Goal: Contribute content: Contribute content

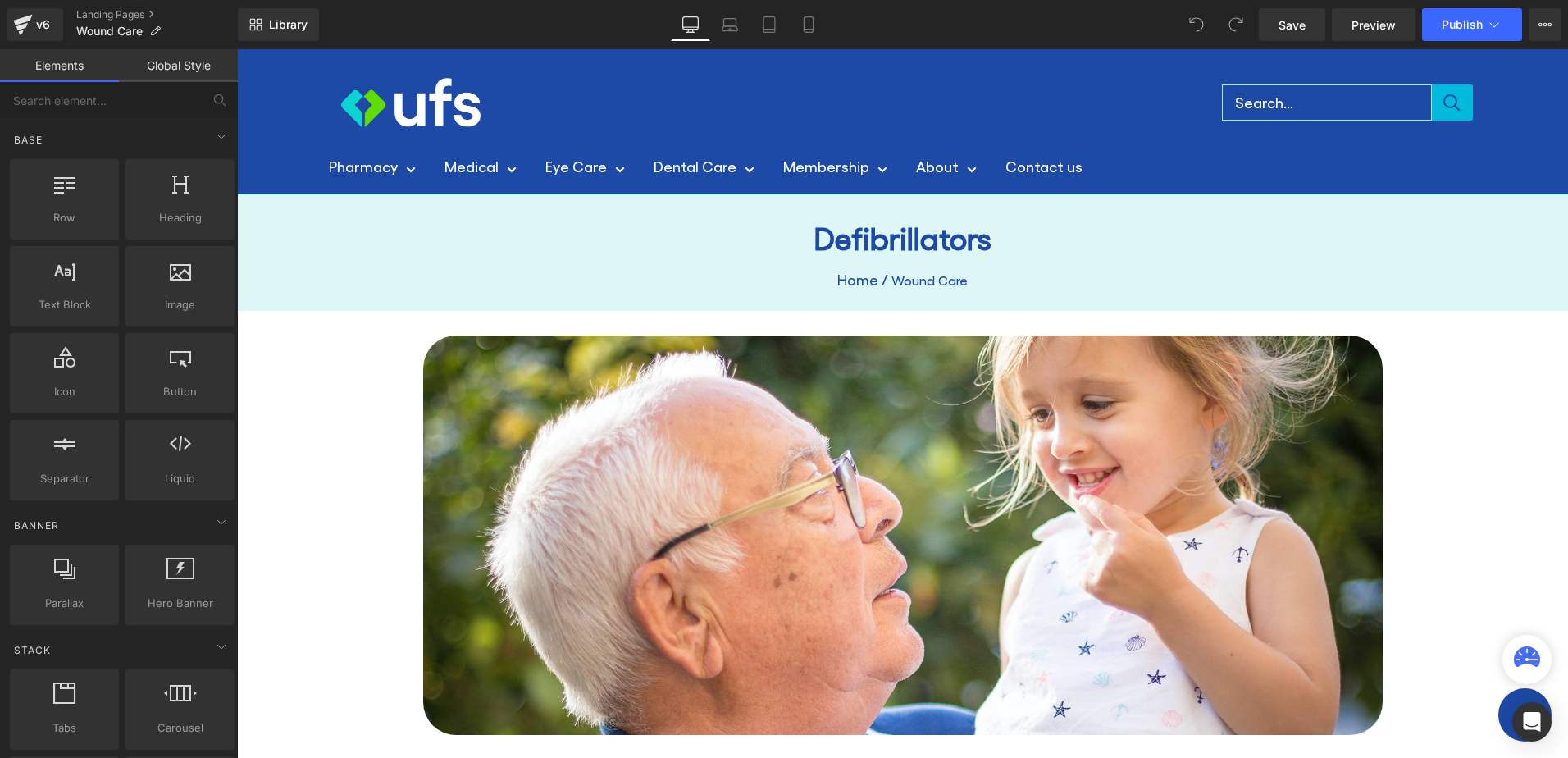
click at [885, 248] on h1 "Defibrillators" at bounding box center [902, 238] width 959 height 38
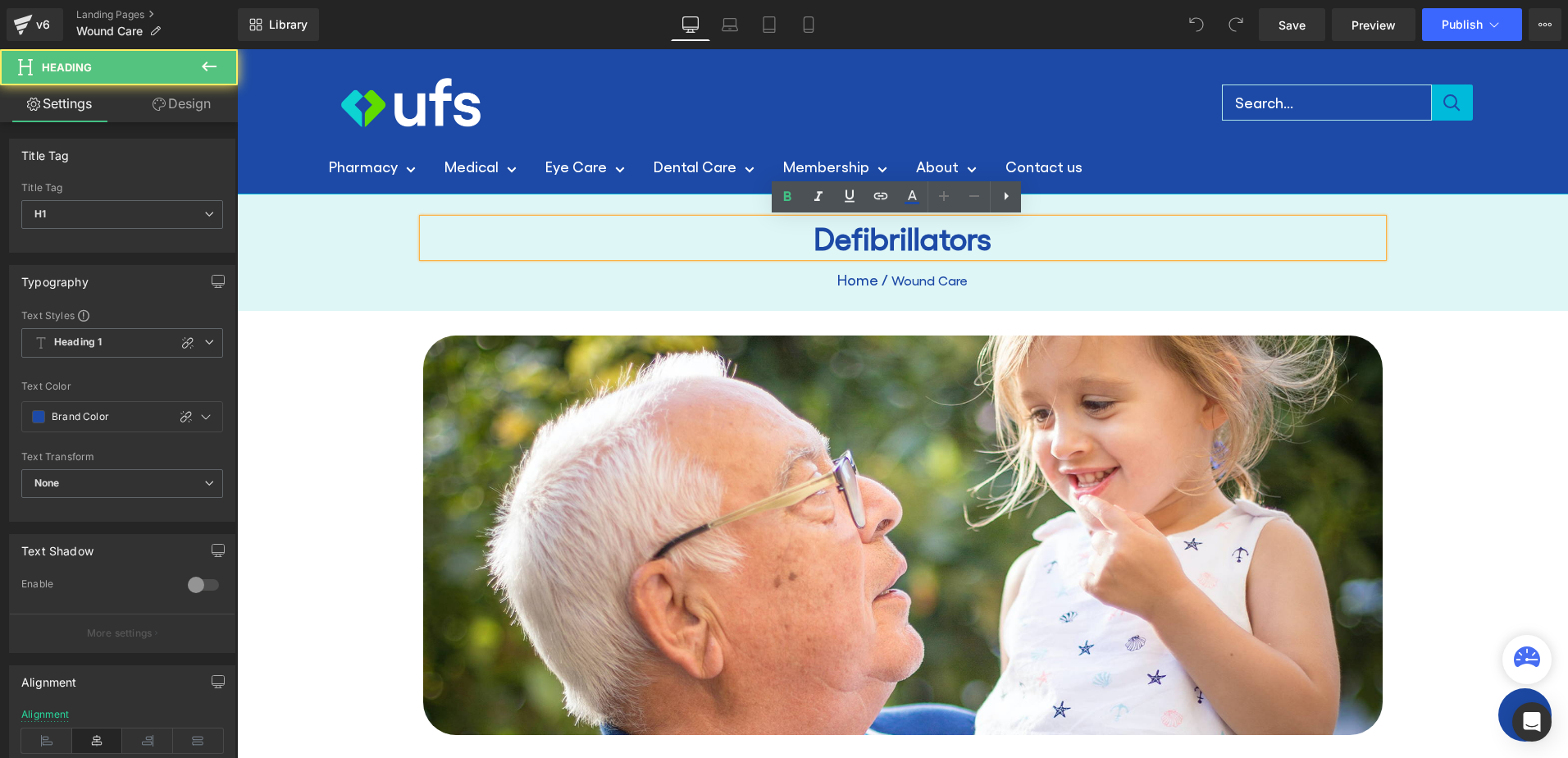
click at [890, 237] on h1 "Defibrillators" at bounding box center [902, 238] width 959 height 38
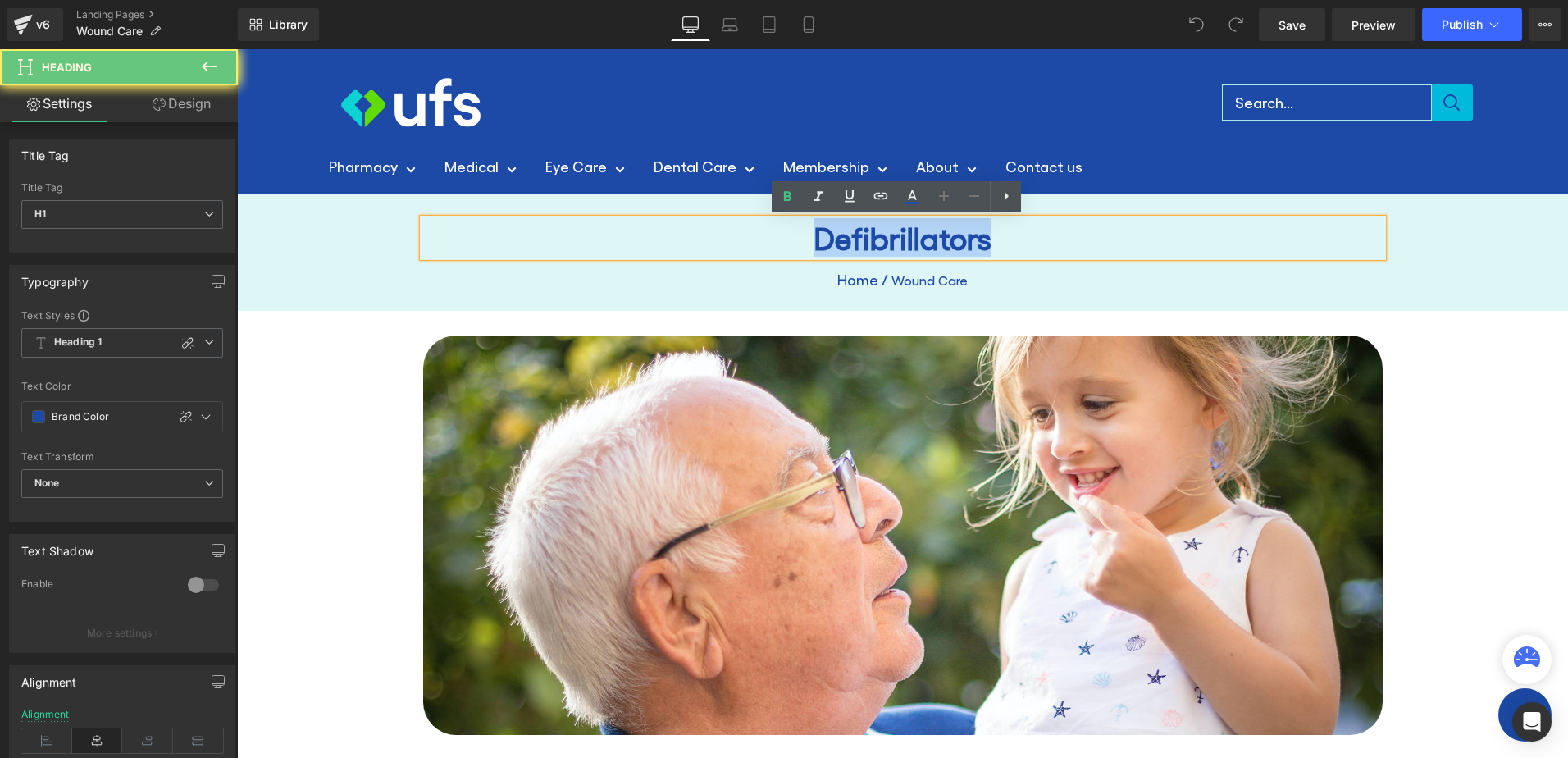
click at [890, 237] on h1 "Defibrillators" at bounding box center [902, 238] width 959 height 38
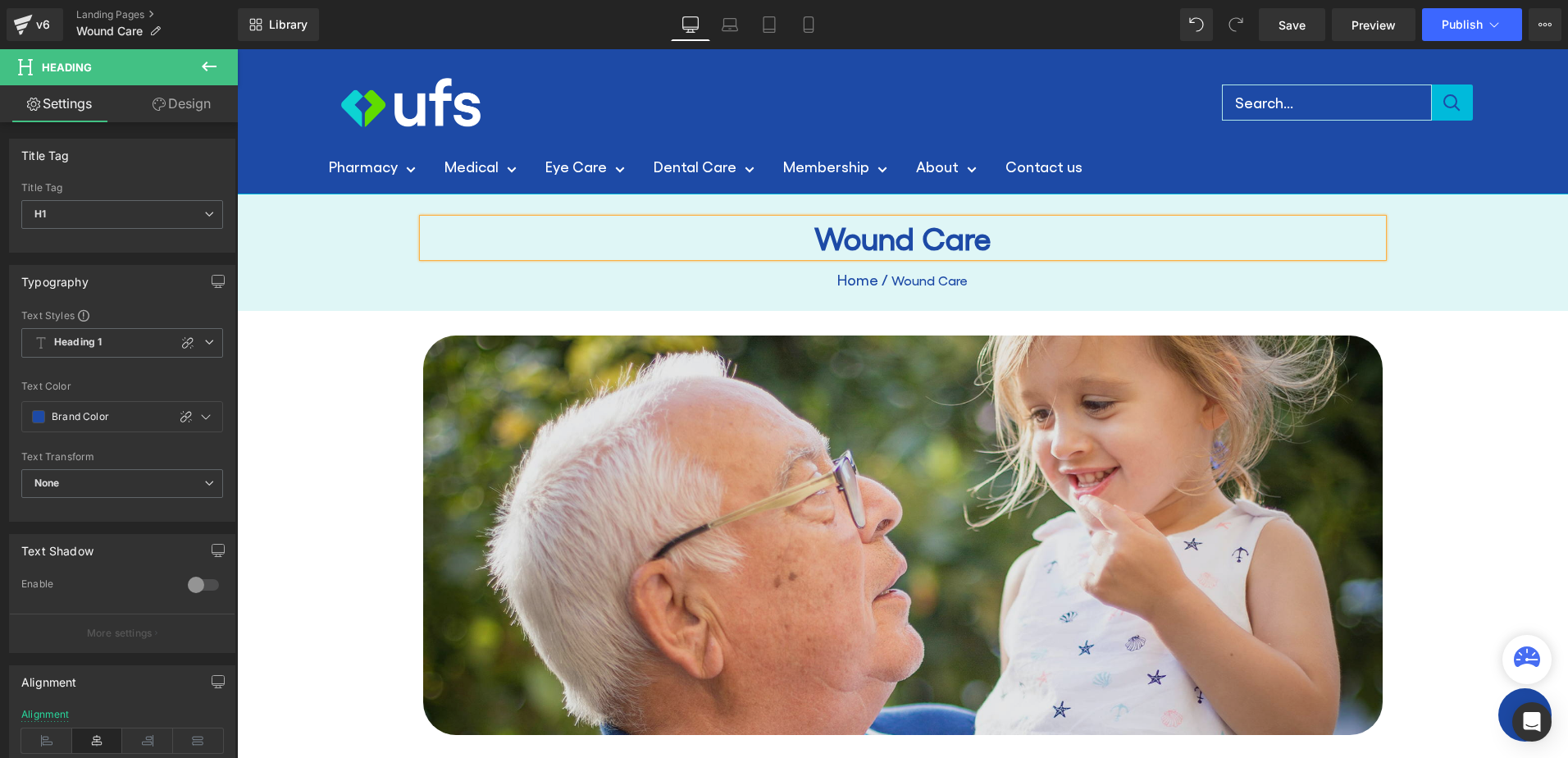
click at [1139, 638] on img at bounding box center [902, 535] width 959 height 400
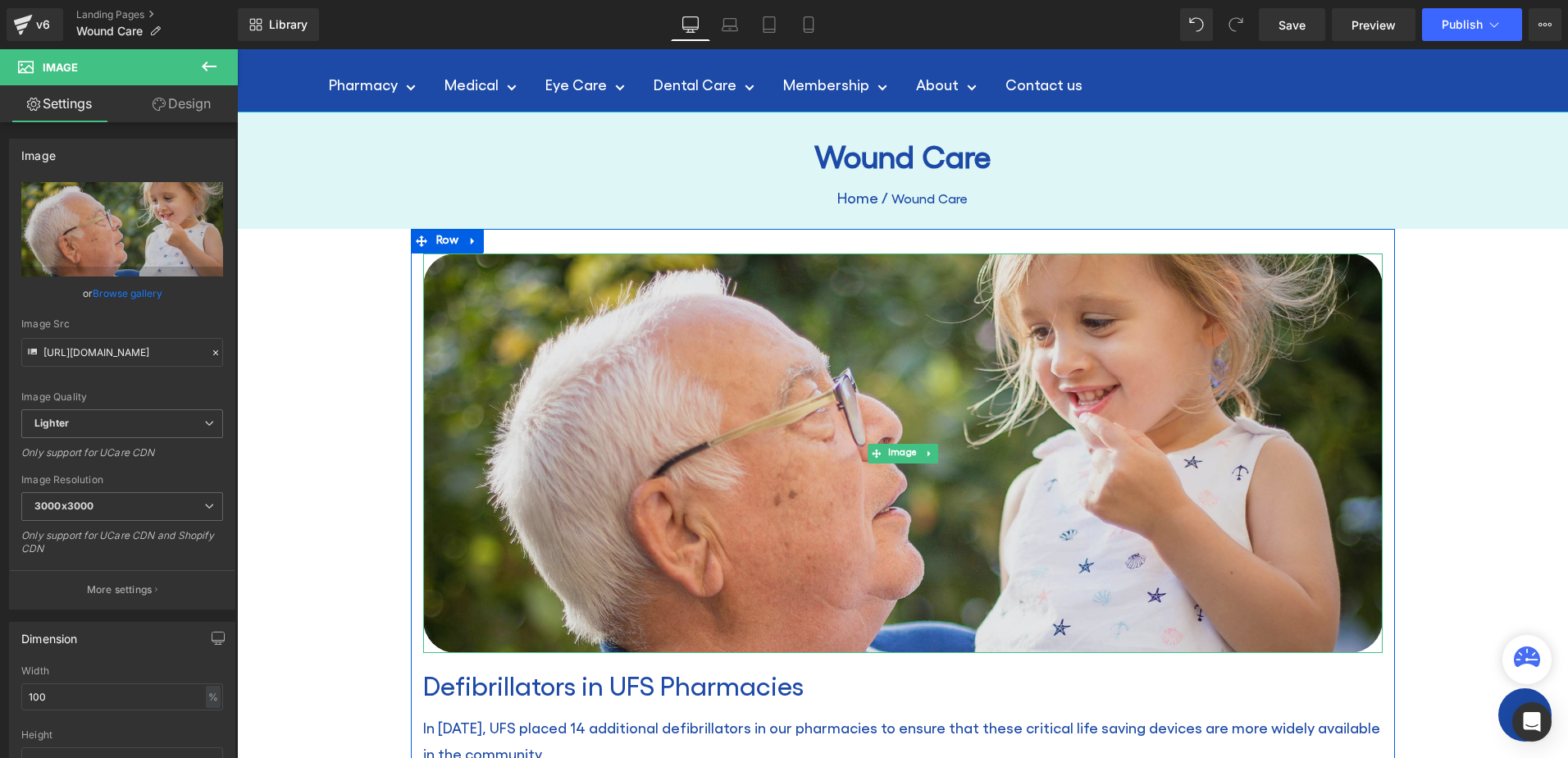
scroll to position [164, 0]
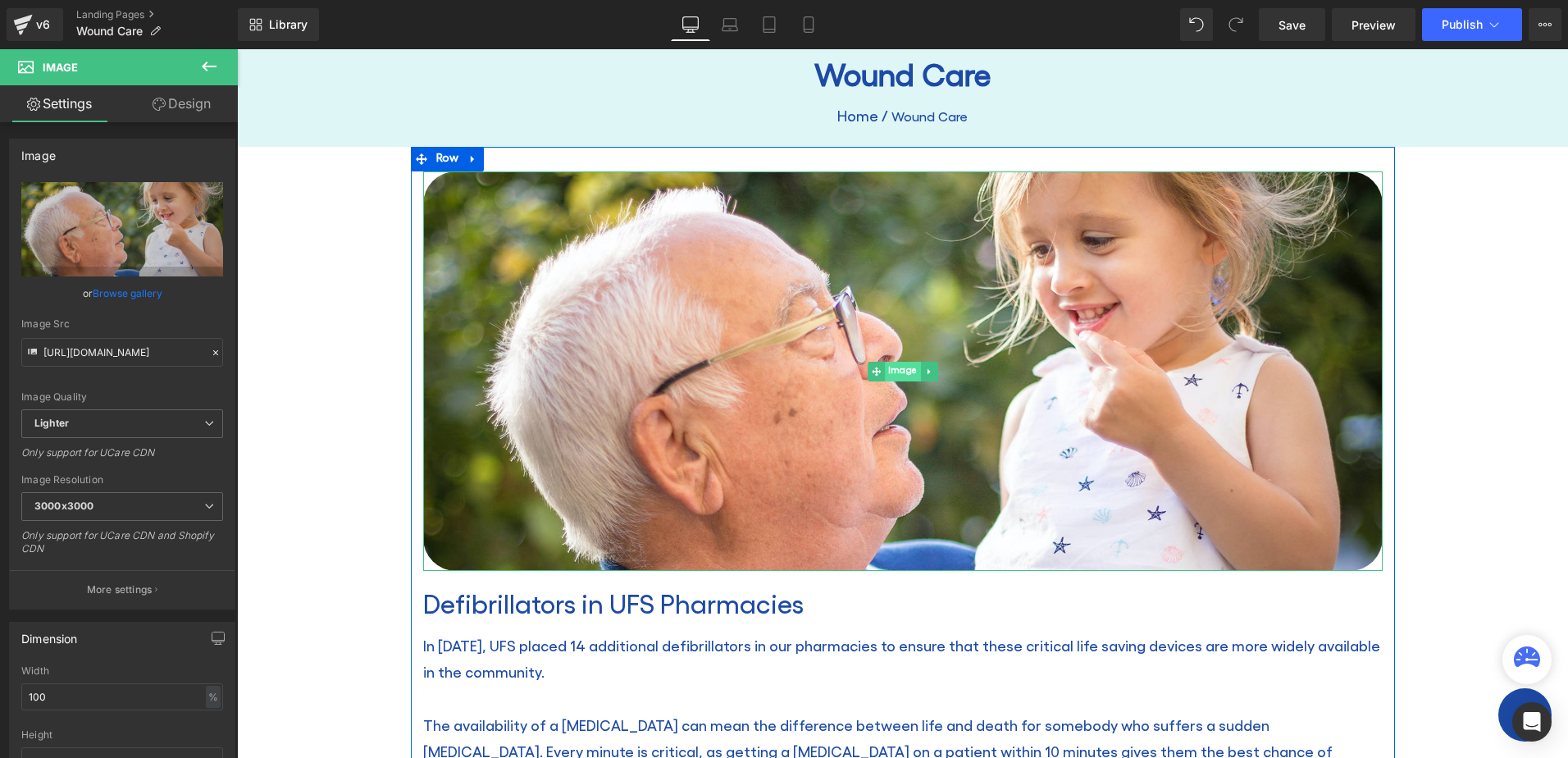
click at [889, 369] on span "Image" at bounding box center [903, 372] width 36 height 20
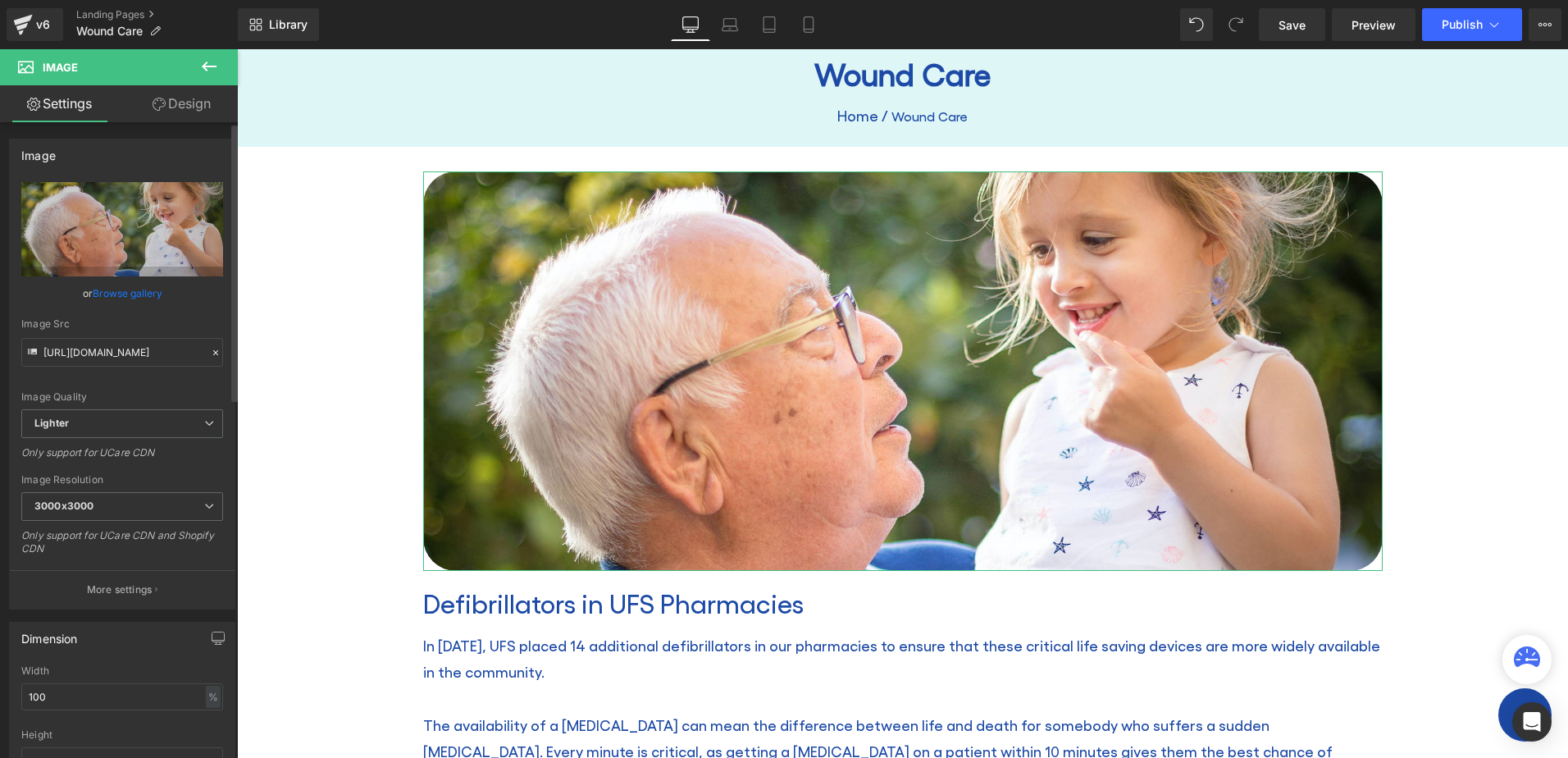
click at [125, 291] on link "Browse gallery" at bounding box center [128, 293] width 70 height 29
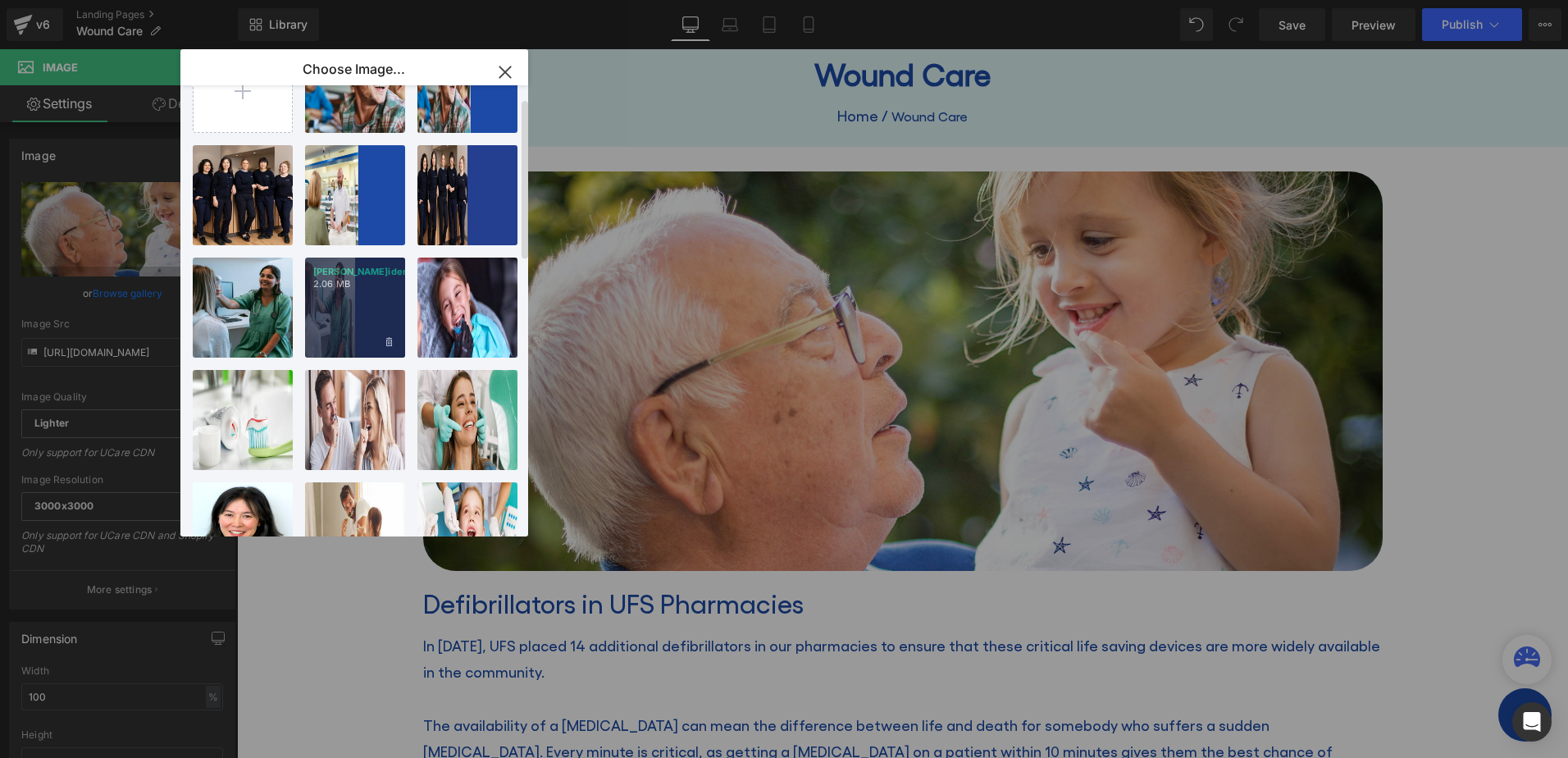
scroll to position [0, 0]
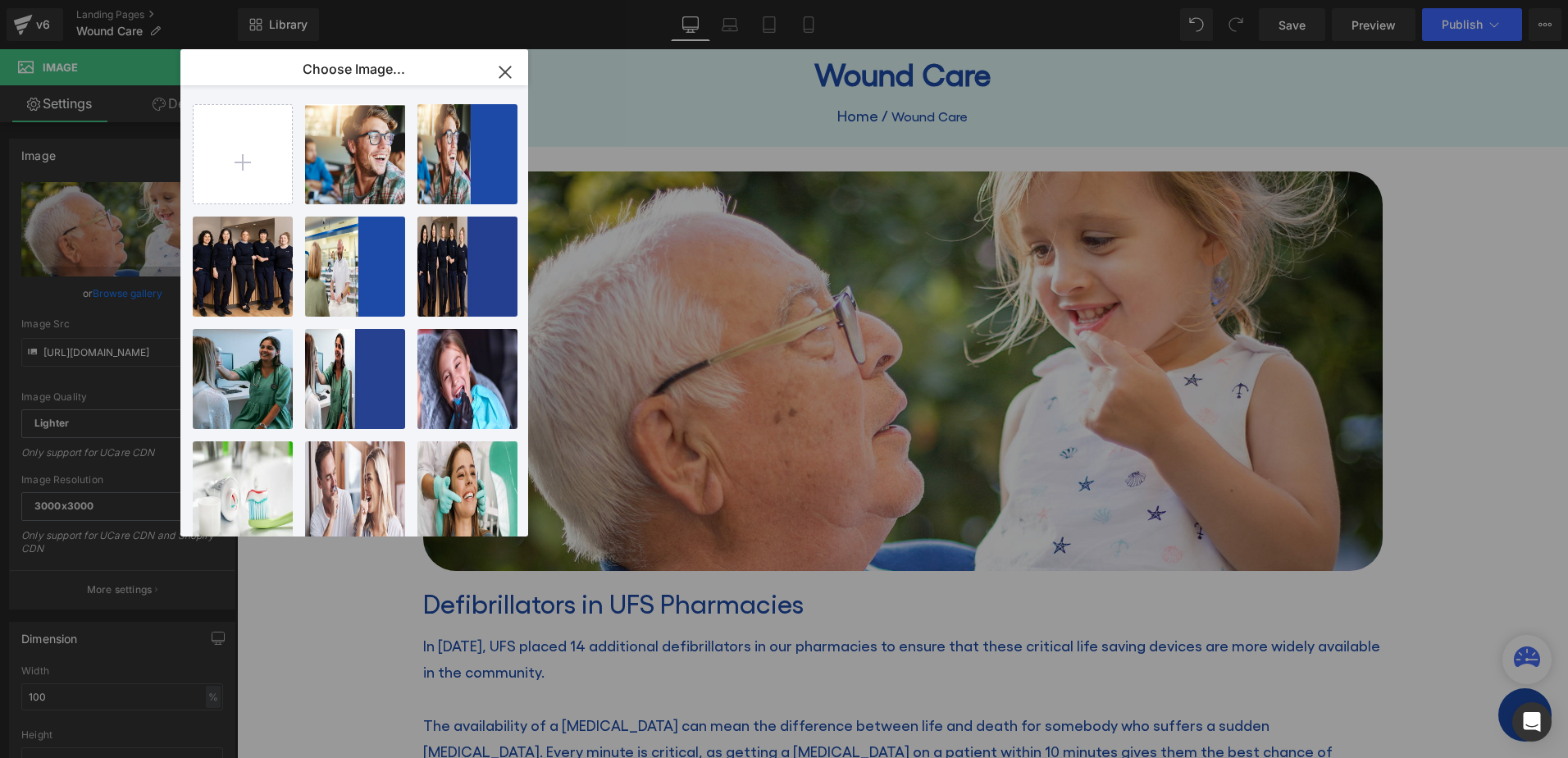
click at [505, 74] on icon "button" at bounding box center [504, 72] width 26 height 26
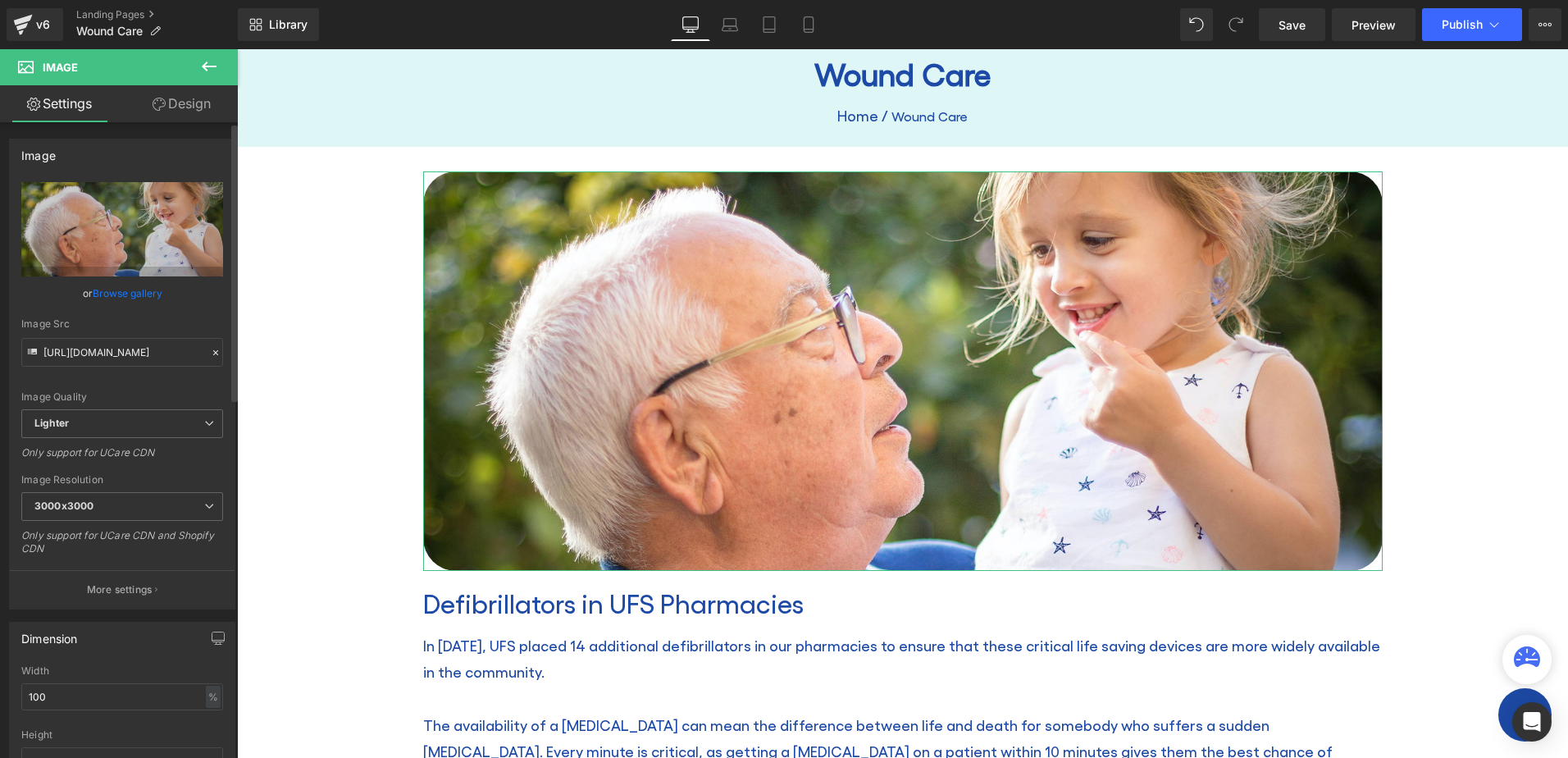
click at [128, 290] on link "Browse gallery" at bounding box center [128, 293] width 70 height 29
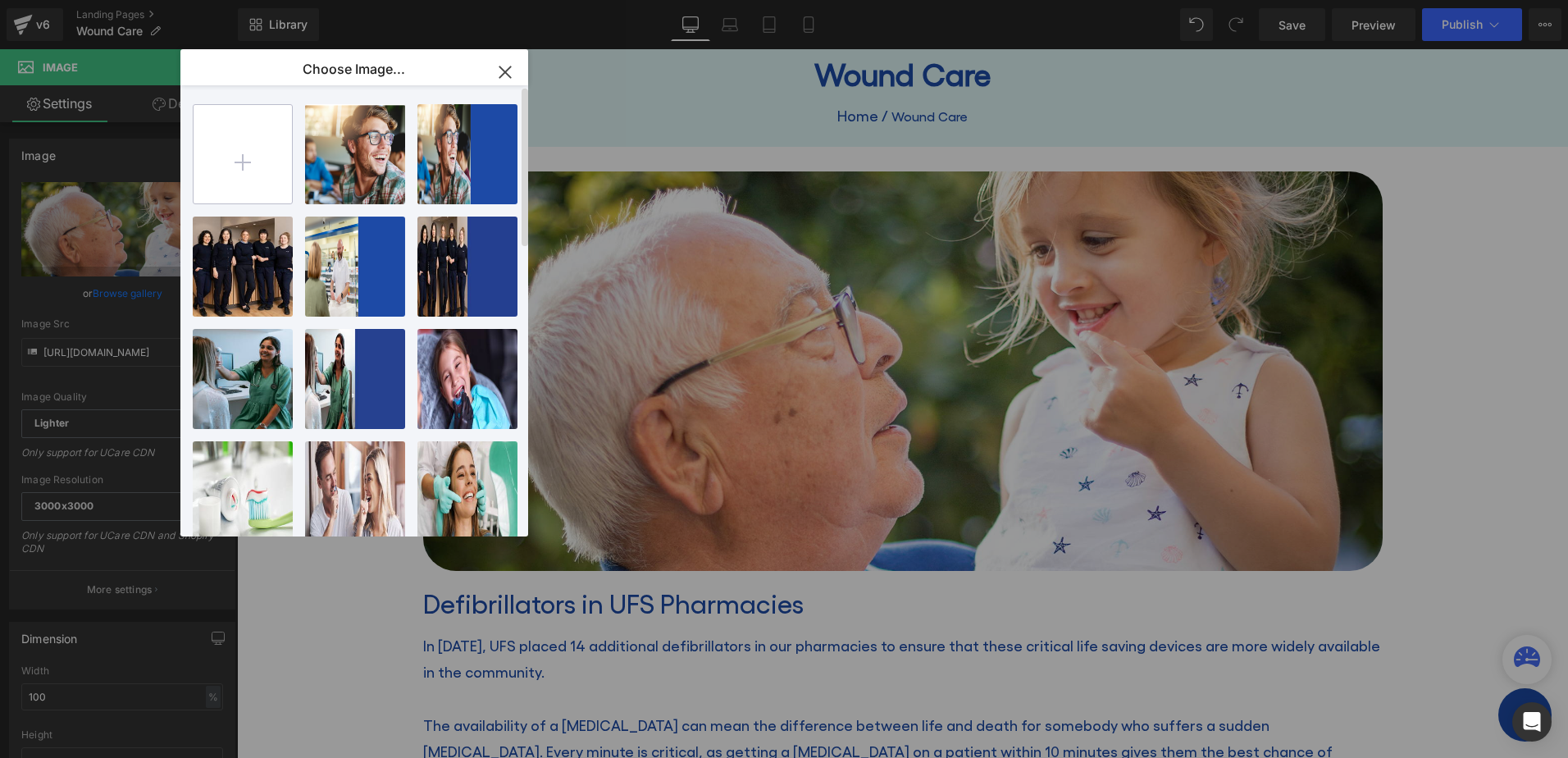
click at [252, 151] on input "file" at bounding box center [242, 154] width 98 height 98
type input "C:\fakepath\shutterstock_623834840.jpg"
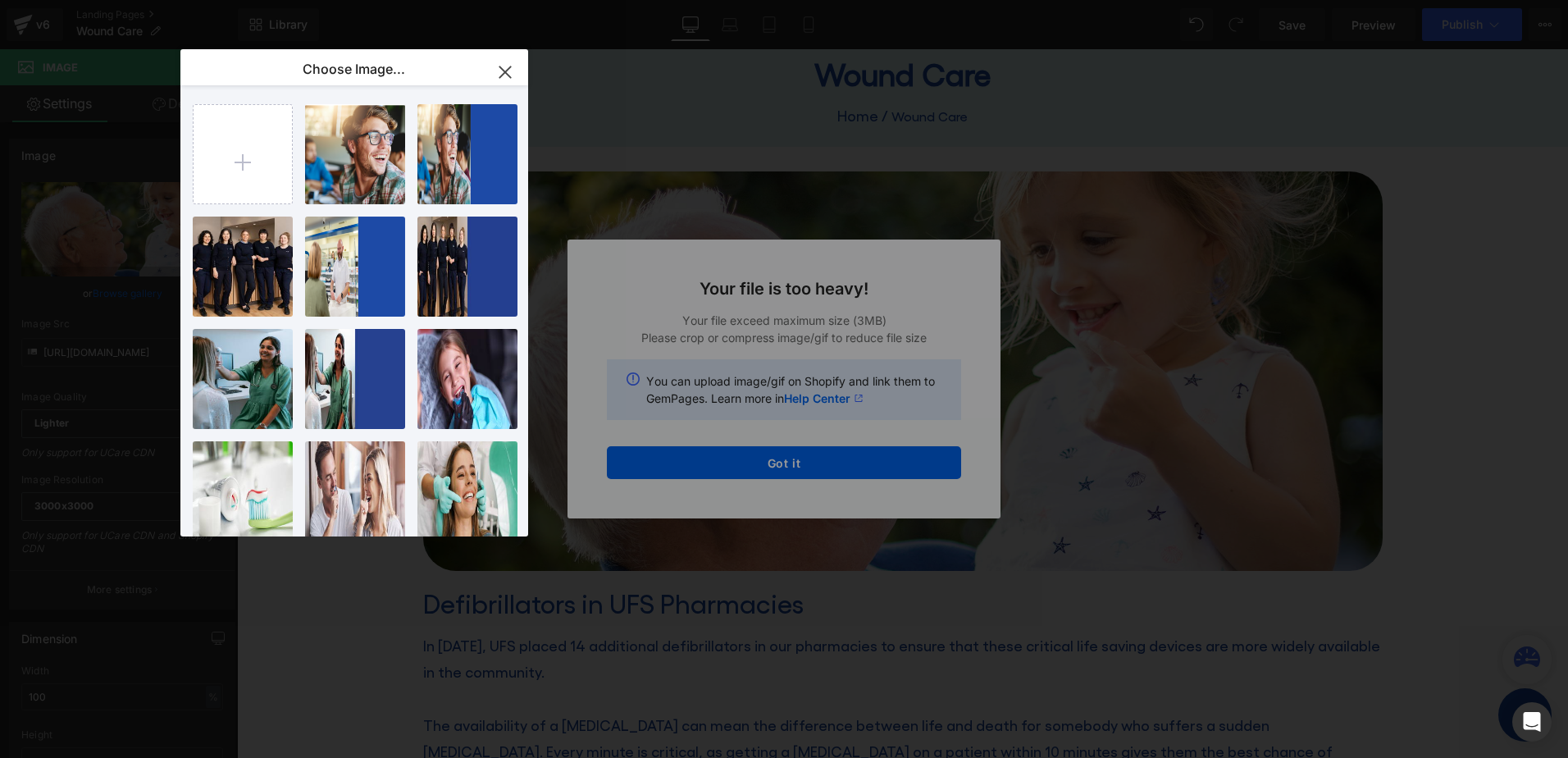
click at [1180, 0] on div "Text Color Highlight Color #333333 Edit or remove link: Edit - Unlink - Cancel …" at bounding box center [784, 0] width 1568 height 0
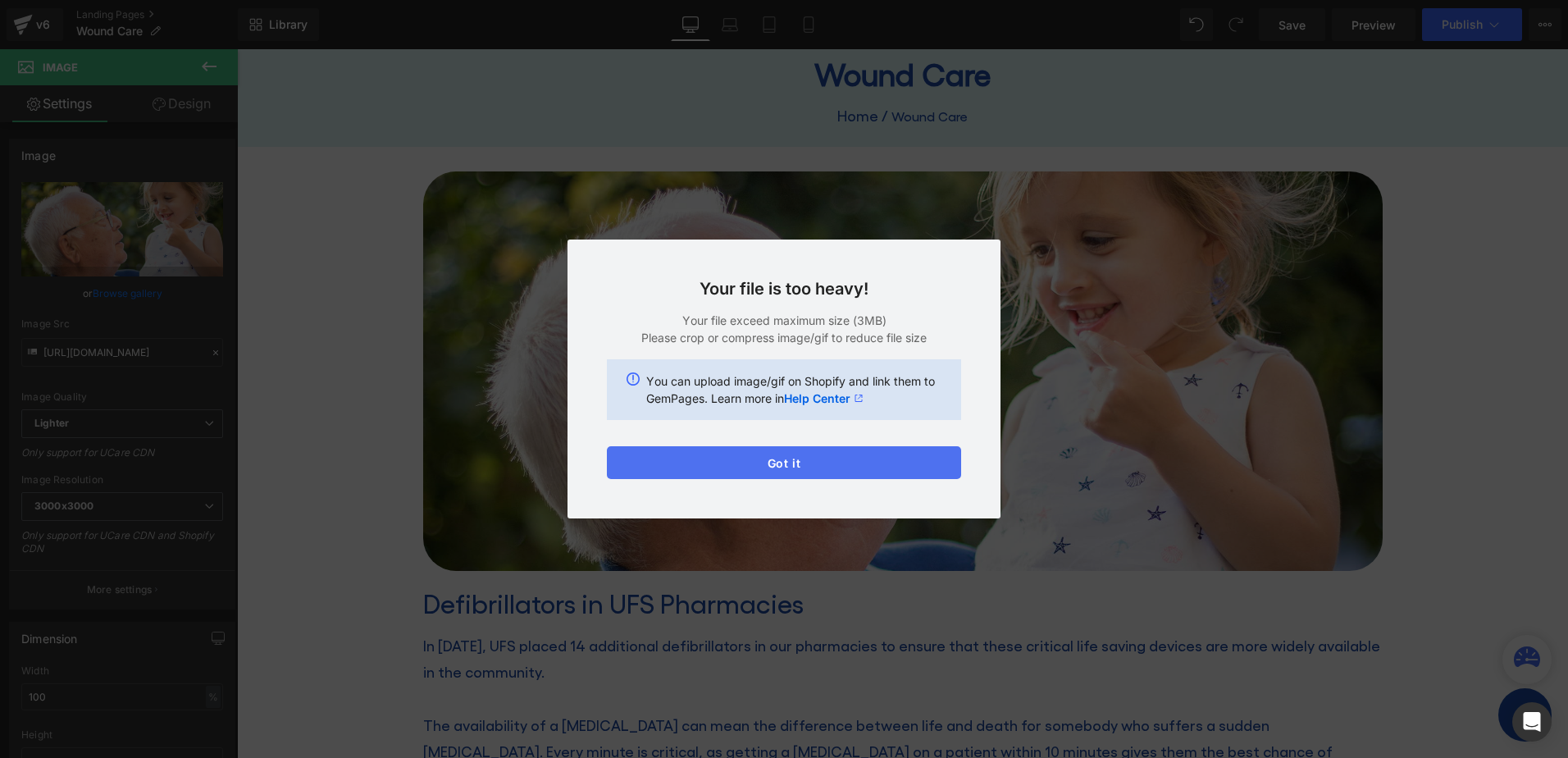
click at [831, 459] on button "Got it" at bounding box center [784, 462] width 354 height 33
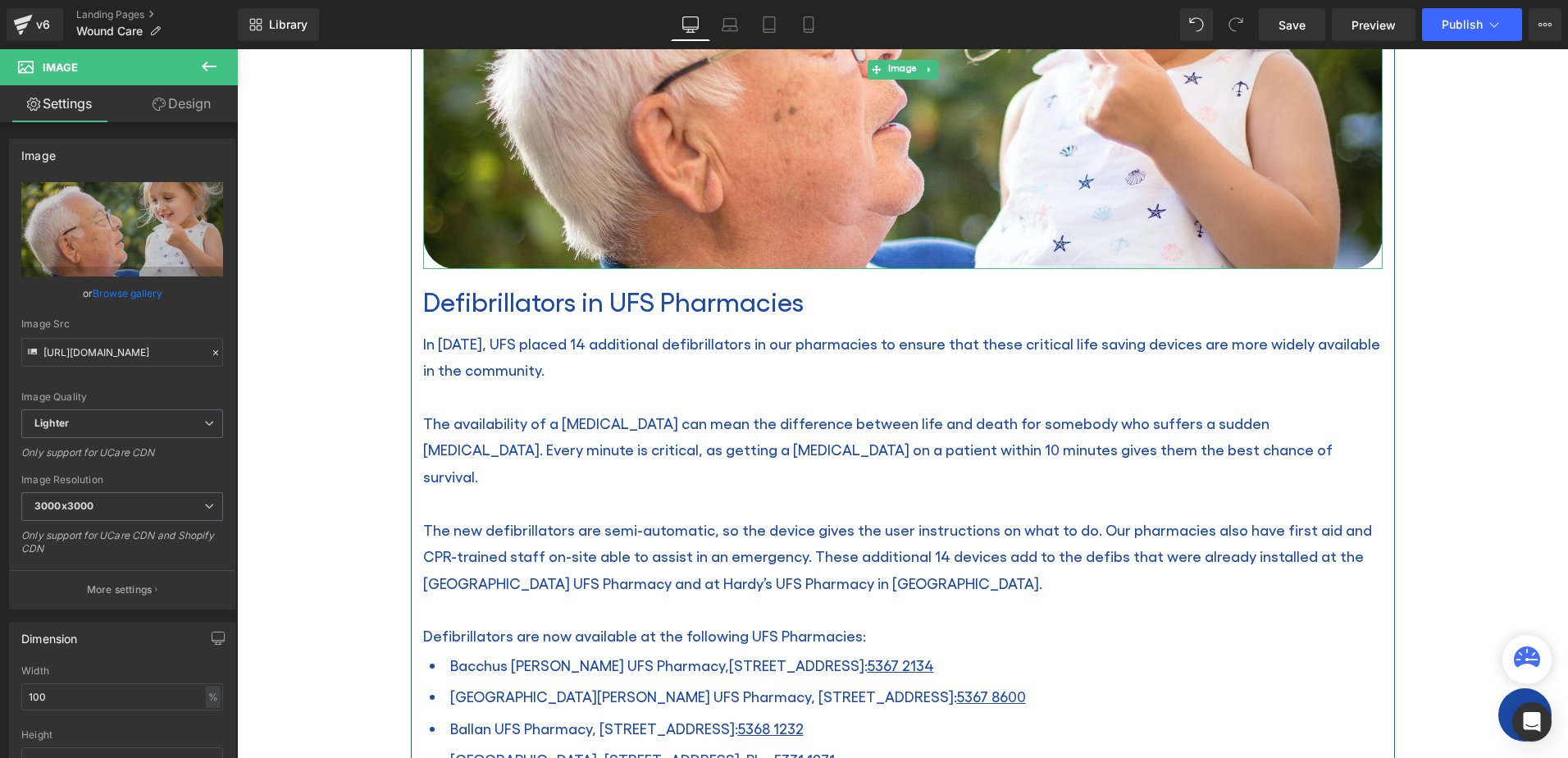
scroll to position [492, 0]
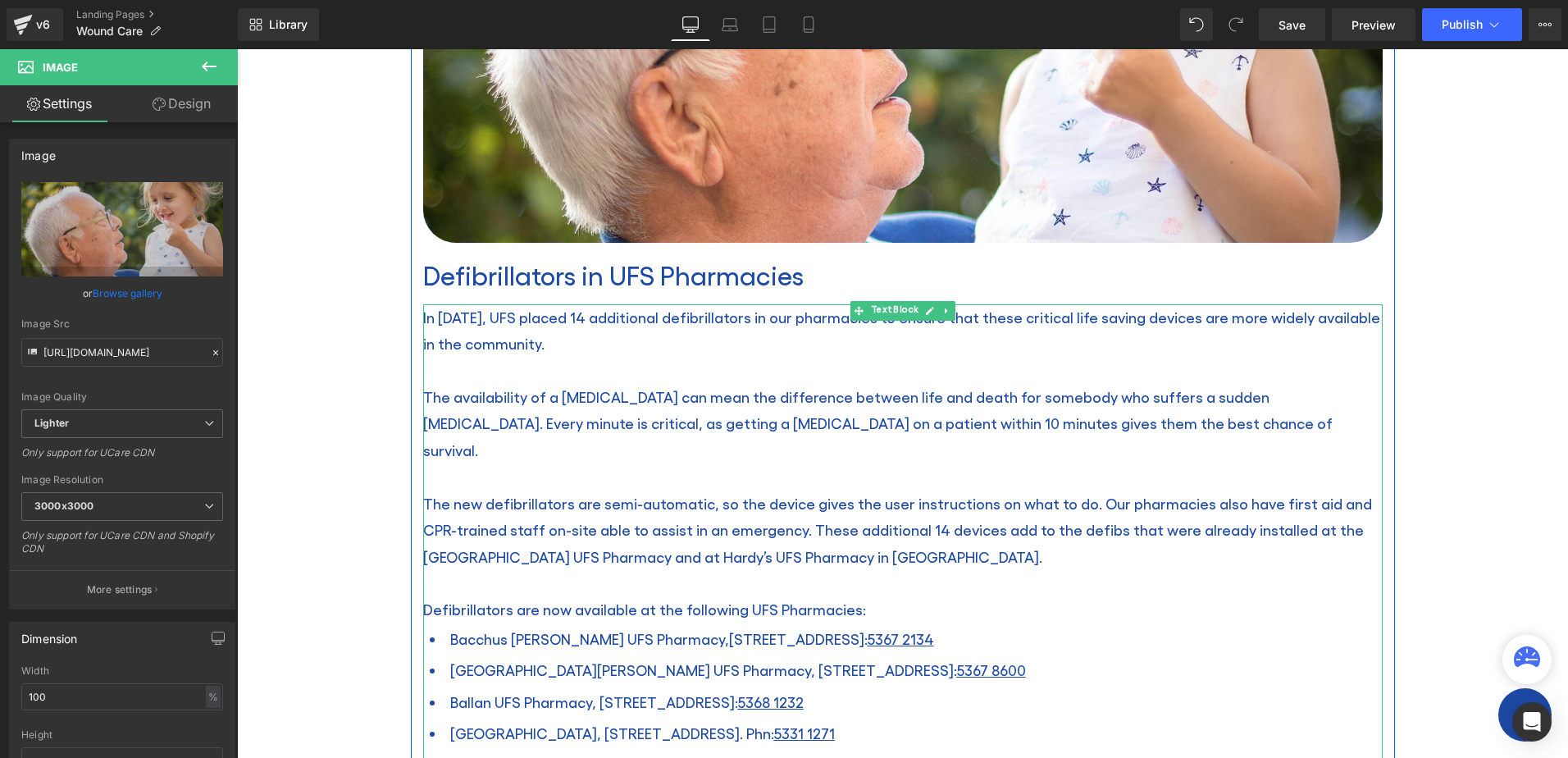
click at [426, 316] on span "In December, 2021, UFS placed 14 additional defibrillators in our pharmacies to…" at bounding box center [901, 330] width 957 height 44
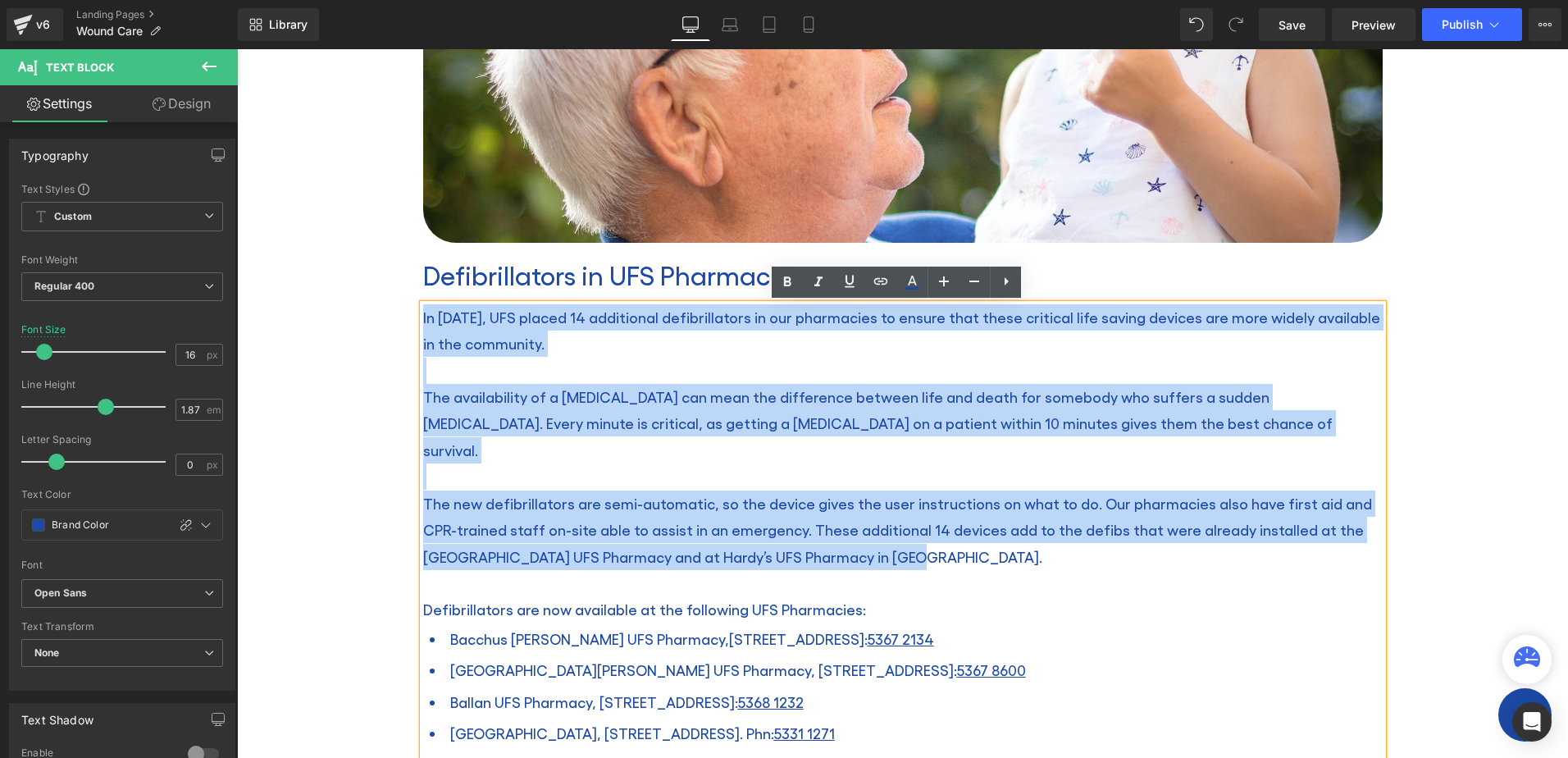
drag, startPoint x: 417, startPoint y: 314, endPoint x: 842, endPoint y: 528, distance: 475.8
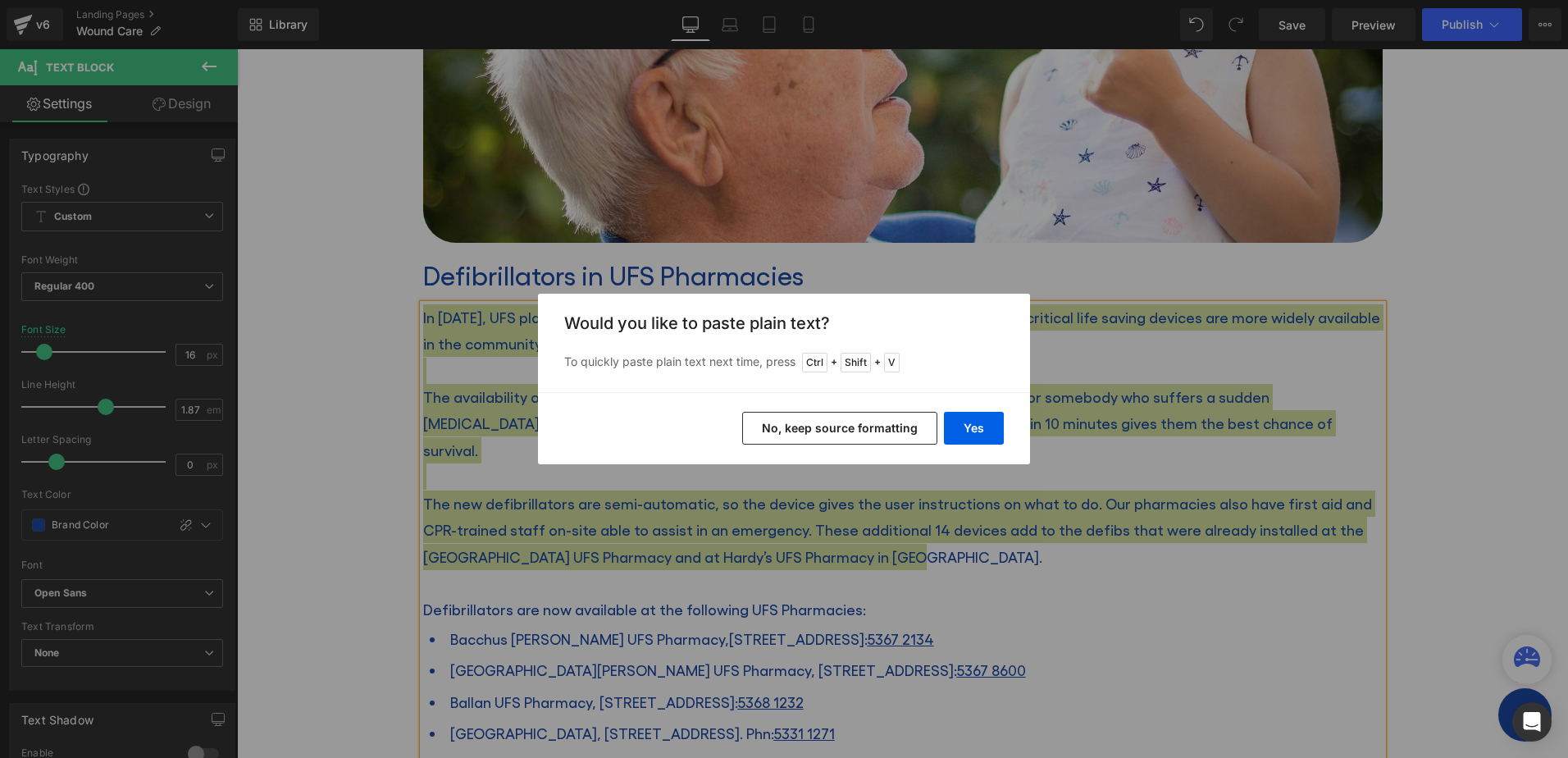
click at [899, 426] on button "No, keep source formatting" at bounding box center [839, 427] width 195 height 33
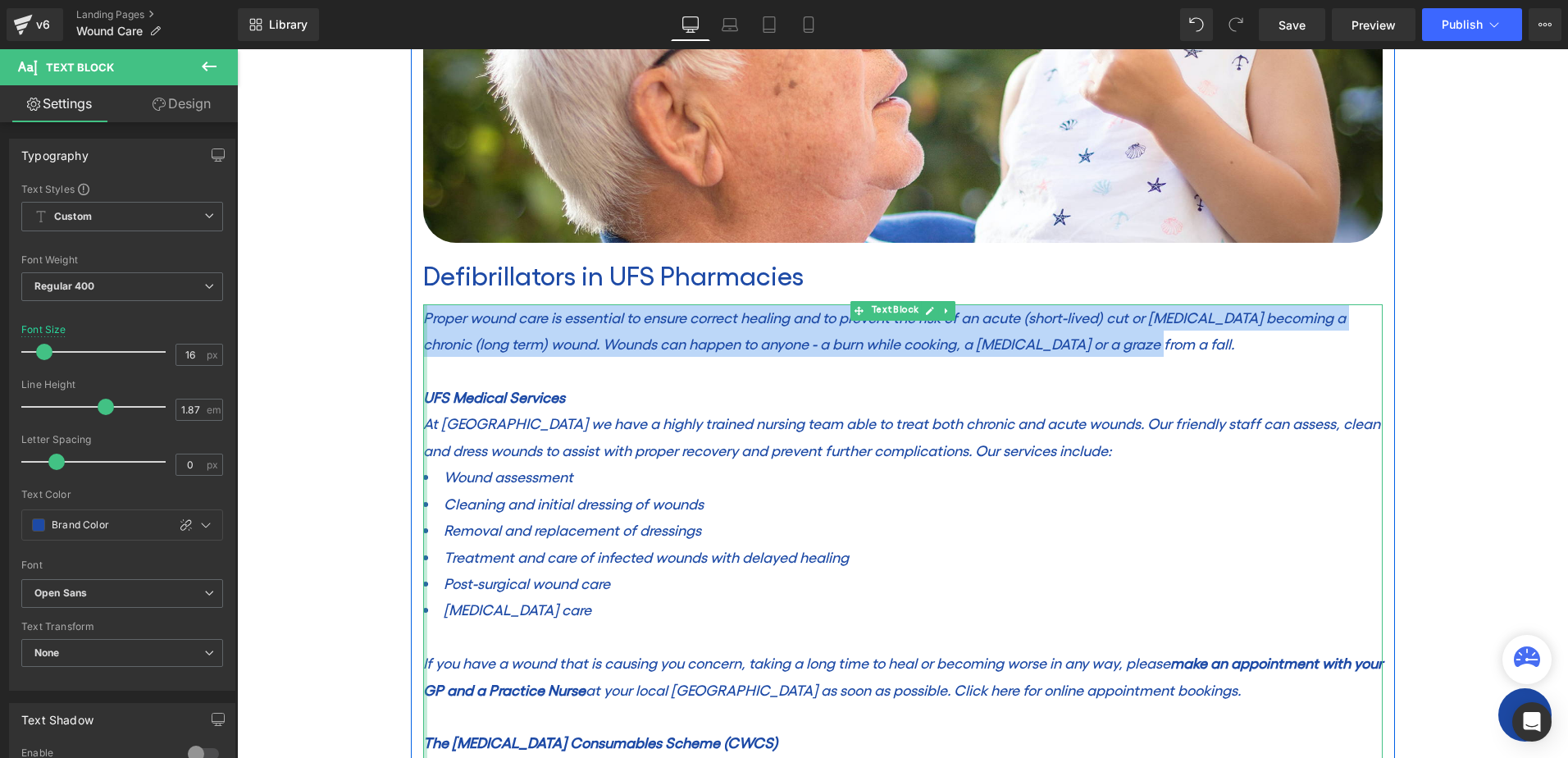
drag, startPoint x: 1178, startPoint y: 350, endPoint x: 418, endPoint y: 317, distance: 760.7
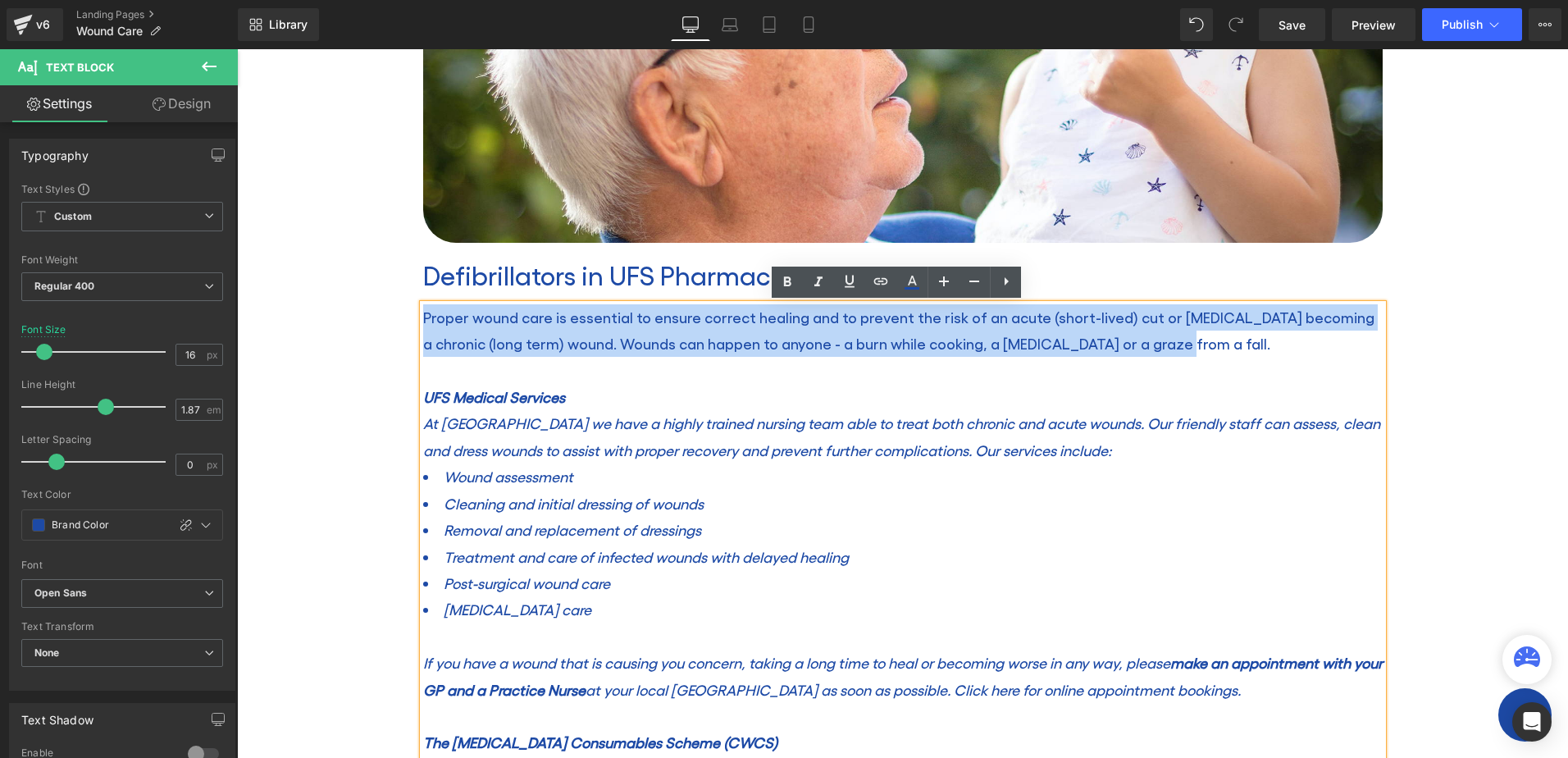
drag, startPoint x: 615, startPoint y: 616, endPoint x: 417, endPoint y: 423, distance: 276.5
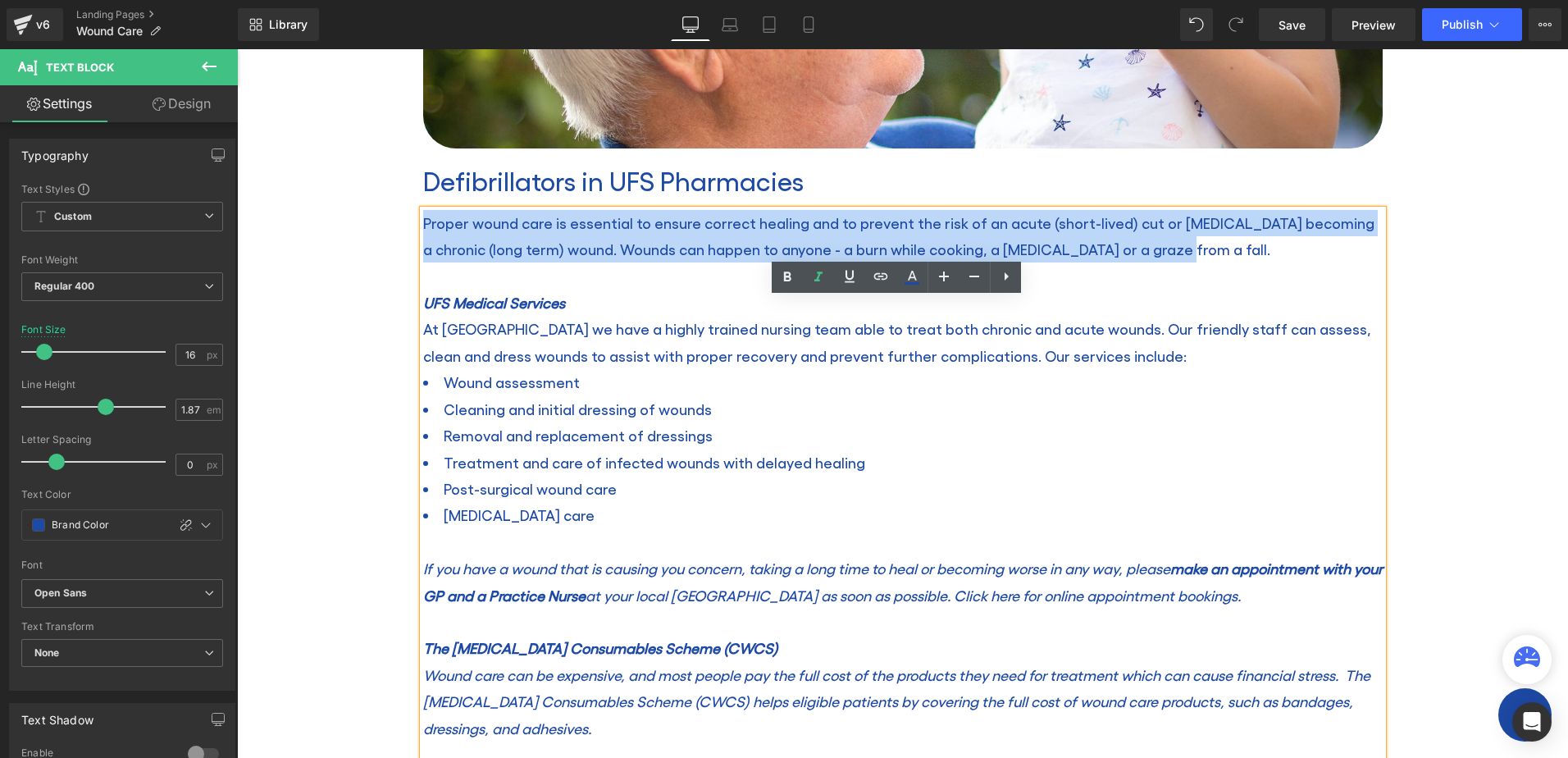
scroll to position [656, 0]
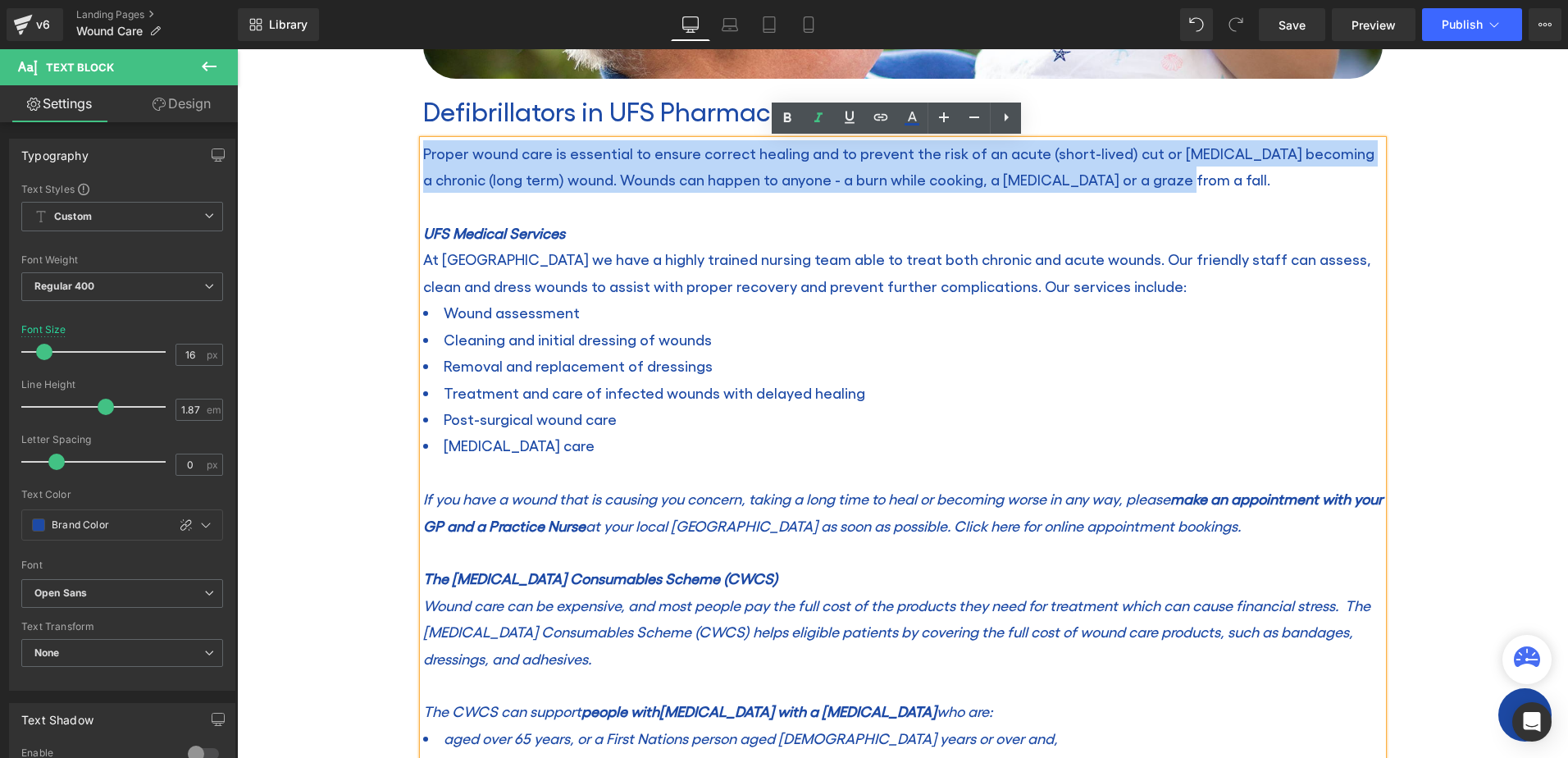
drag, startPoint x: 1103, startPoint y: 518, endPoint x: 417, endPoint y: 498, distance: 686.3
click at [423, 498] on p "If you have a wound that is causing you concern, taking a long time to heal or …" at bounding box center [902, 512] width 959 height 54
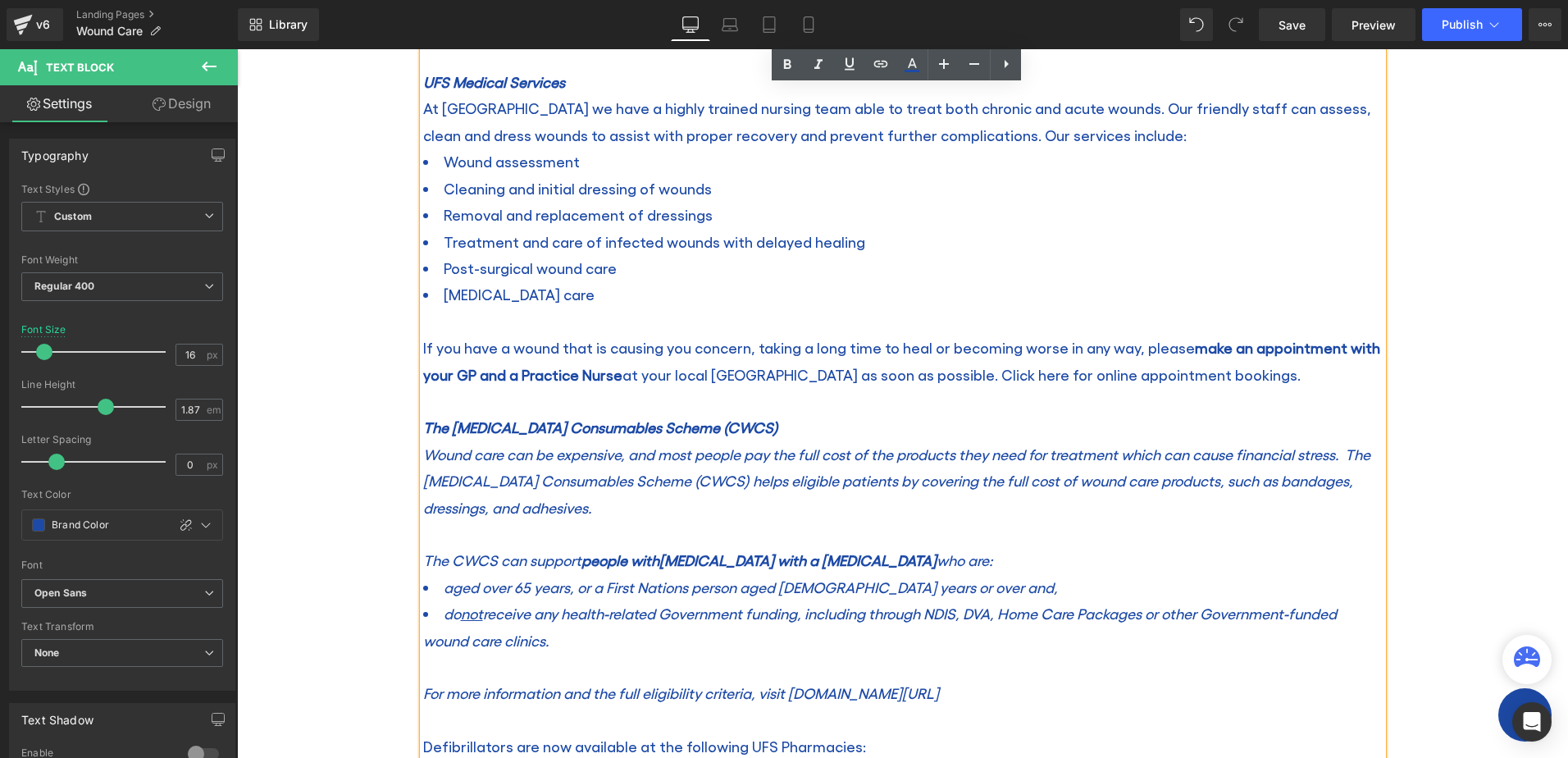
scroll to position [820, 0]
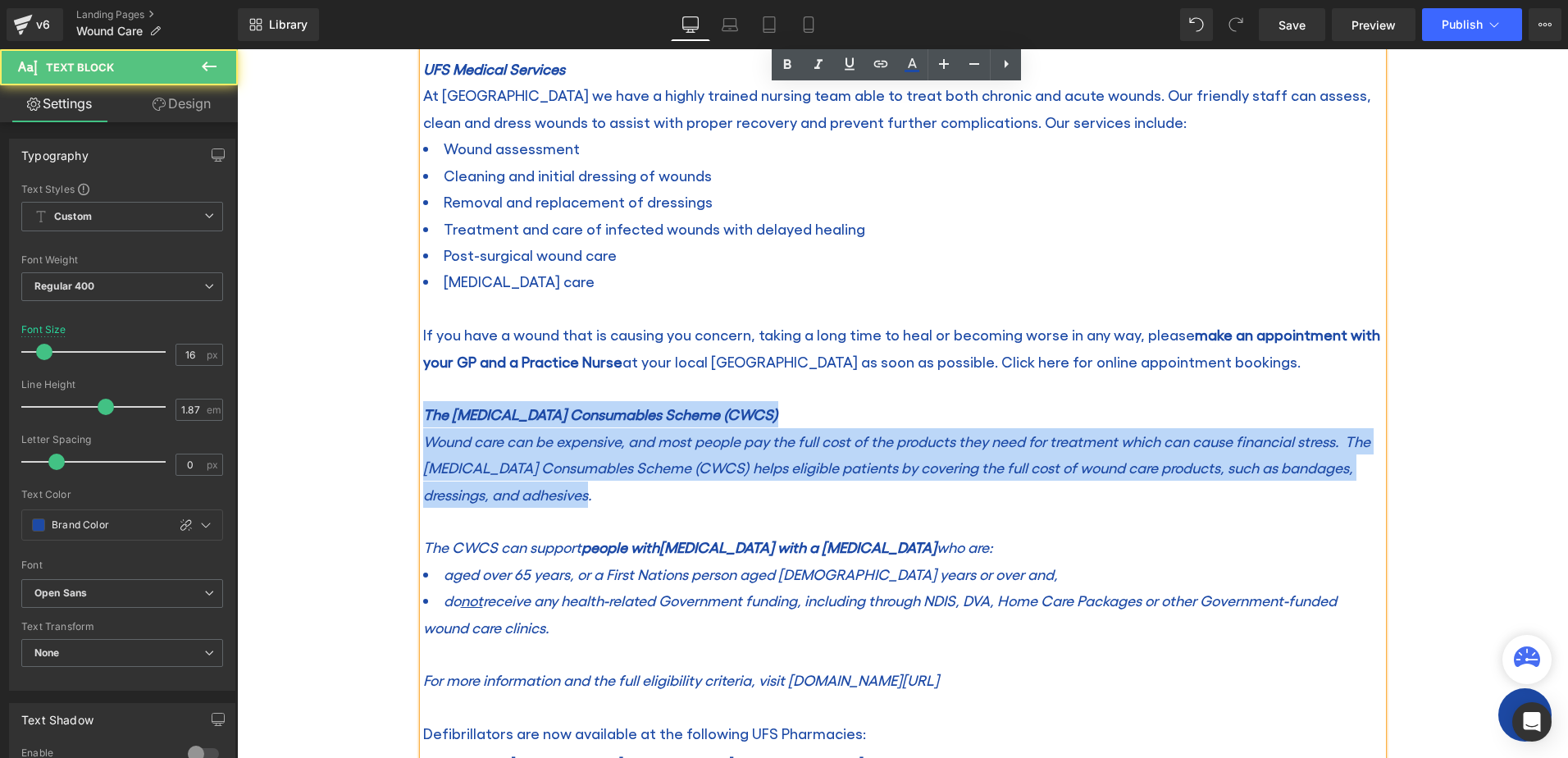
drag, startPoint x: 617, startPoint y: 489, endPoint x: 421, endPoint y: 418, distance: 208.5
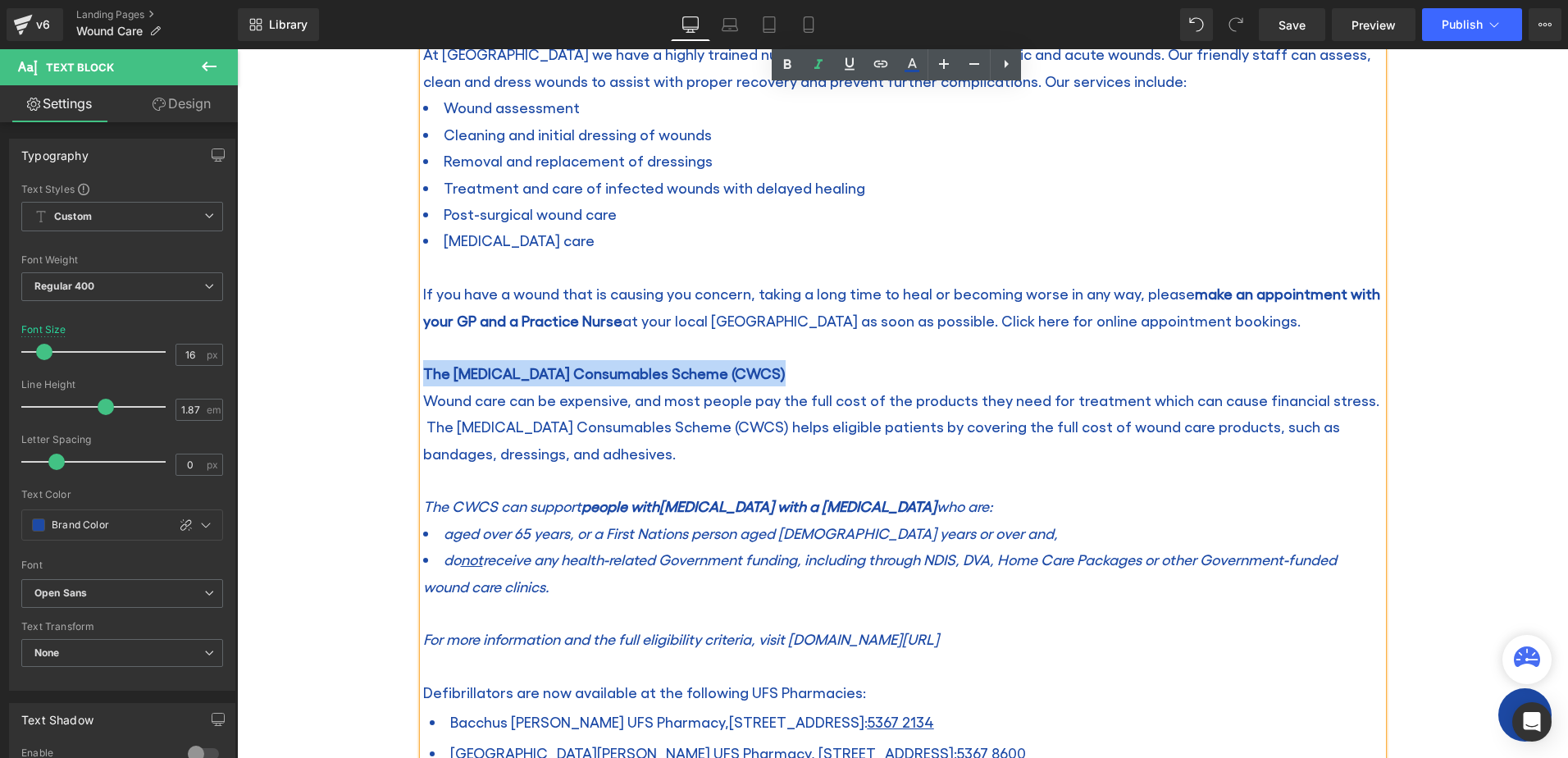
scroll to position [902, 0]
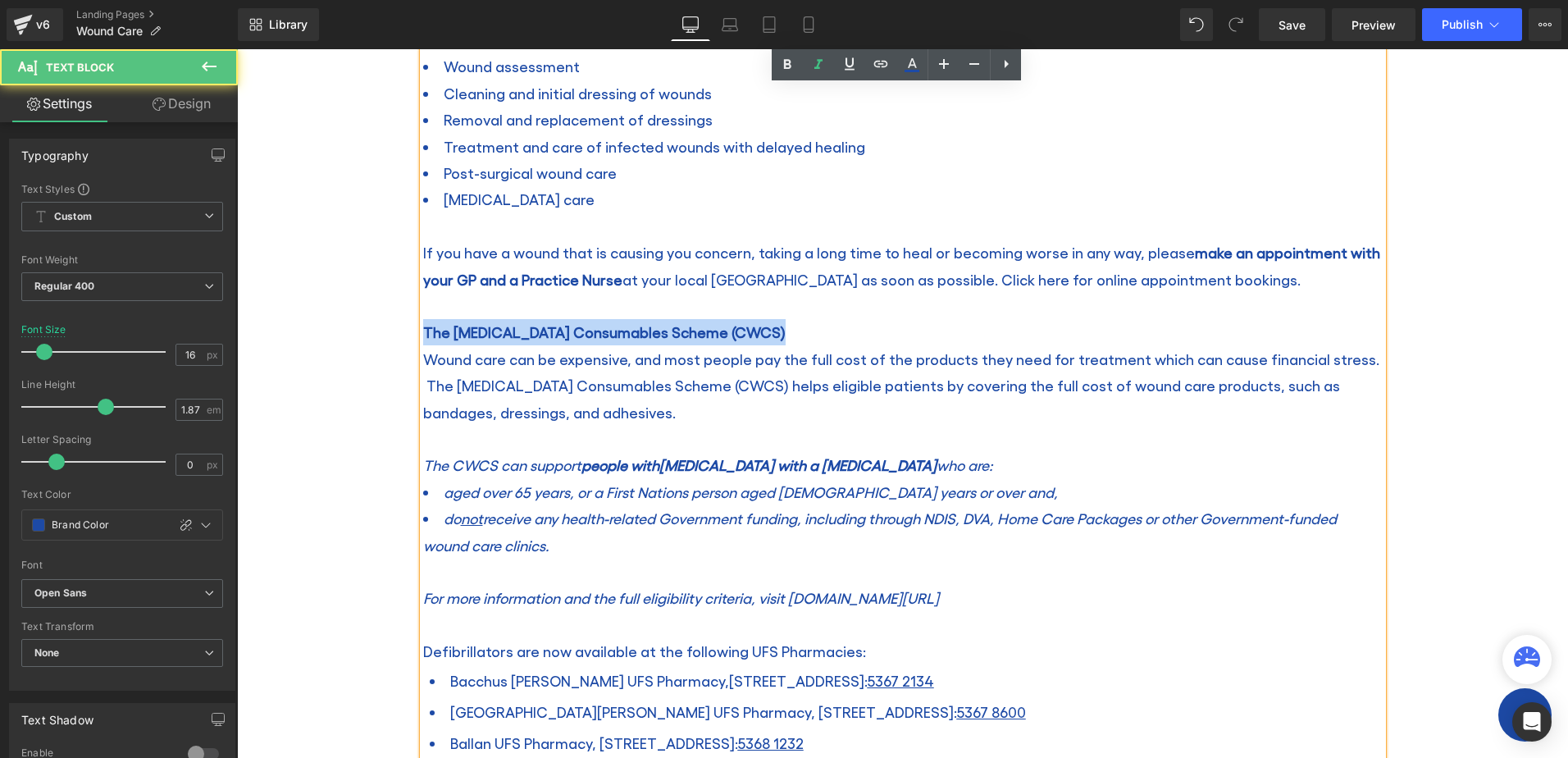
drag, startPoint x: 597, startPoint y: 536, endPoint x: 411, endPoint y: 466, distance: 198.7
click at [411, 466] on div "Image Defibrillators in UFS Pharmacies Heading Proper wound care is essential t…" at bounding box center [903, 537] width 984 height 2208
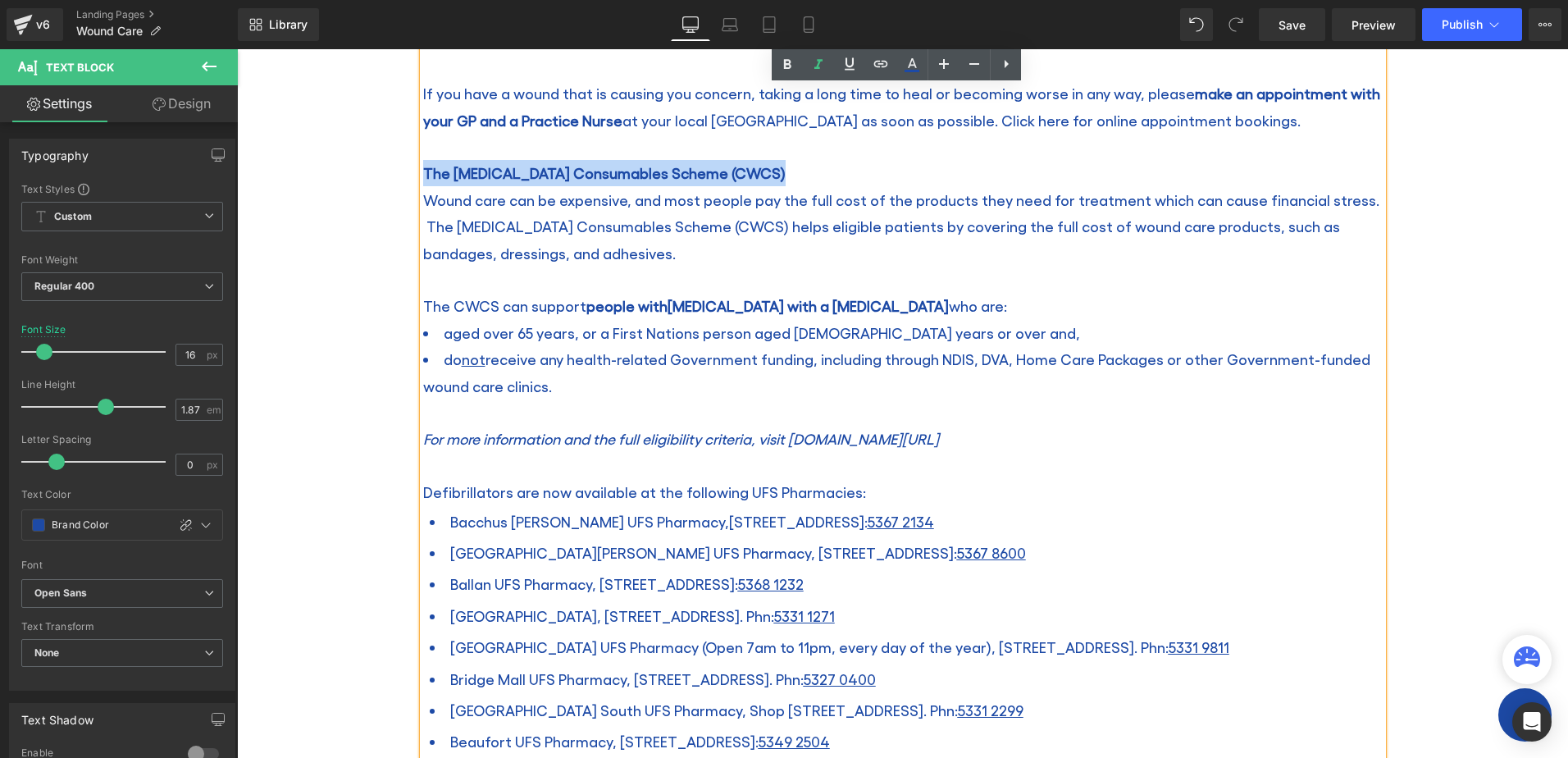
scroll to position [1065, 0]
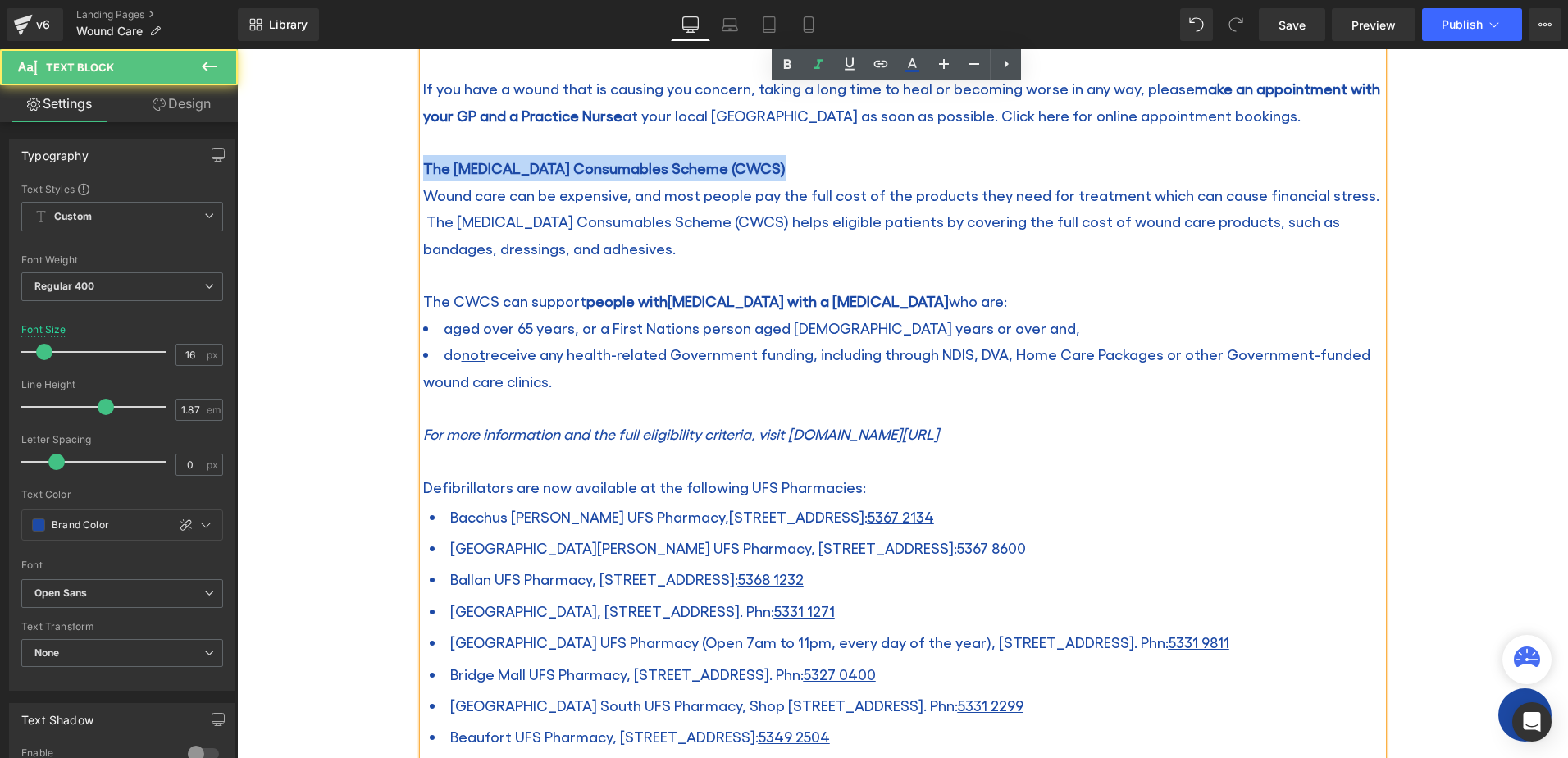
drag, startPoint x: 1043, startPoint y: 439, endPoint x: 413, endPoint y: 420, distance: 630.3
click at [423, 420] on div "Proper wound care is essential to ensure correct healing and to prevent the ris…" at bounding box center [902, 603] width 959 height 1748
click at [988, 506] on li "Bacchus Marsh UFS Pharmacy, 25-27 Grant St. Phn: 5367 2134" at bounding box center [906, 516] width 953 height 31
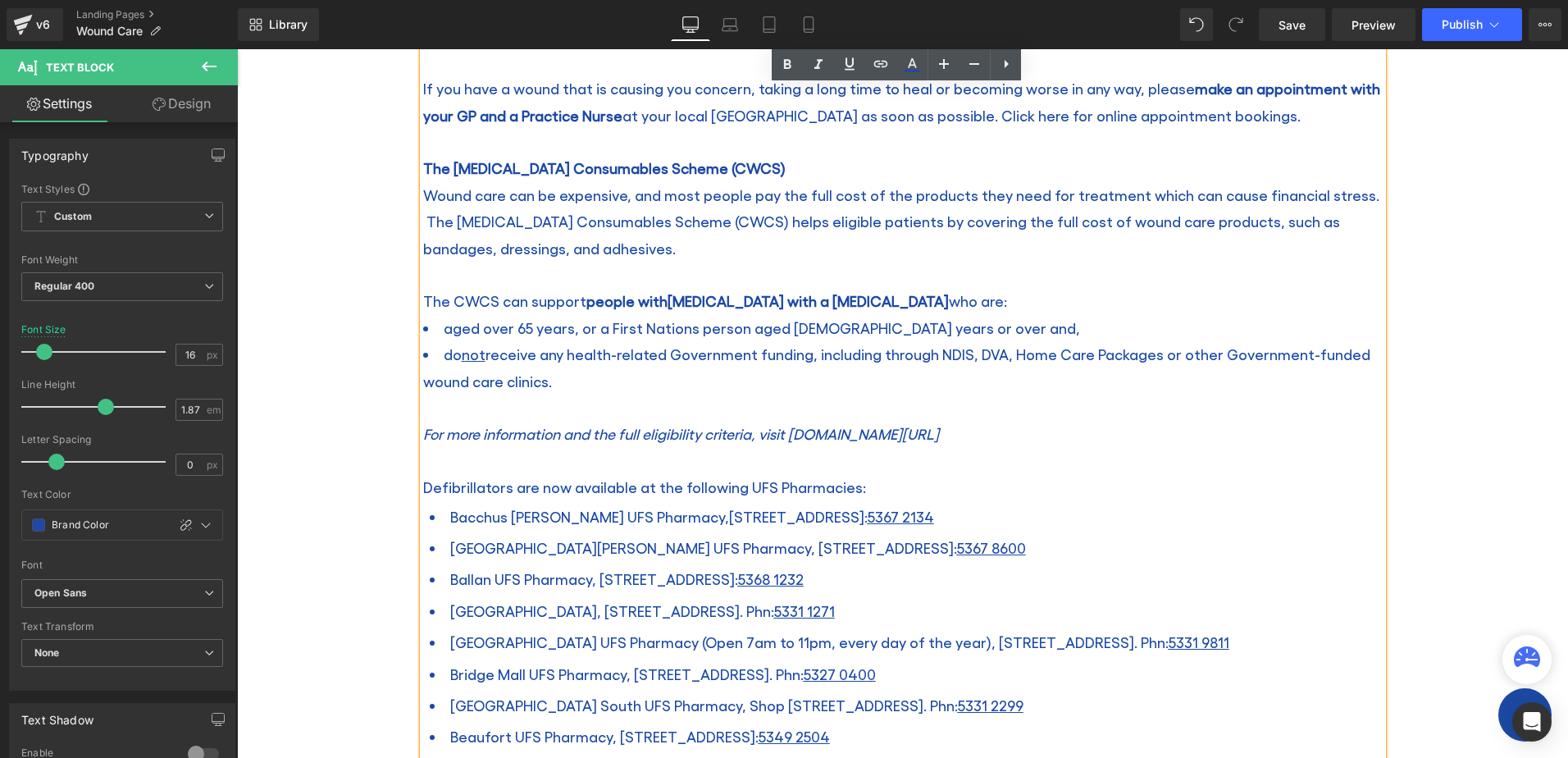
drag, startPoint x: 1001, startPoint y: 432, endPoint x: 392, endPoint y: 425, distance: 609.0
click at [392, 425] on div "Wound Care Heading Home / Wound Care Breadcrumbs Row Row Image Defibrillators i…" at bounding box center [902, 425] width 1331 height 2592
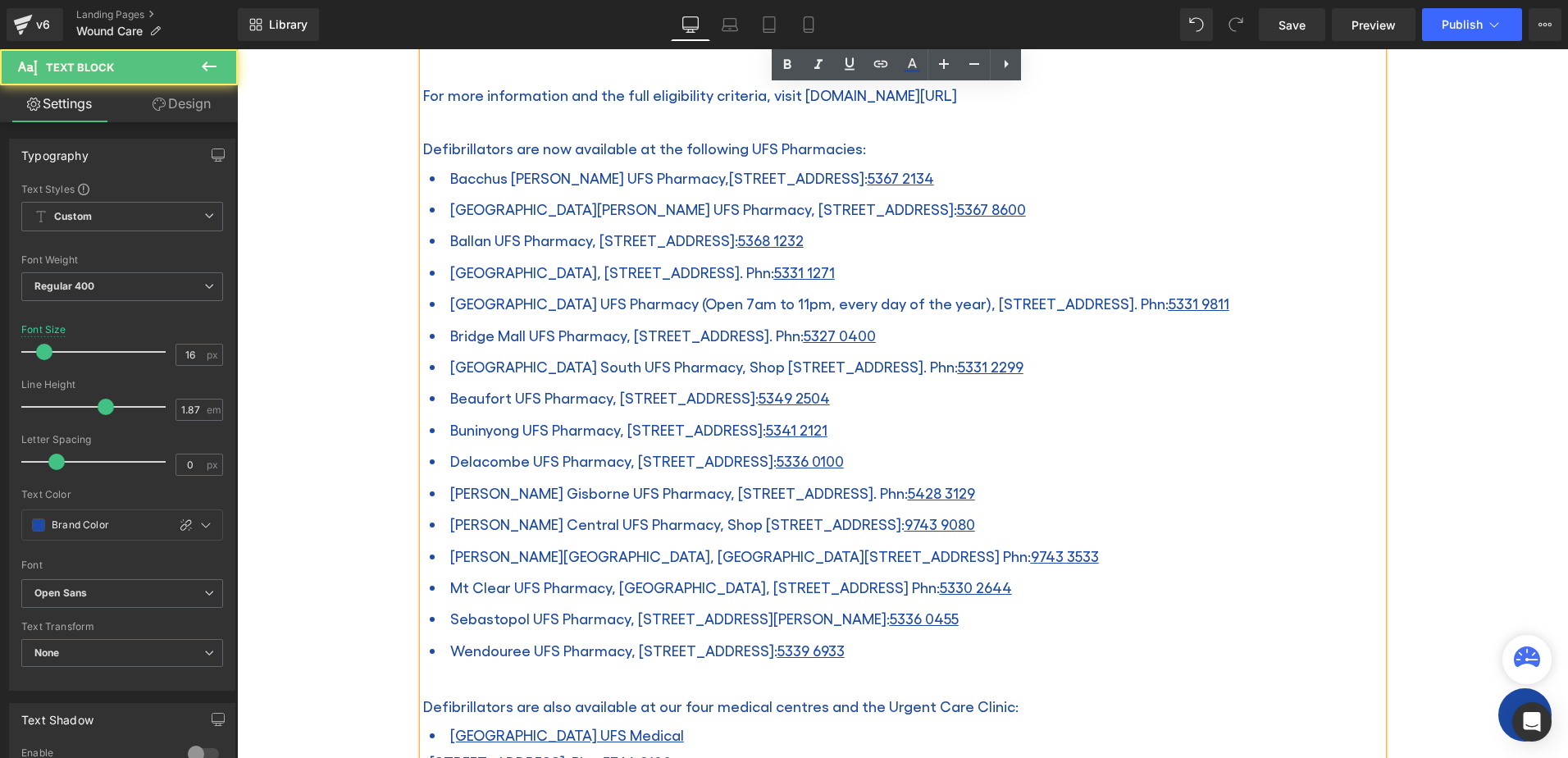
scroll to position [1326, 0]
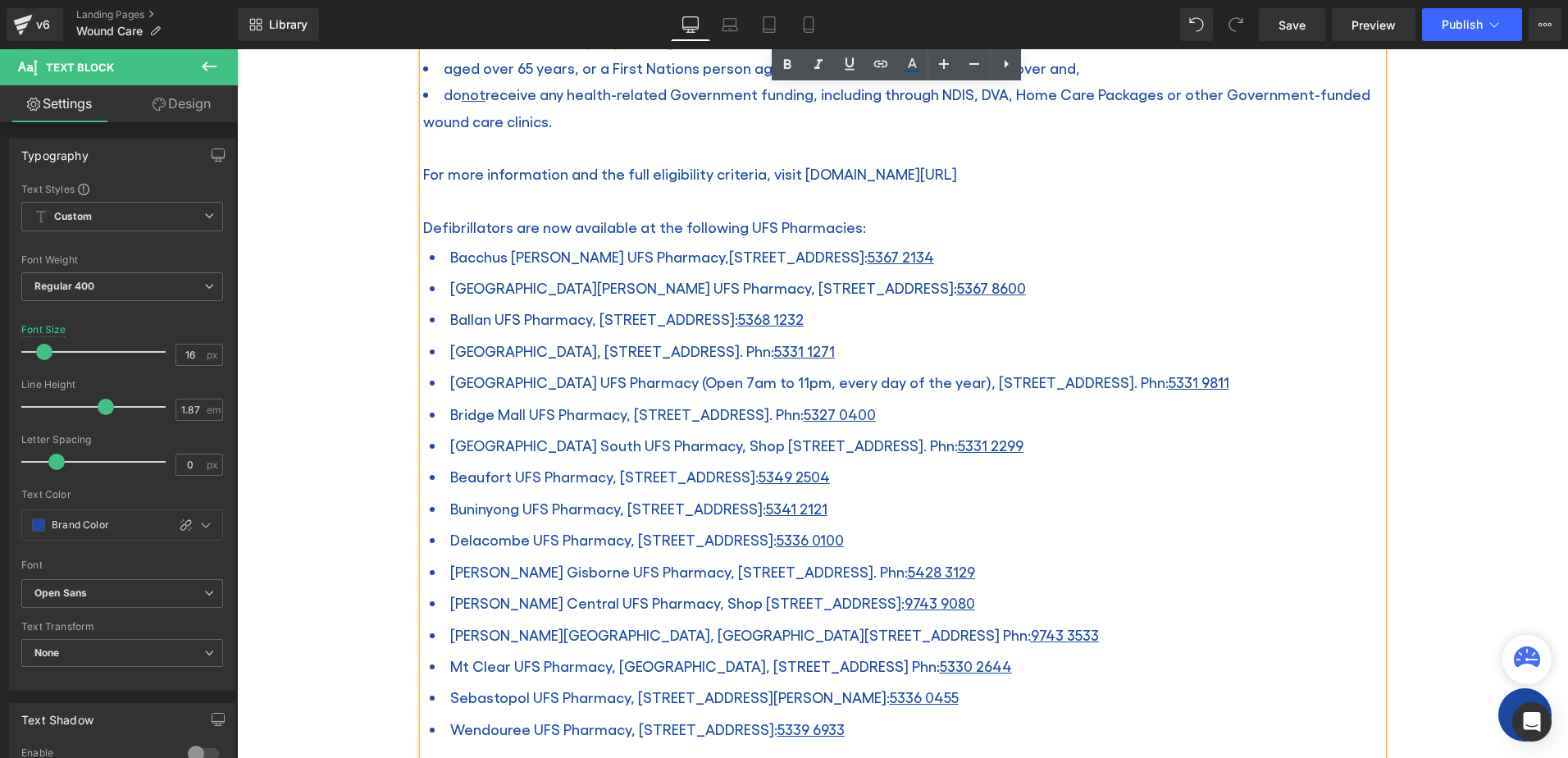
drag, startPoint x: 966, startPoint y: 460, endPoint x: 417, endPoint y: 228, distance: 596.0
click at [423, 228] on div "Proper wound care is essential to ensure correct healing and to prevent the ris…" at bounding box center [902, 343] width 959 height 1748
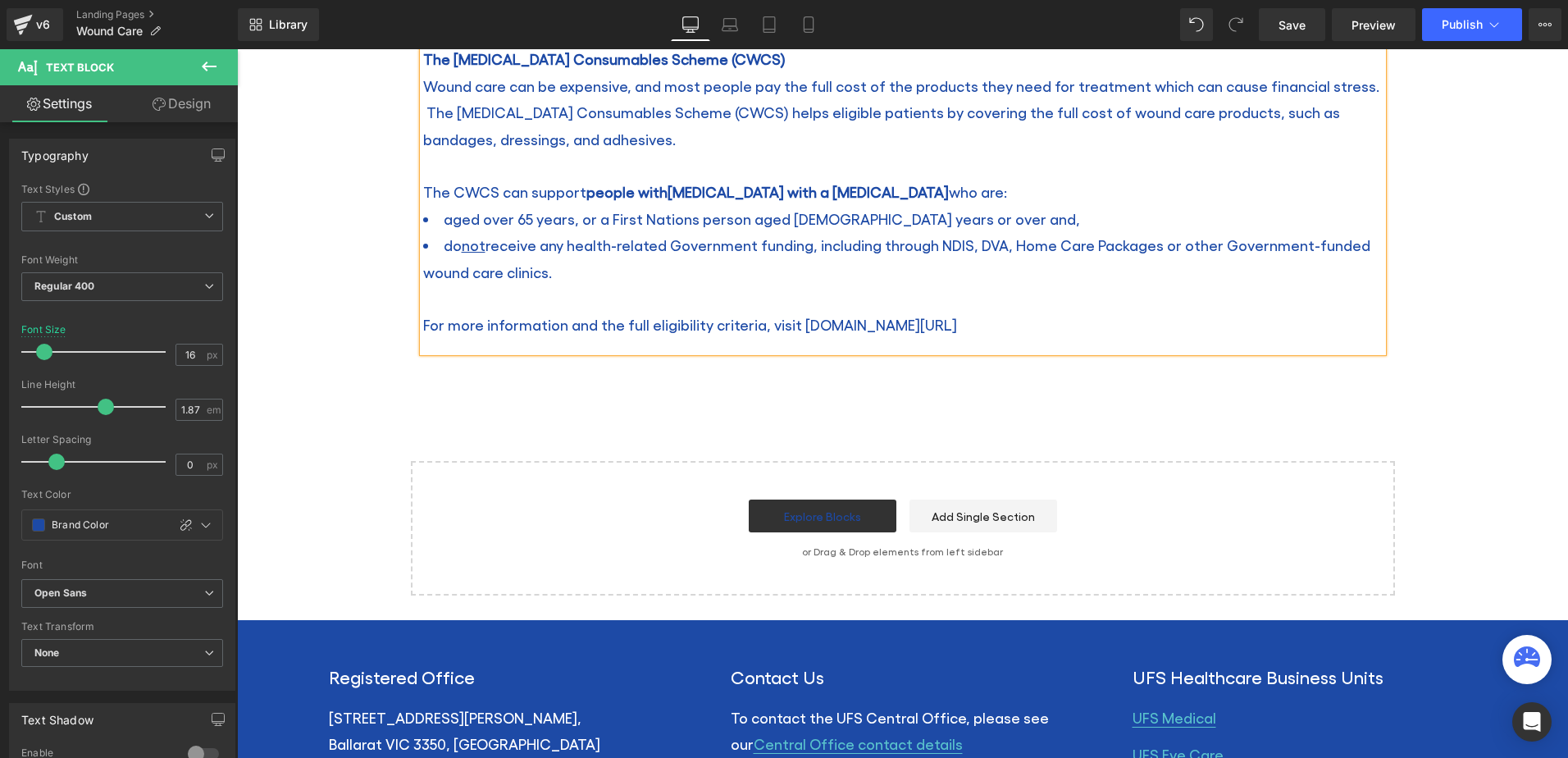
scroll to position [1162, 0]
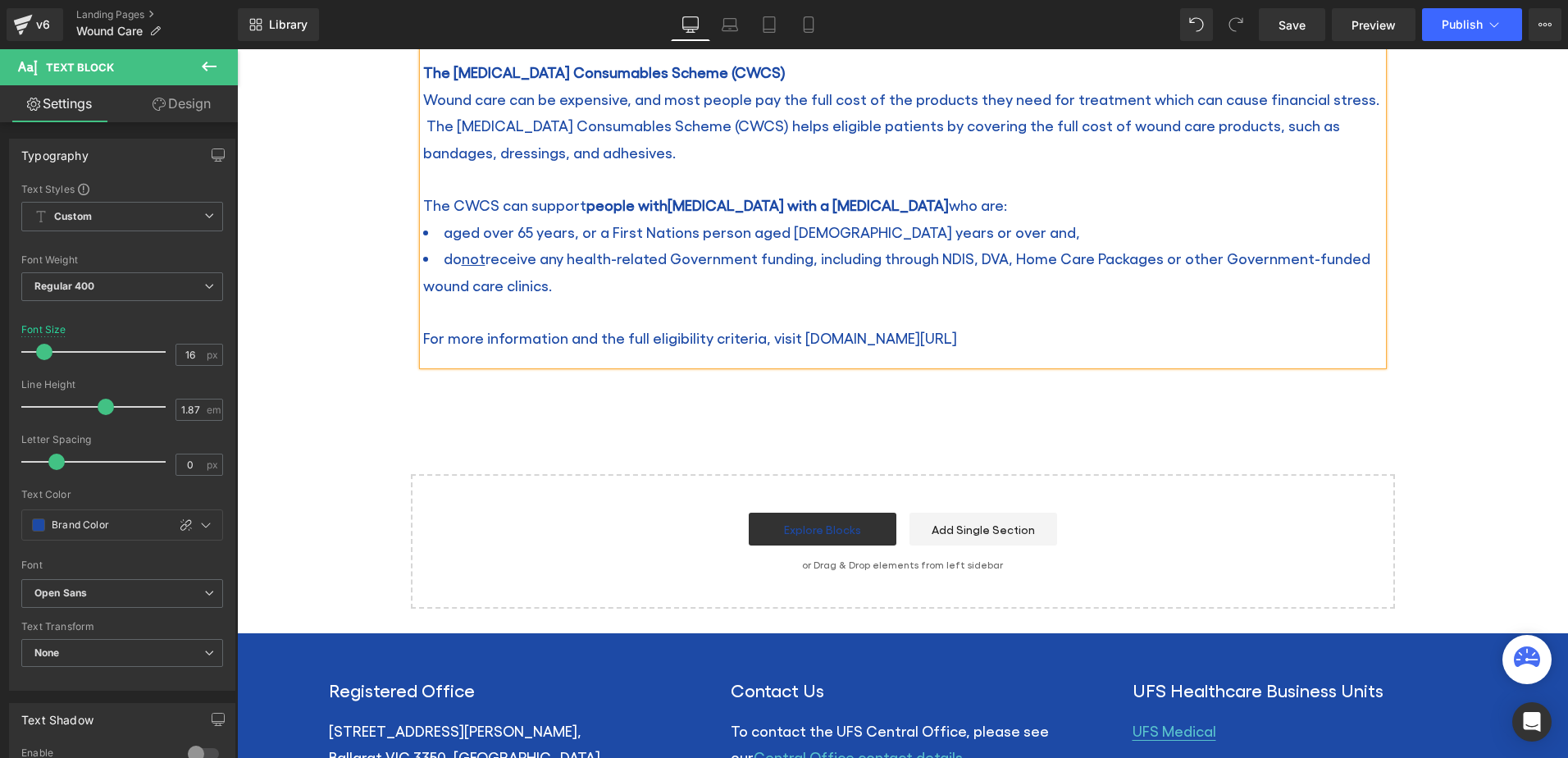
drag, startPoint x: 983, startPoint y: 341, endPoint x: 788, endPoint y: 336, distance: 195.1
click at [788, 336] on p "For more information and the full eligibility criteria, visit health.gov.au/our…" at bounding box center [902, 337] width 959 height 26
copy span "health.gov.au/our-work/cwcs"
drag, startPoint x: 982, startPoint y: 334, endPoint x: 788, endPoint y: 333, distance: 194.0
click at [788, 333] on span "For more information and the full eligibility criteria, visit health.gov.au/our…" at bounding box center [689, 337] width 534 height 17
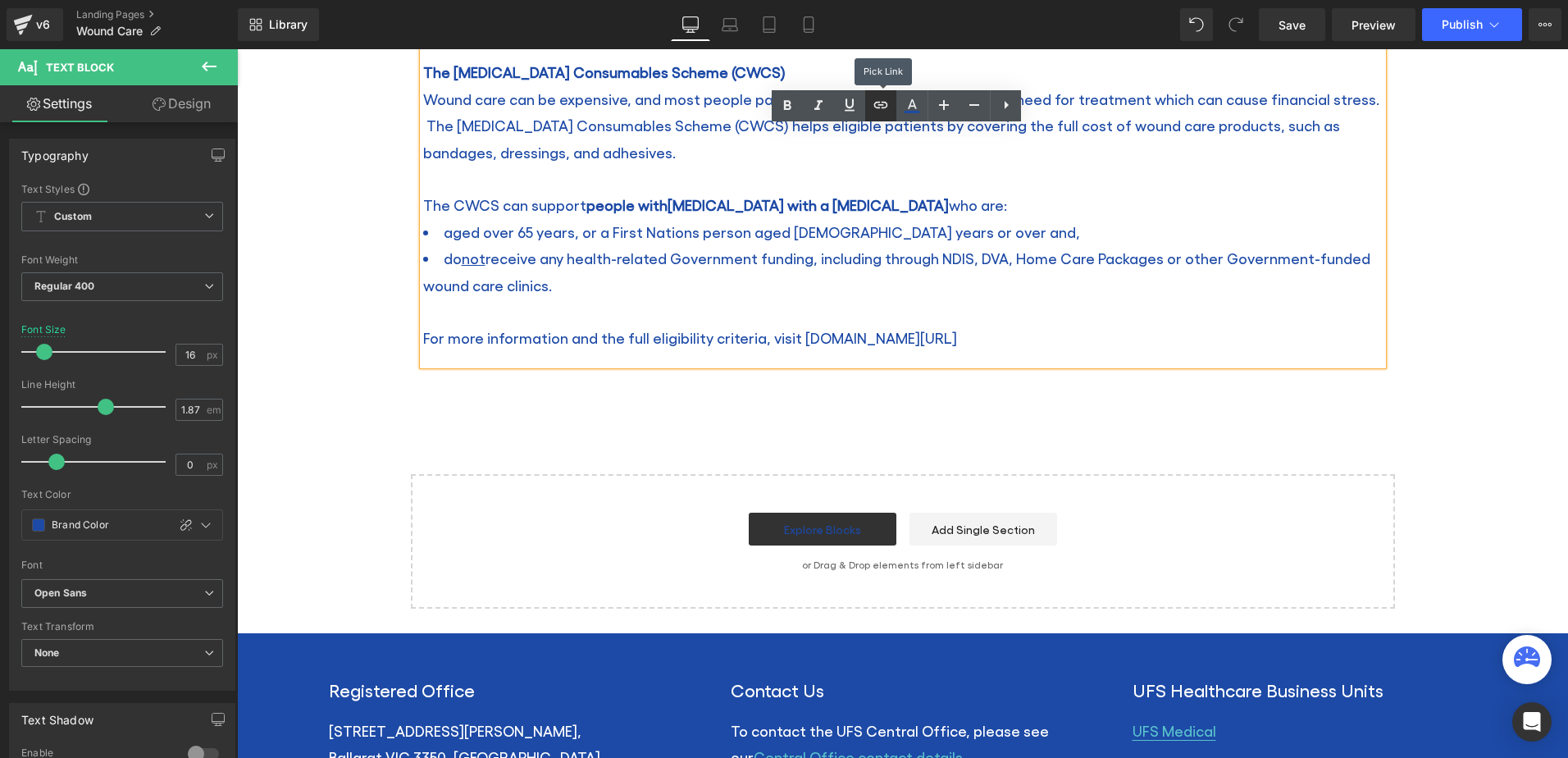
click at [877, 107] on icon at bounding box center [881, 105] width 14 height 6
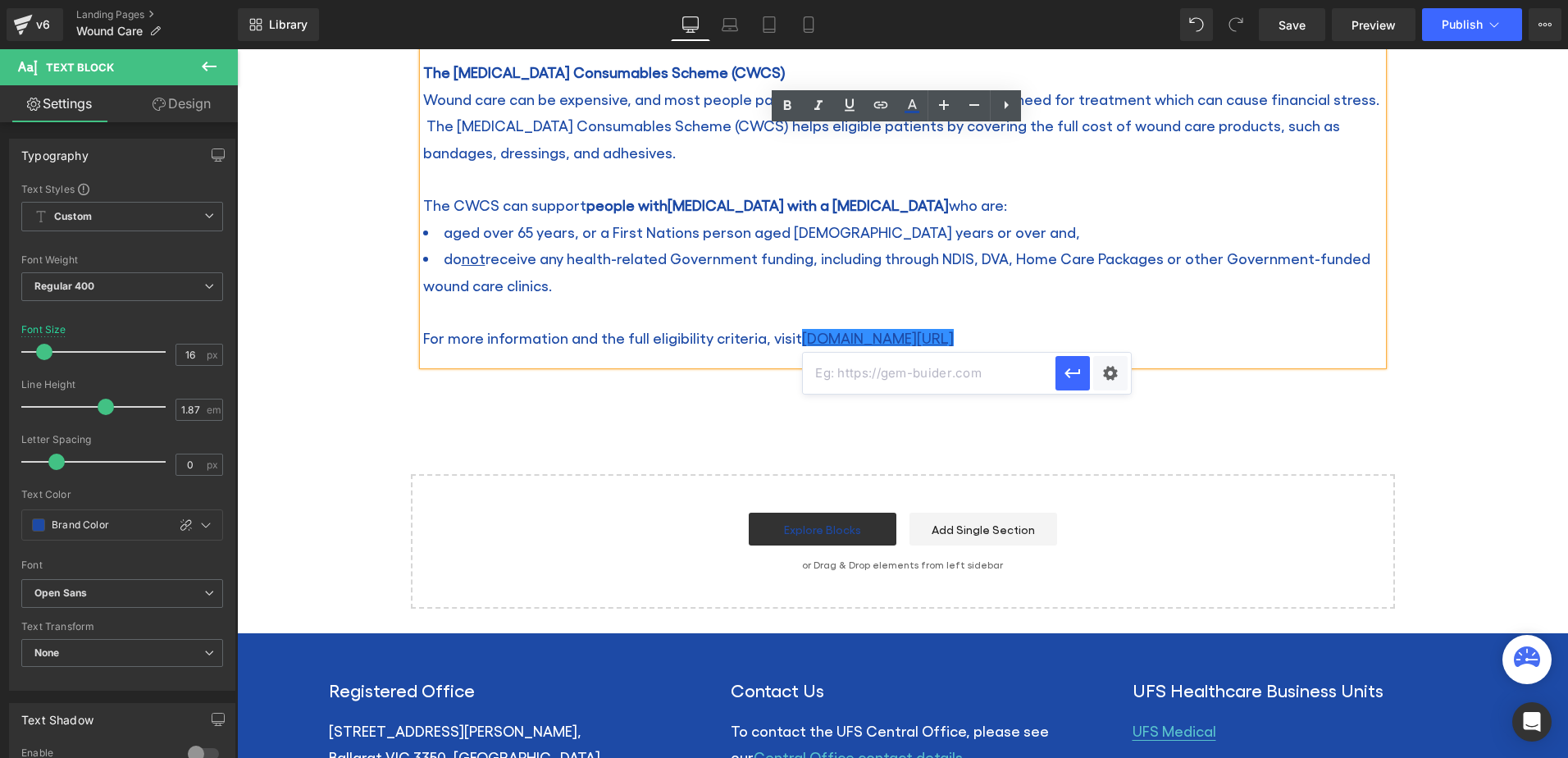
click at [870, 373] on input "text" at bounding box center [929, 373] width 253 height 41
paste input "health.gov.au/our-work/cwcs"
type input "health.gov.au/our-work/cwcs"
click at [1078, 375] on icon "button" at bounding box center [1073, 373] width 20 height 20
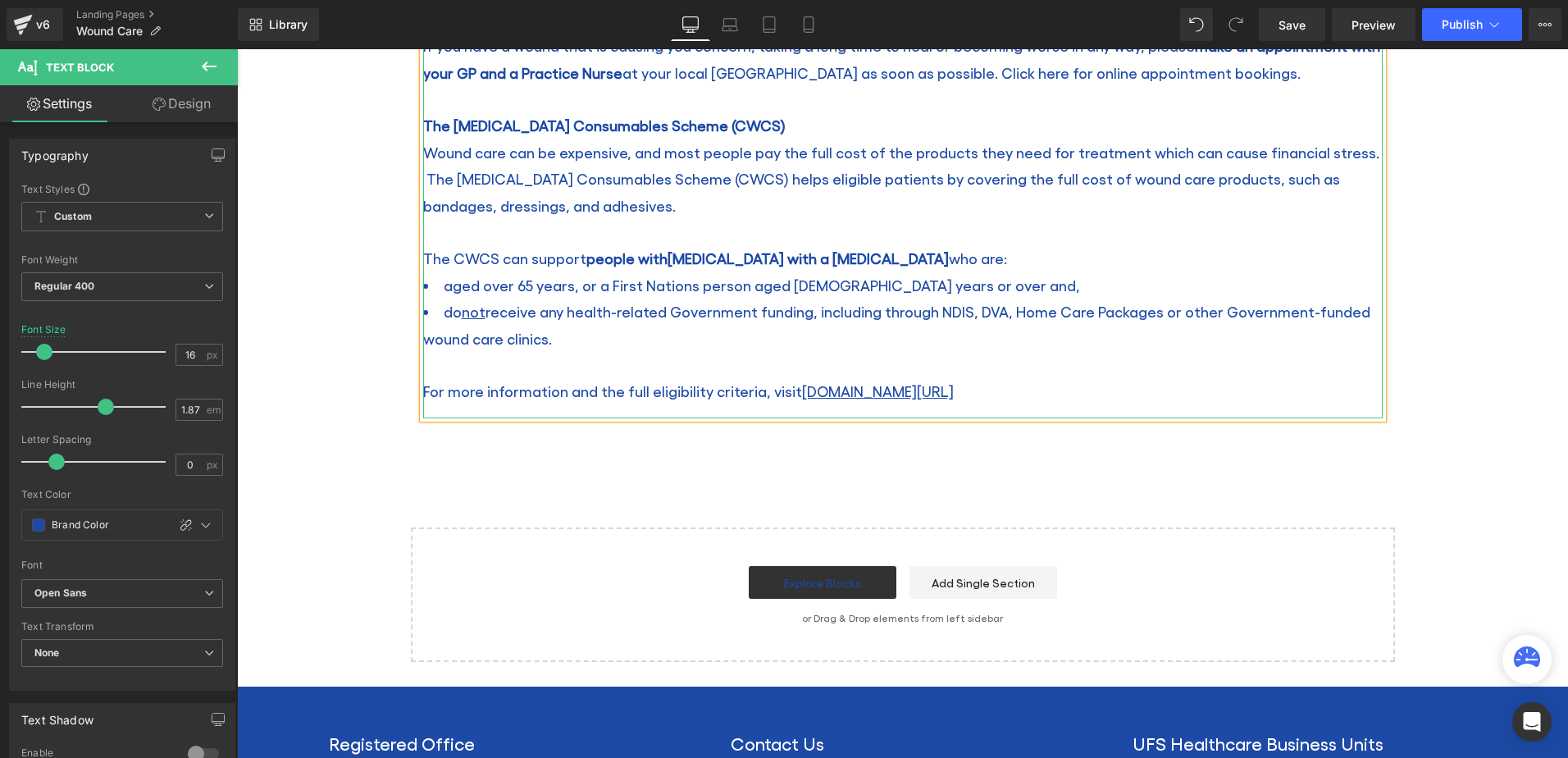
scroll to position [1080, 0]
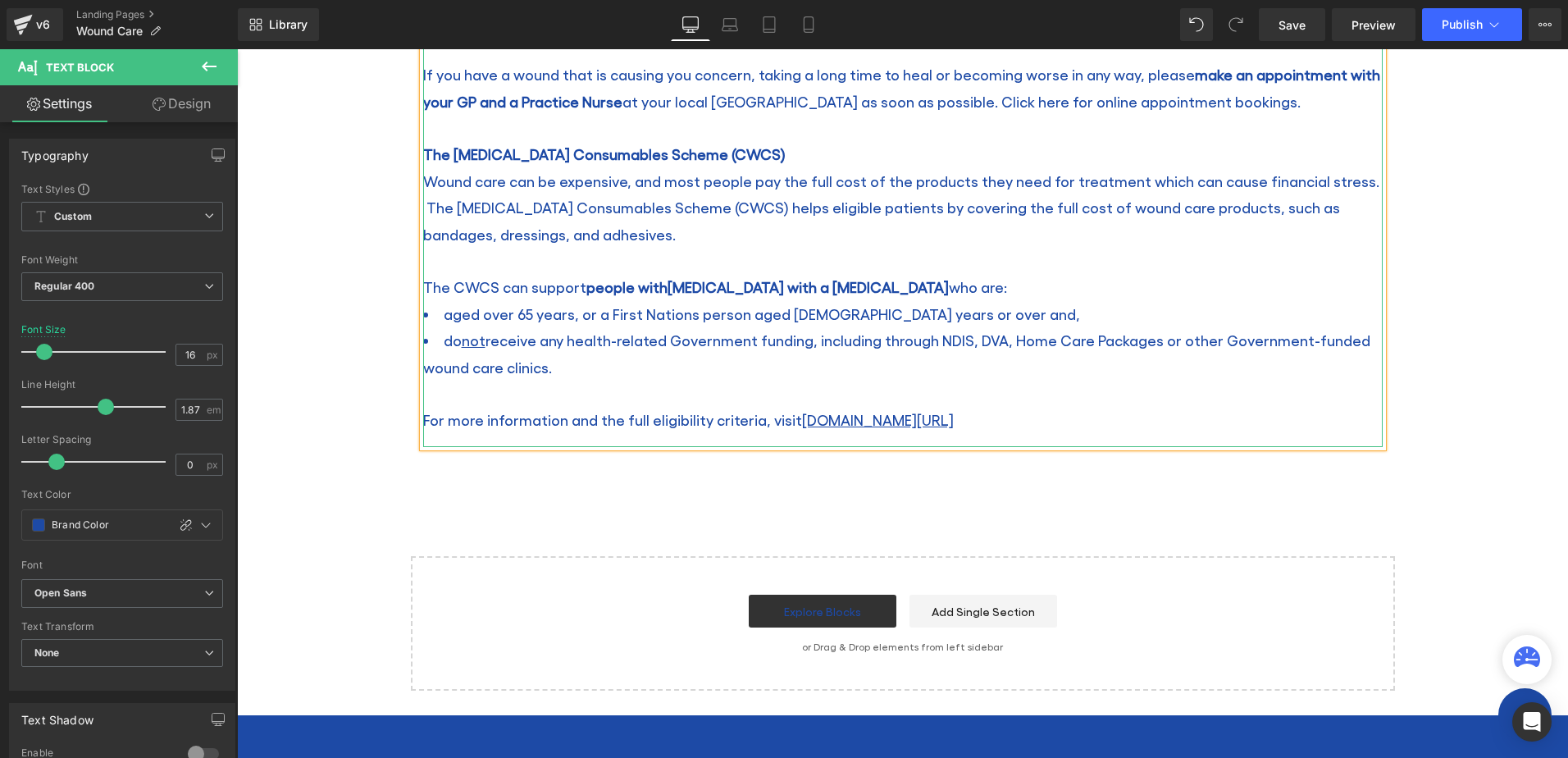
click at [476, 404] on p at bounding box center [902, 393] width 959 height 26
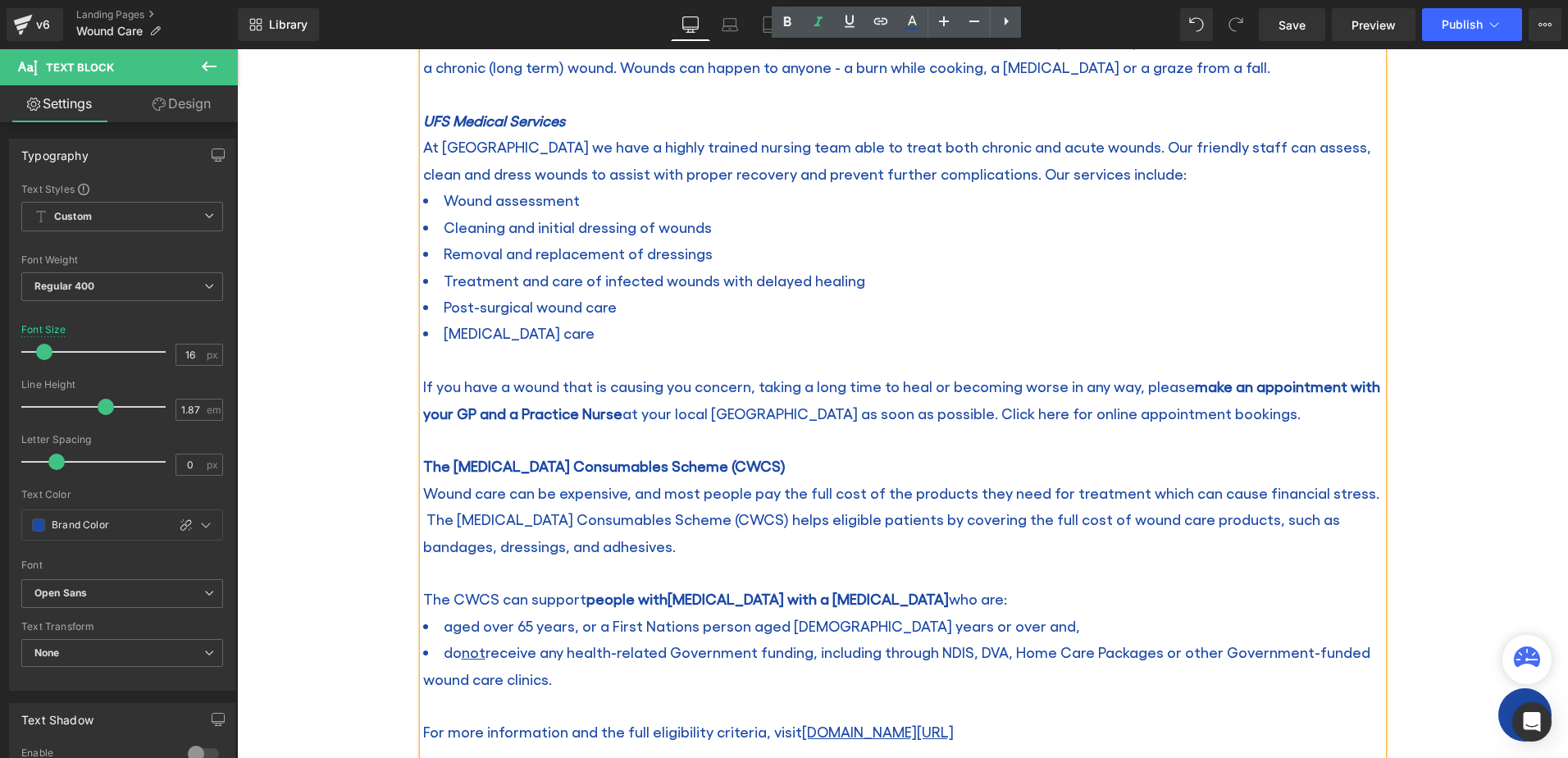
scroll to position [752, 0]
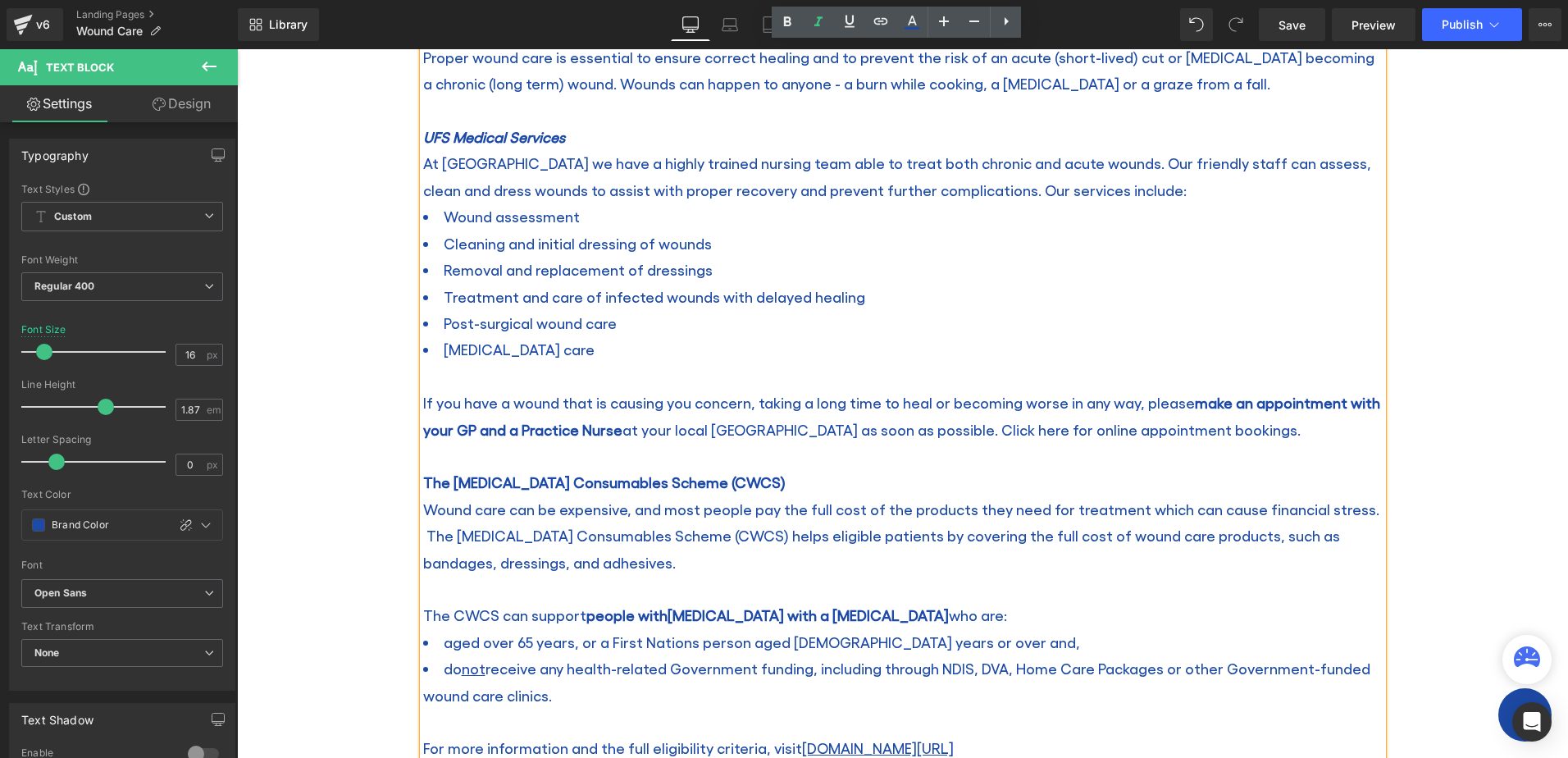
click at [738, 479] on span "The Chronic Wound Consumables Scheme (CWCS)" at bounding box center [603, 481] width 362 height 17
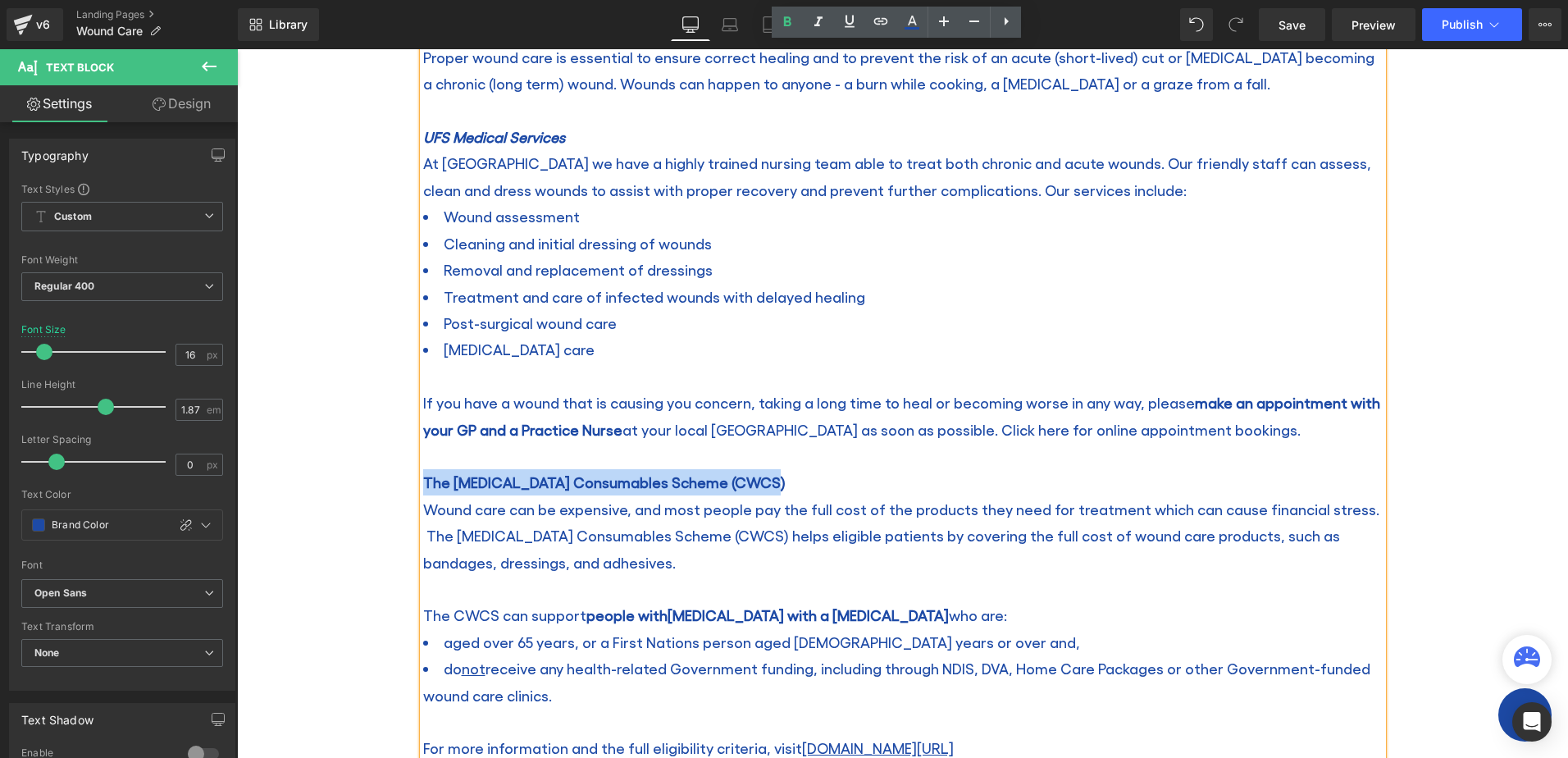
drag, startPoint x: 786, startPoint y: 481, endPoint x: 429, endPoint y: 480, distance: 357.0
click at [423, 482] on p "The Chronic Wound Consumables Scheme (CWCS)" at bounding box center [902, 482] width 959 height 26
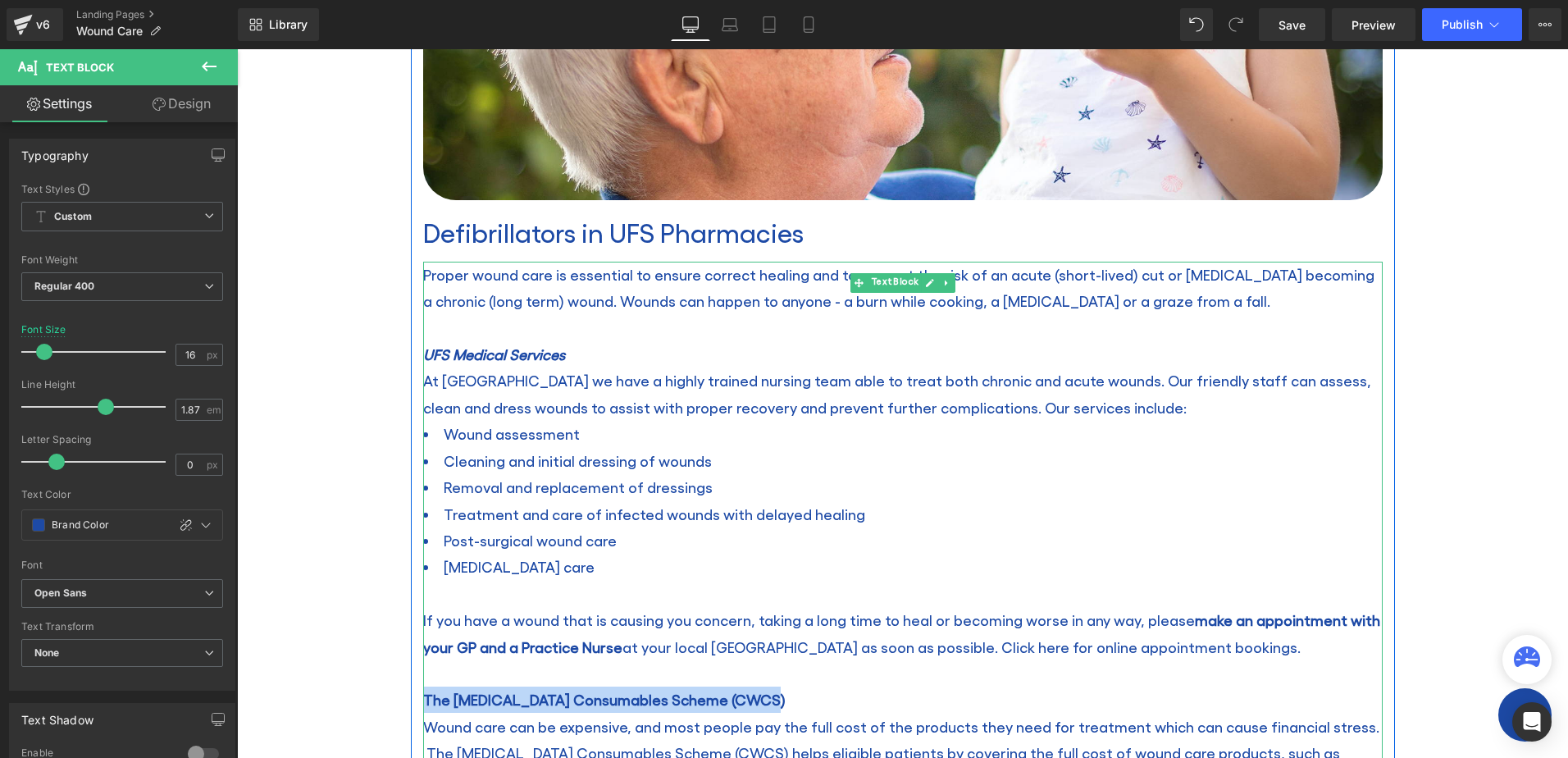
scroll to position [506, 0]
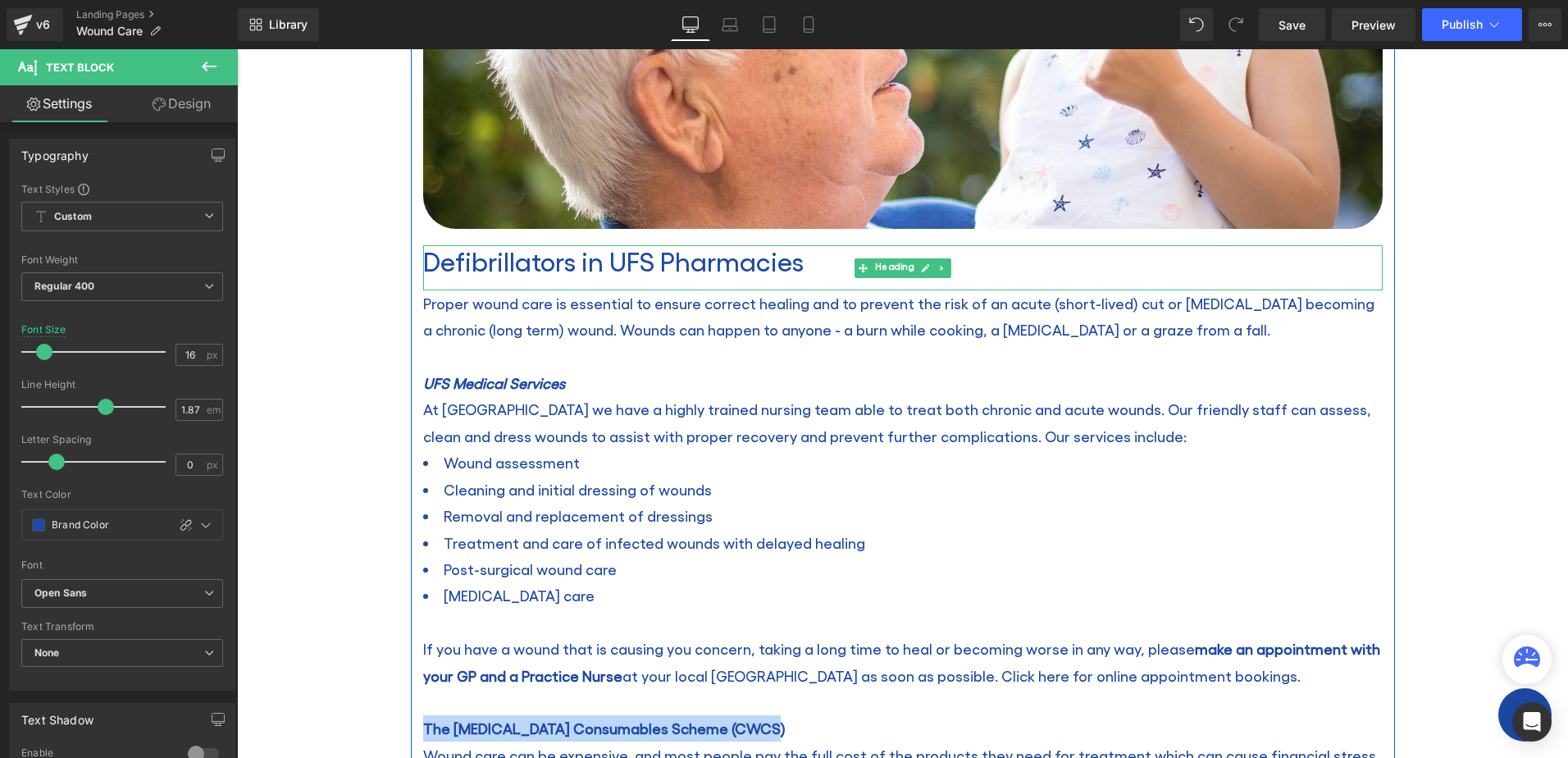
click at [626, 263] on h2 "Defibrillators in UFS Pharmacies" at bounding box center [902, 260] width 959 height 31
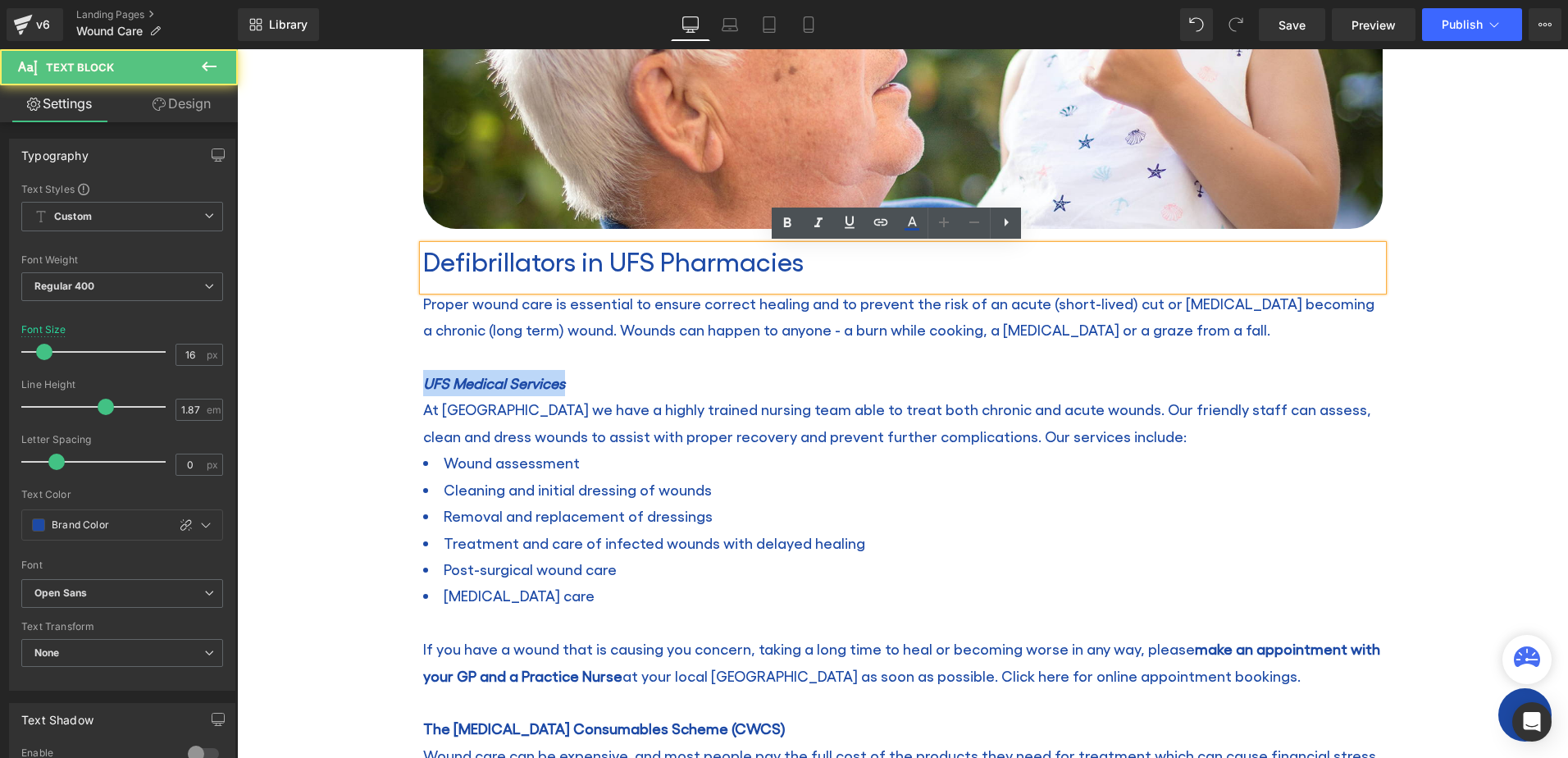
drag, startPoint x: 578, startPoint y: 381, endPoint x: 411, endPoint y: 378, distance: 167.0
click at [411, 378] on div "Image Defibrillators in UFS Pharmacies Heading Proper wound care is essential t…" at bounding box center [903, 425] width 984 height 1192
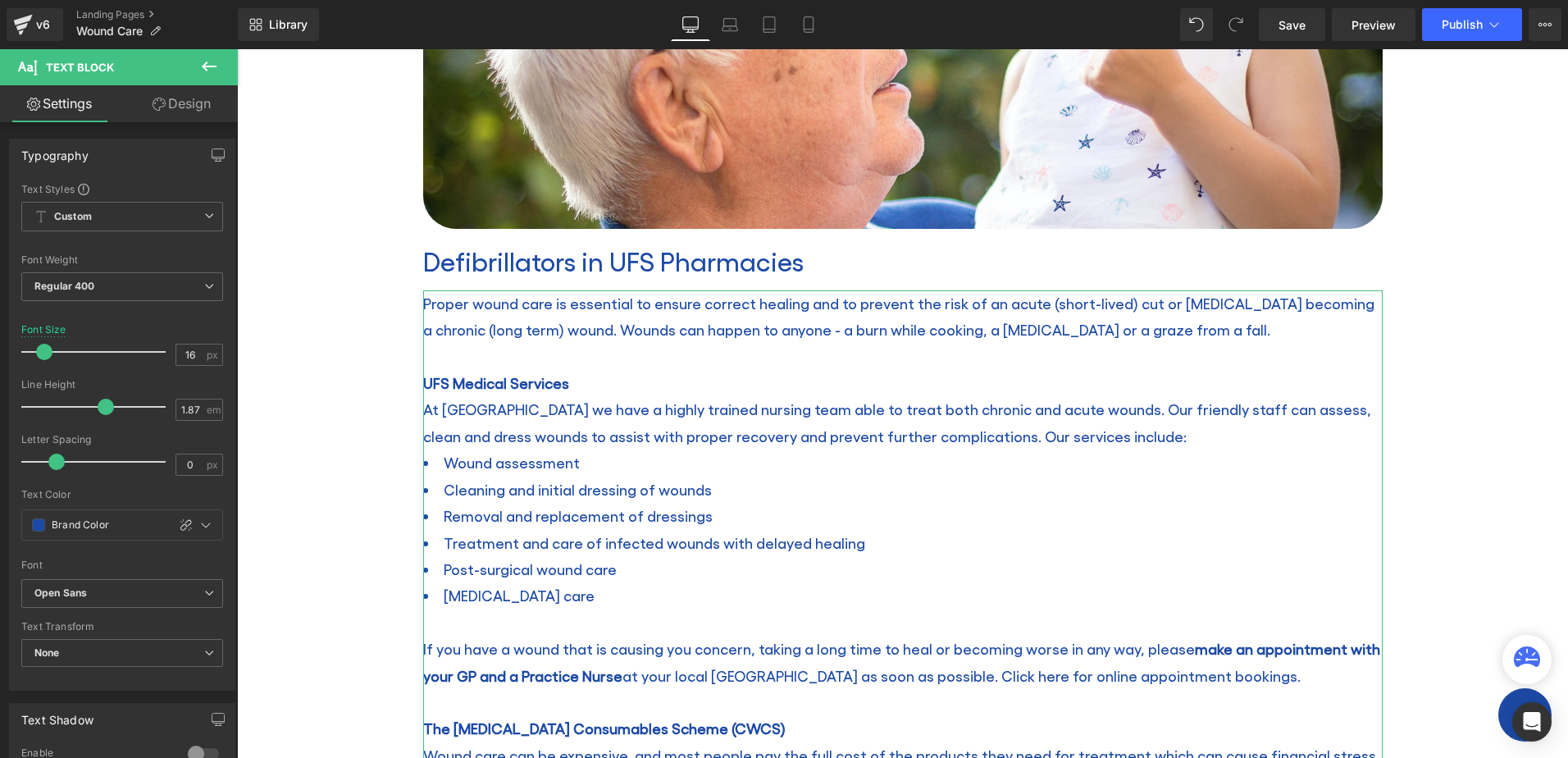
click at [181, 111] on link "Design" at bounding box center [181, 103] width 119 height 37
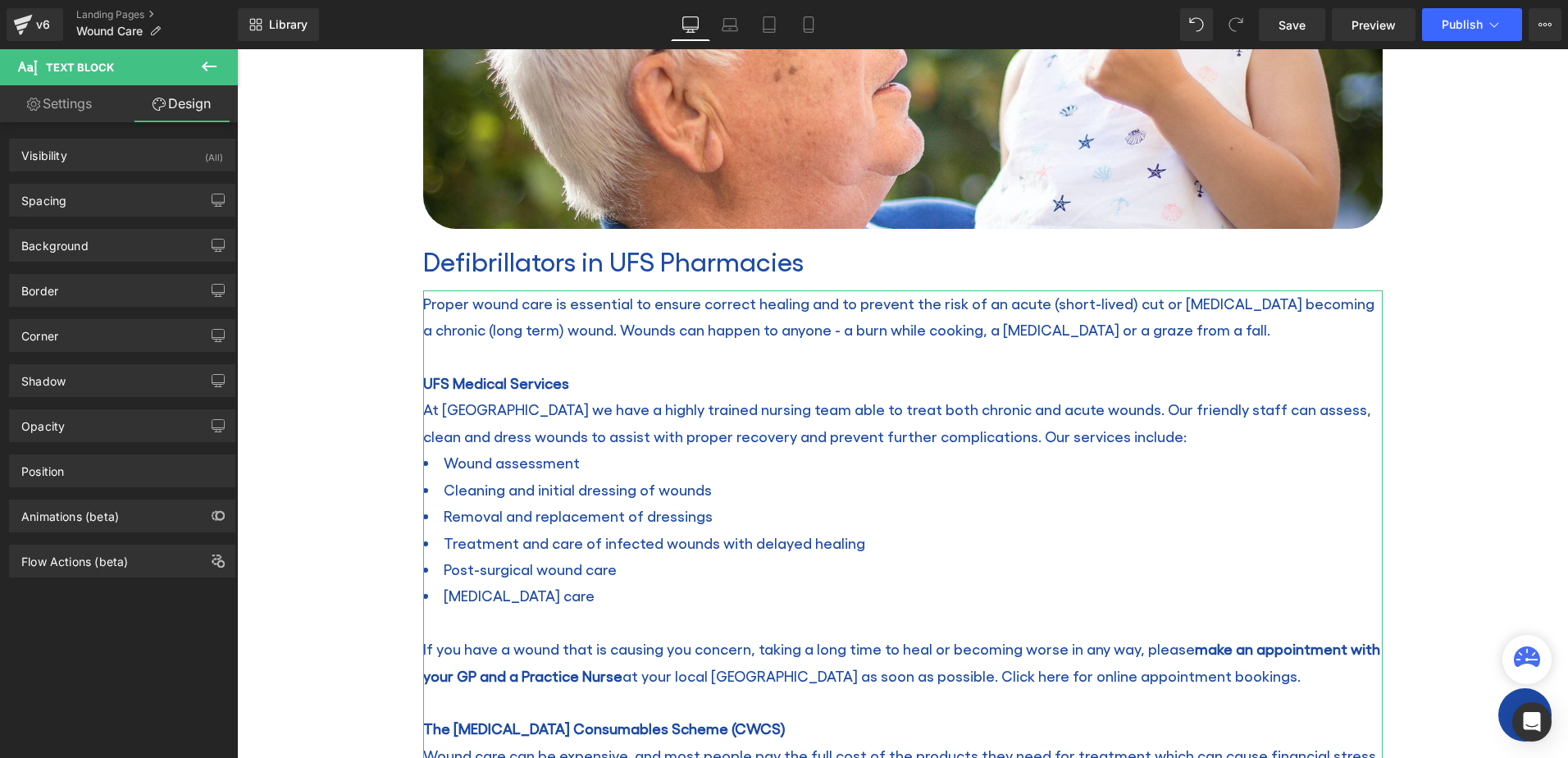
click at [64, 111] on link "Settings" at bounding box center [59, 103] width 119 height 37
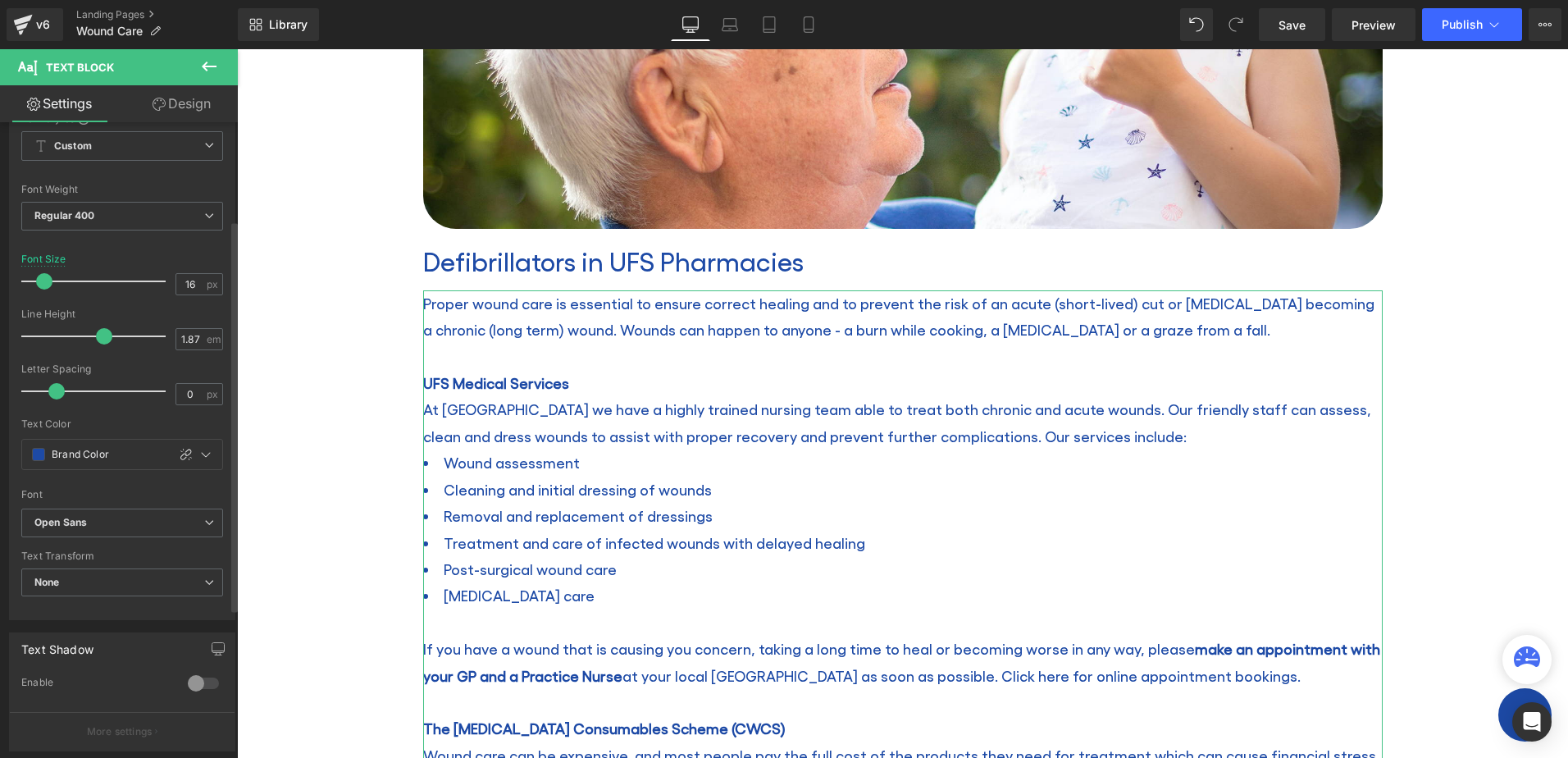
scroll to position [0, 0]
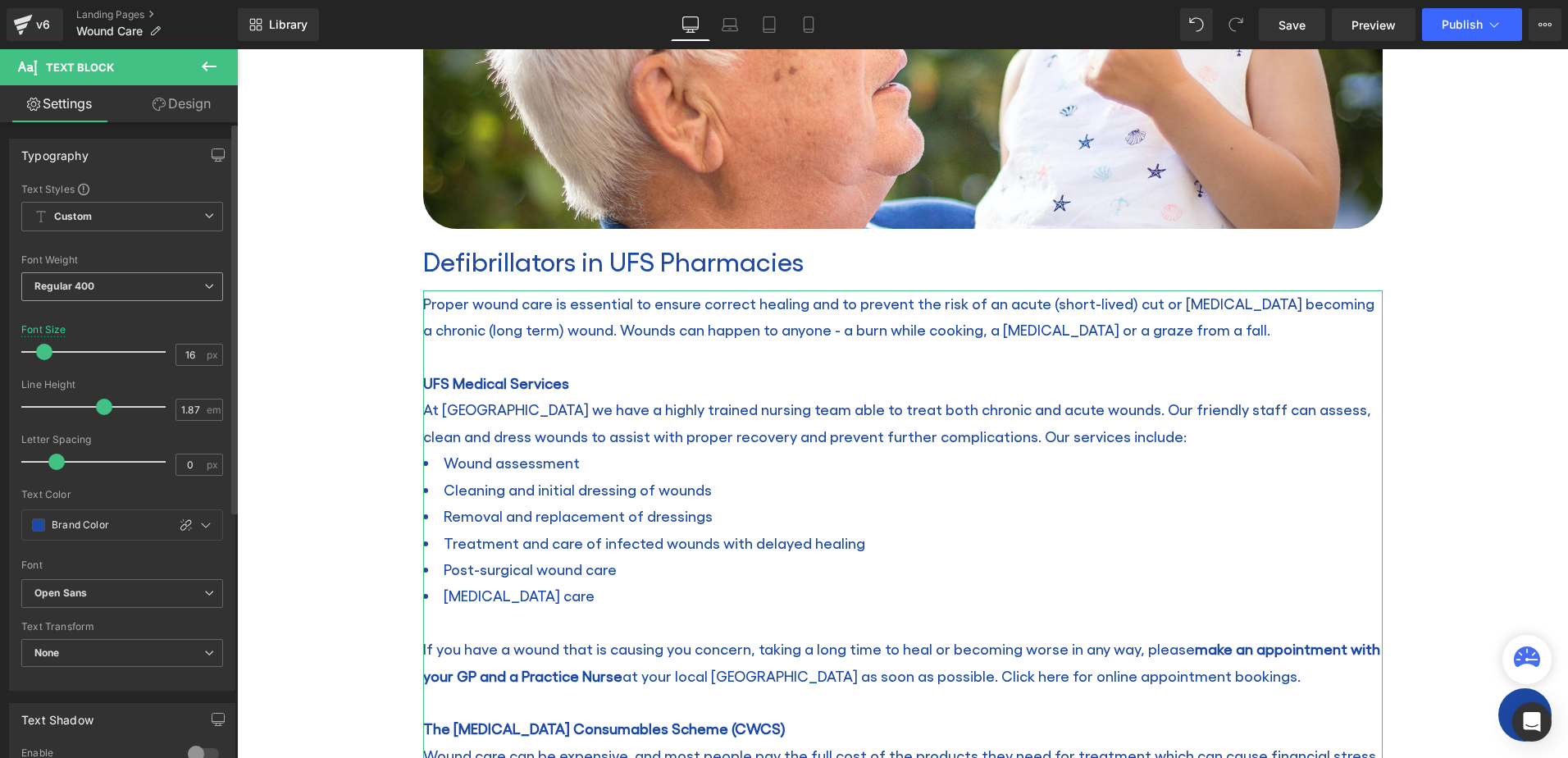
click at [139, 289] on span "Regular 400" at bounding box center [122, 287] width 202 height 29
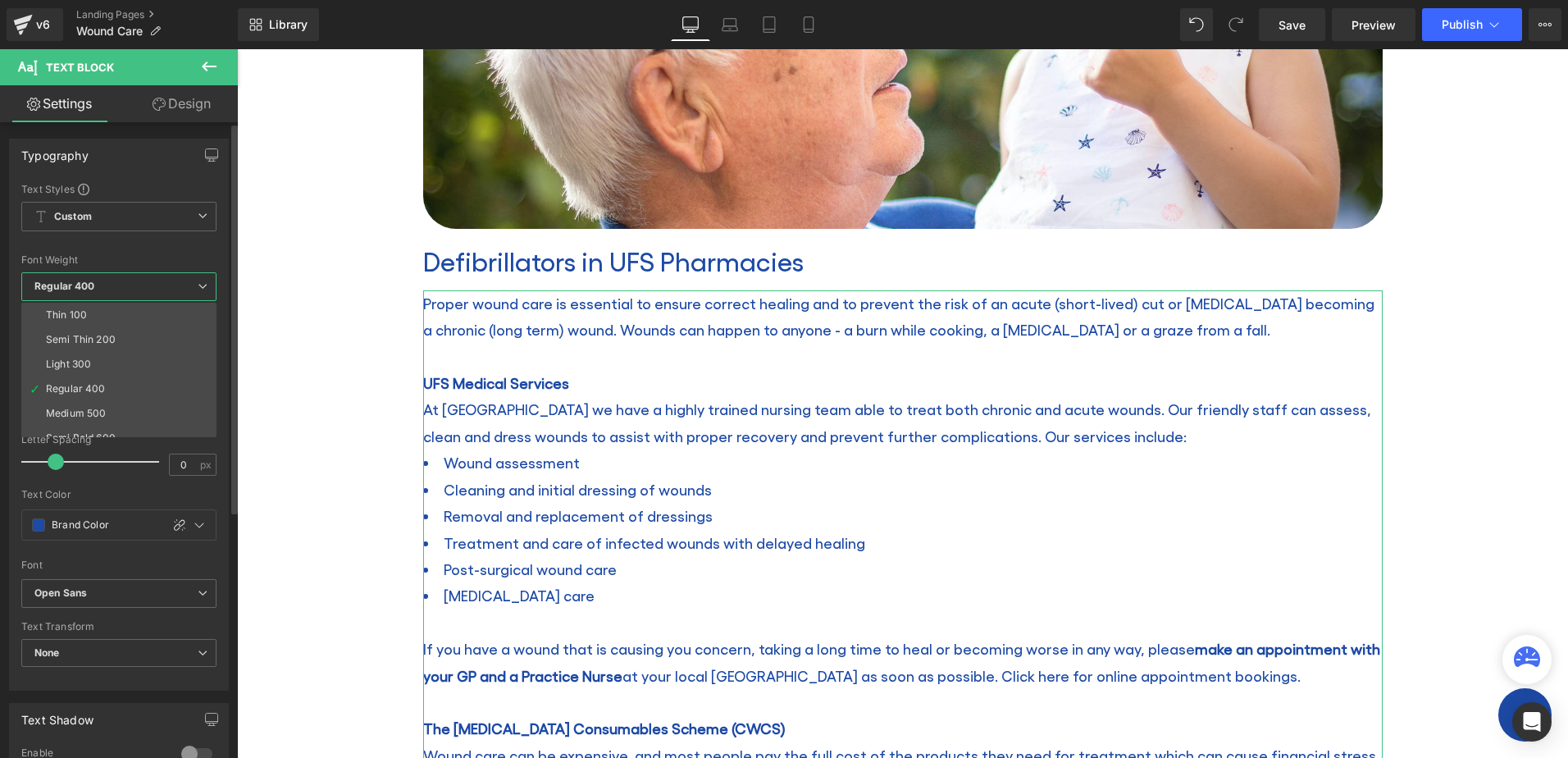
click at [156, 283] on span "Regular 400" at bounding box center [119, 287] width 195 height 29
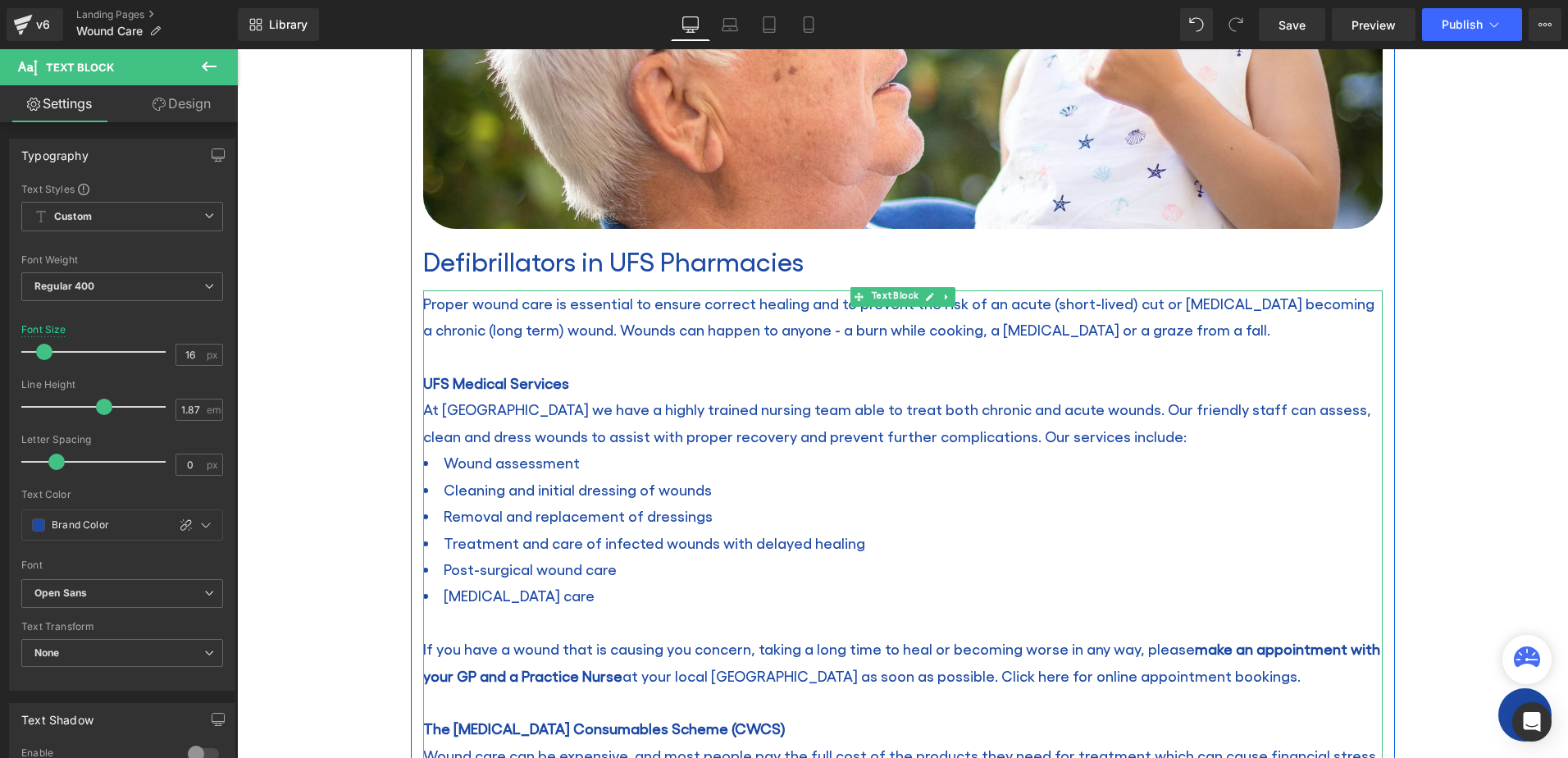
click at [600, 375] on p "UFS Medical Services" at bounding box center [902, 383] width 959 height 26
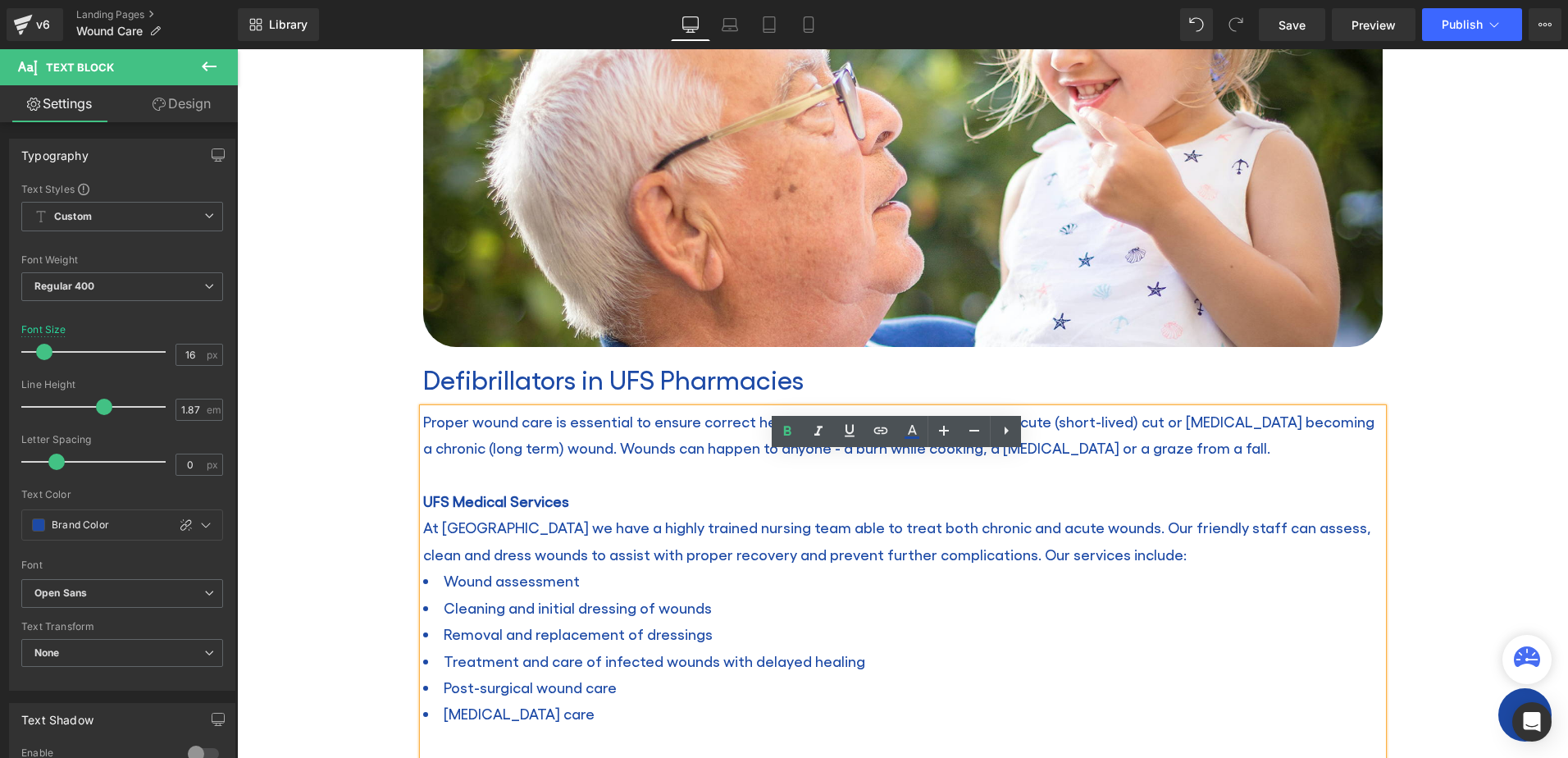
scroll to position [341, 0]
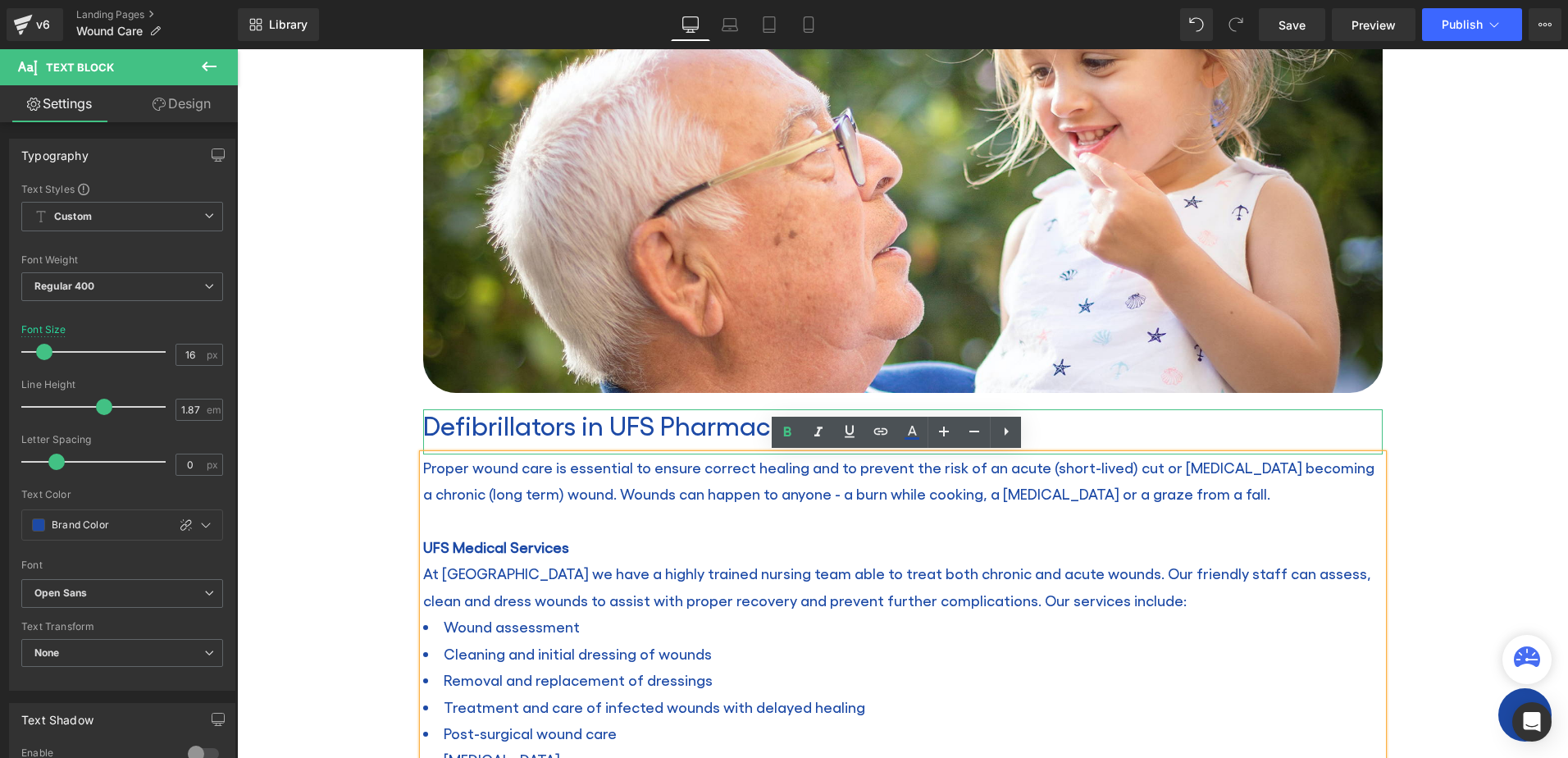
click at [602, 420] on h2 "Defibrillators in UFS Pharmacies" at bounding box center [902, 425] width 959 height 31
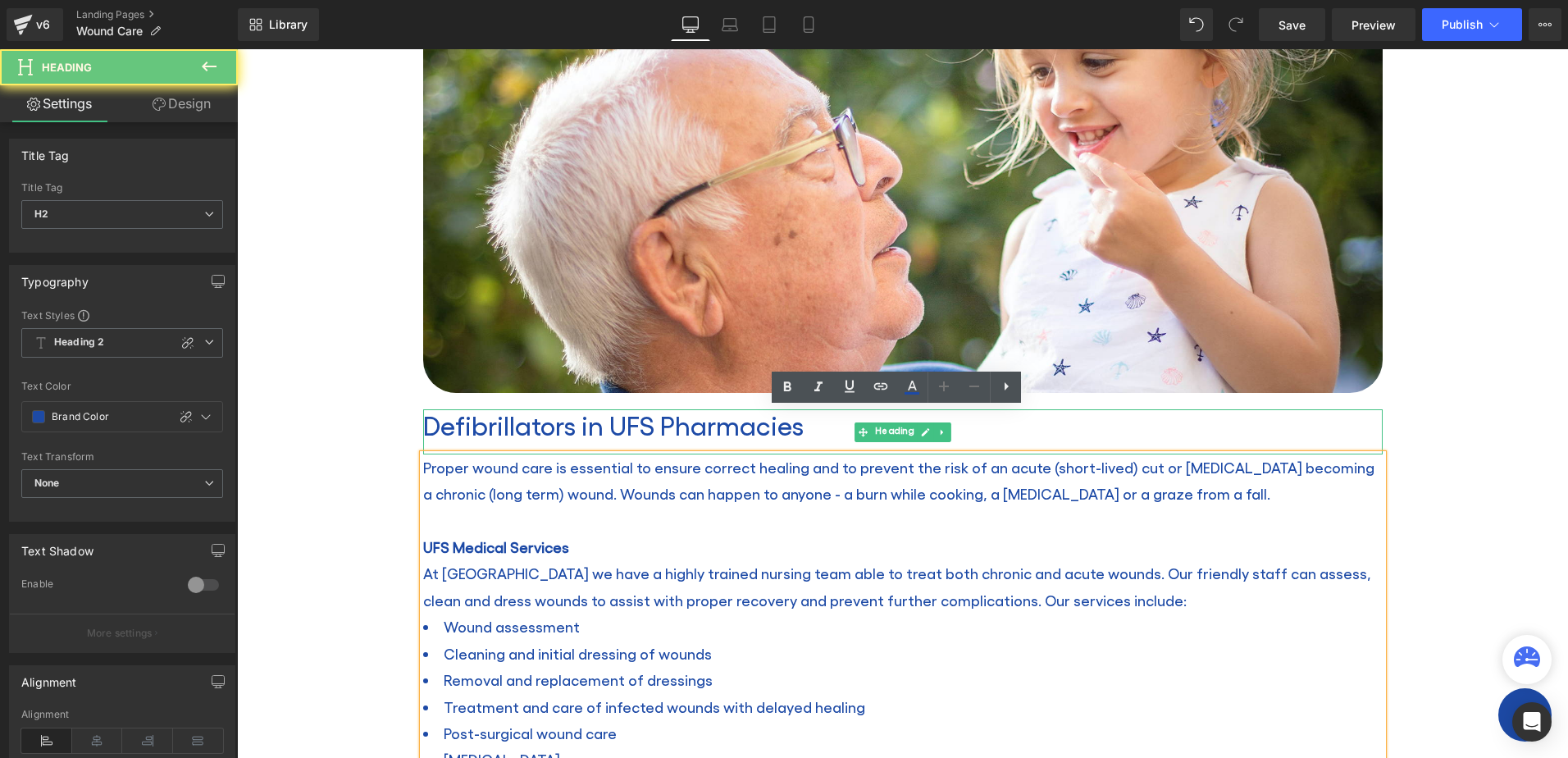
click at [602, 420] on h2 "Defibrillators in UFS Pharmacies" at bounding box center [902, 425] width 959 height 31
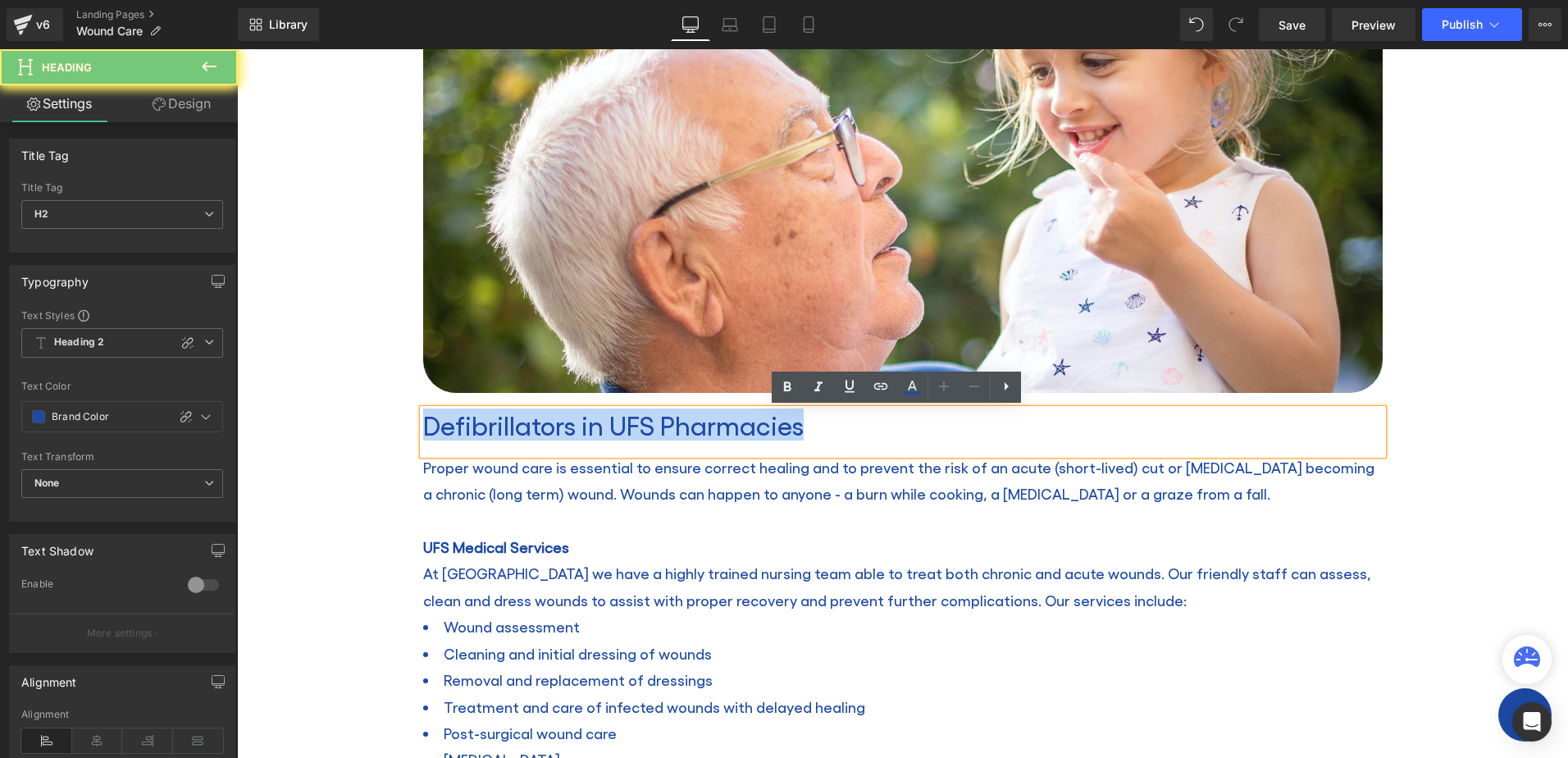
click at [602, 420] on h2 "Defibrillators in UFS Pharmacies" at bounding box center [902, 425] width 959 height 31
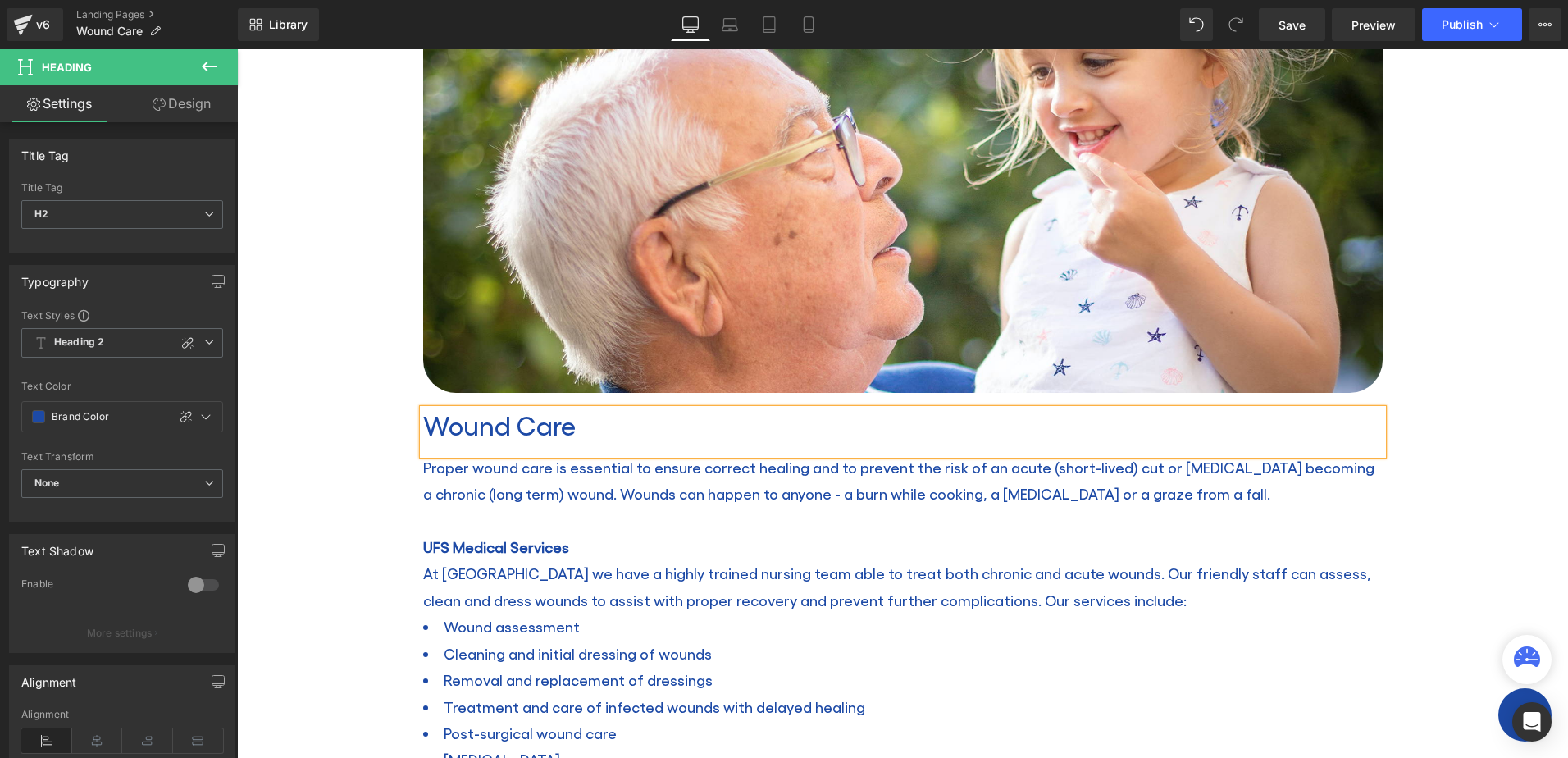
click at [362, 508] on div "Wound Care Heading Home / Wound Care Breadcrumbs Row Row Image Wound Care Headi…" at bounding box center [902, 640] width 1331 height 1576
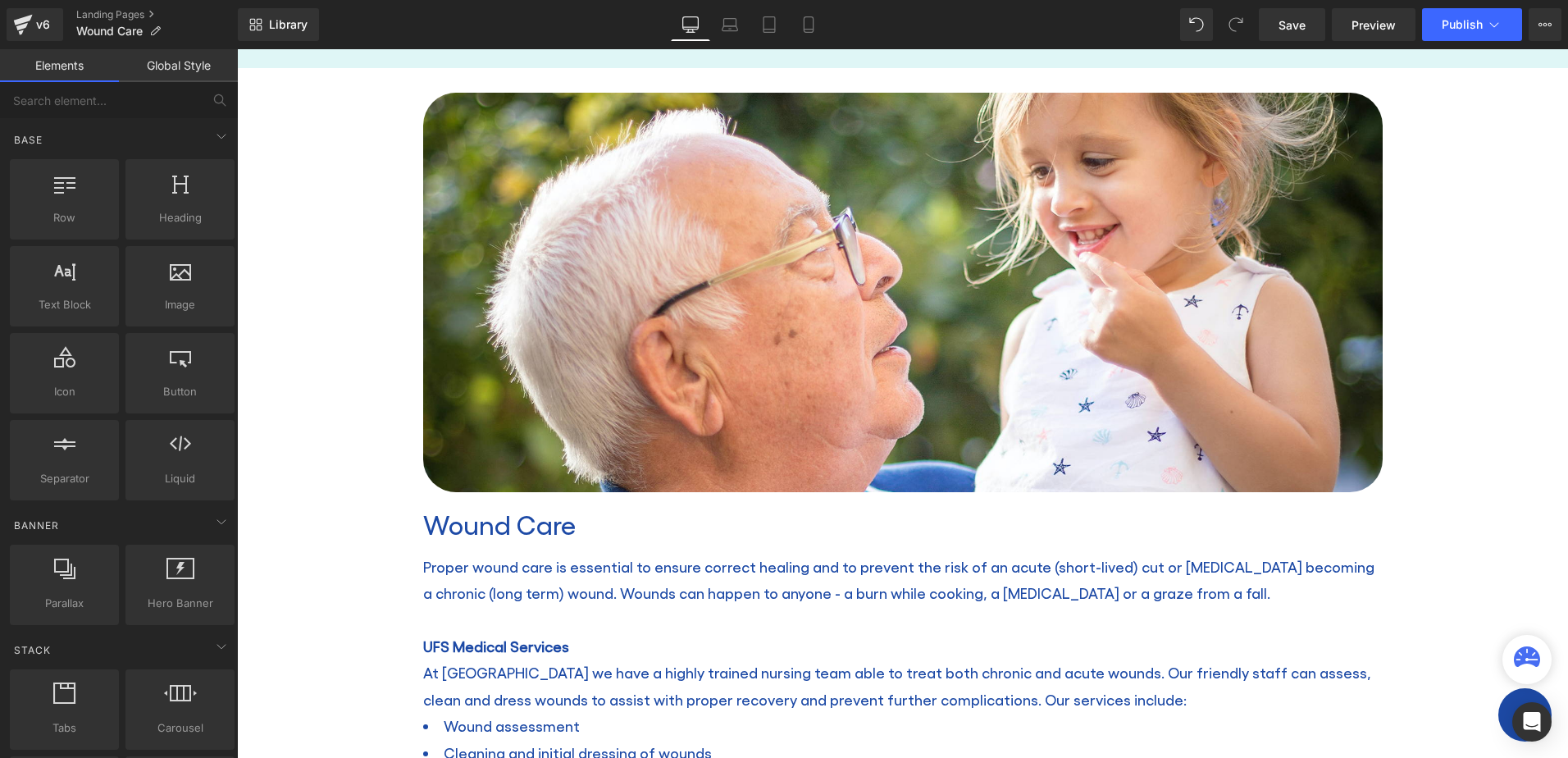
scroll to position [178, 0]
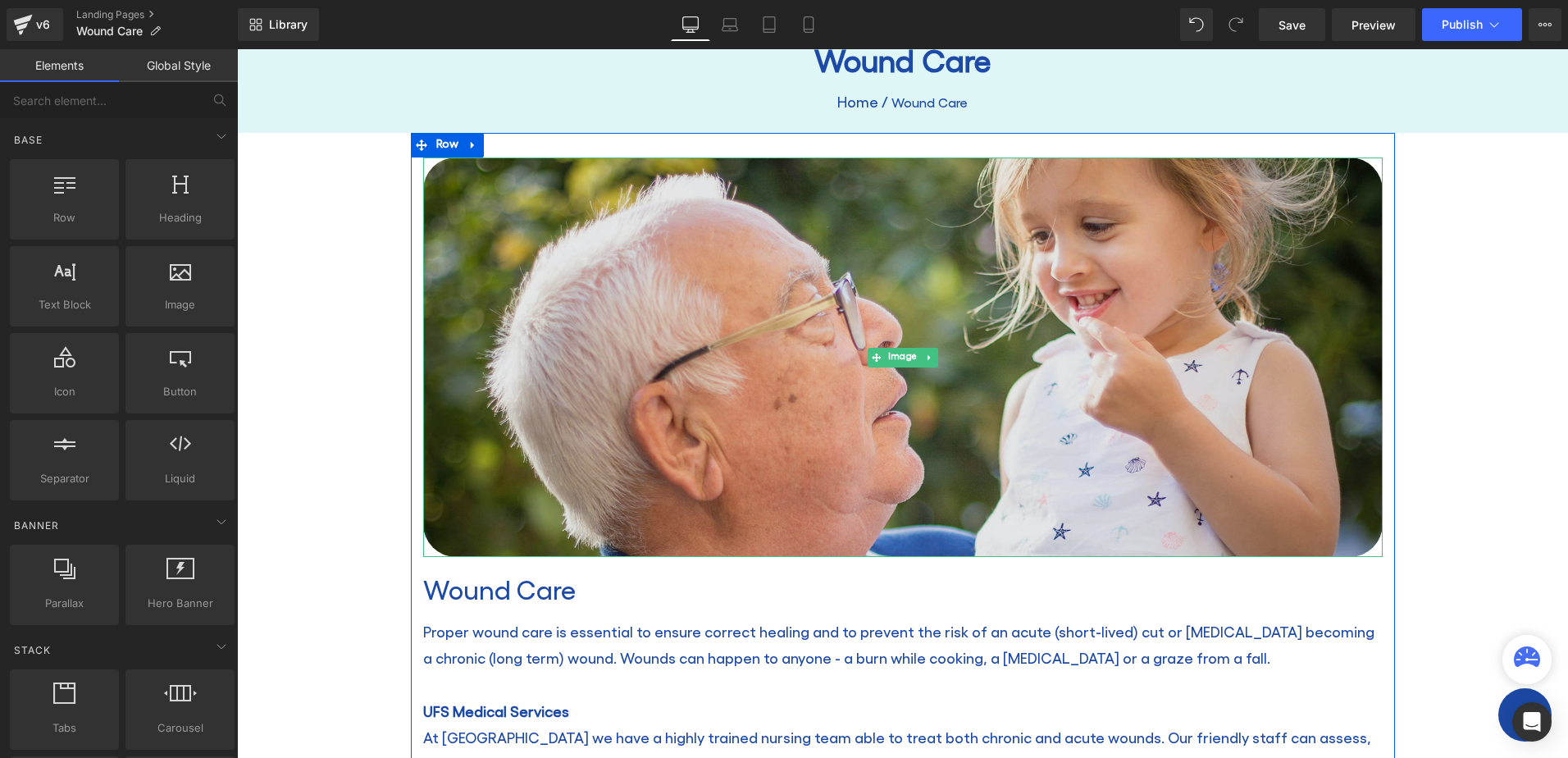
click at [778, 343] on img at bounding box center [902, 358] width 959 height 400
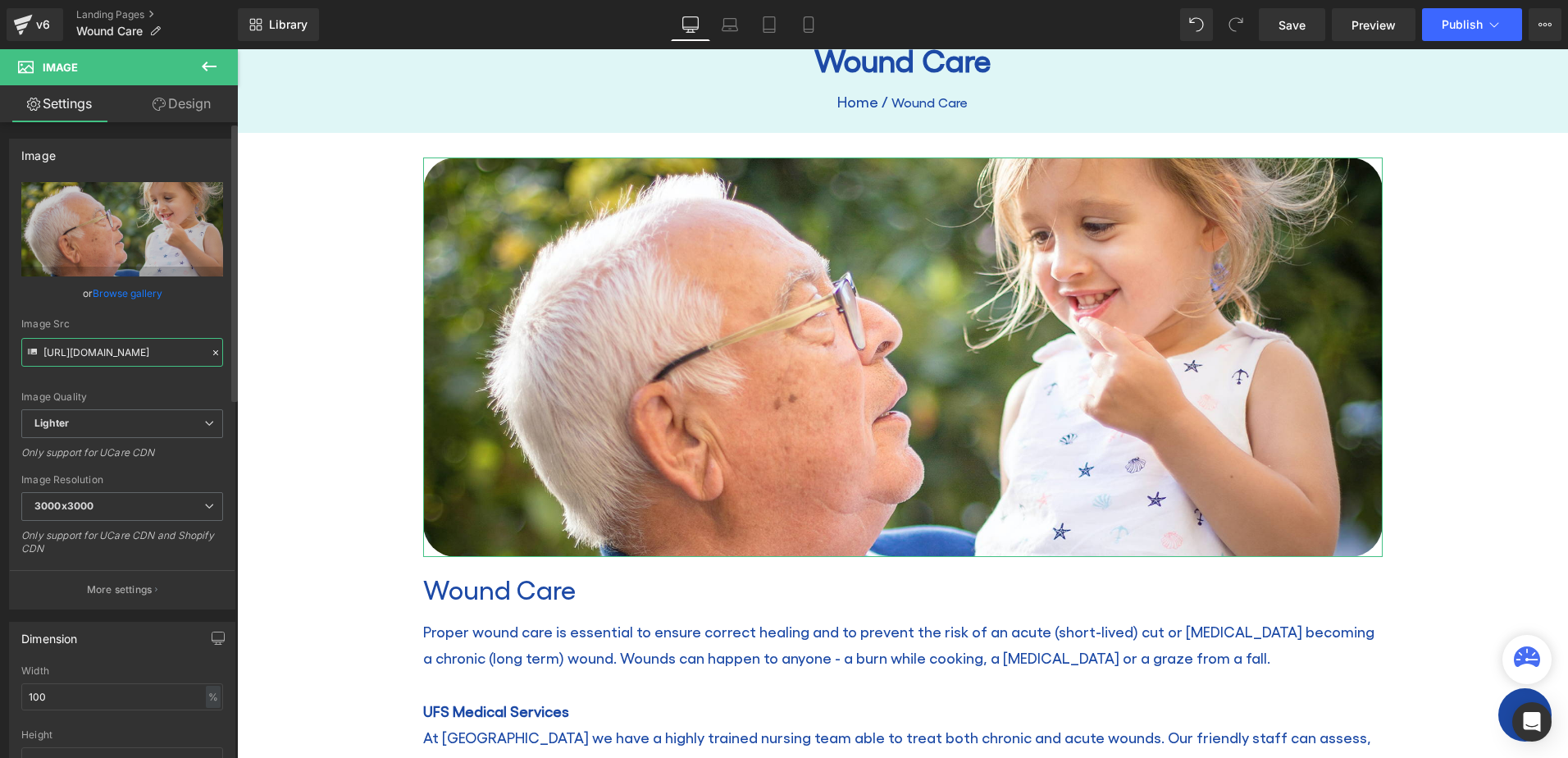
click at [114, 351] on input "https://ucarecdn.com/977d4090-d16d-4387-85ad-adc0efc72d07/-/format/auto/-/previ…" at bounding box center [122, 352] width 202 height 29
drag, startPoint x: 309, startPoint y: 400, endPoint x: 243, endPoint y: 354, distance: 80.4
click at [141, 348] on input "https://ucarecdn.com/977d4090-d16d-4387-85ad-adc0efc72d07/-/format/auto/-/previ…" at bounding box center [122, 352] width 202 height 29
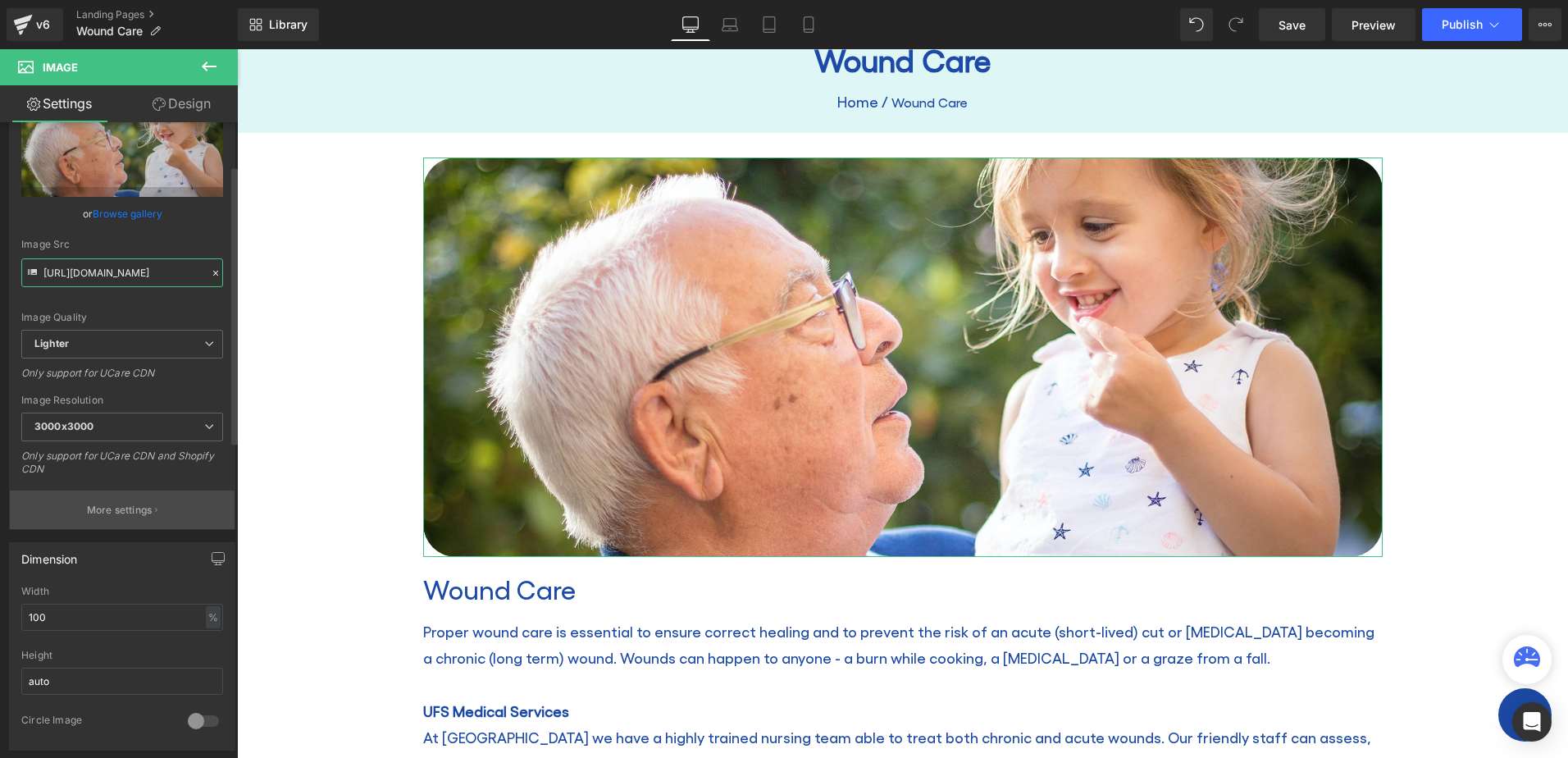
scroll to position [0, 0]
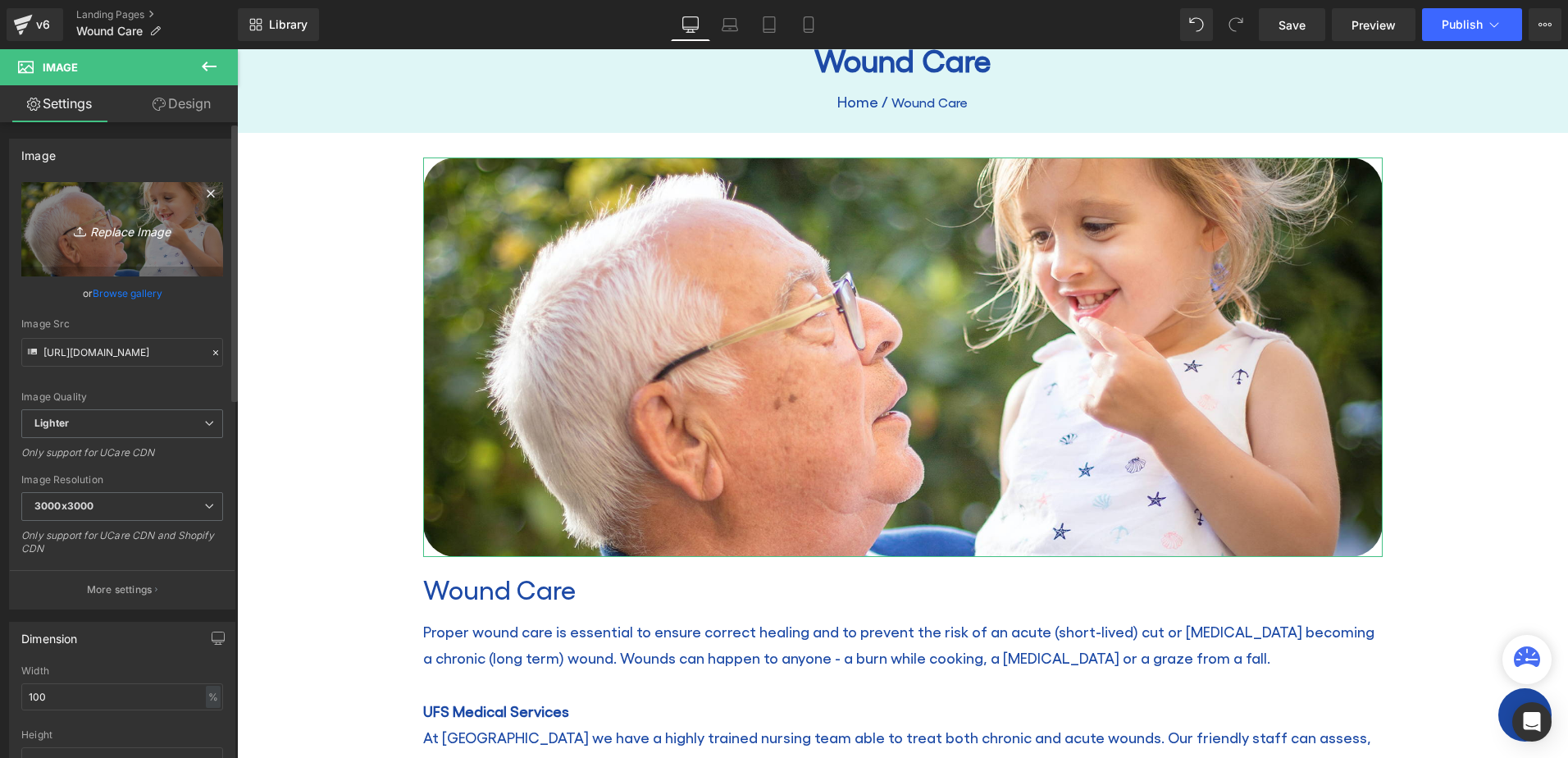
click at [116, 226] on icon "Replace Image" at bounding box center [122, 229] width 131 height 21
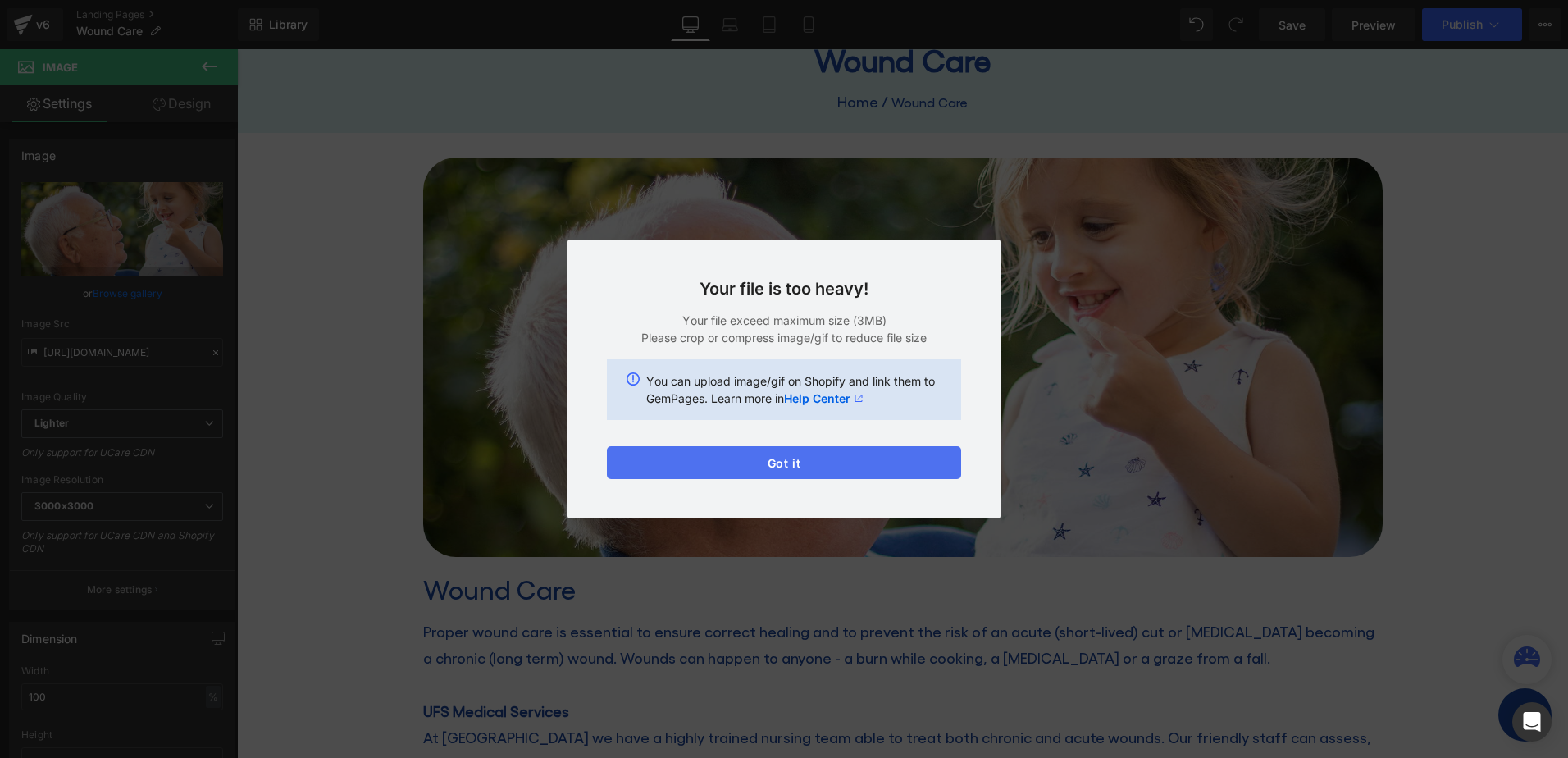
click at [784, 453] on button "Got it" at bounding box center [784, 462] width 354 height 33
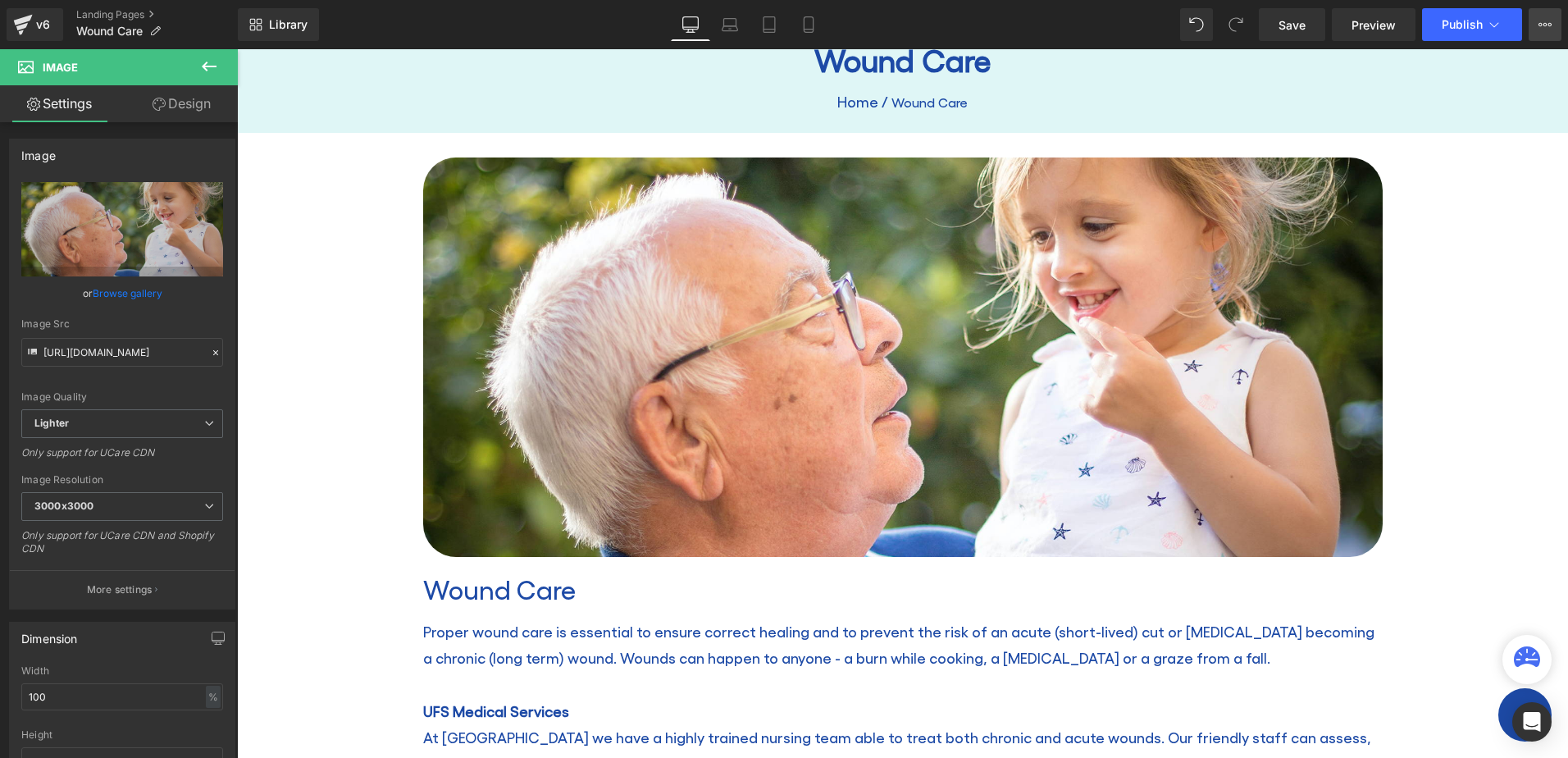
click at [1552, 27] on button "View Live Page View with current Template Save Template to Library Schedule Pub…" at bounding box center [1545, 24] width 33 height 33
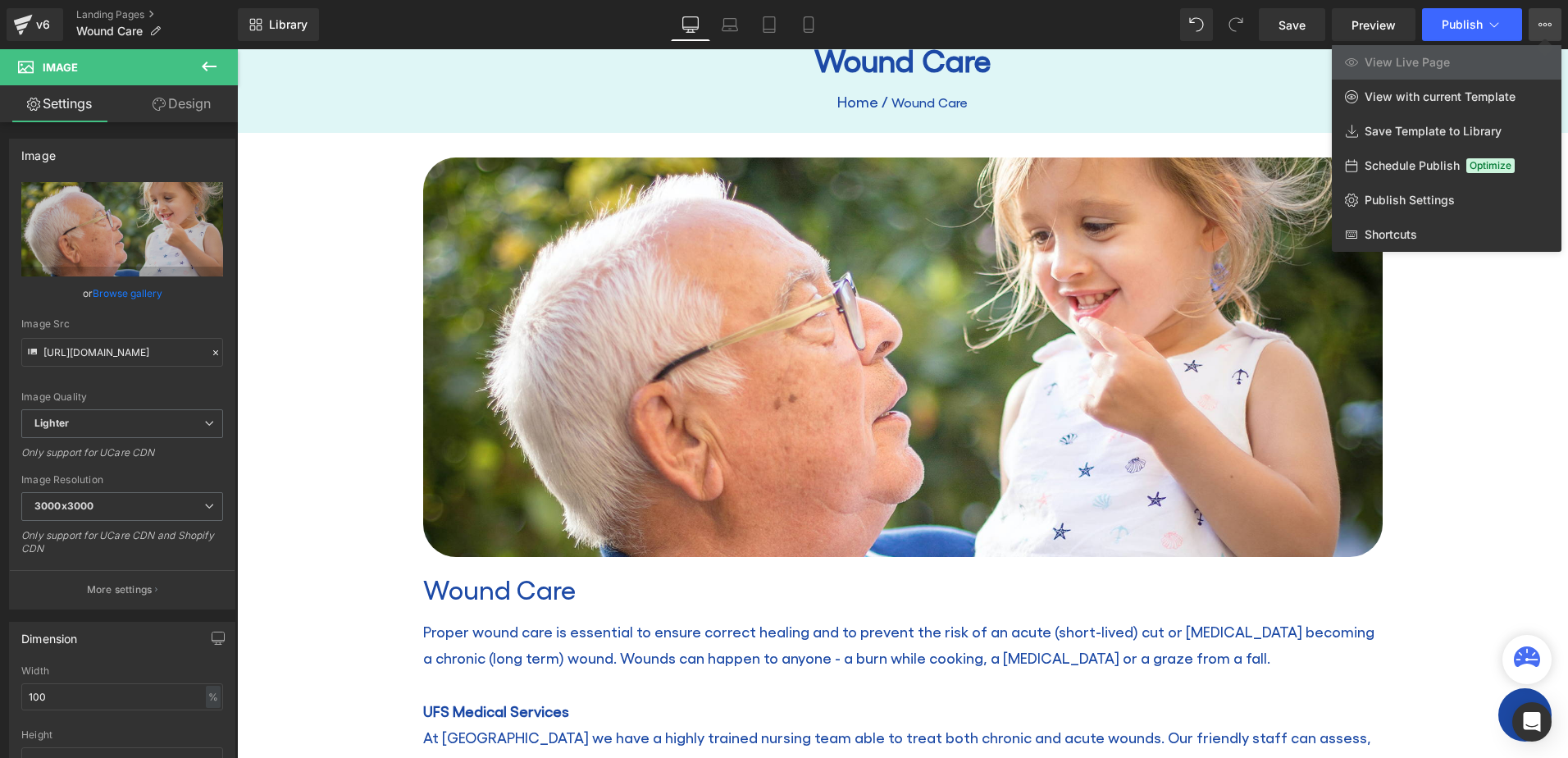
click at [1552, 27] on button "View Live Page View with current Template Save Template to Library Schedule Pub…" at bounding box center [1545, 24] width 33 height 33
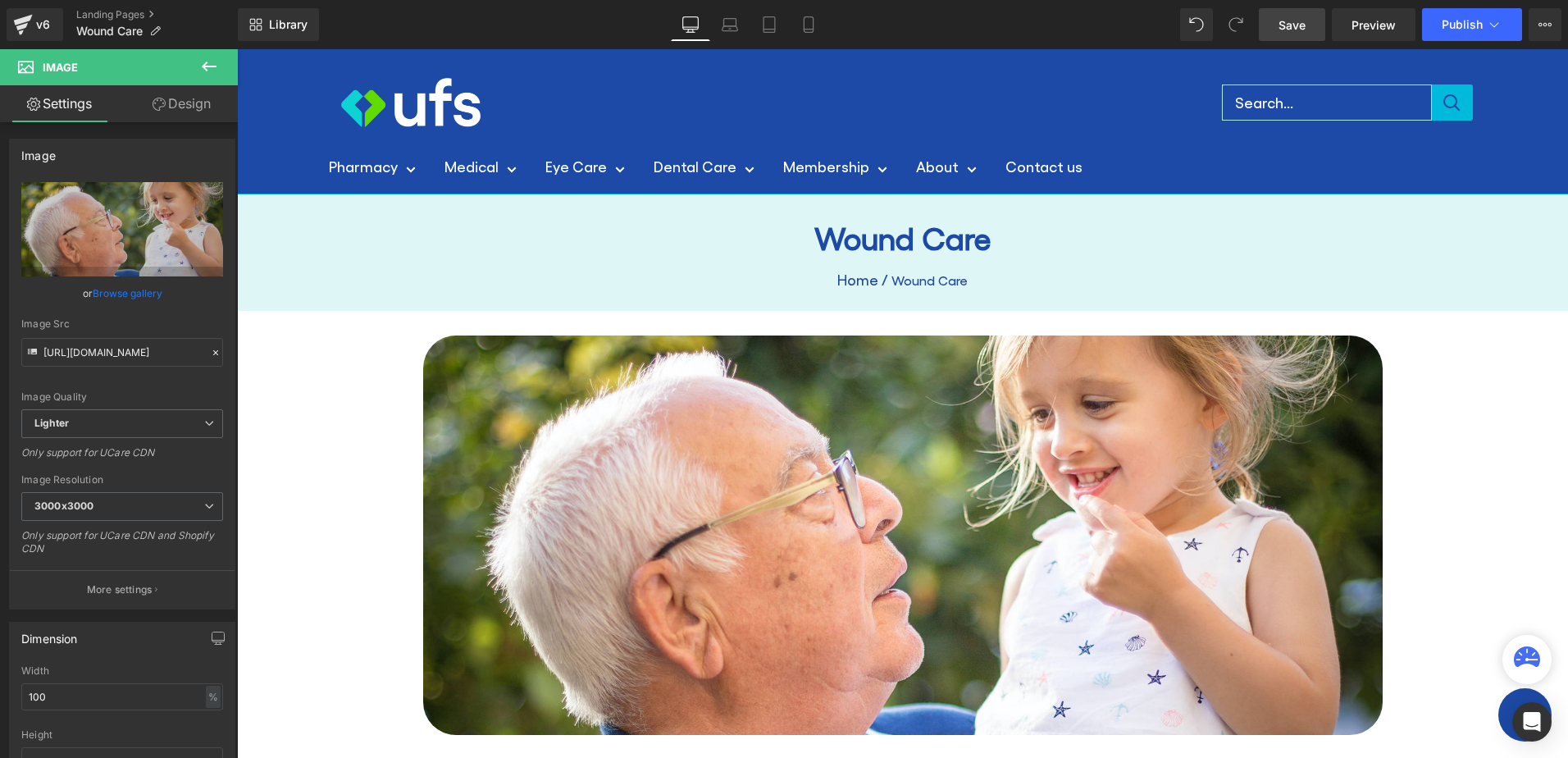
click at [1302, 27] on span "Save" at bounding box center [1292, 24] width 27 height 17
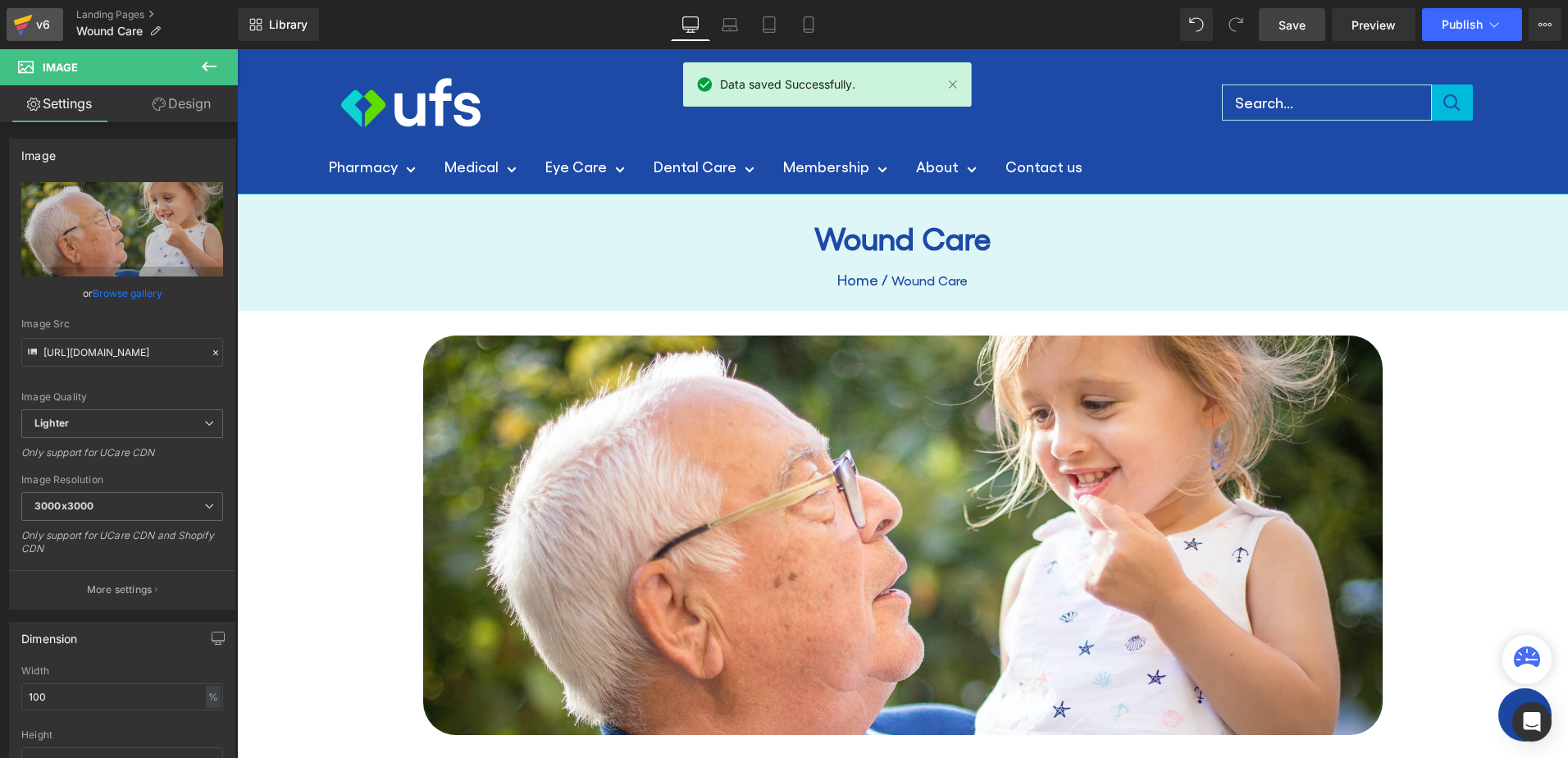
click at [42, 25] on div "v6" at bounding box center [43, 25] width 21 height 21
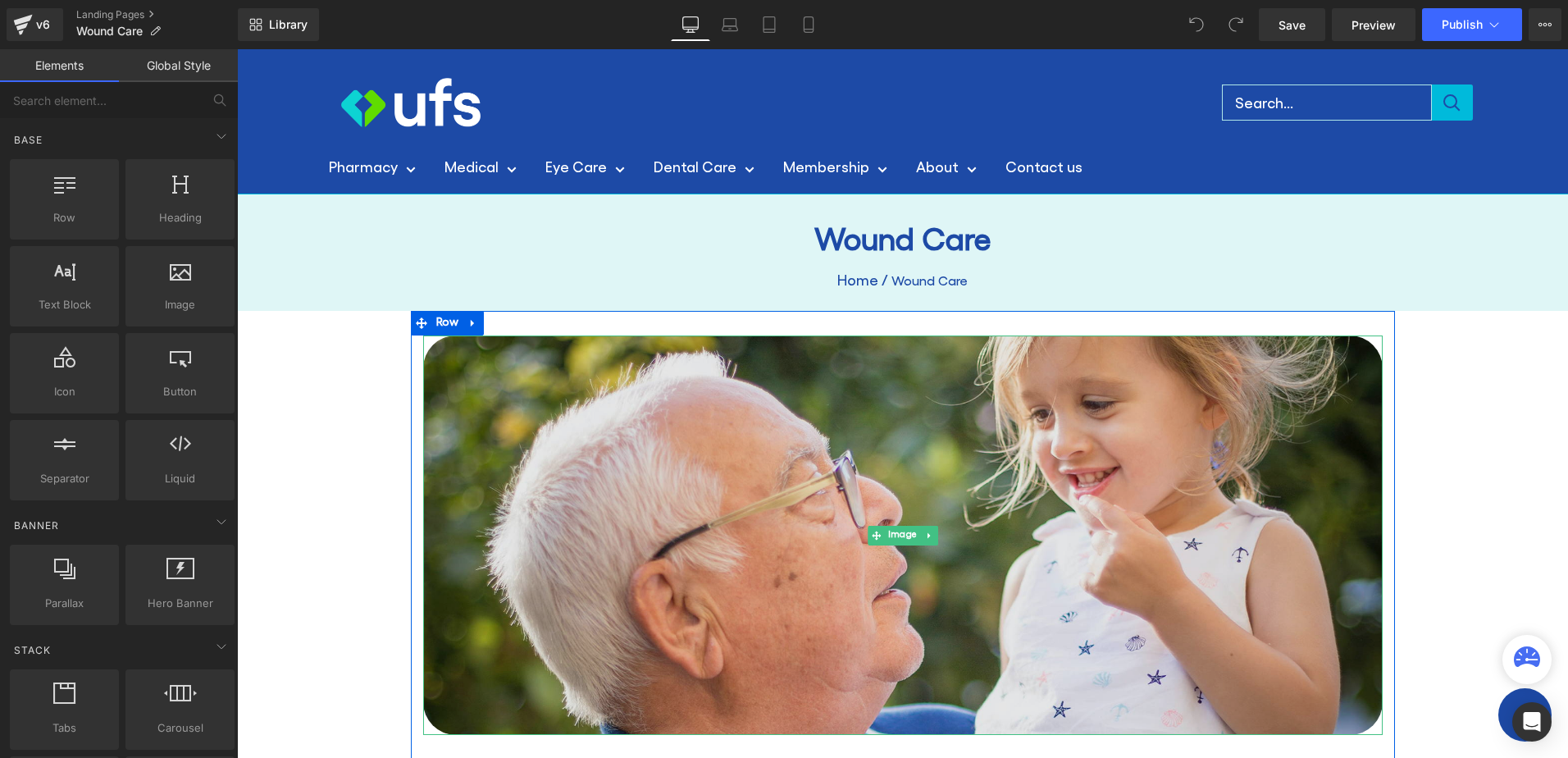
click at [758, 462] on img at bounding box center [902, 535] width 959 height 400
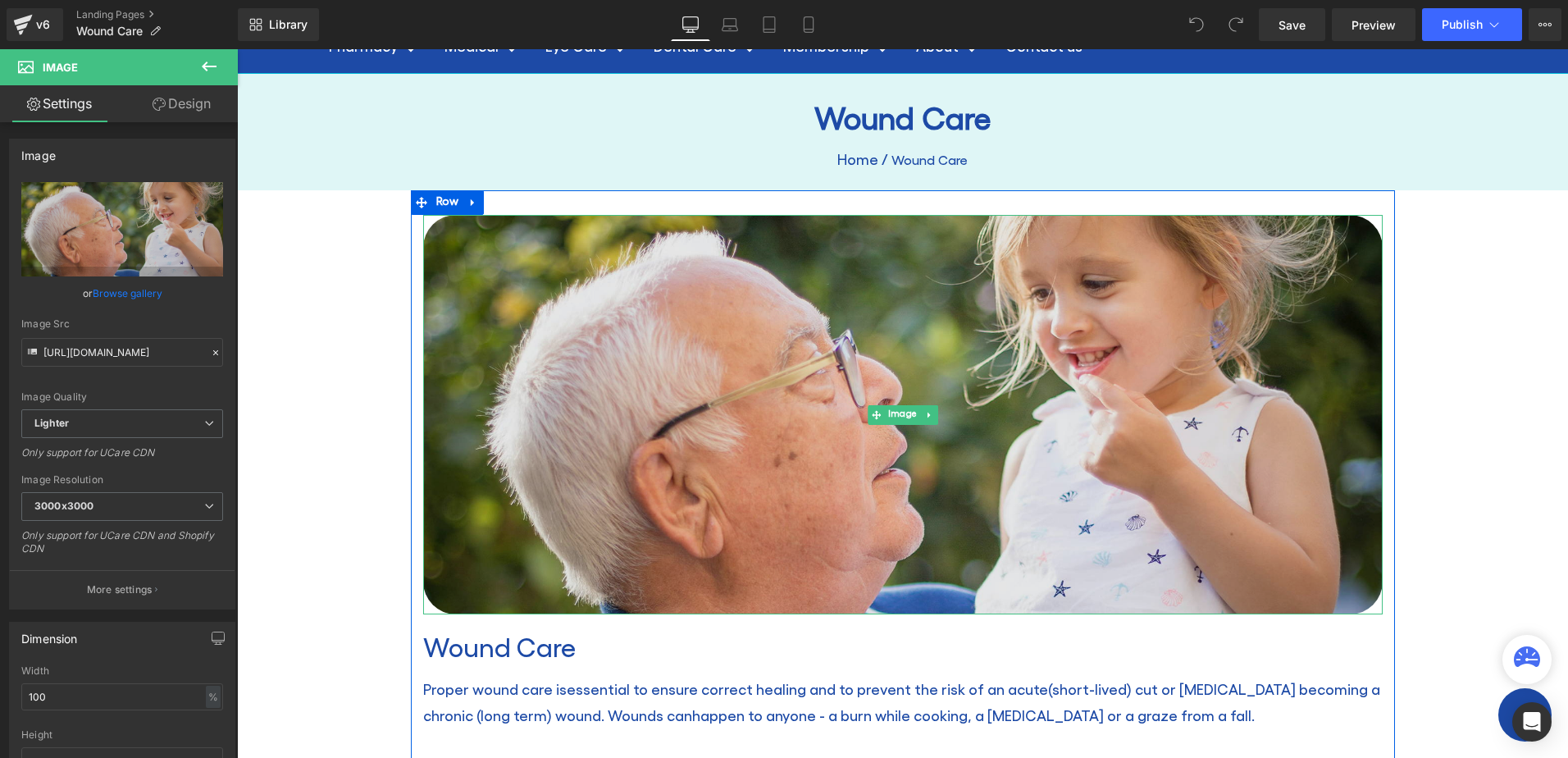
scroll to position [164, 0]
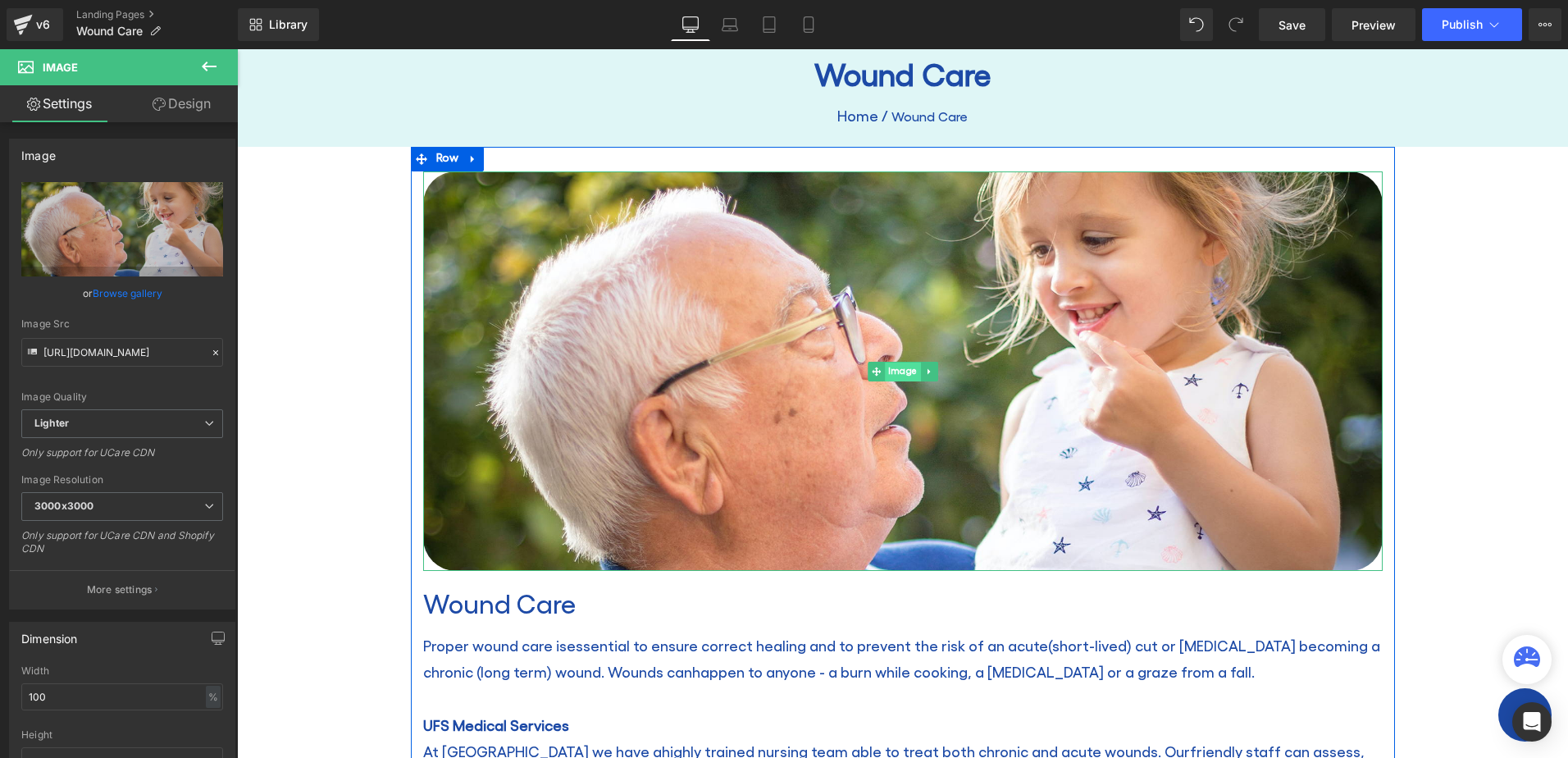
click at [891, 365] on span "Image" at bounding box center [903, 372] width 36 height 20
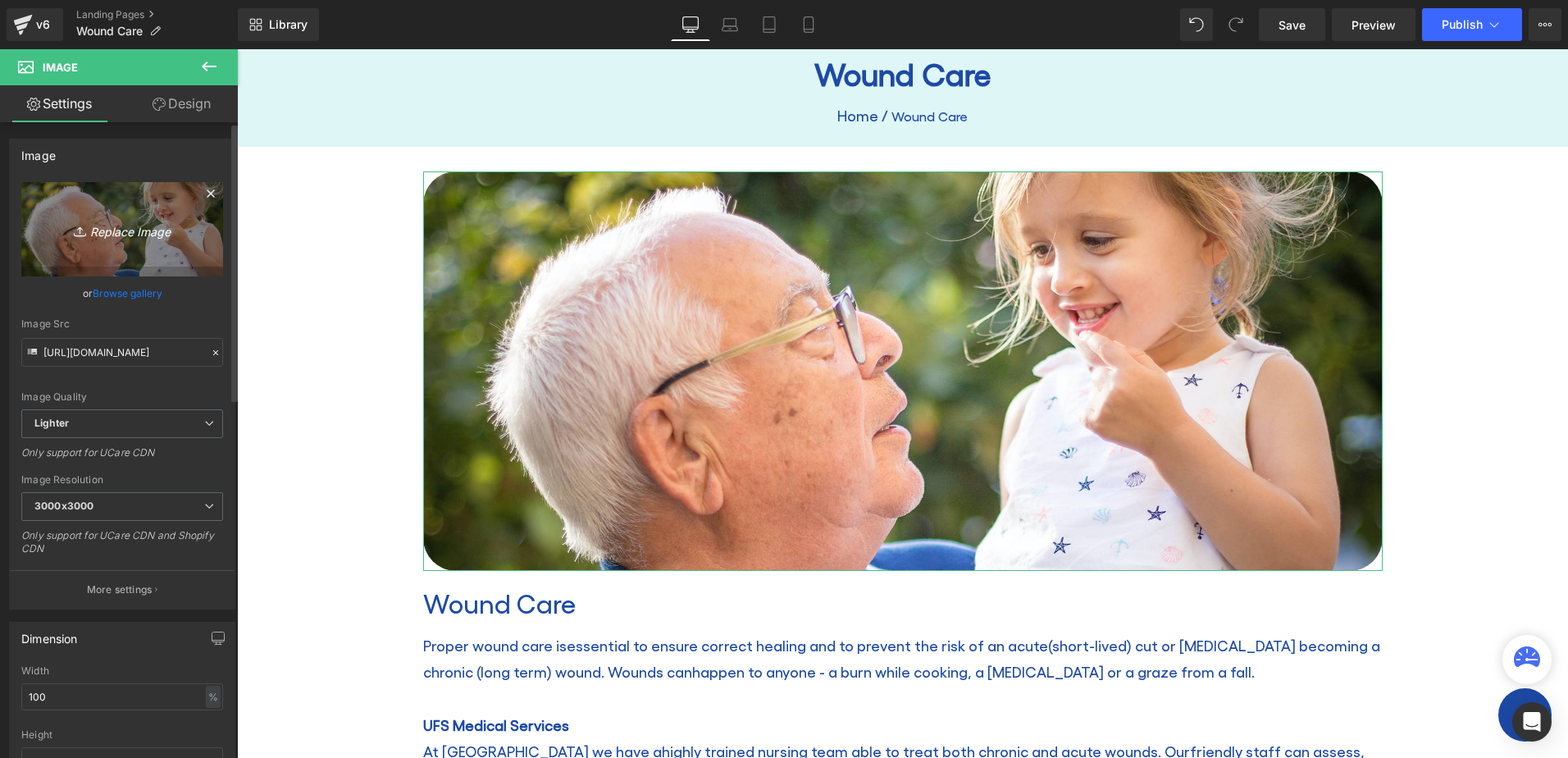
scroll to position [82, 0]
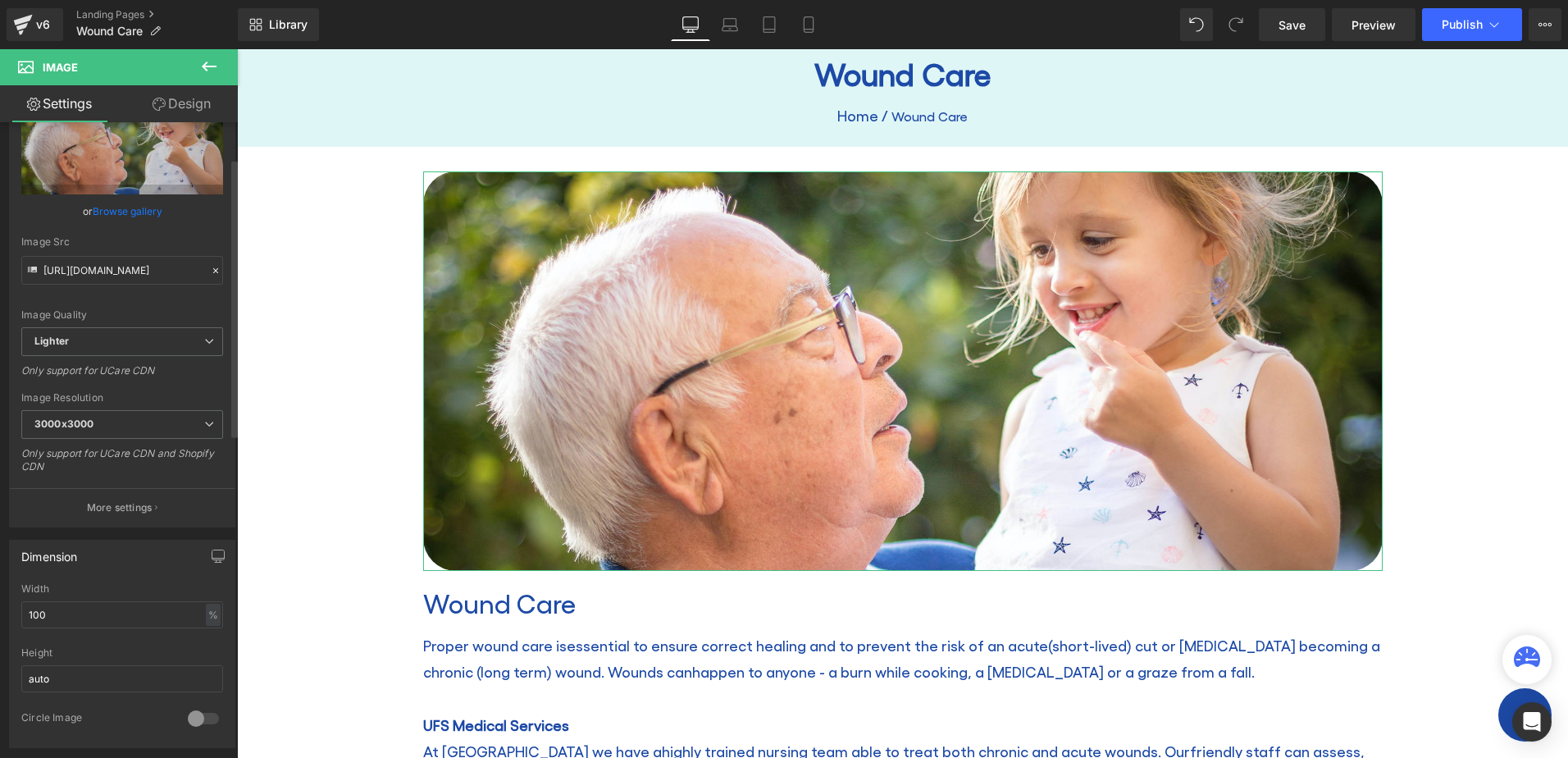
click at [144, 226] on div "Image Quality Lighter Lightest Lighter Lighter Lightest Only support for UCare …" at bounding box center [122, 214] width 202 height 227
click at [139, 146] on icon "Replace Image" at bounding box center [122, 147] width 131 height 21
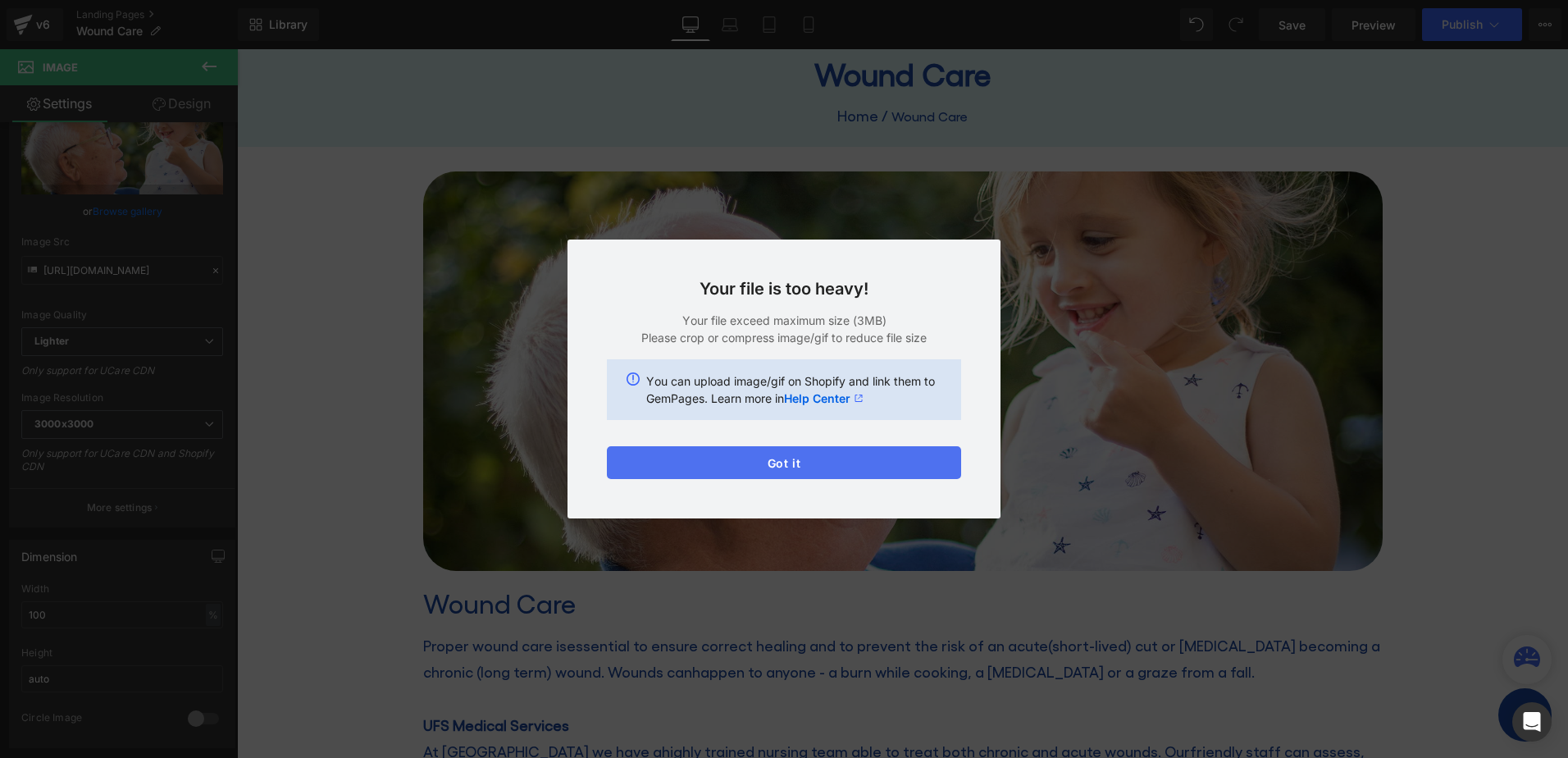
click at [830, 453] on button "Got it" at bounding box center [784, 462] width 354 height 33
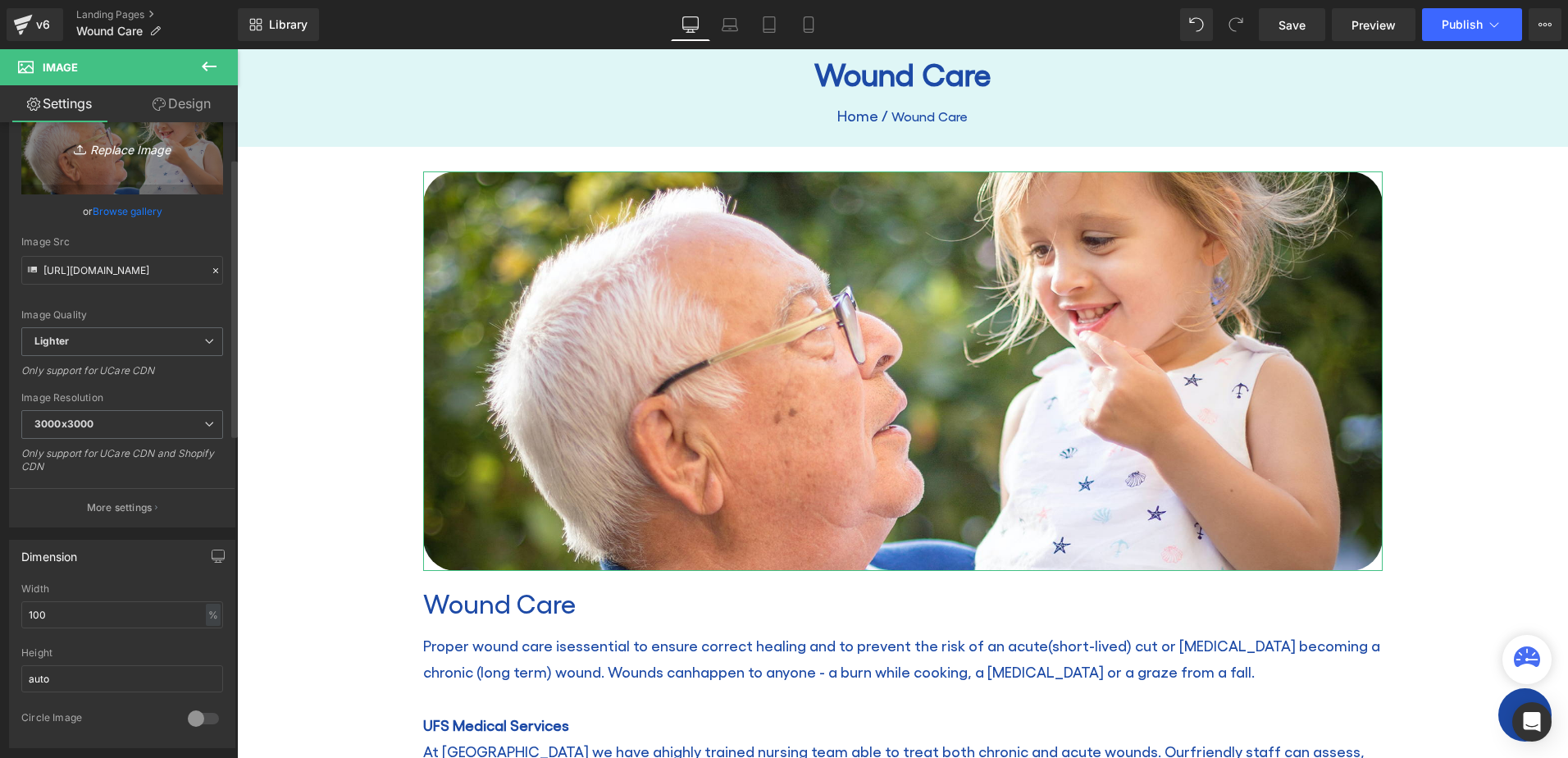
click at [126, 155] on icon "Replace Image" at bounding box center [122, 147] width 131 height 21
click at [124, 213] on link "Browse gallery" at bounding box center [128, 211] width 70 height 29
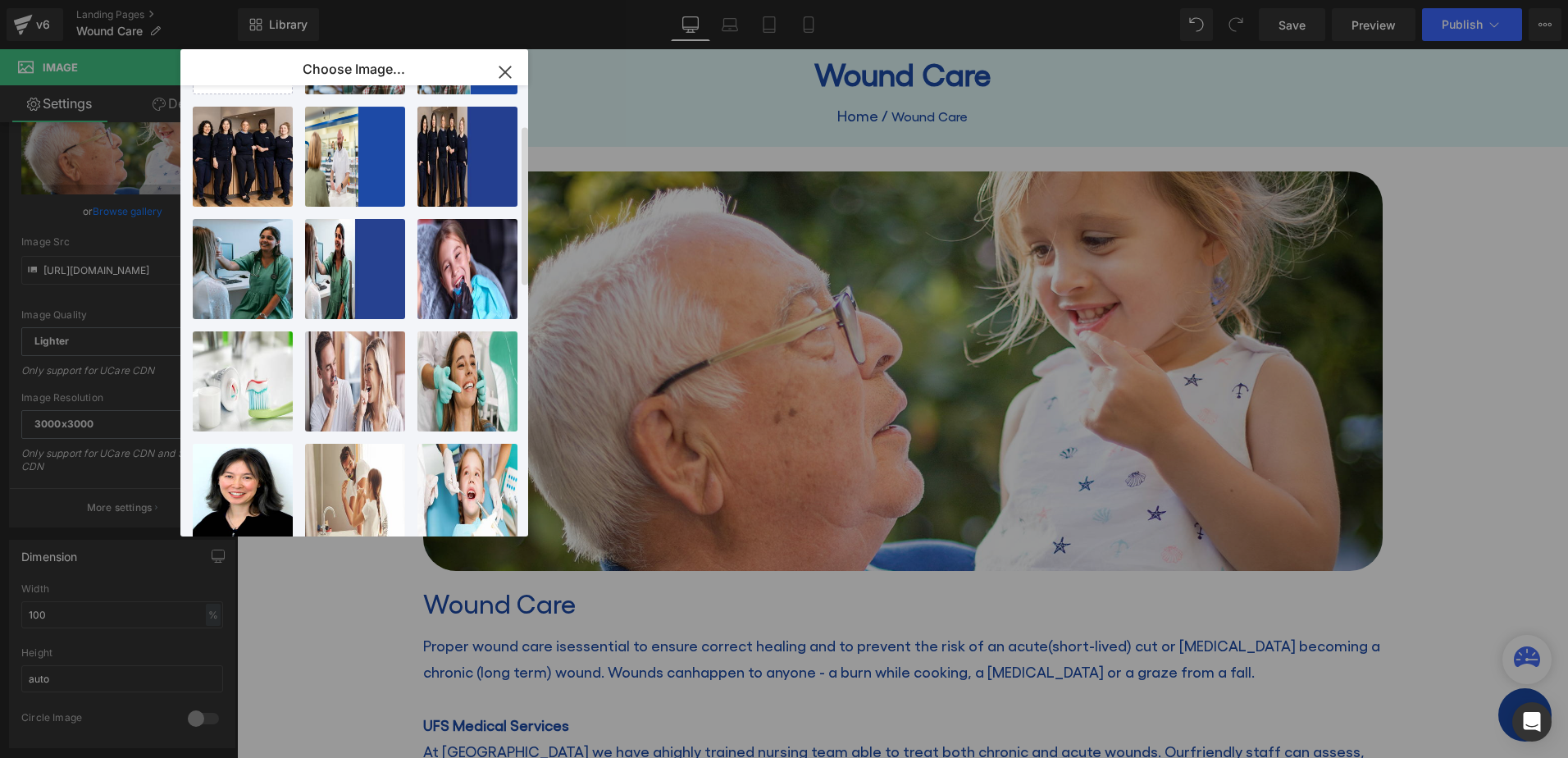
scroll to position [0, 0]
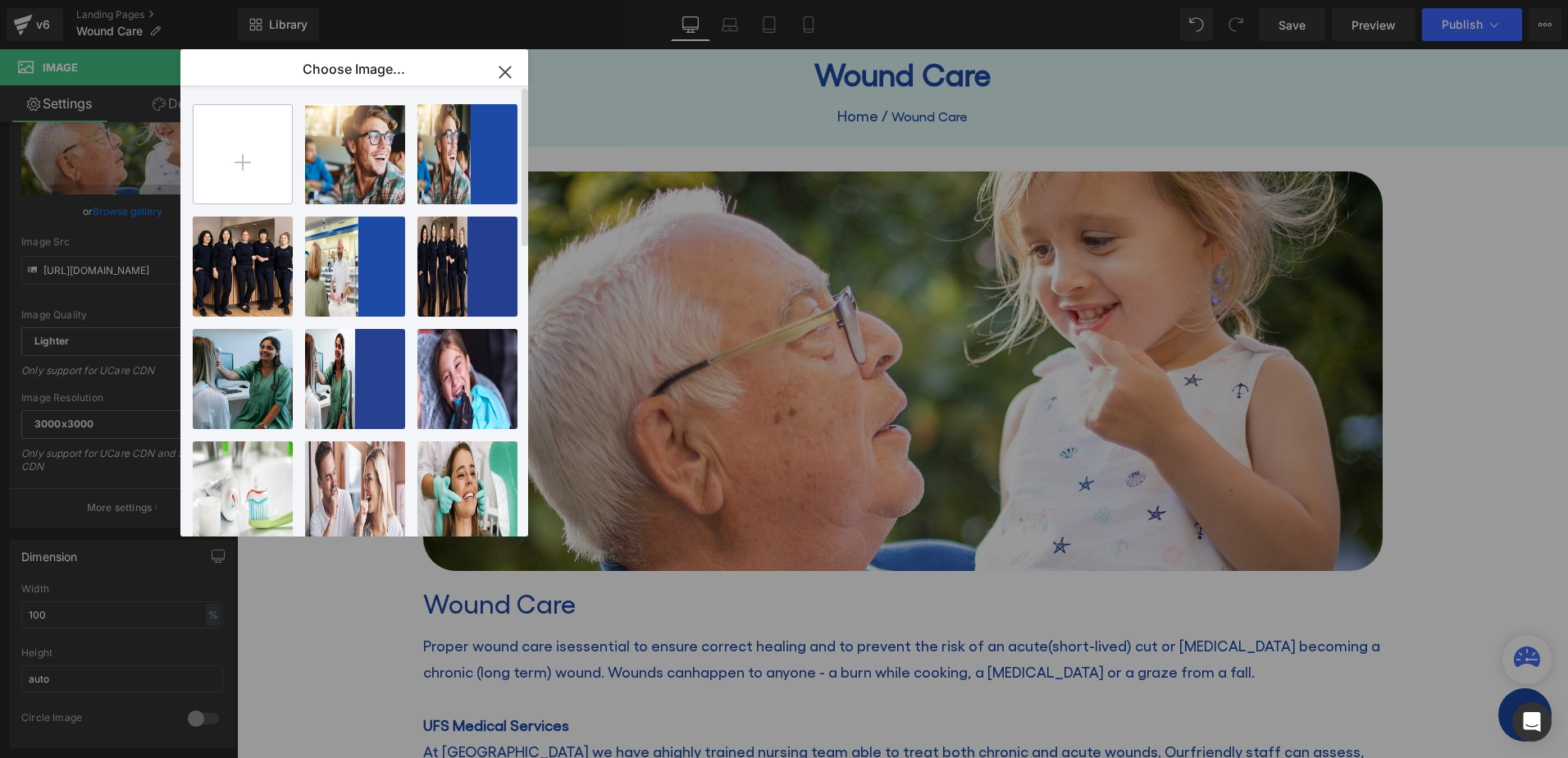
click at [253, 173] on input "file" at bounding box center [242, 154] width 98 height 98
type input "C:\fakepath\shutterstock_623834840.jpg"
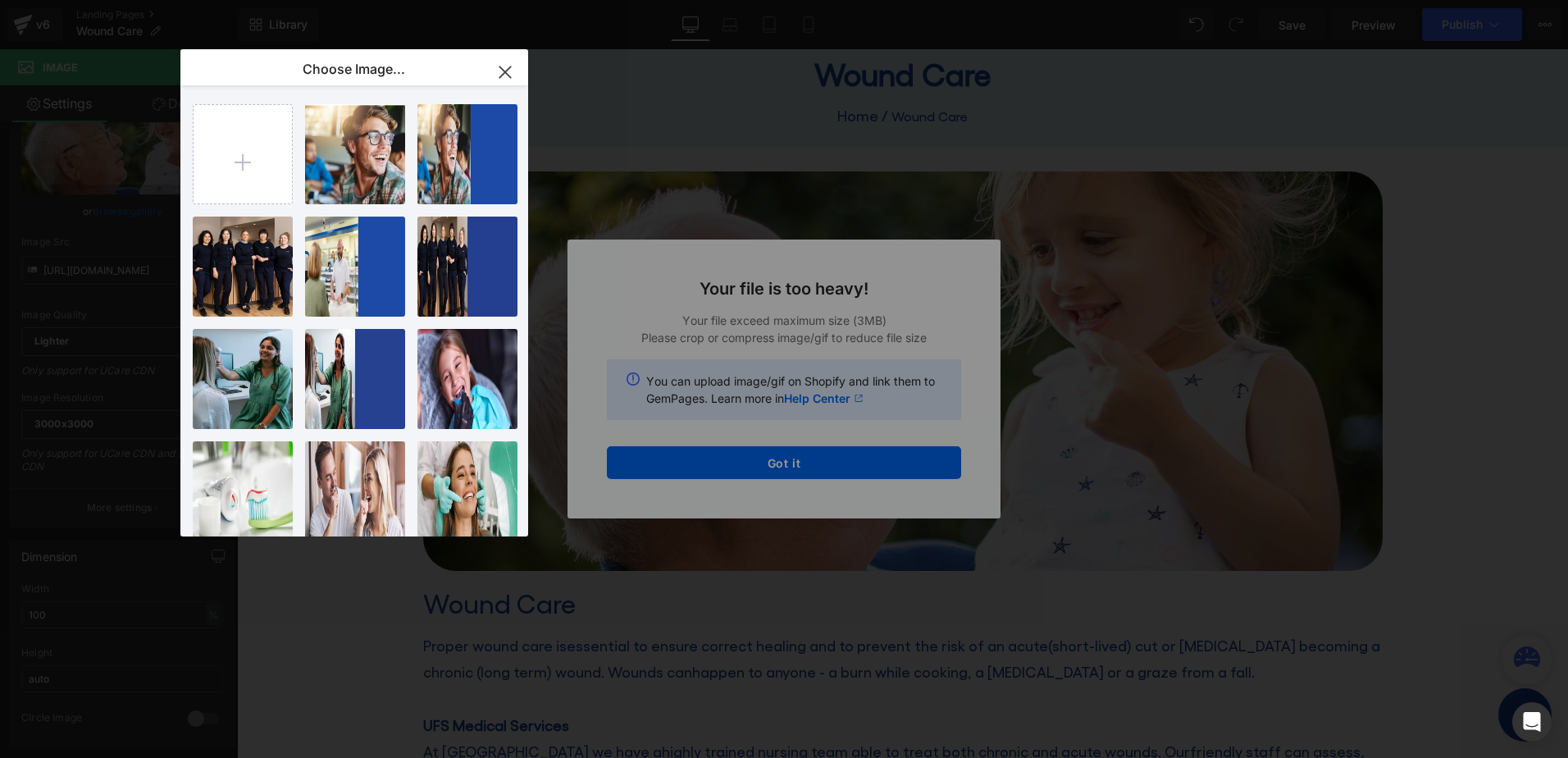
click at [502, 67] on icon "button" at bounding box center [504, 72] width 26 height 26
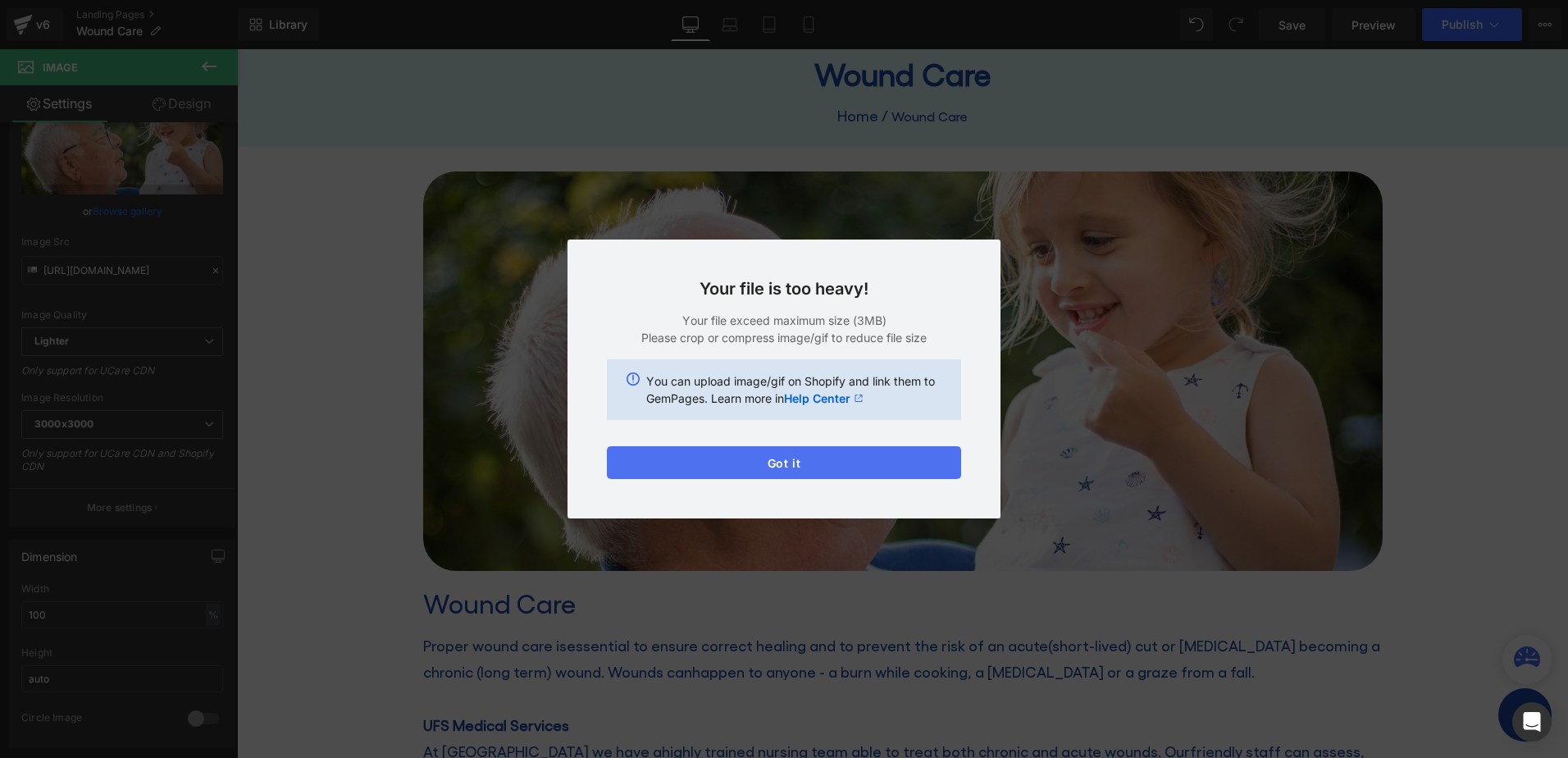
click at [807, 463] on button "Got it" at bounding box center [784, 462] width 354 height 33
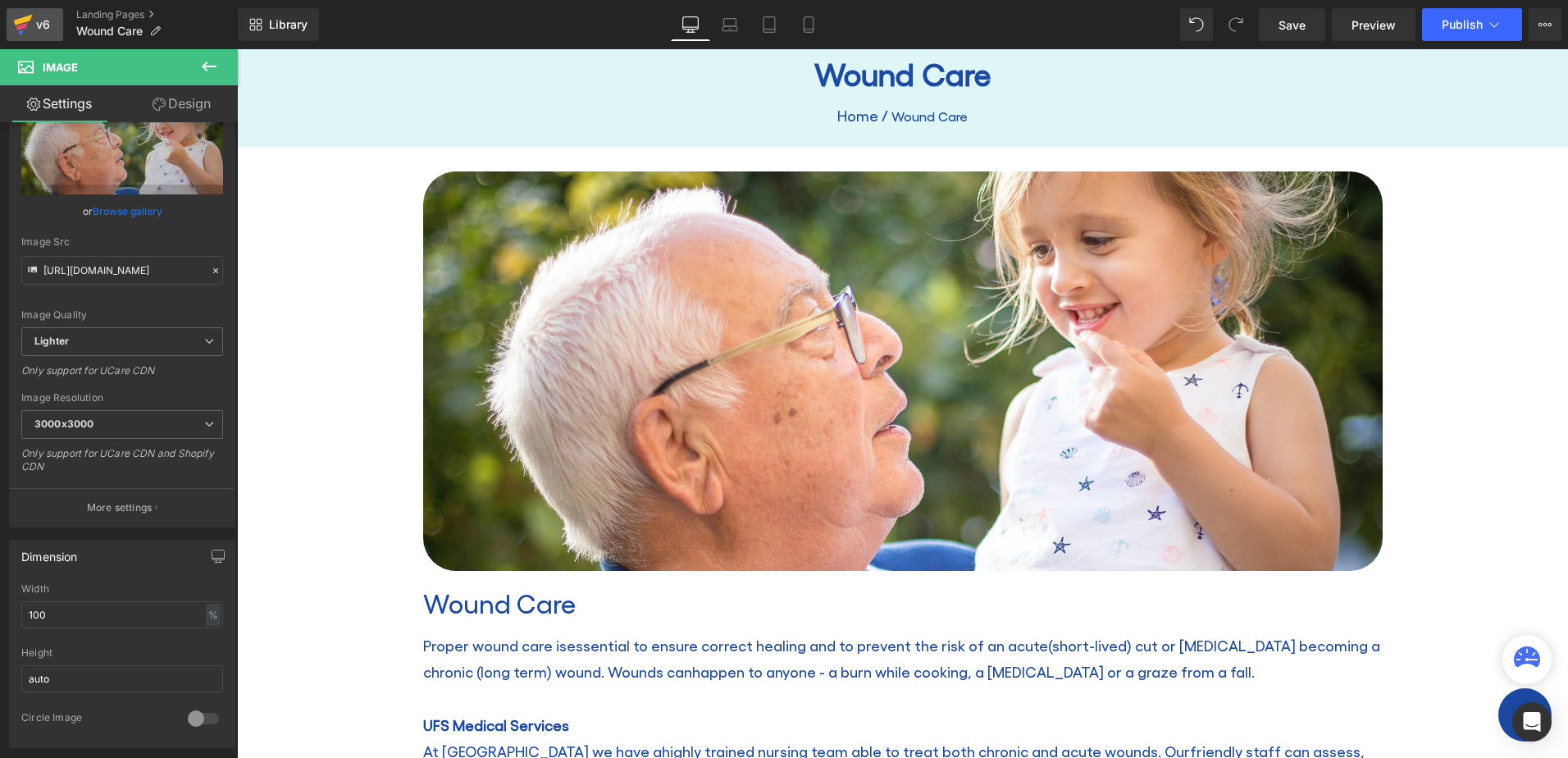
click at [35, 20] on div "v6" at bounding box center [43, 25] width 21 height 21
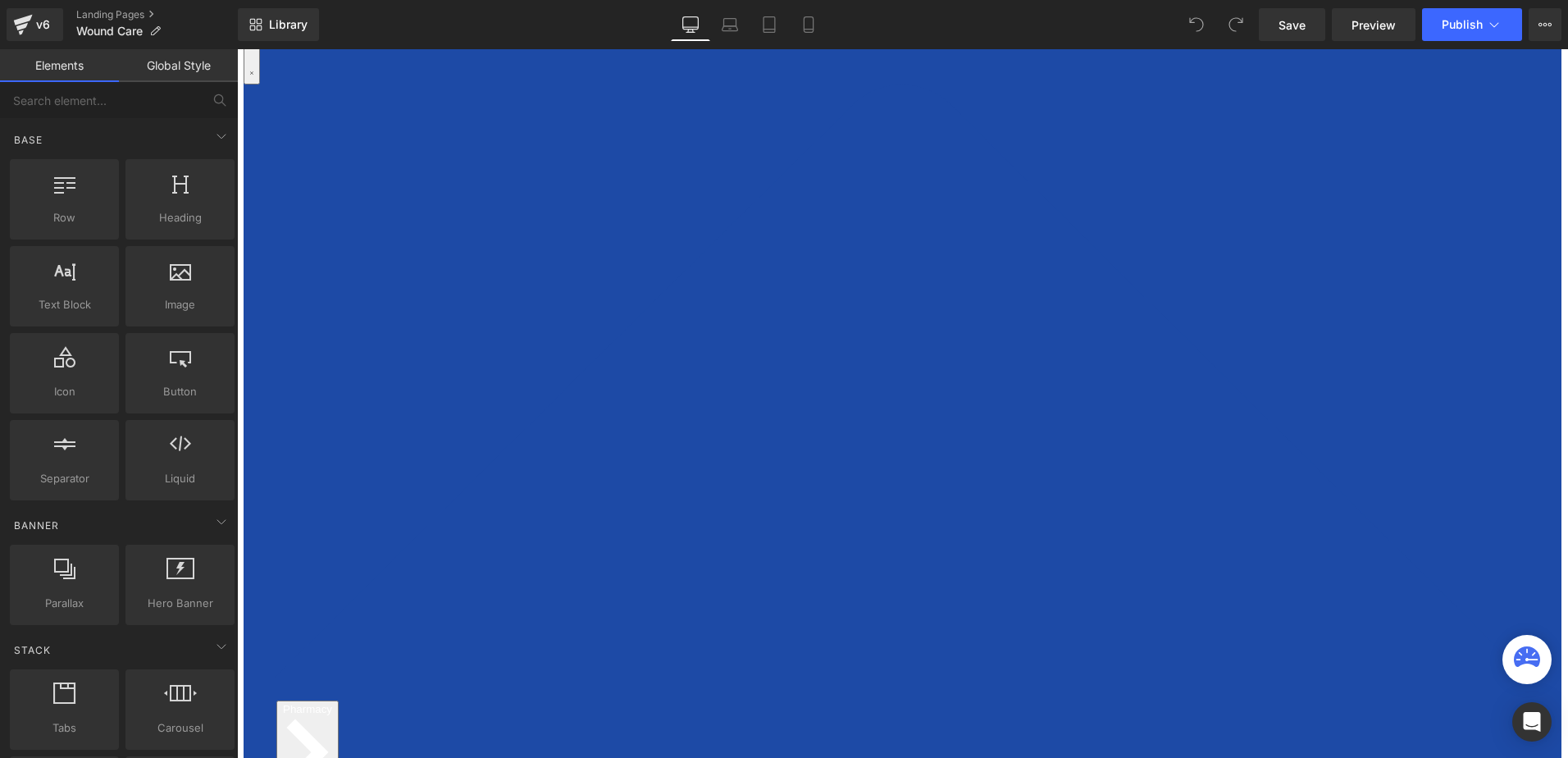
scroll to position [246, 0]
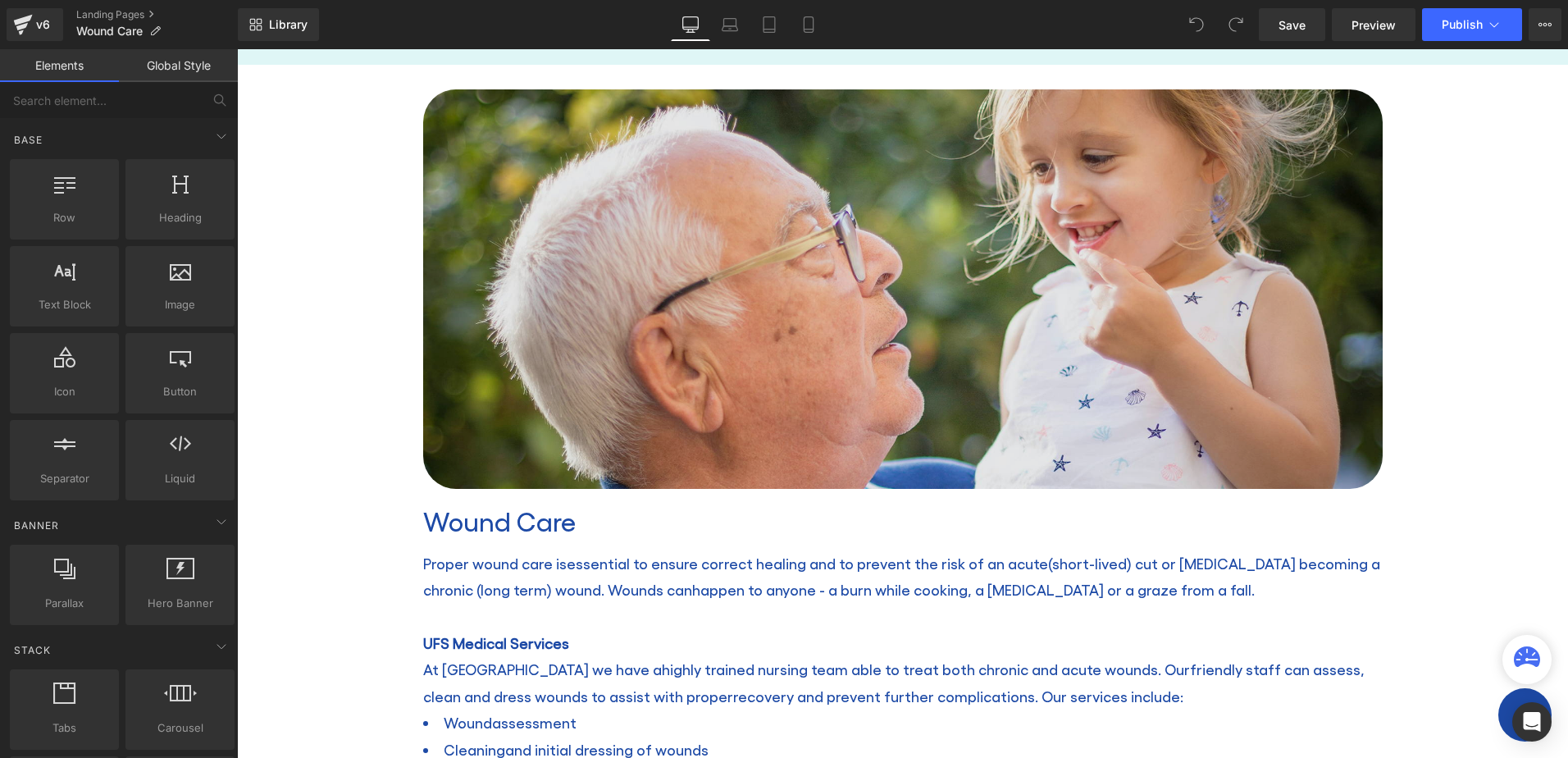
click at [878, 269] on img at bounding box center [902, 290] width 959 height 400
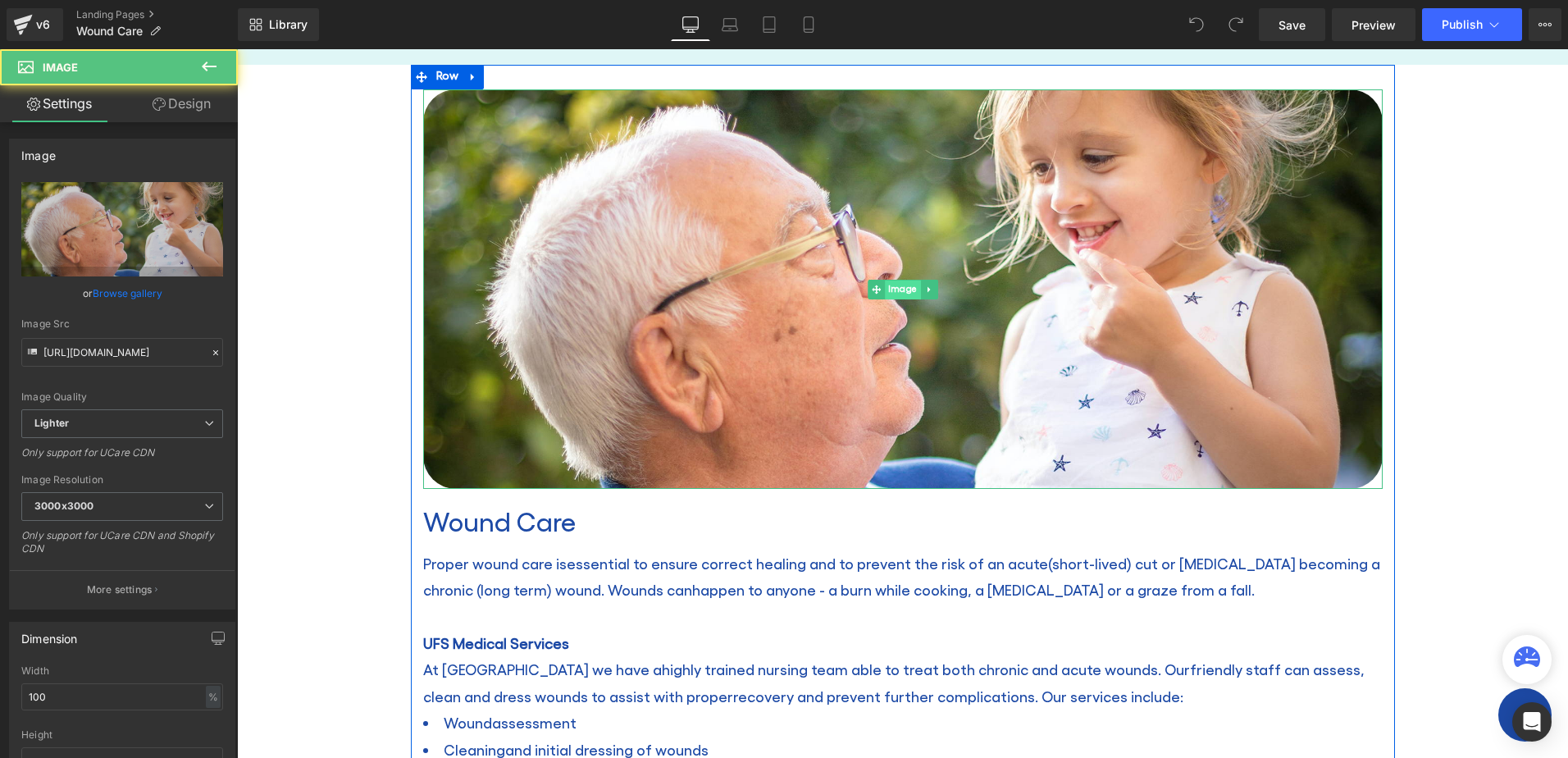
click at [898, 285] on span "Image" at bounding box center [903, 290] width 36 height 20
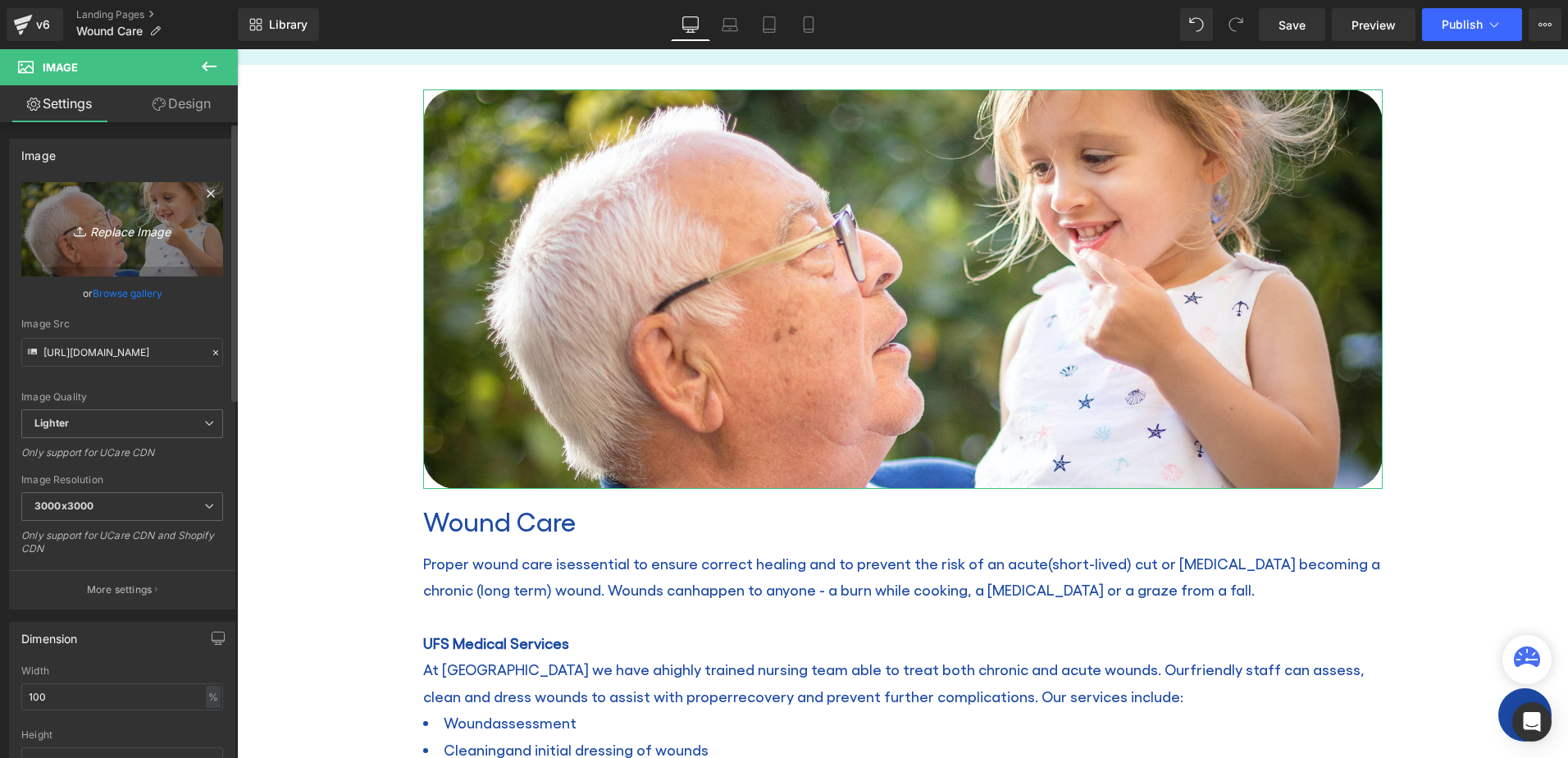
click at [119, 232] on icon "Replace Image" at bounding box center [122, 229] width 131 height 21
type input "C:\fakepath\shutterstock_623834840resized.jpg"
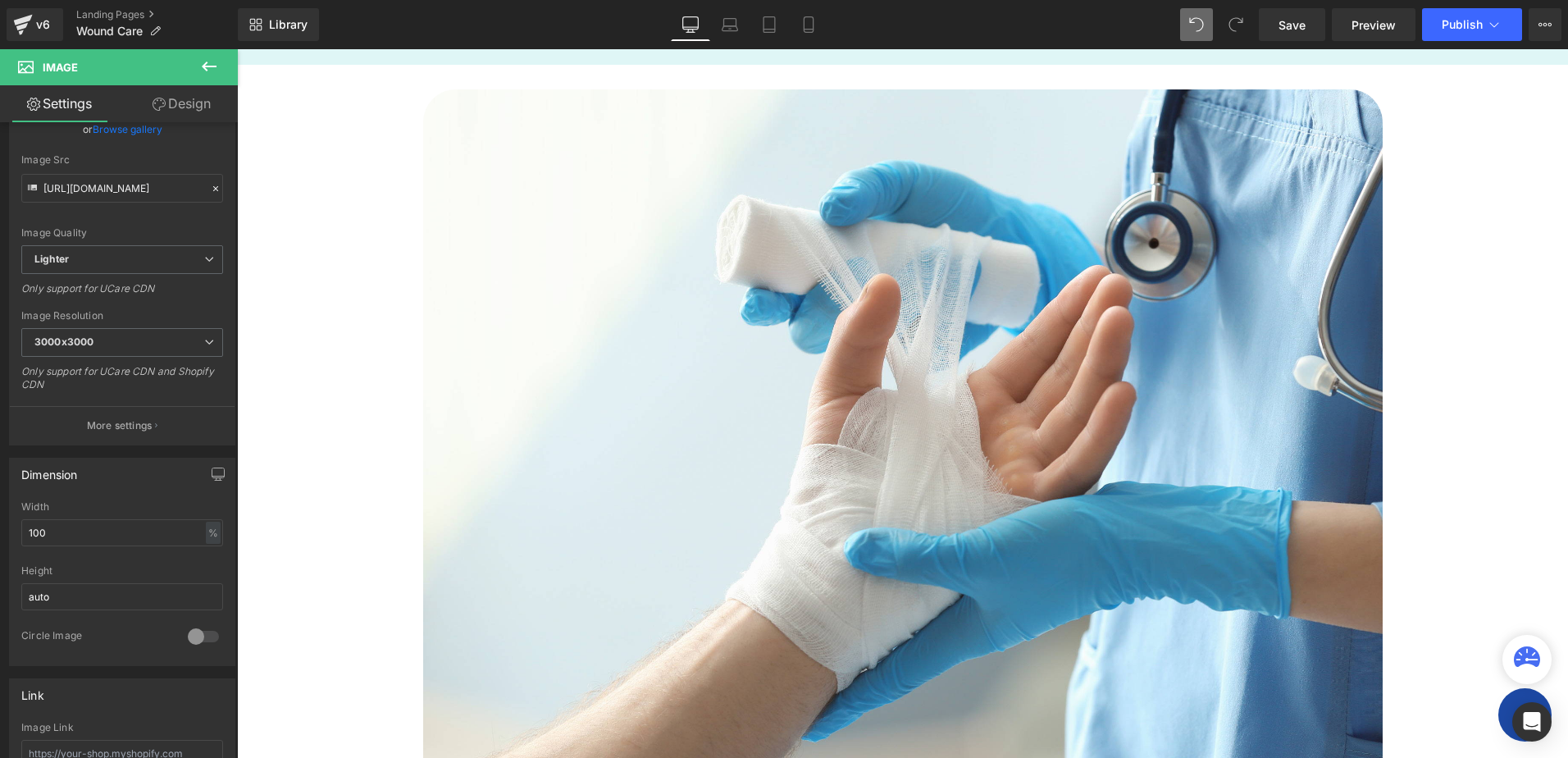
type input "https://ucarecdn.com/977d4090-d16d-4387-85ad-adc0efc72d07/-/format/auto/-/previ…"
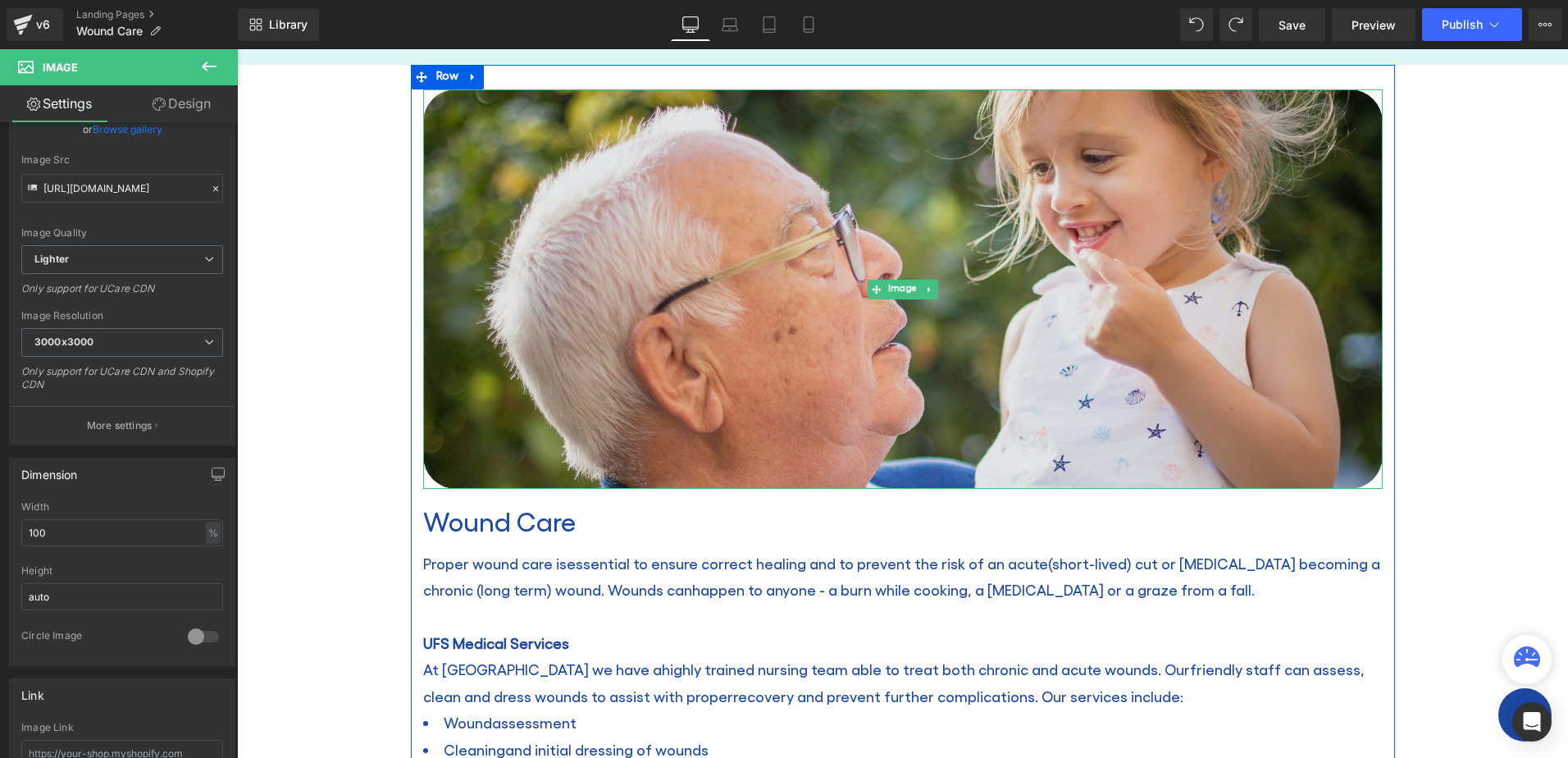
click at [670, 322] on img at bounding box center [902, 290] width 959 height 400
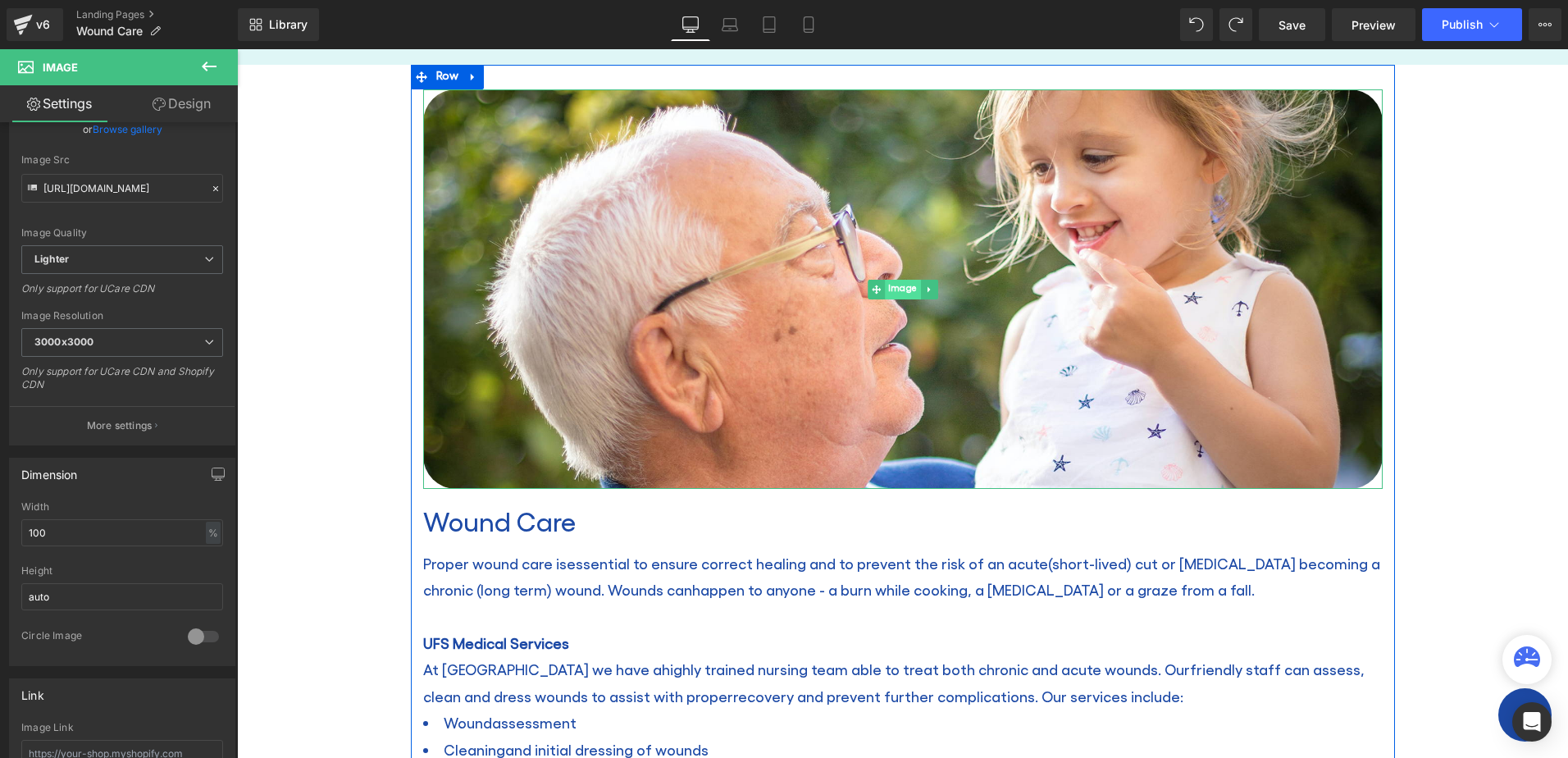
click at [897, 291] on span "Image" at bounding box center [903, 290] width 36 height 20
click at [900, 283] on span "Image" at bounding box center [903, 290] width 36 height 20
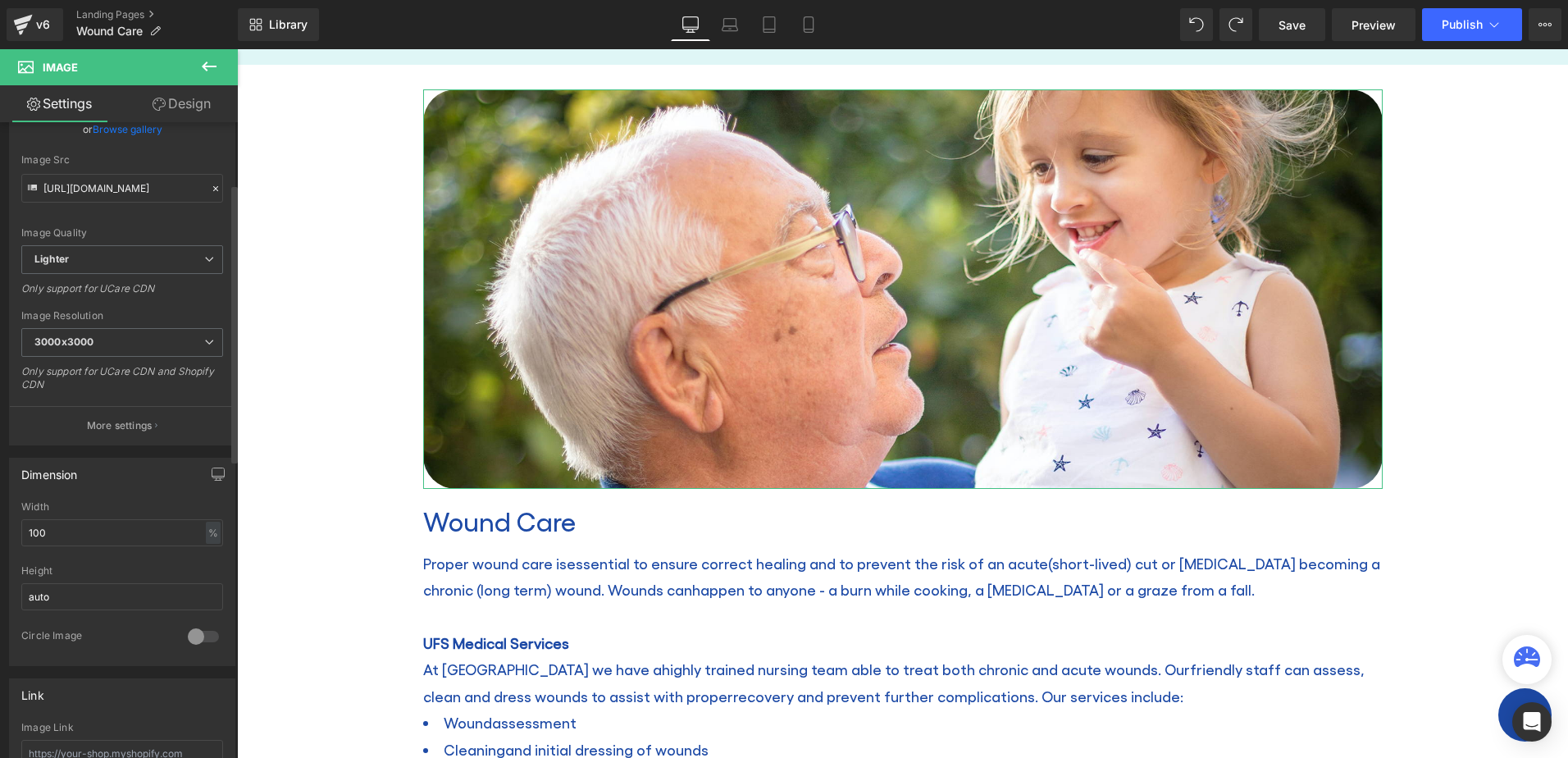
scroll to position [0, 0]
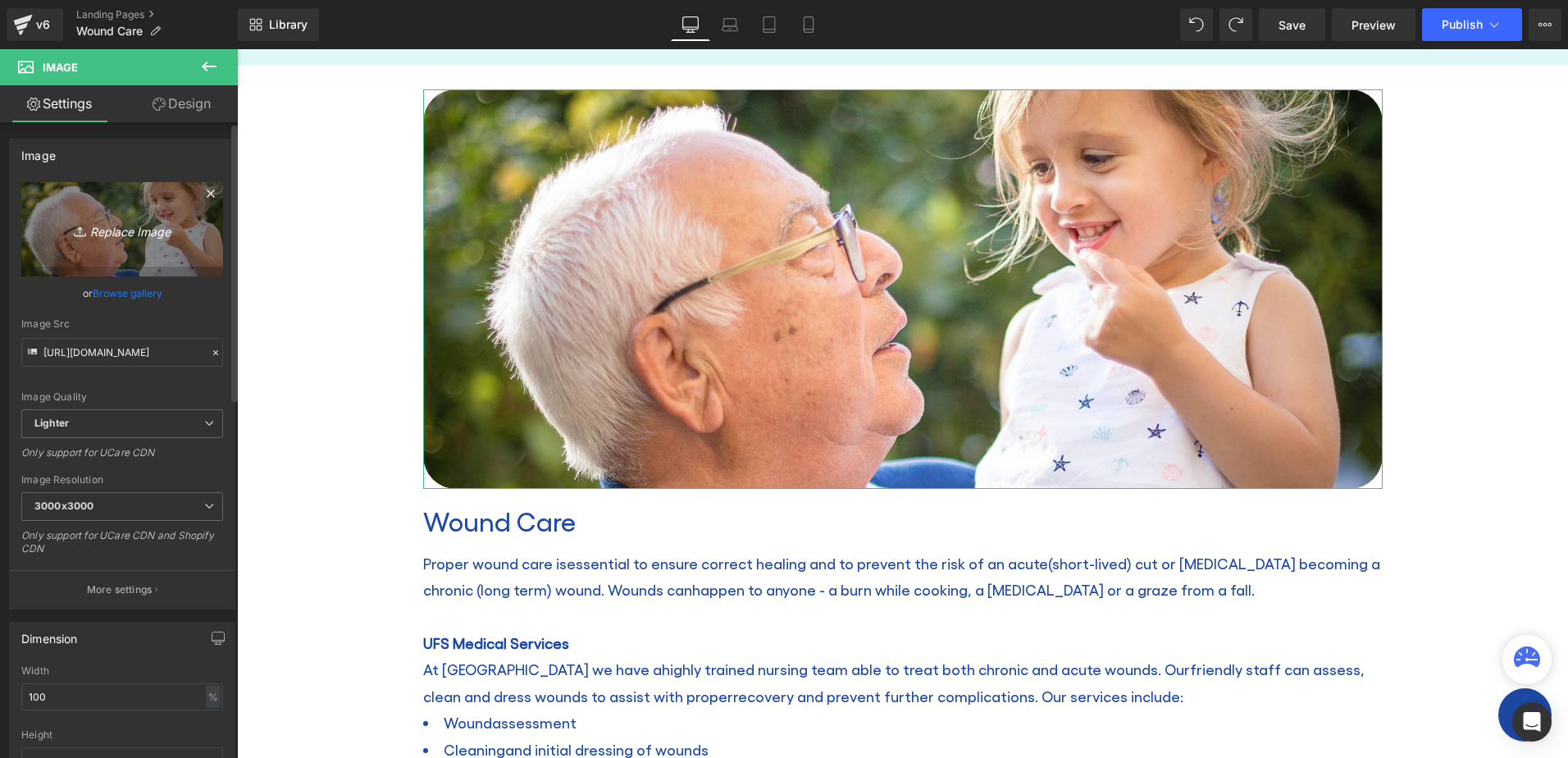
click at [120, 223] on icon "Replace Image" at bounding box center [122, 229] width 131 height 21
type input "C:\fakepath\shutterstock_623834840resized.jpg"
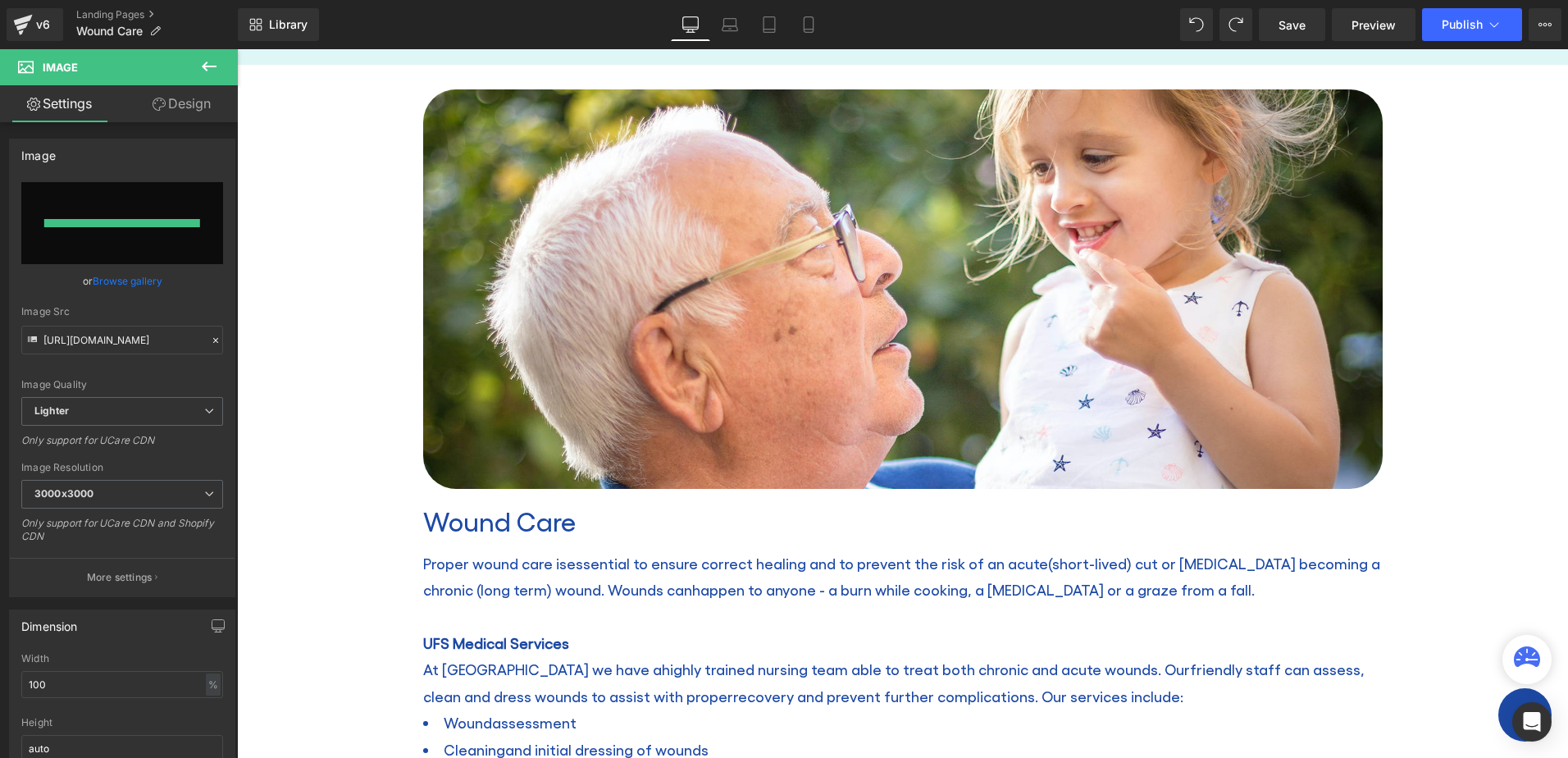
type input "[URL][DOMAIN_NAME]"
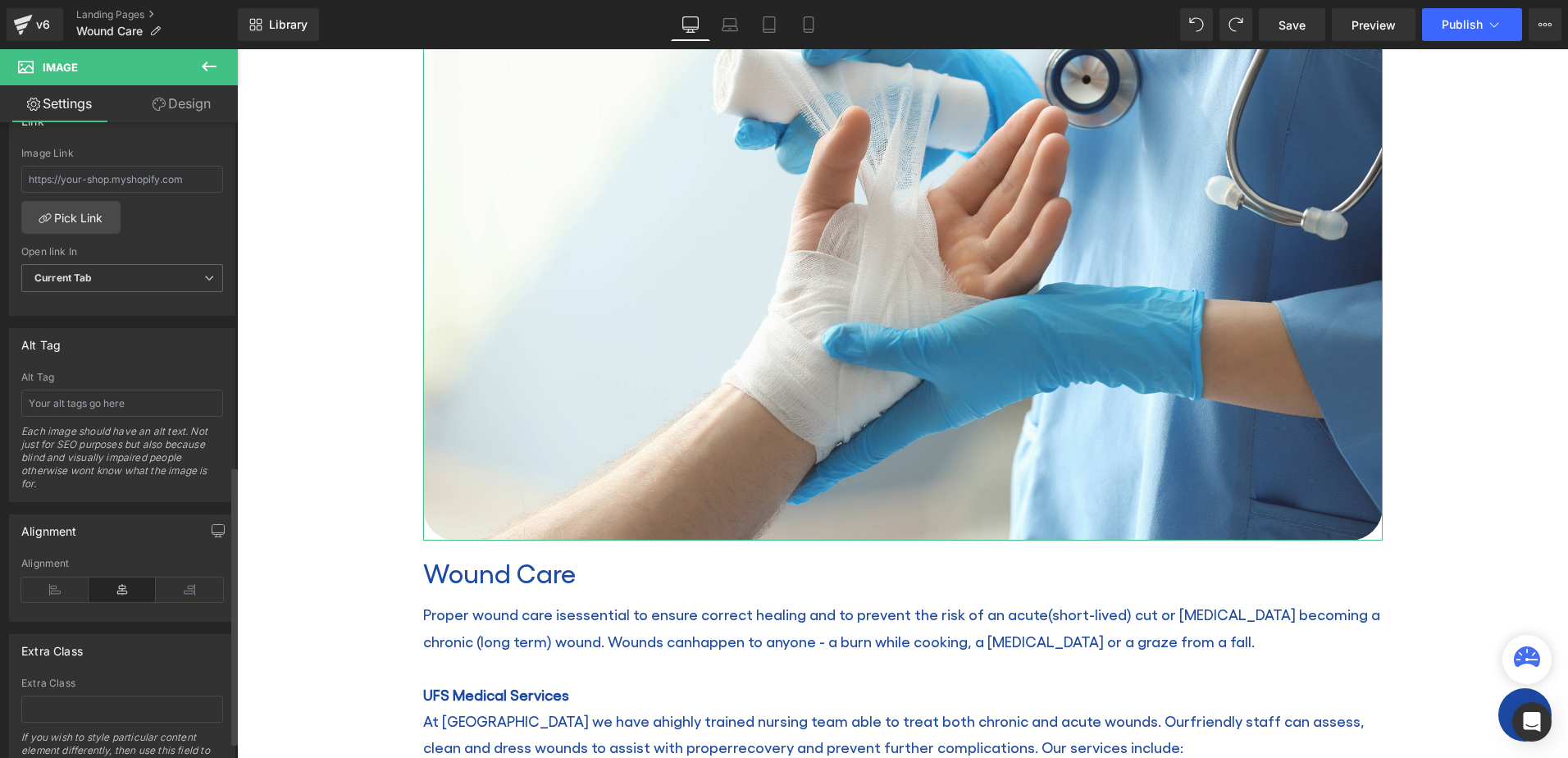
scroll to position [821, 0]
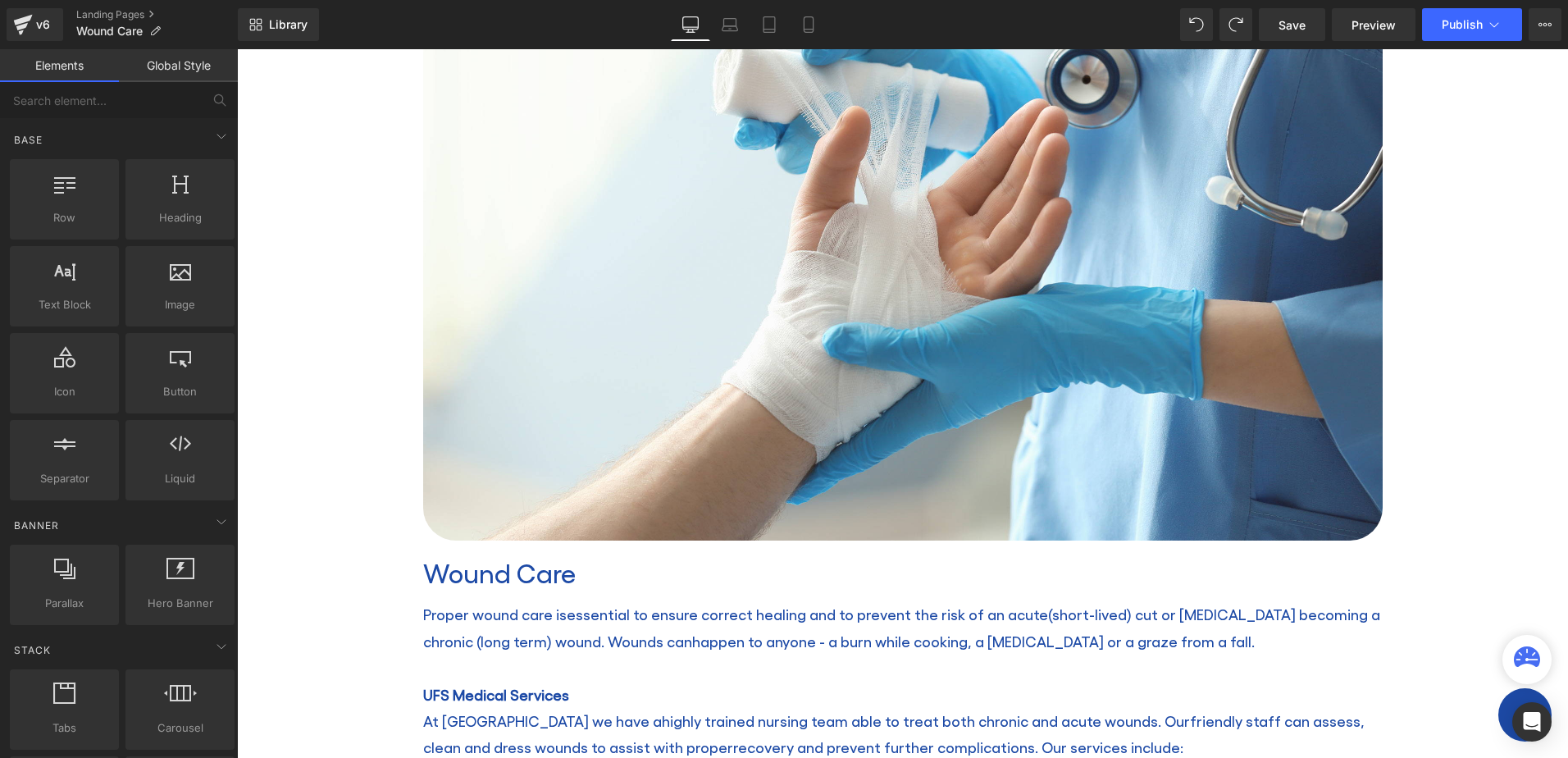
click at [302, 414] on div "Wound Care Heading Home / Wound Care Breadcrumbs Row Row Image Wound Care Headi…" at bounding box center [902, 720] width 1331 height 1709
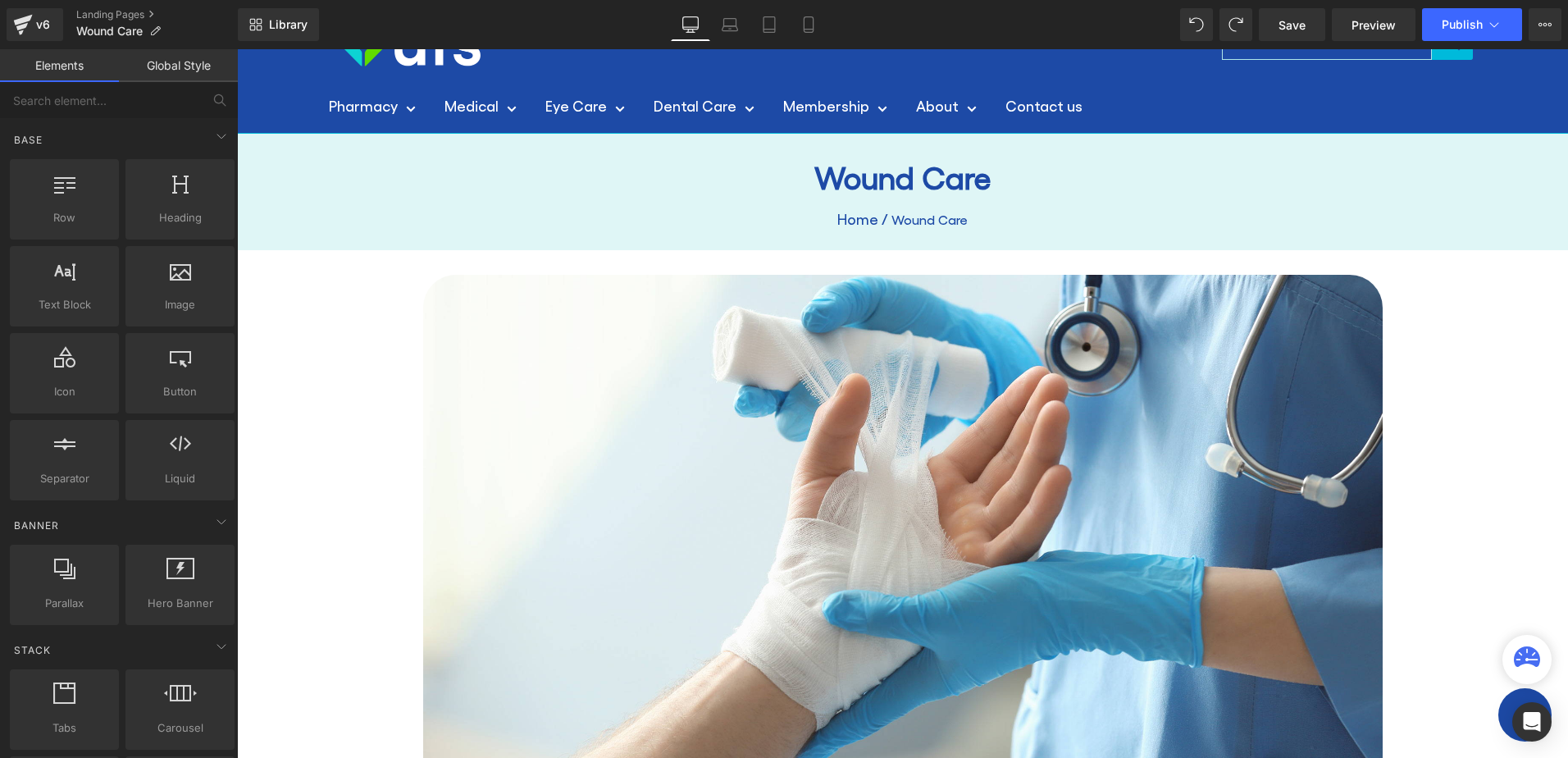
scroll to position [0, 0]
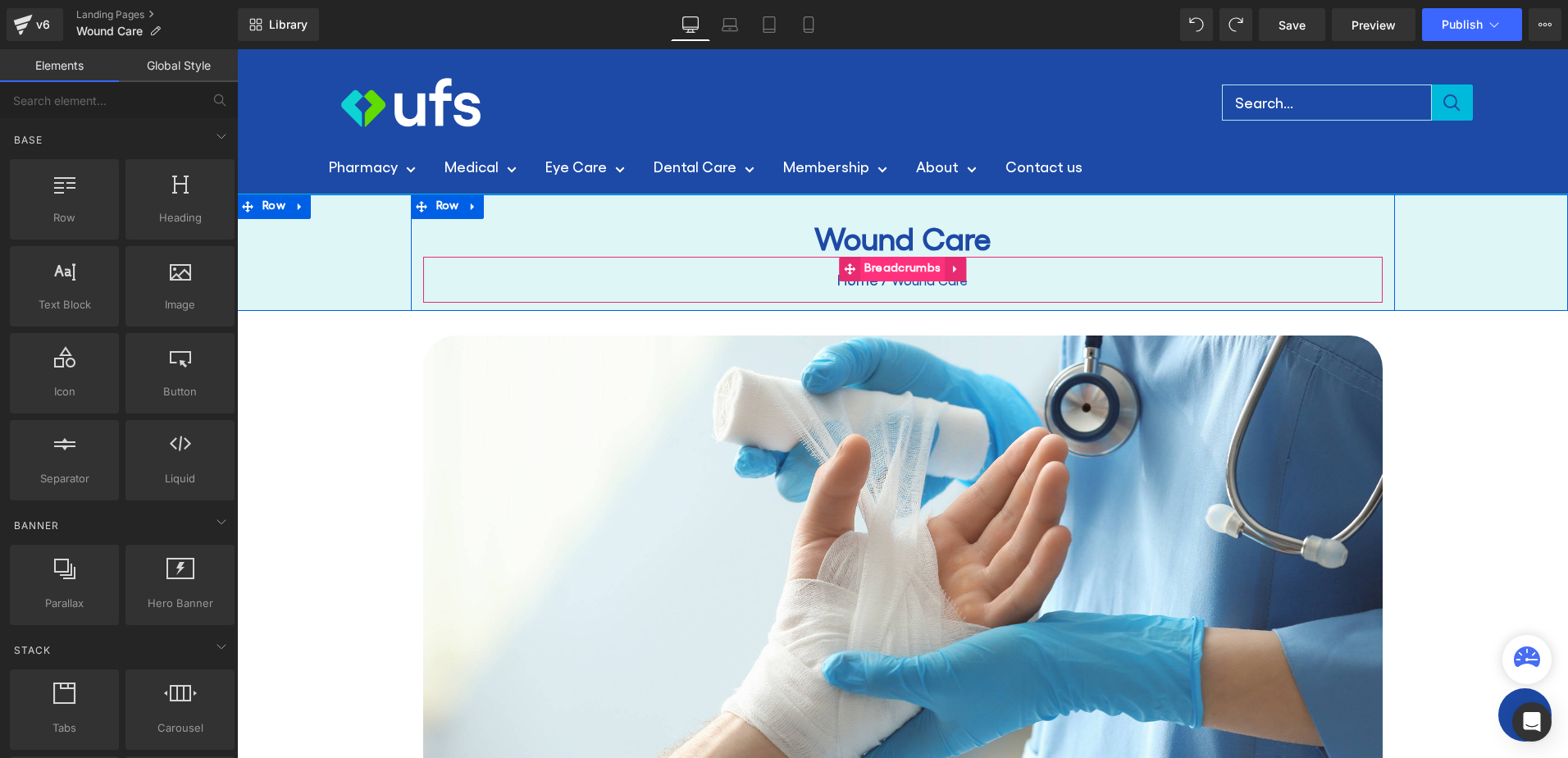
click at [899, 268] on span "Breadcrumbs" at bounding box center [902, 269] width 84 height 25
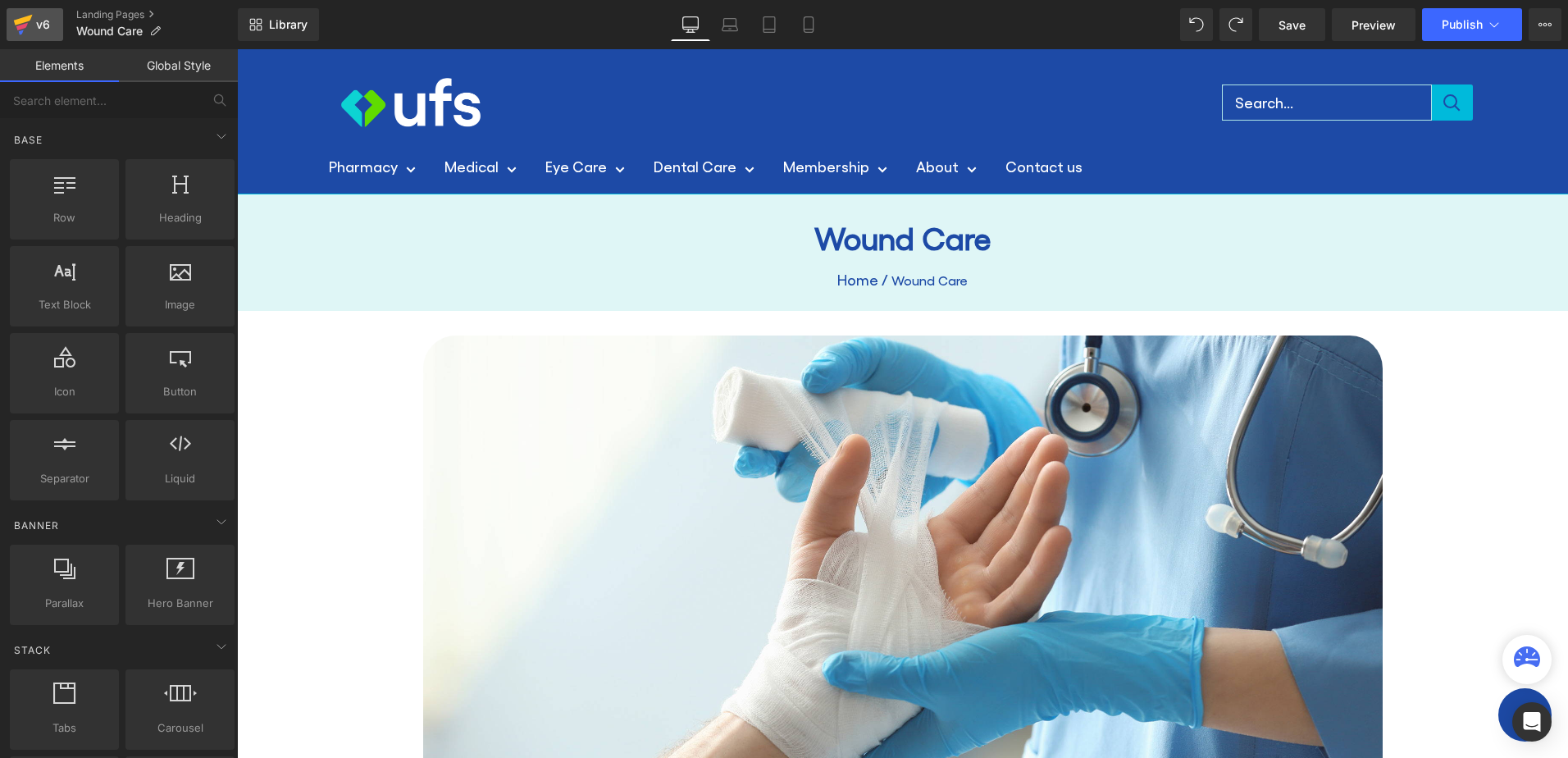
click at [34, 20] on div "v6" at bounding box center [43, 25] width 21 height 21
drag, startPoint x: 1294, startPoint y: 29, endPoint x: 1041, endPoint y: 133, distance: 273.5
click at [1294, 29] on span "Save" at bounding box center [1292, 24] width 27 height 17
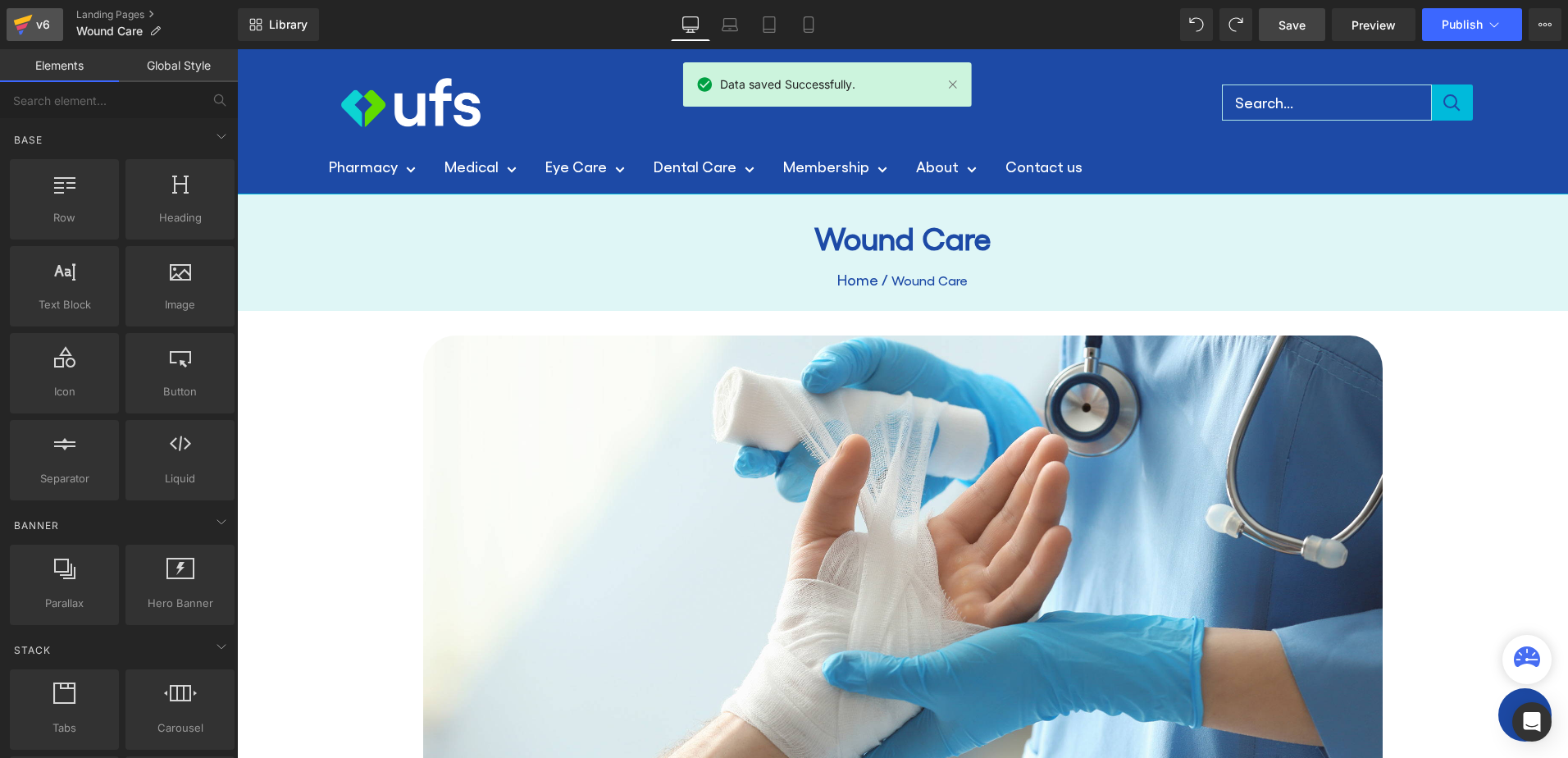
click at [34, 23] on div "v6" at bounding box center [43, 25] width 21 height 21
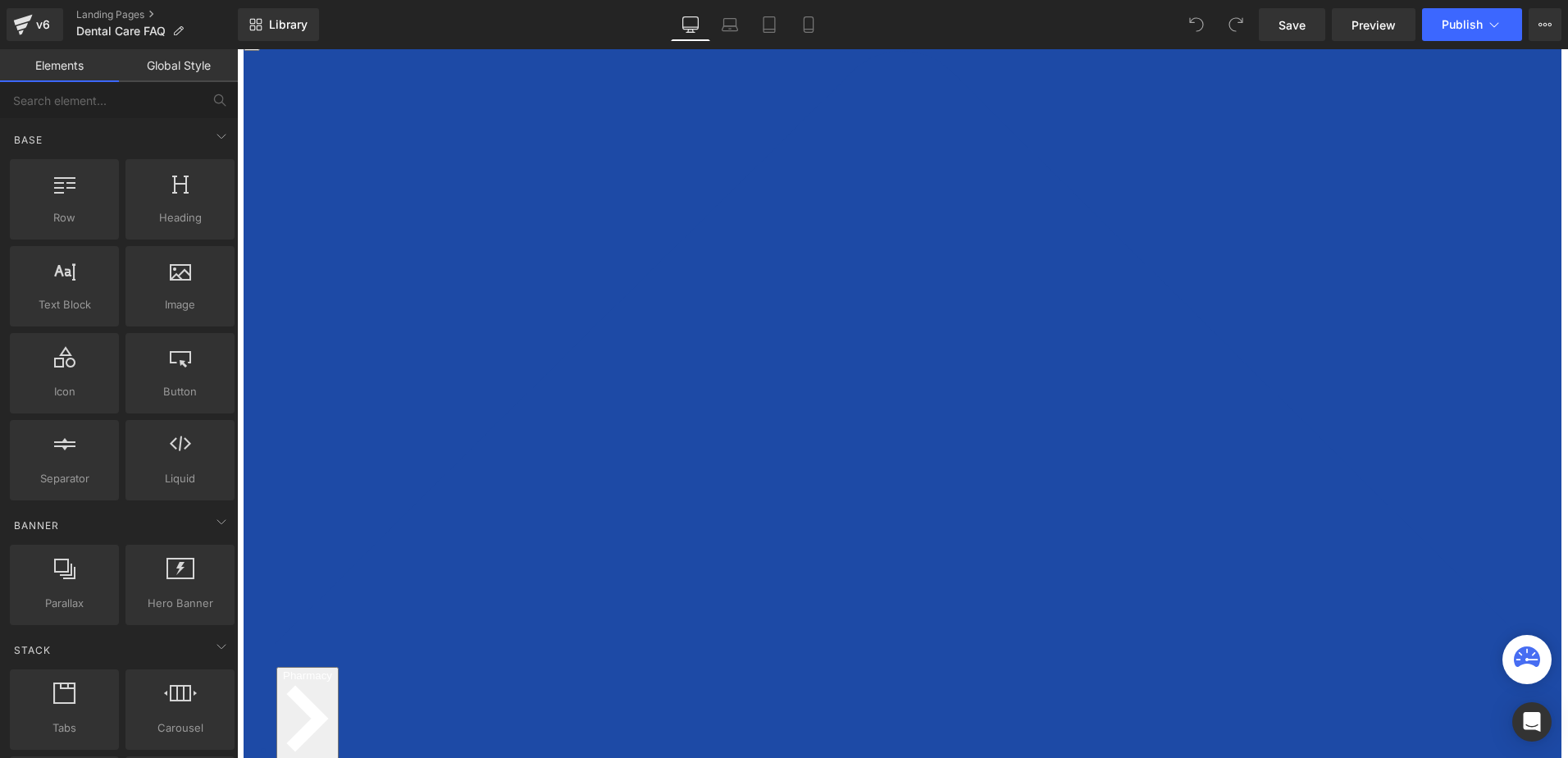
scroll to position [164, 0]
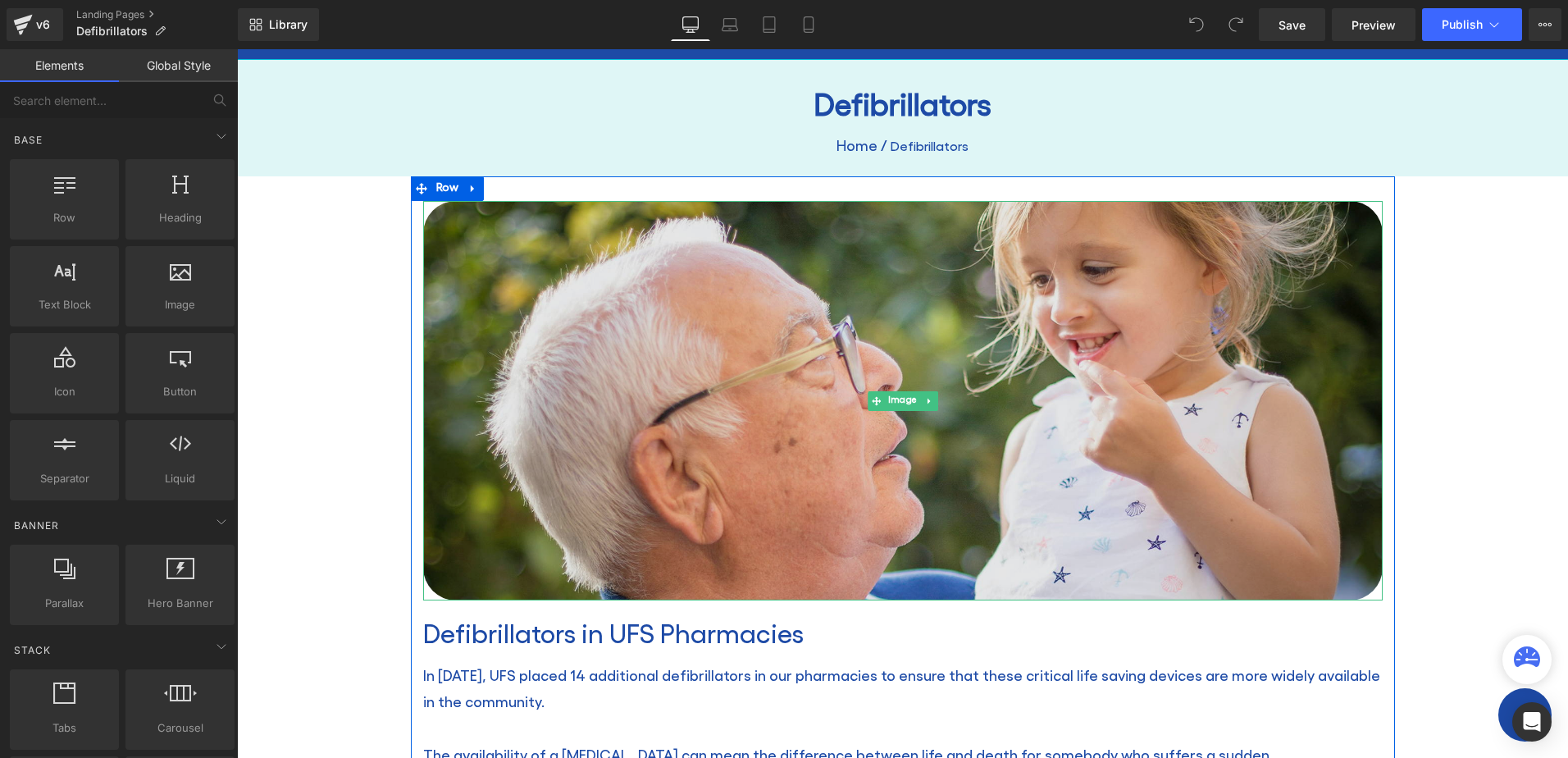
scroll to position [164, 0]
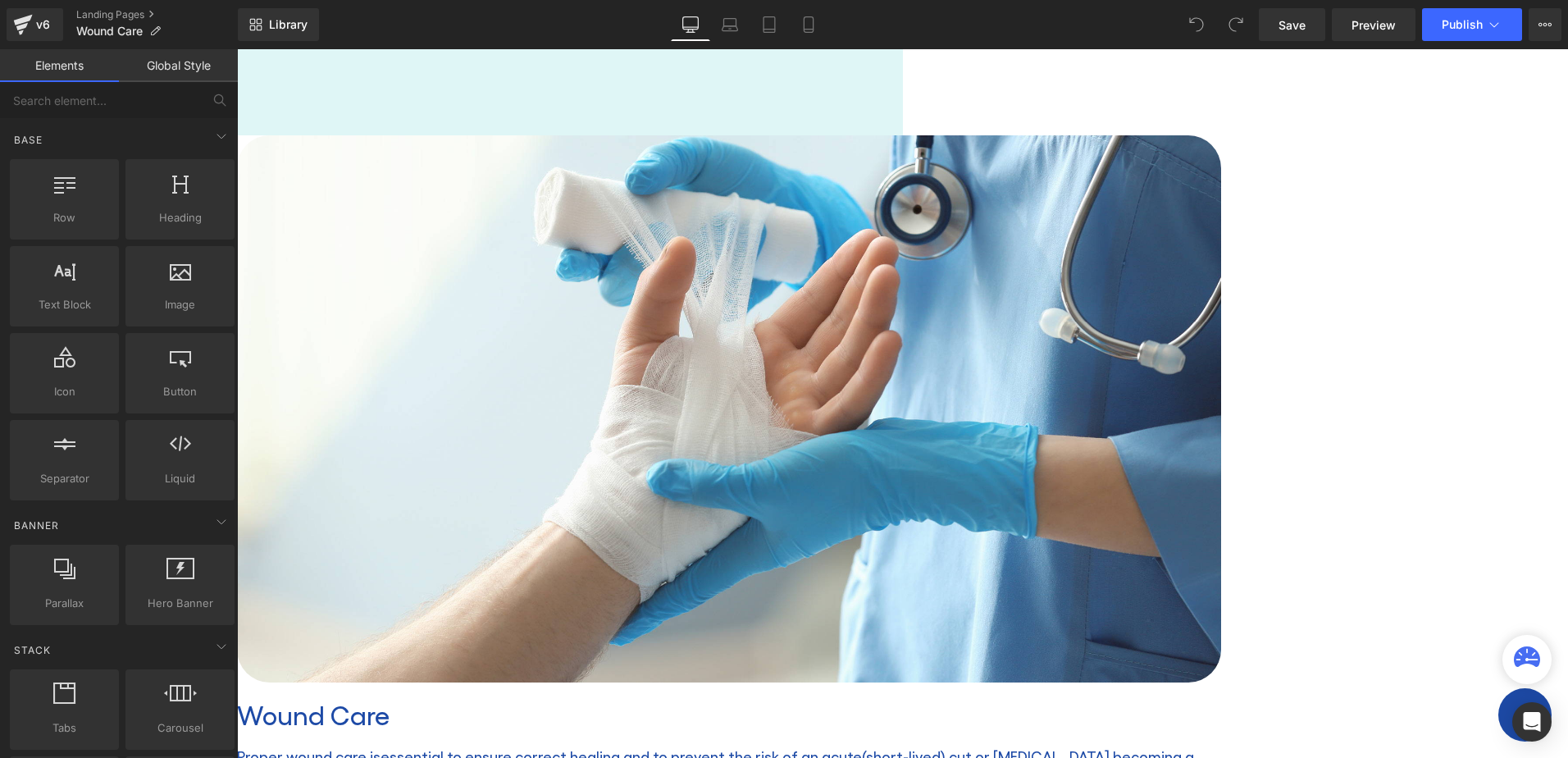
scroll to position [164, 0]
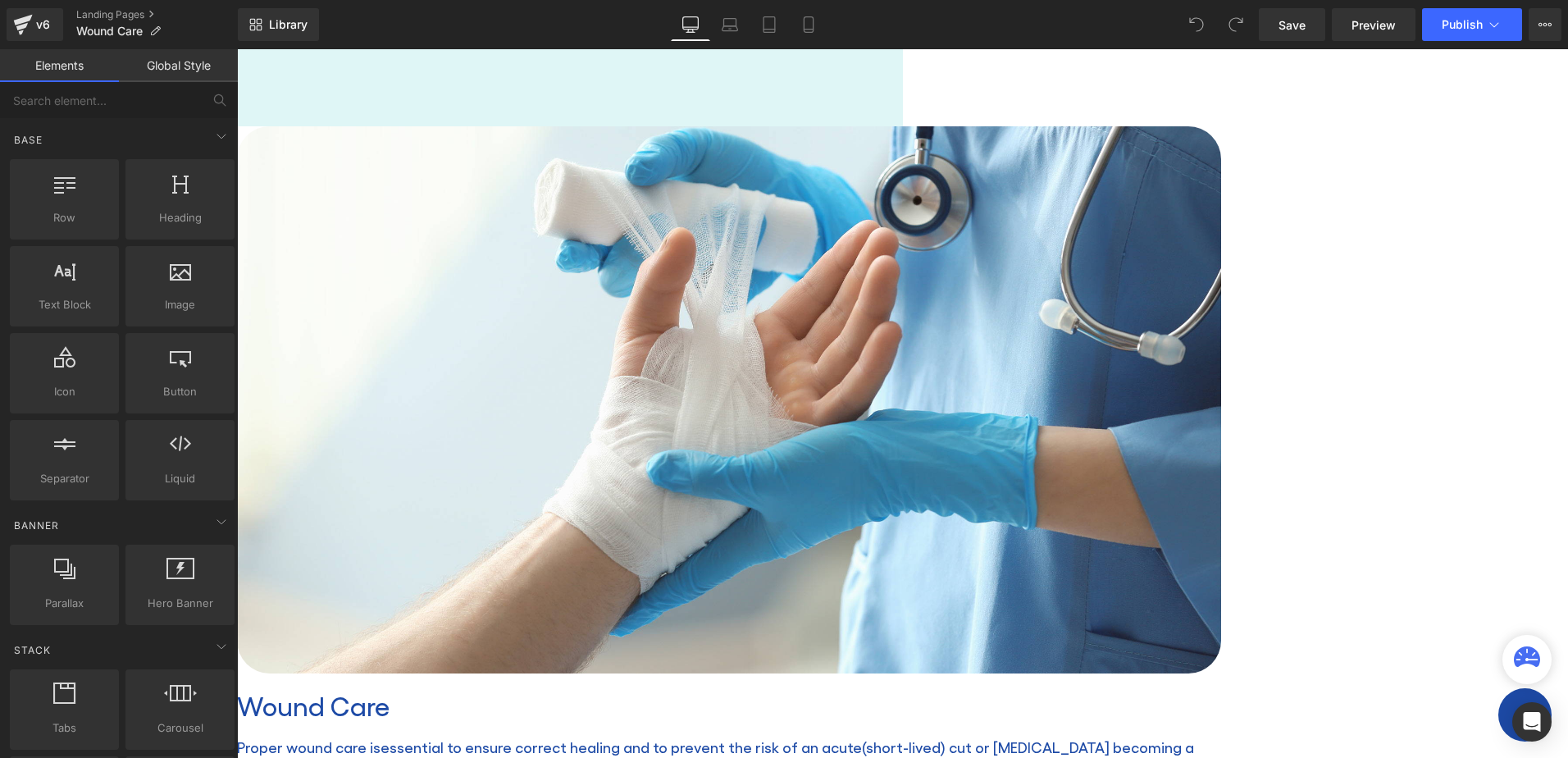
click at [584, 347] on img at bounding box center [729, 400] width 984 height 547
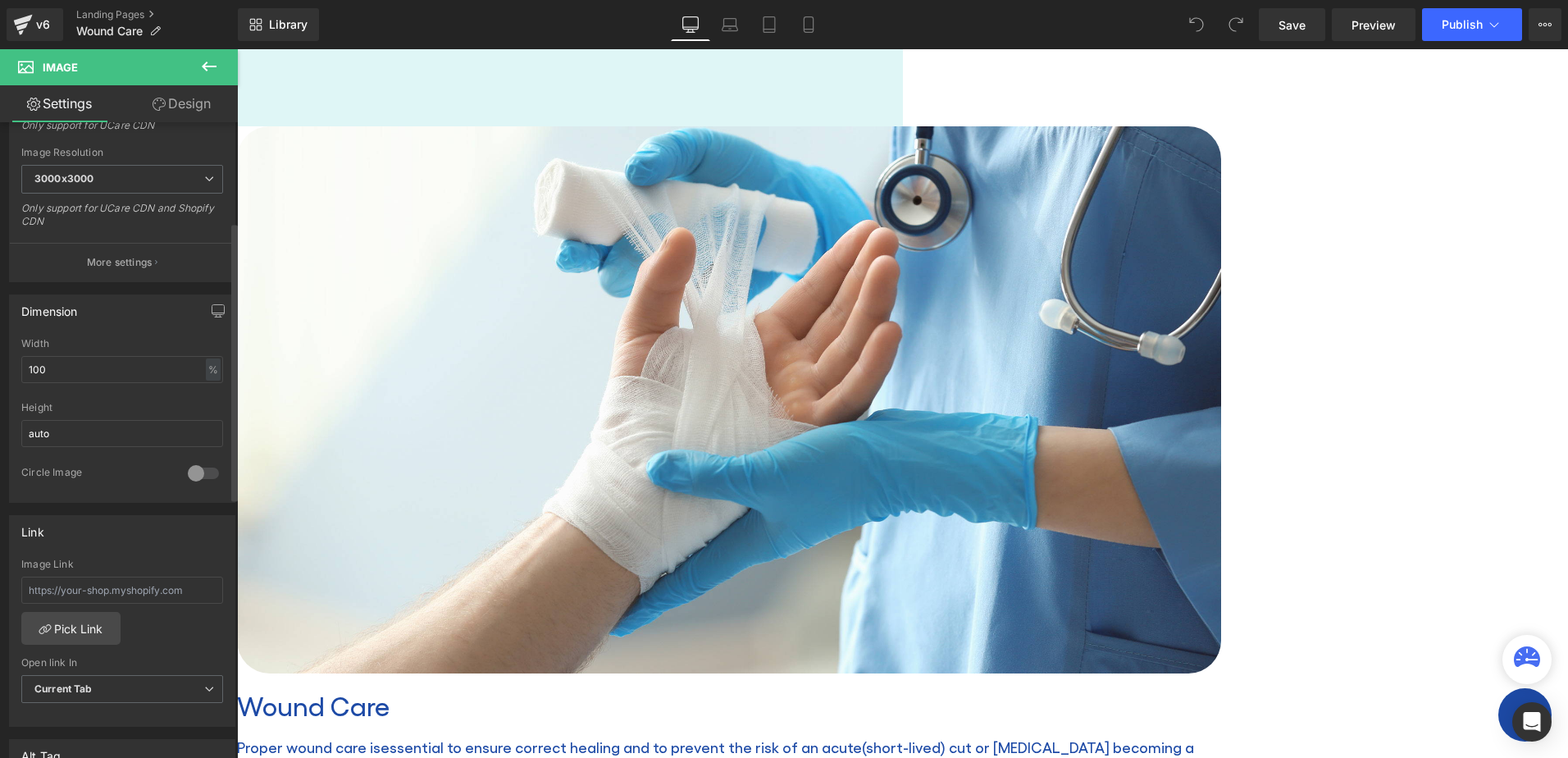
scroll to position [328, 0]
click at [81, 430] on input "auto" at bounding box center [122, 433] width 202 height 27
drag, startPoint x: 101, startPoint y: 425, endPoint x: 7, endPoint y: 430, distance: 94.1
click at [7, 430] on div "Dimension 100% Width 100 % % px auto Height auto 0 Circle Image" at bounding box center [122, 392] width 245 height 221
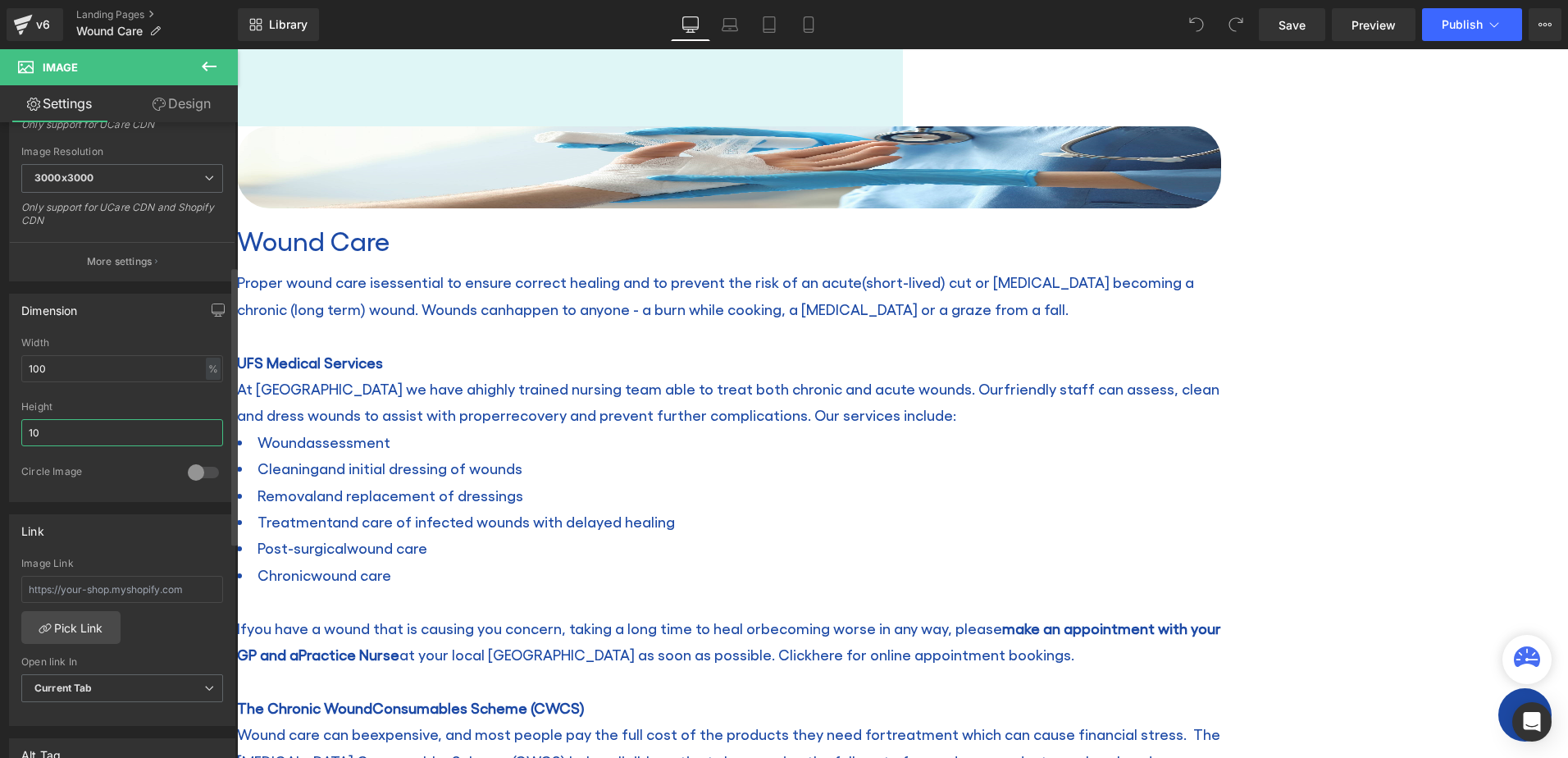
type input "1"
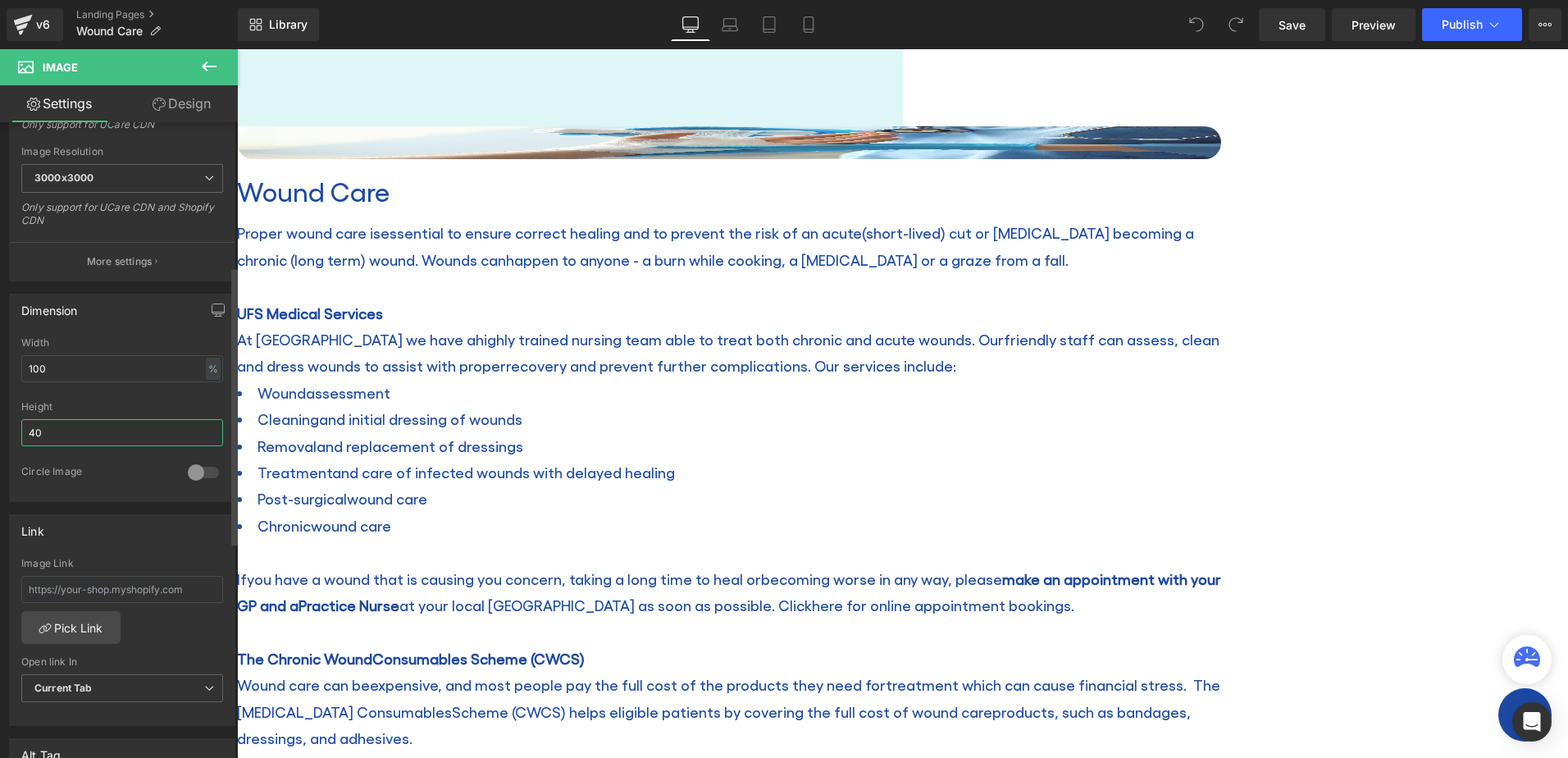
type input "4"
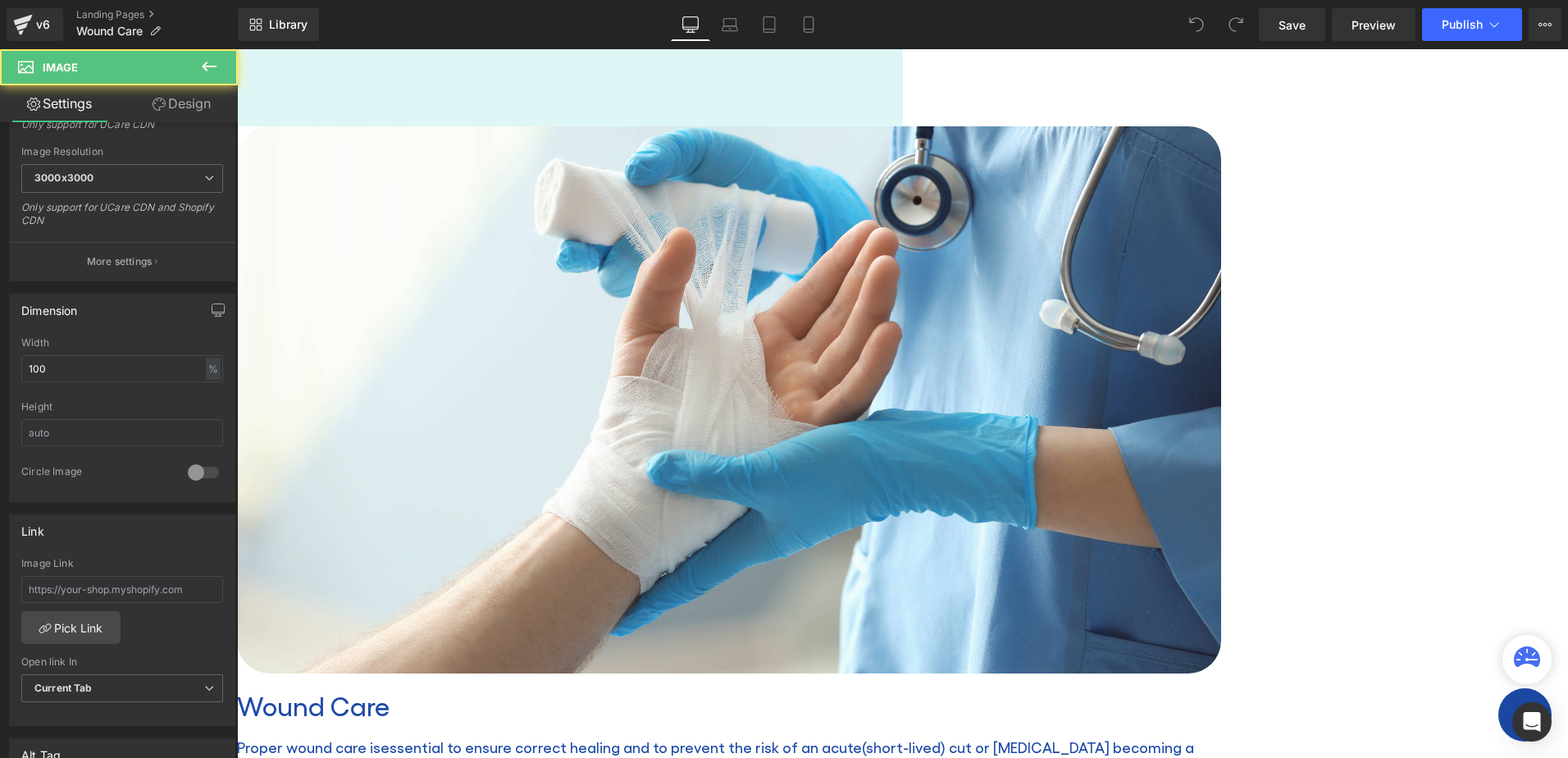
click at [756, 392] on img at bounding box center [729, 400] width 984 height 547
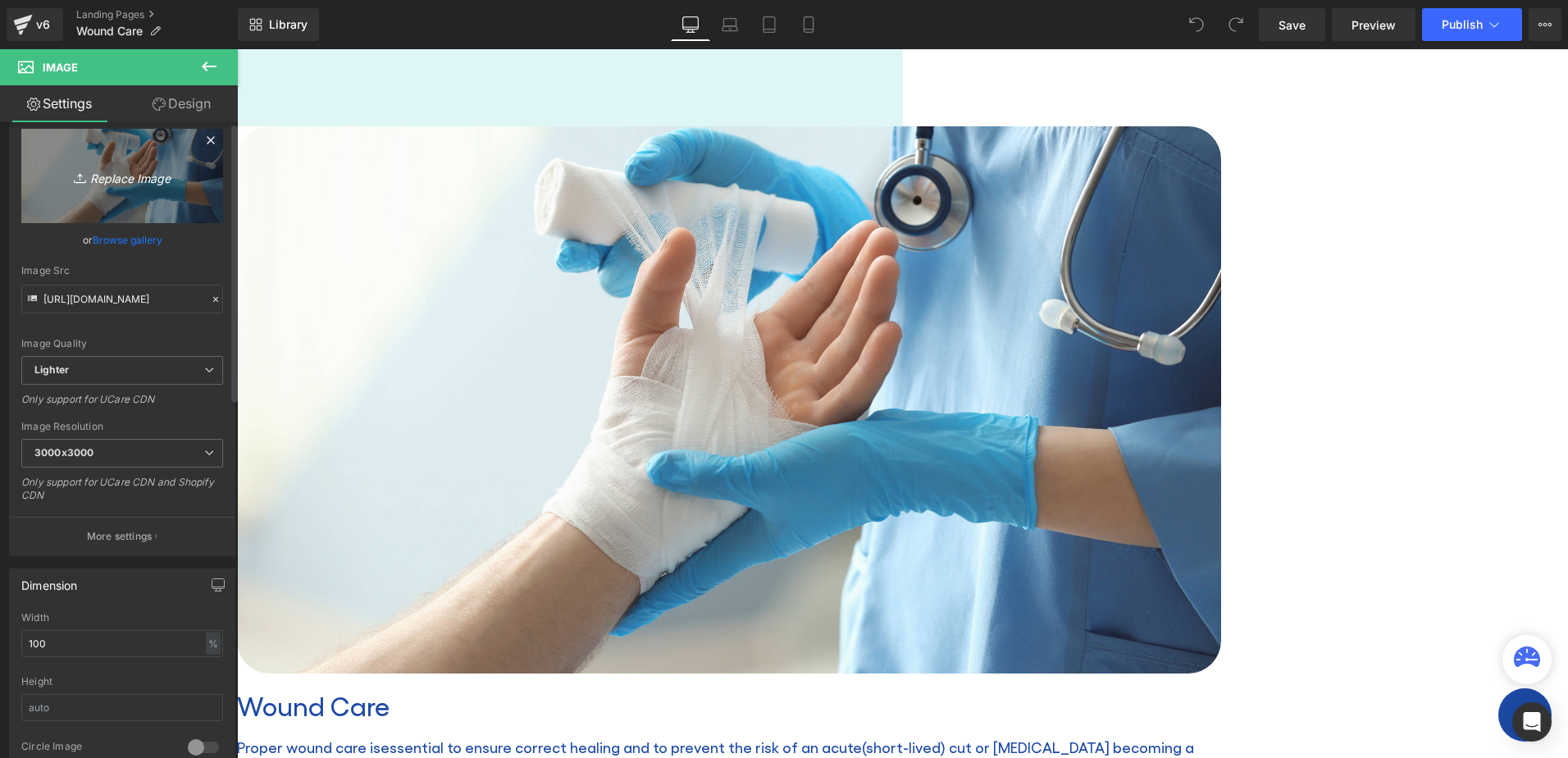
scroll to position [0, 0]
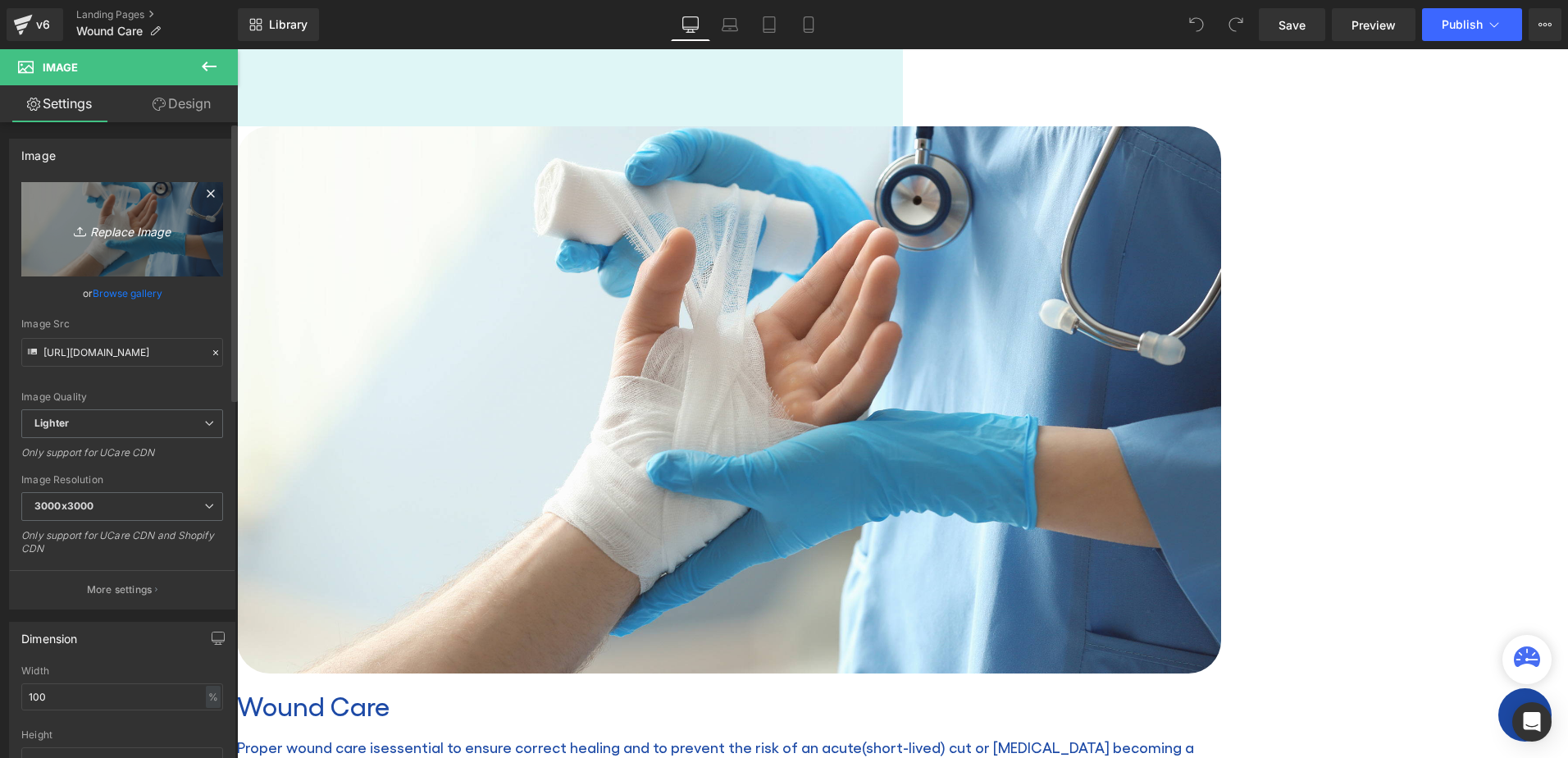
click at [138, 229] on icon "Replace Image" at bounding box center [122, 229] width 131 height 21
type input "C:\fakepath\shutterstock_623834840resized.jpg"
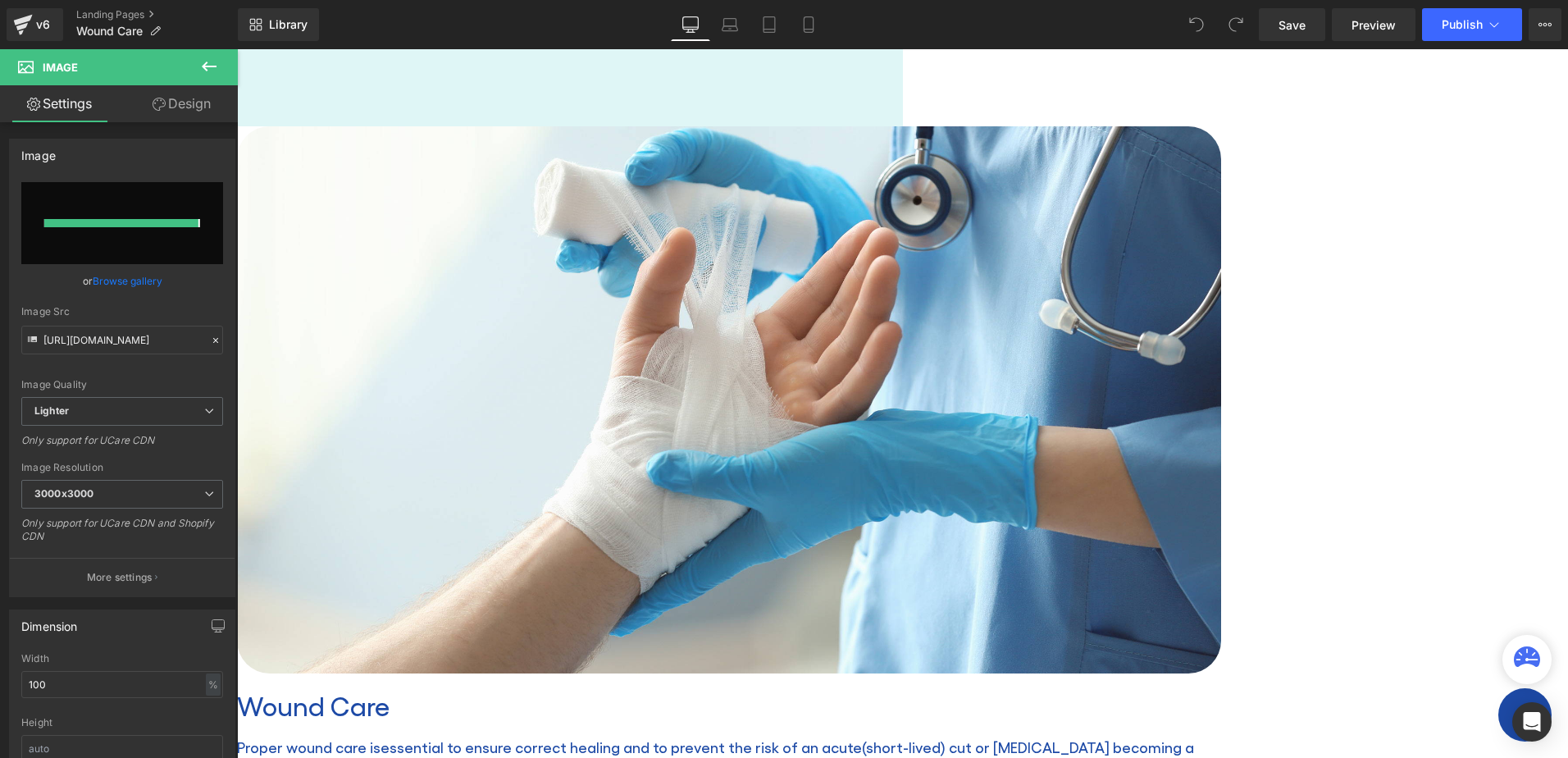
type input "https://ucarecdn.com/fe1a8539-65ac-4101-a04f-d1b5630d36d9/-/format/auto/-/previ…"
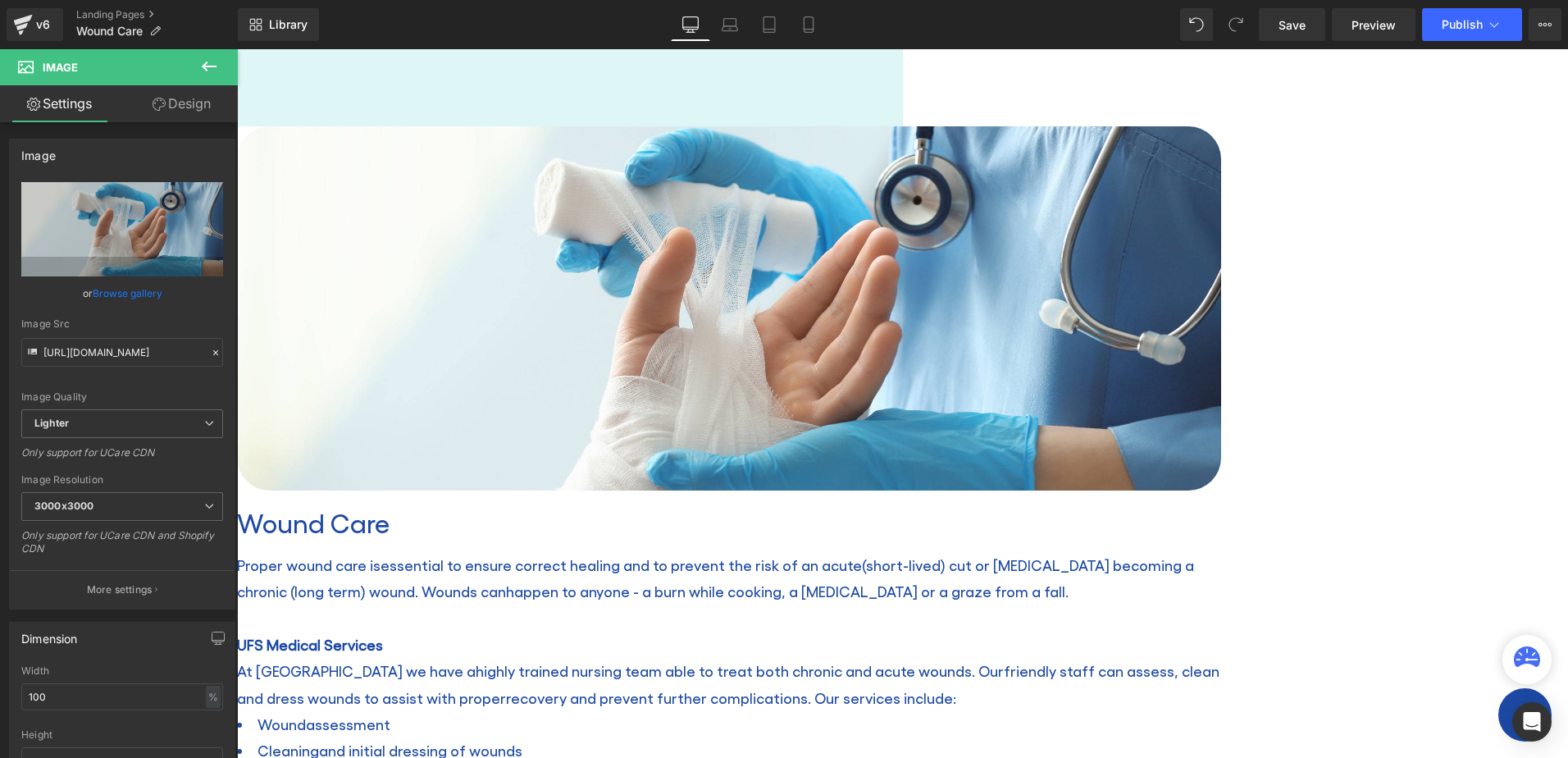
click at [1470, 474] on div "Wound Care Heading Home / Wound Care Breadcrumbs Row Row Image Wound Care Headi…" at bounding box center [902, 736] width 1331 height 1411
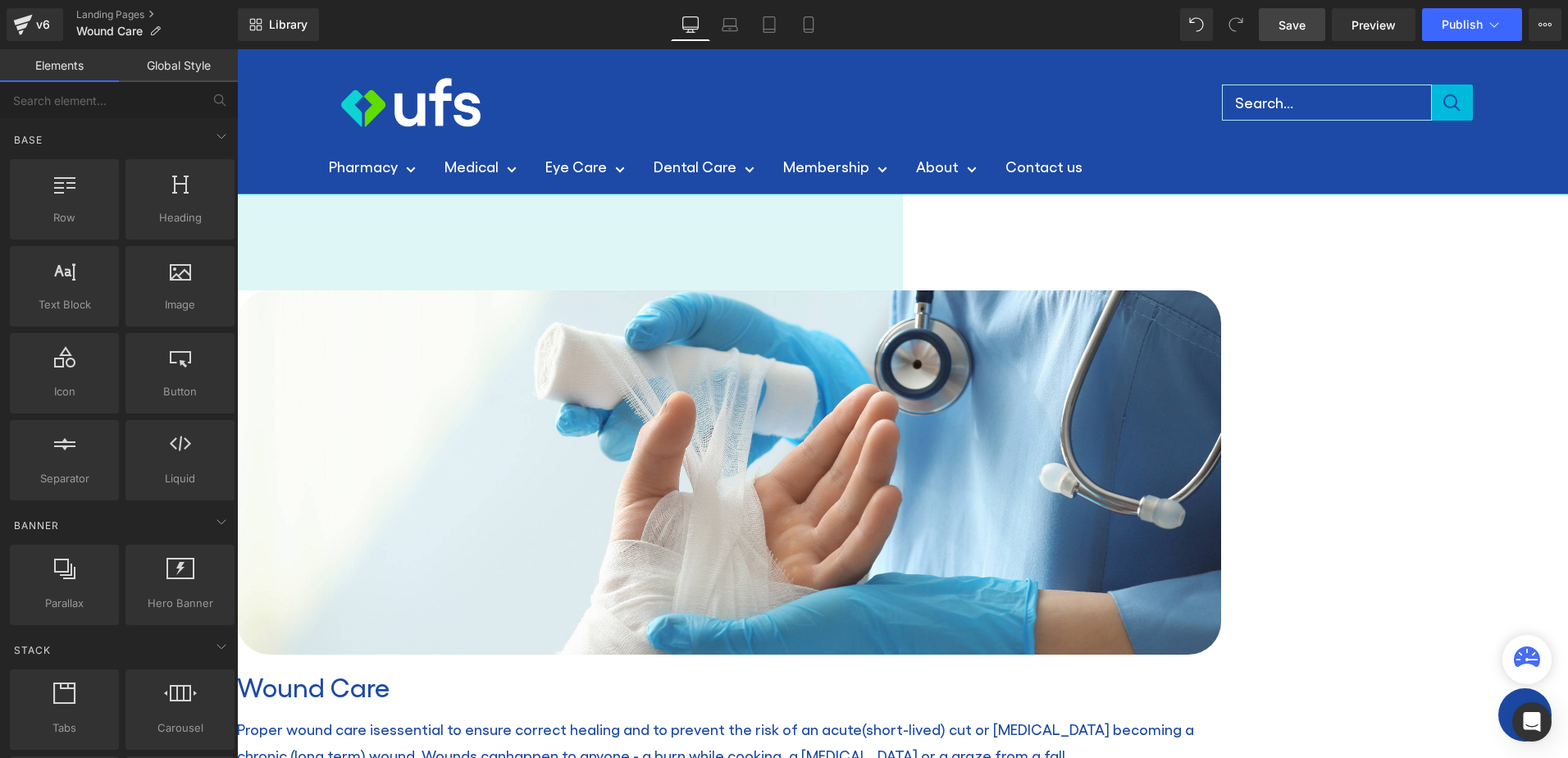
click at [1293, 25] on span "Save" at bounding box center [1292, 24] width 27 height 17
click at [35, 21] on div "v6" at bounding box center [43, 25] width 21 height 21
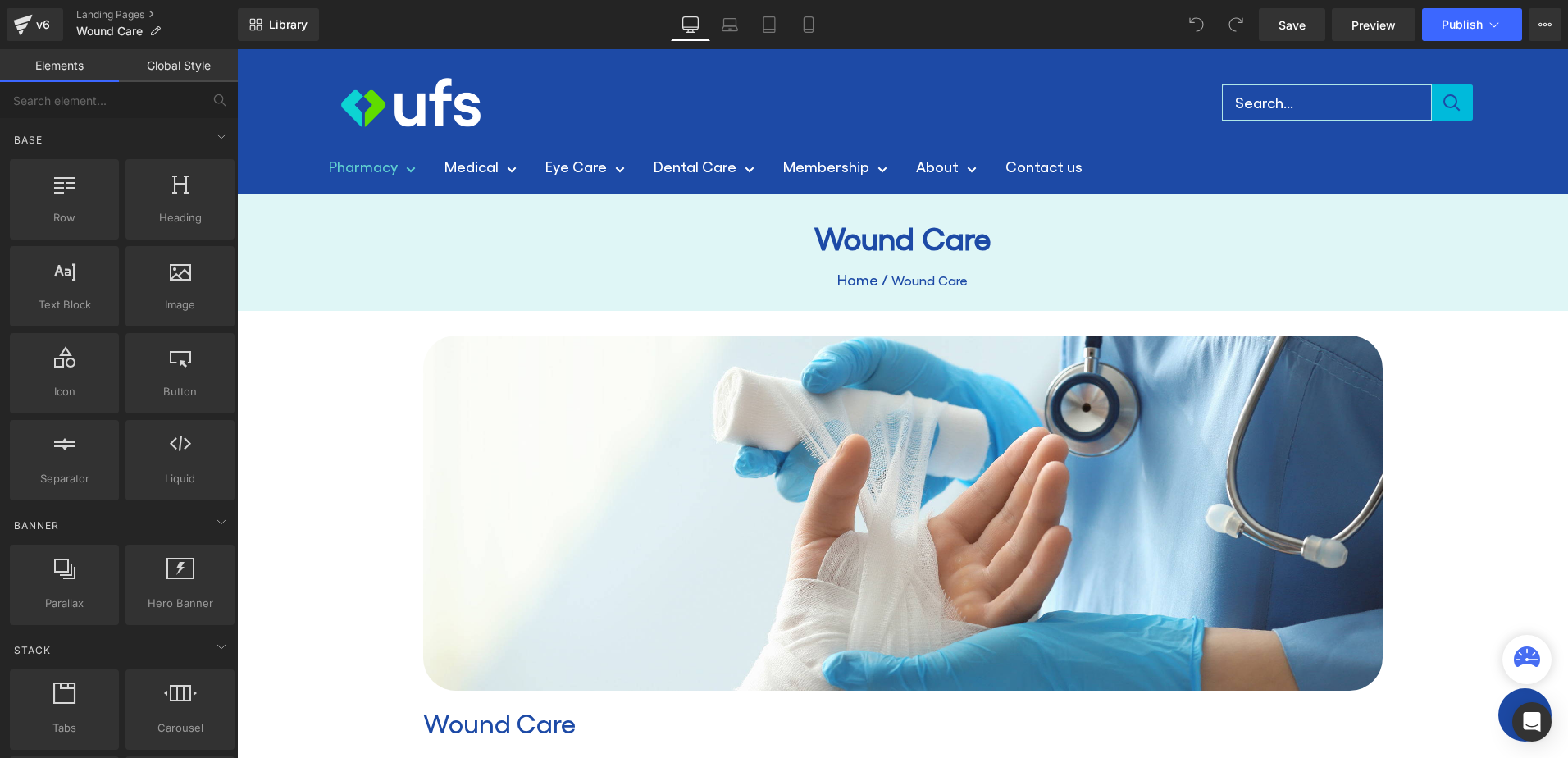
click at [382, 167] on link "Pharmacy" at bounding box center [372, 166] width 87 height 26
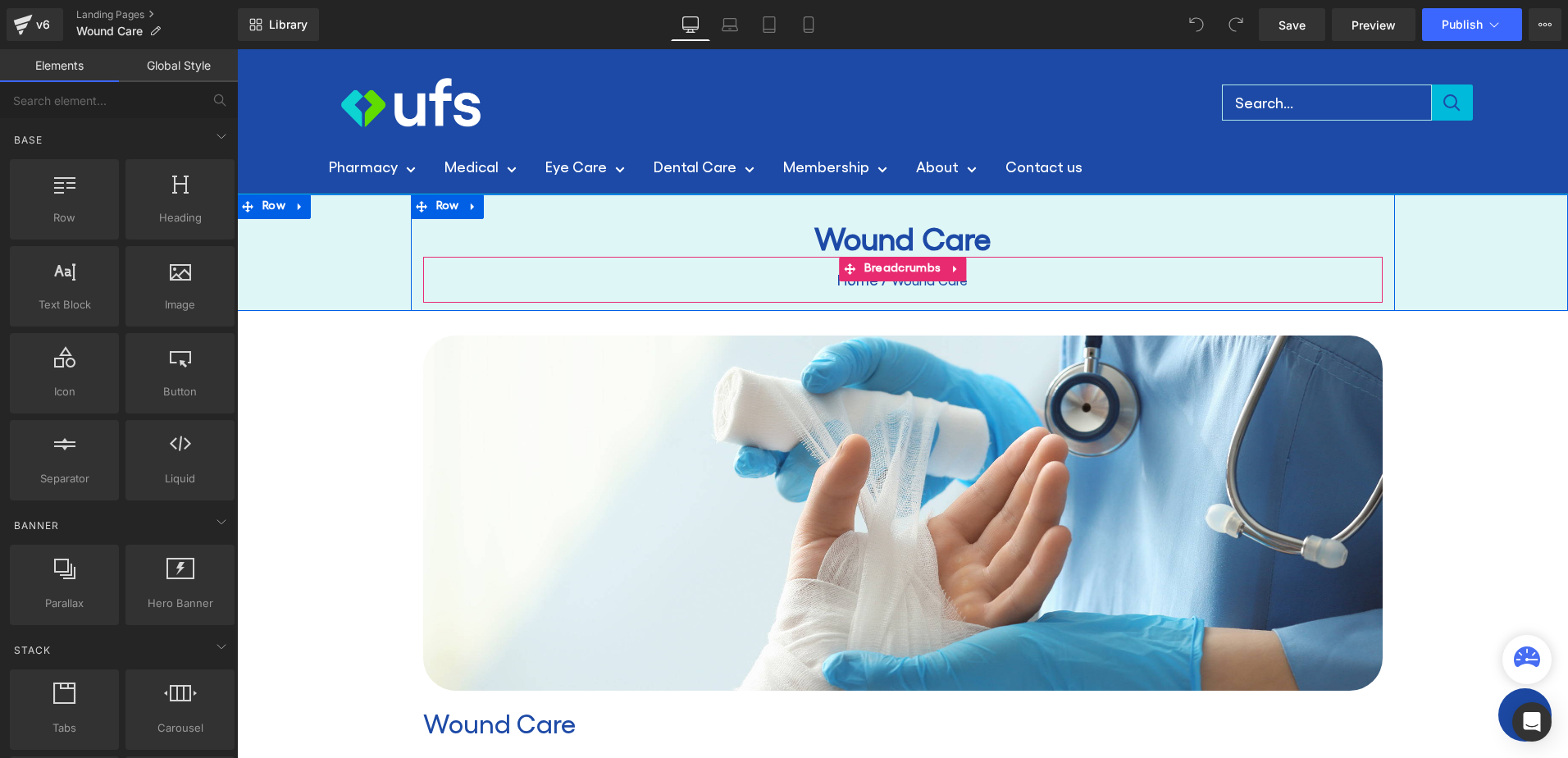
click at [794, 289] on nav "Home / Wound Care" at bounding box center [902, 279] width 959 height 46
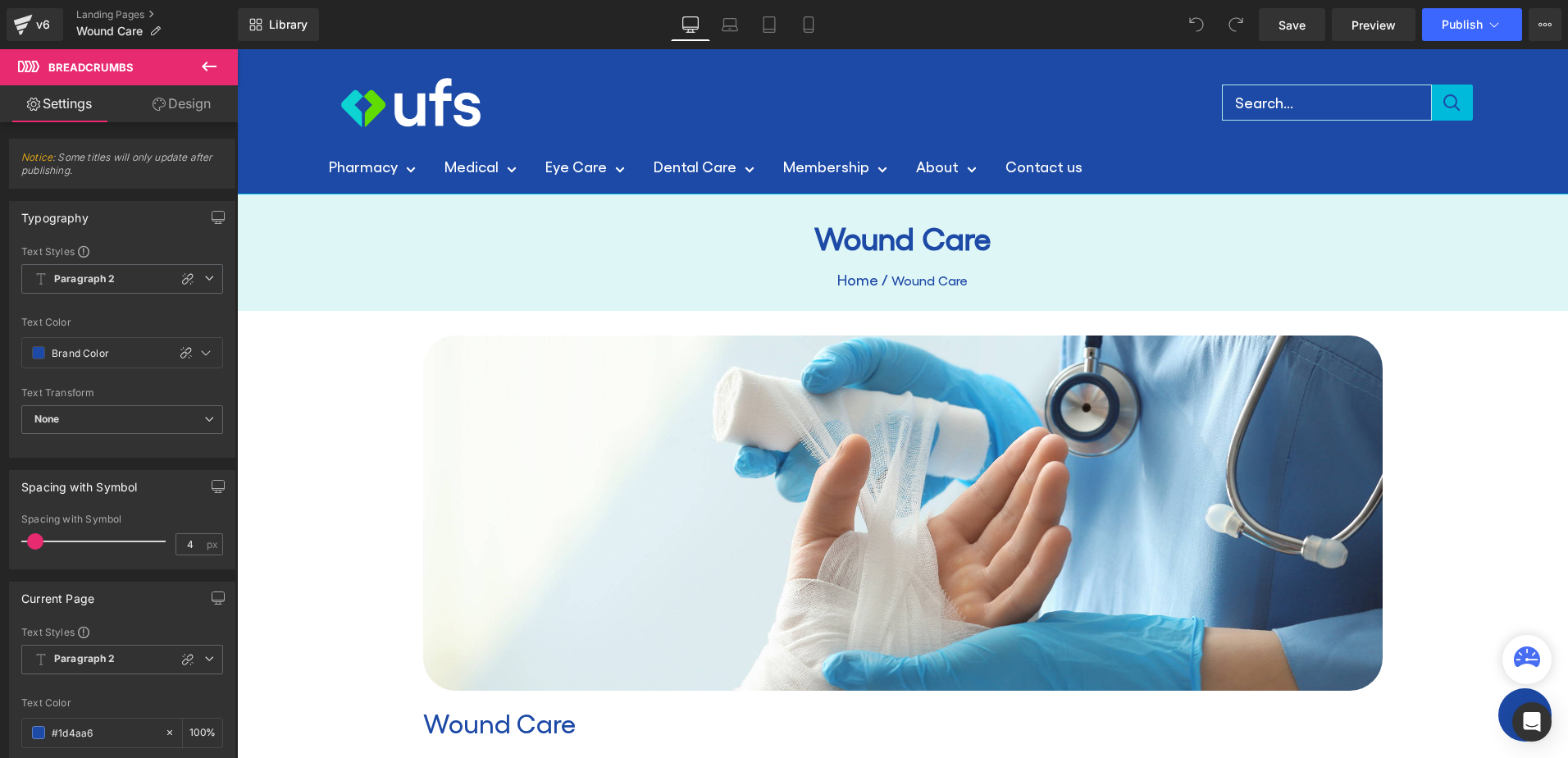
click at [187, 118] on link "Design" at bounding box center [181, 103] width 119 height 37
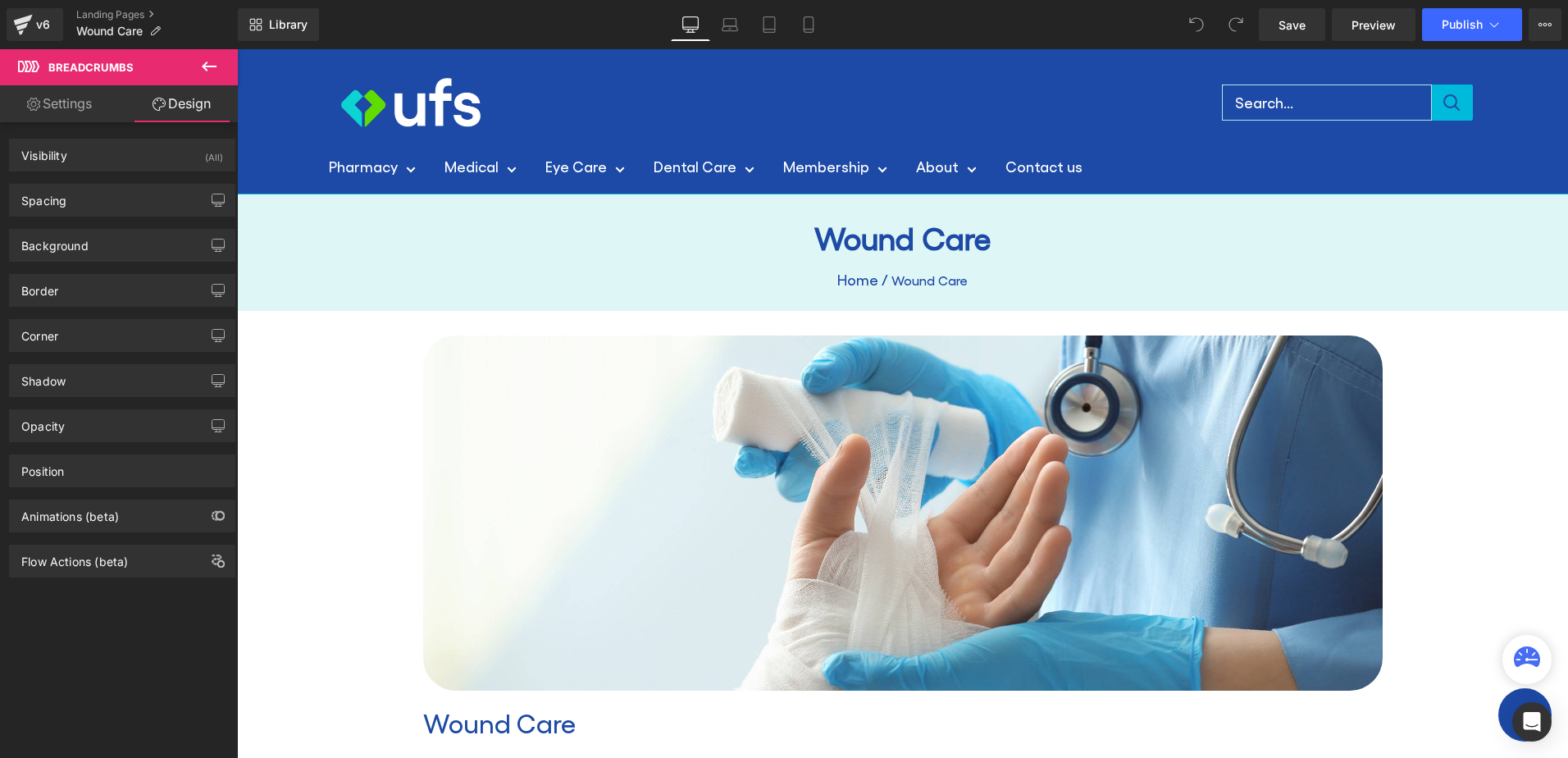
click at [106, 98] on link "Settings" at bounding box center [59, 103] width 119 height 37
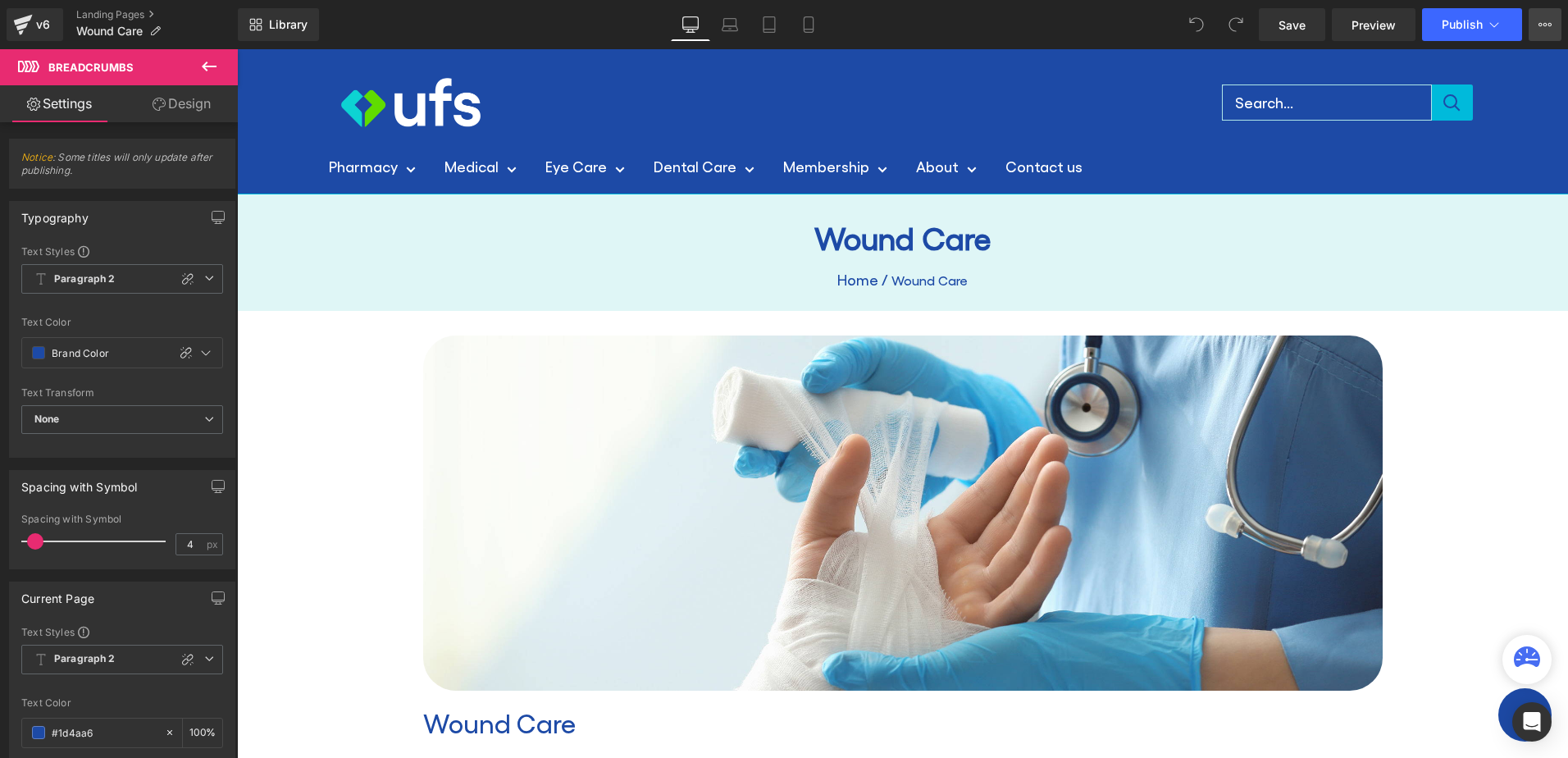
click at [1551, 19] on button "View Live Page View with current Template Save Template to Library Schedule Pub…" at bounding box center [1545, 24] width 33 height 33
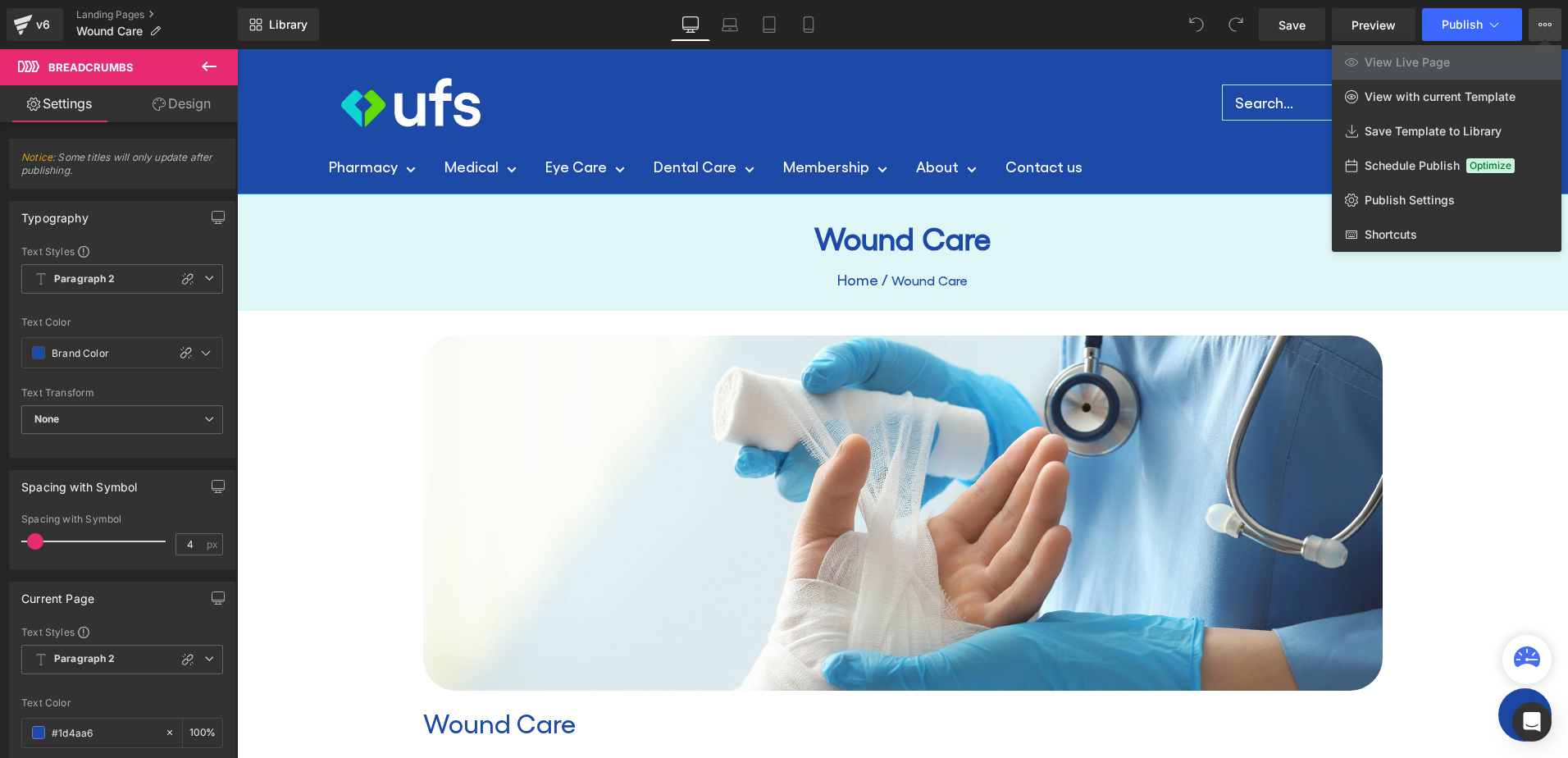
click at [1551, 19] on button "View Live Page View with current Template Save Template to Library Schedule Pub…" at bounding box center [1545, 24] width 33 height 33
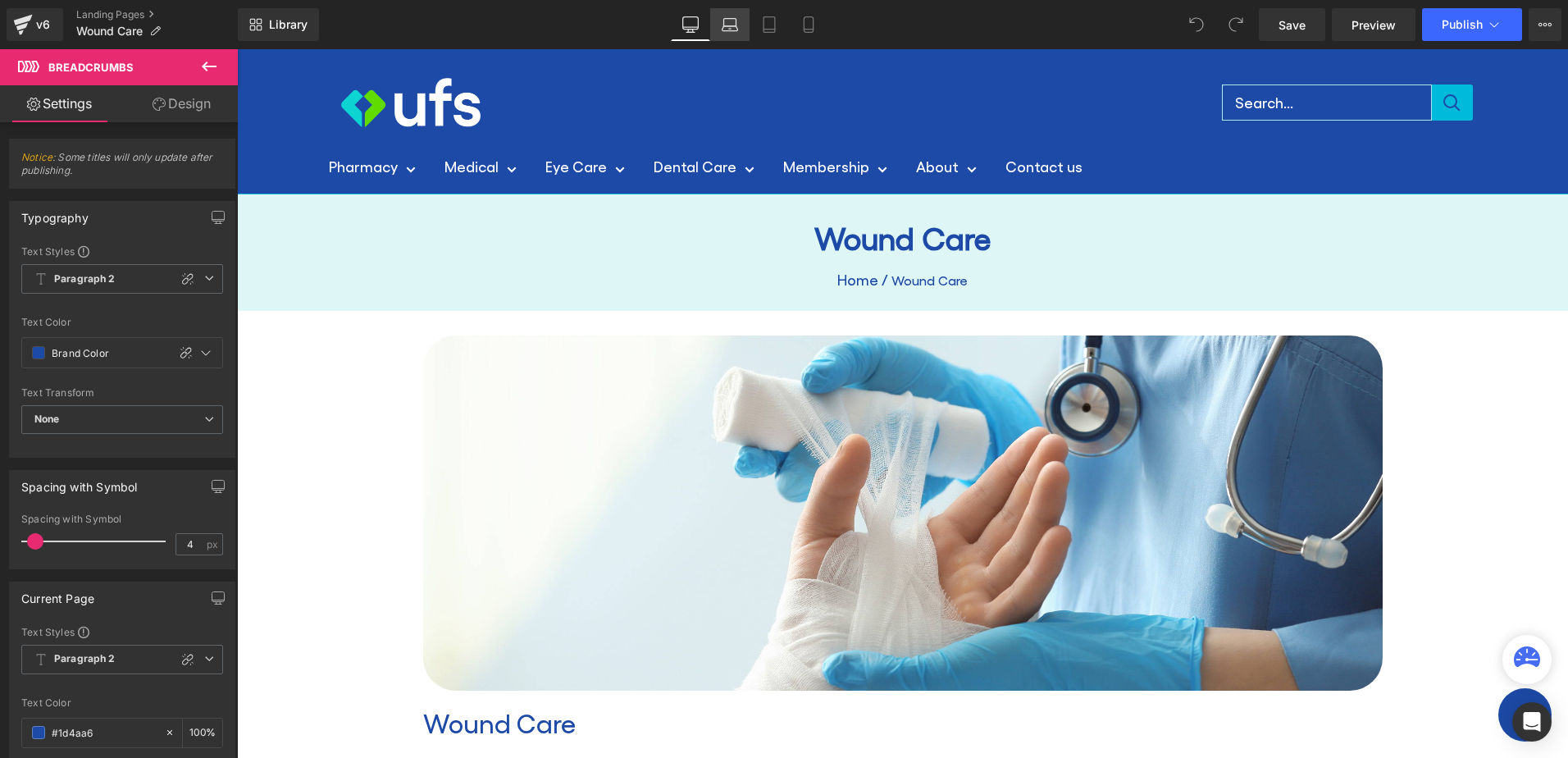
click at [738, 15] on link "Laptop" at bounding box center [729, 24] width 39 height 33
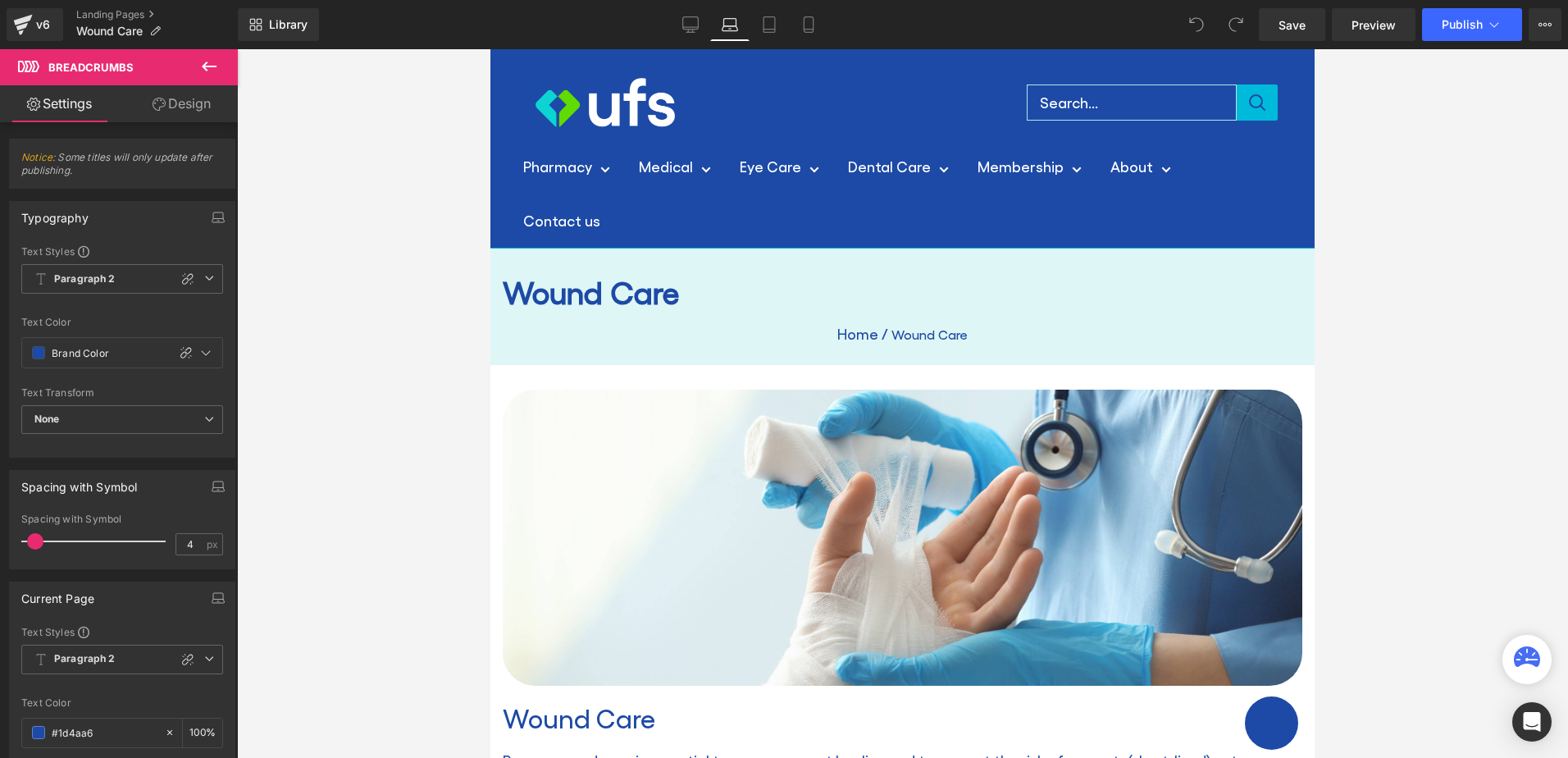
scroll to position [23, 0]
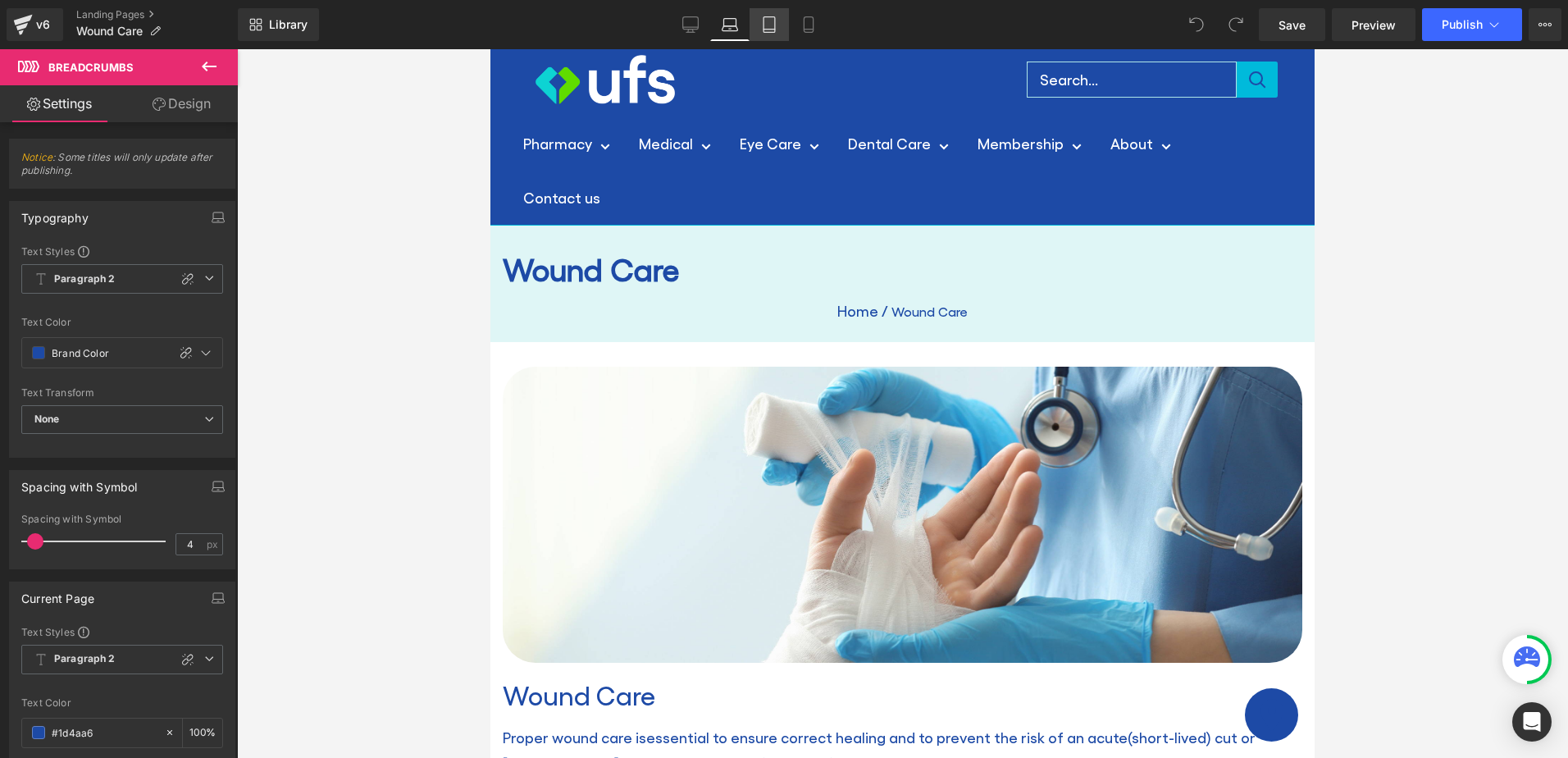
click at [767, 20] on icon at bounding box center [769, 24] width 16 height 16
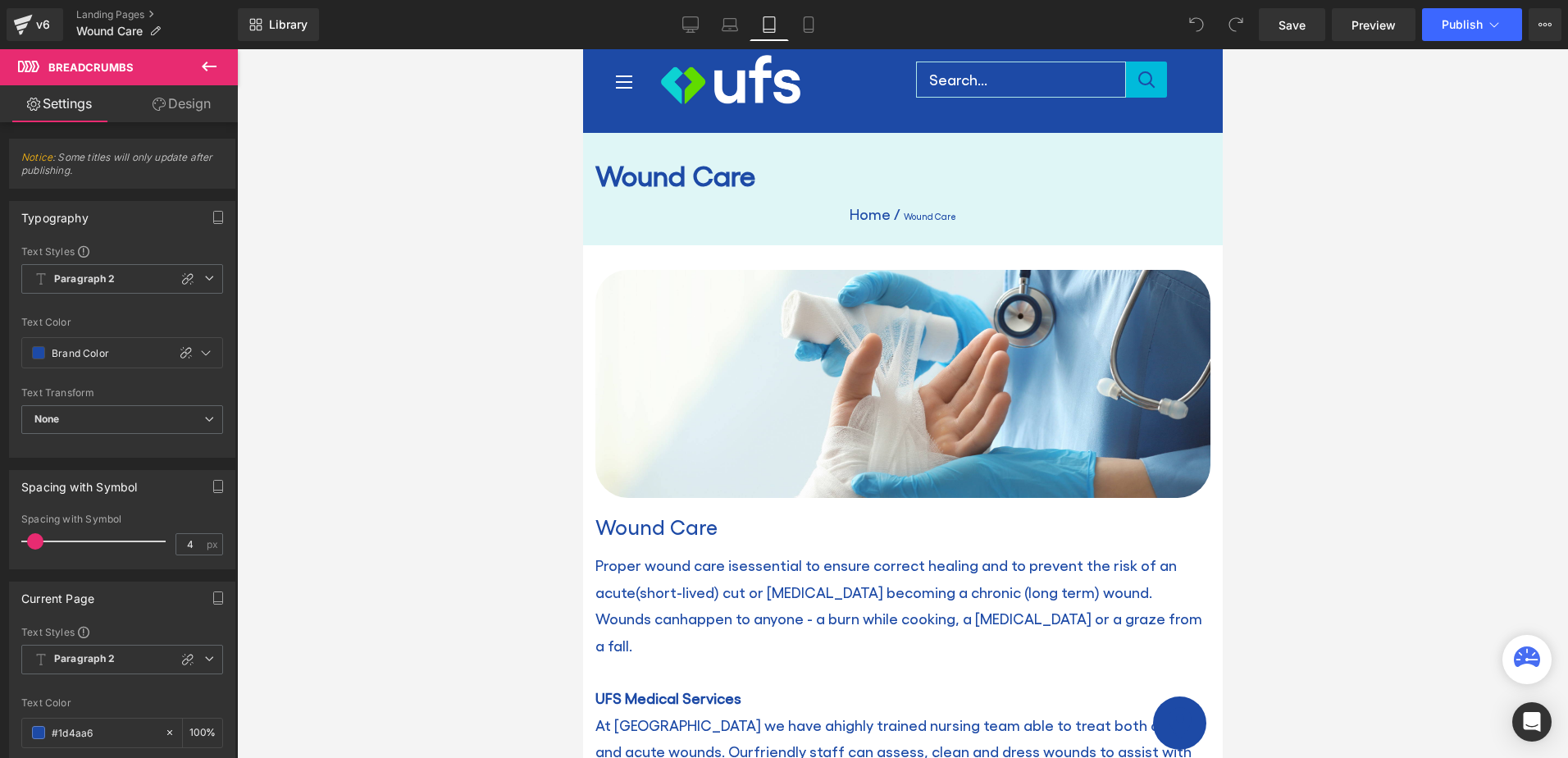
scroll to position [0, 0]
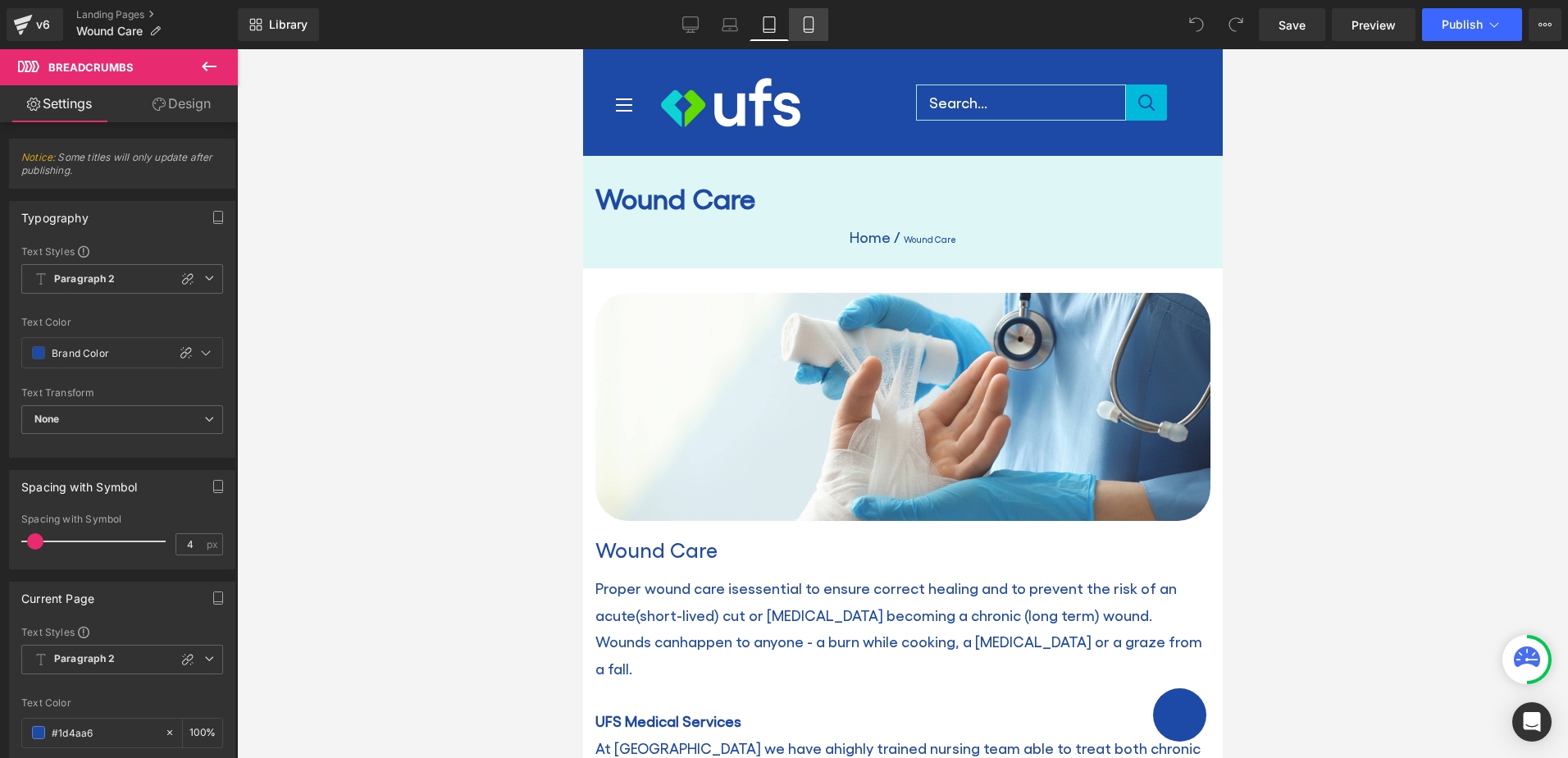
click at [811, 26] on icon at bounding box center [808, 24] width 16 height 16
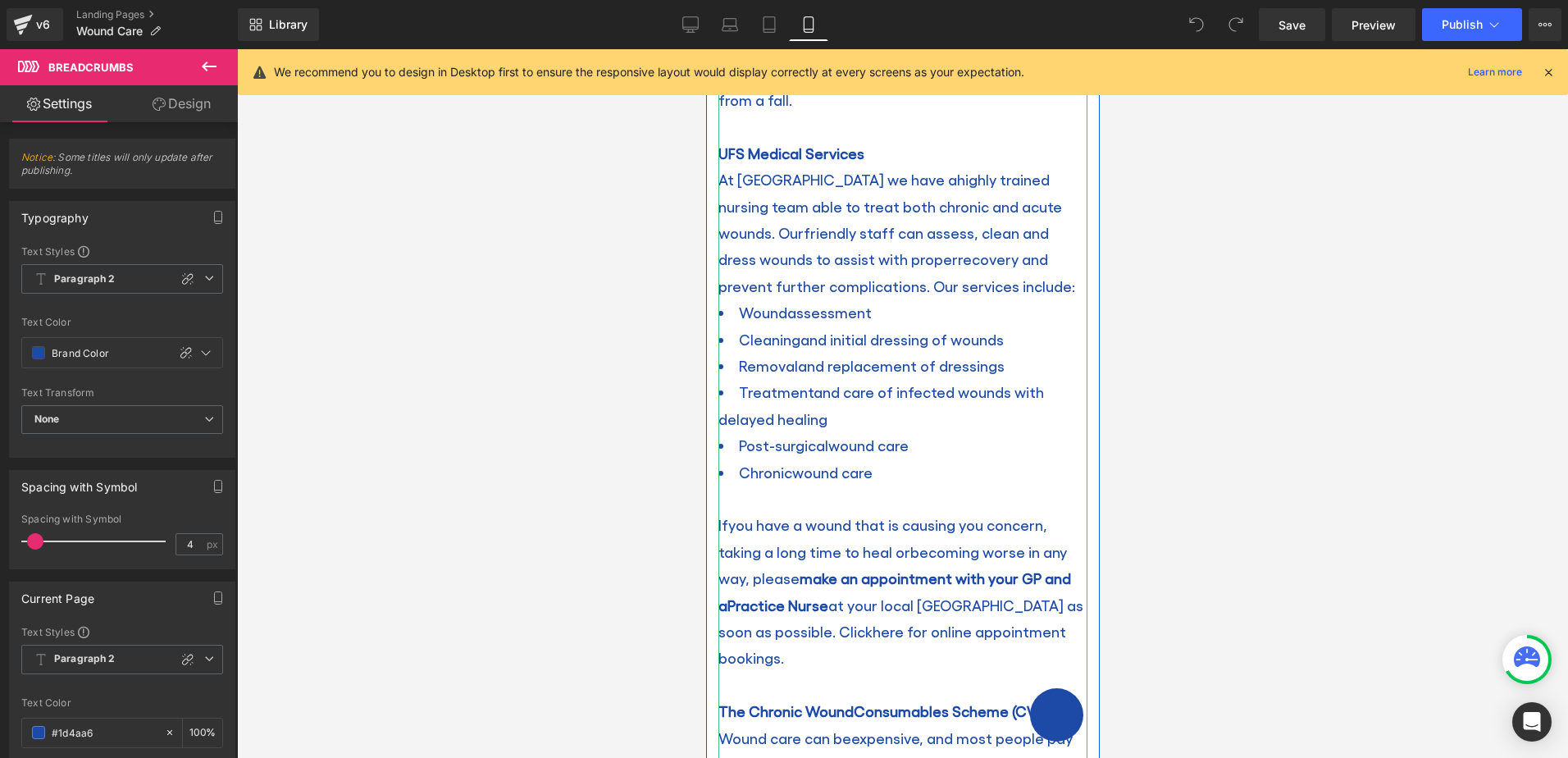
scroll to position [492, 0]
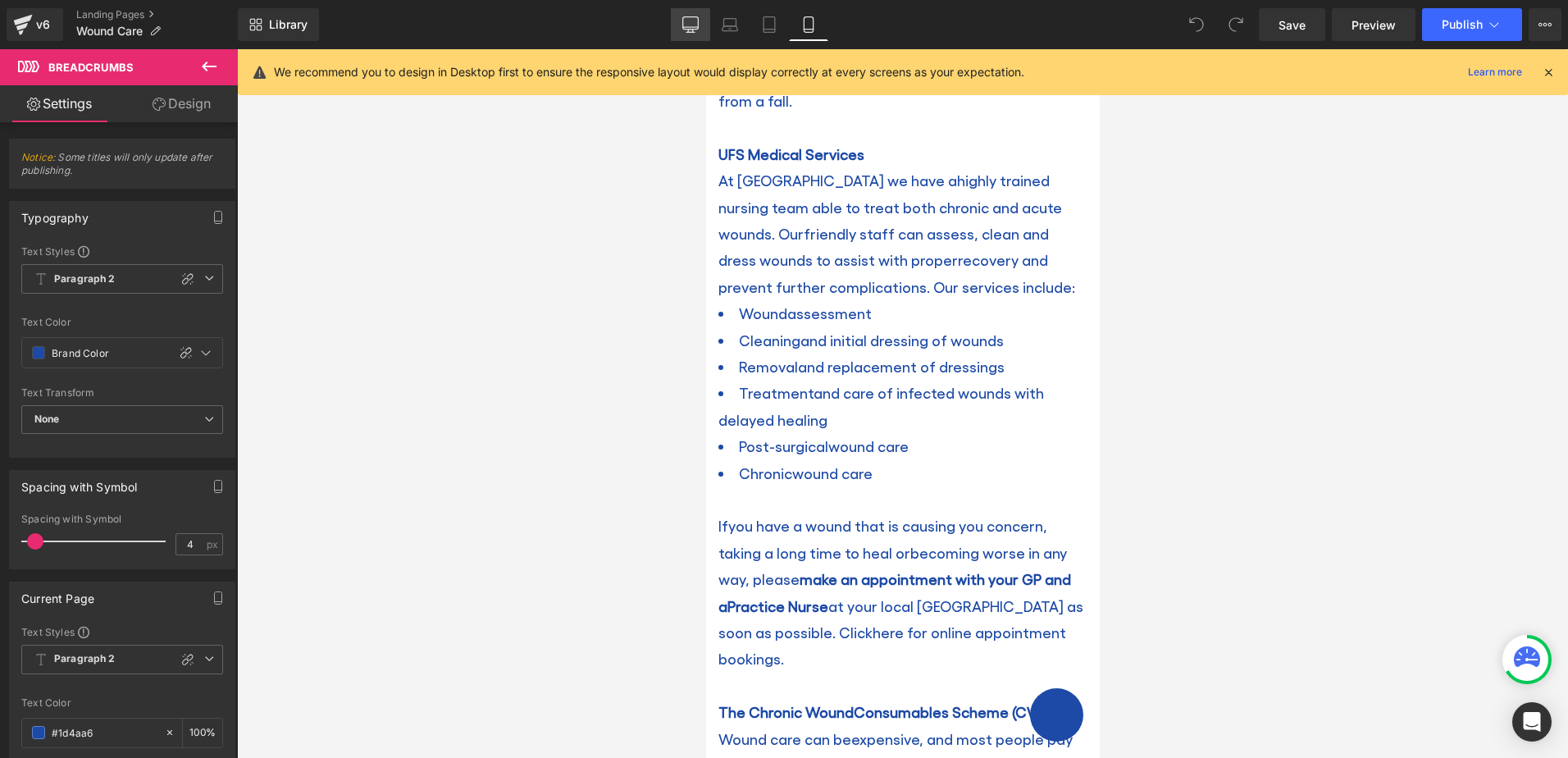
click at [692, 25] on icon at bounding box center [690, 24] width 16 height 16
type input "100"
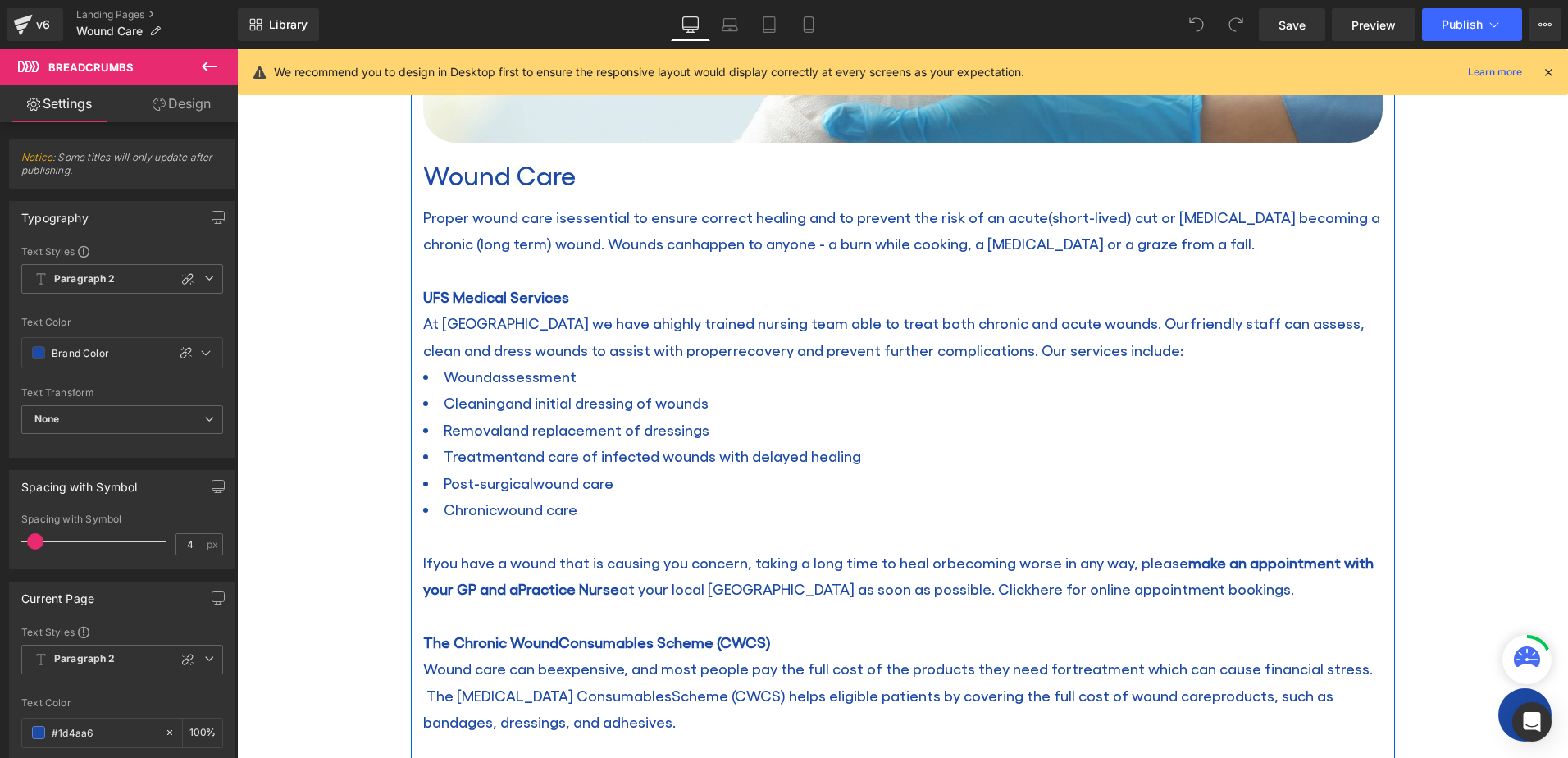
scroll to position [574, 0]
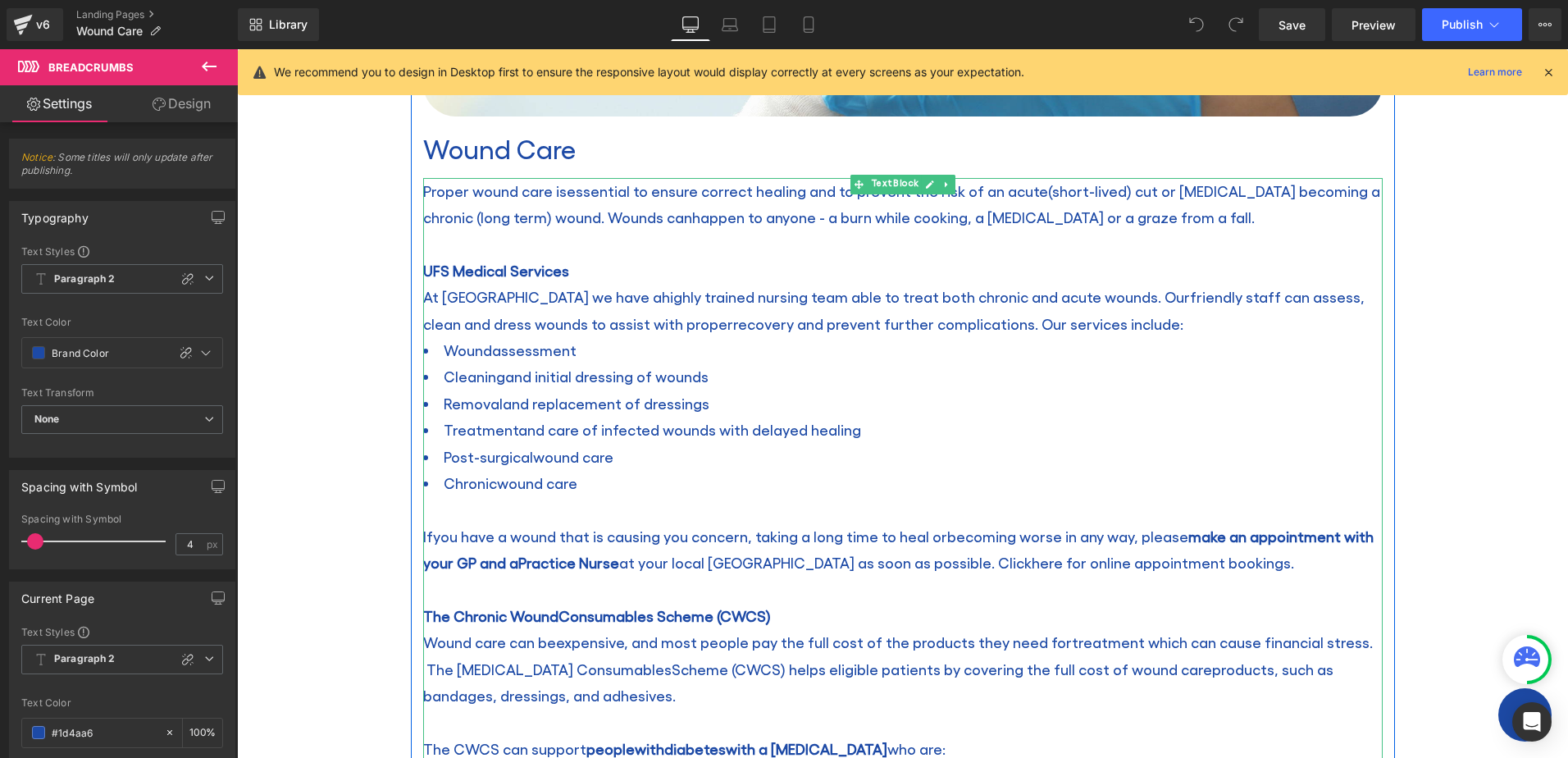
click at [522, 345] on span "Woundassessment" at bounding box center [510, 350] width 133 height 17
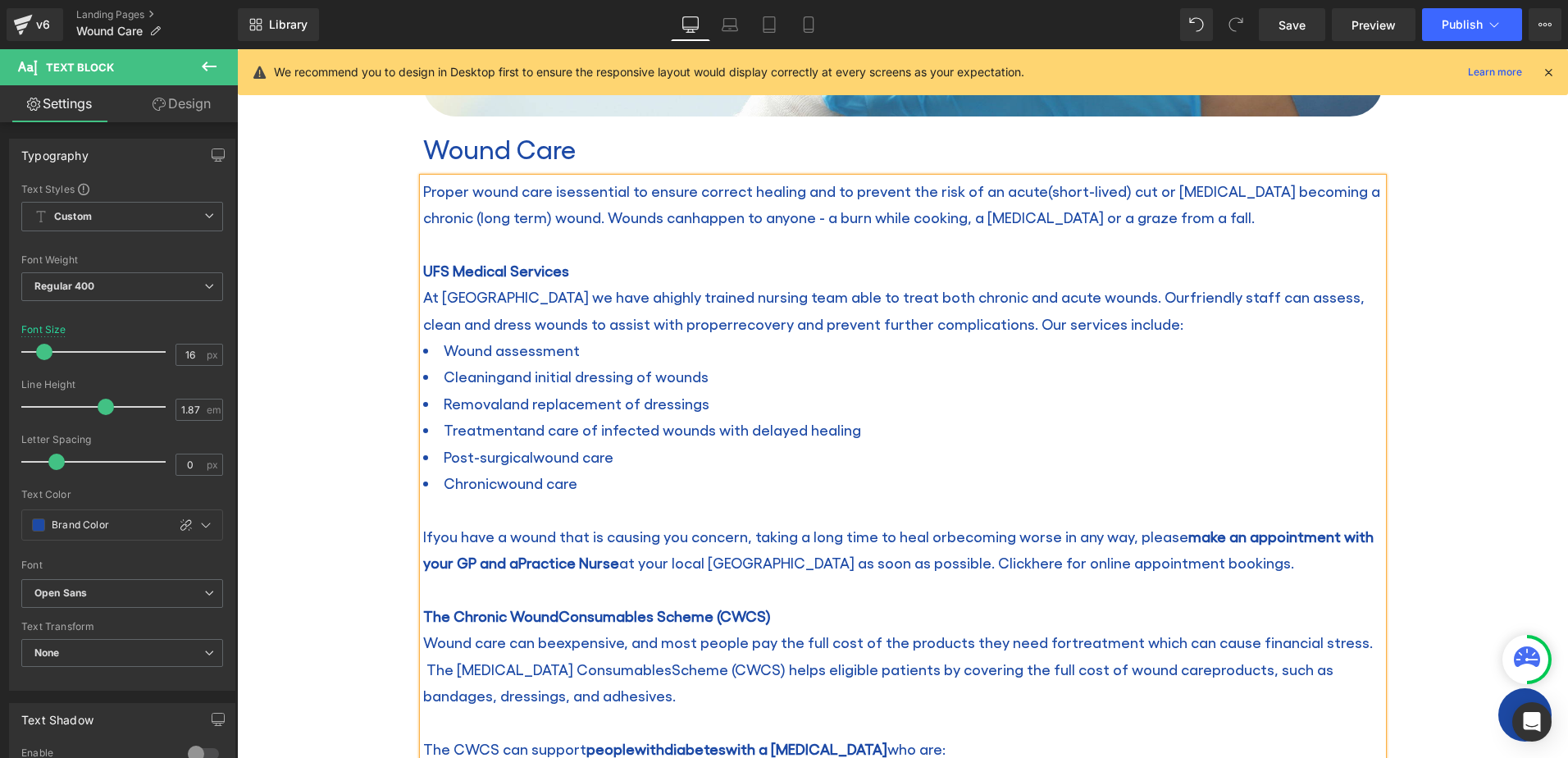
click at [640, 407] on span "Removaland replacement of dressings" at bounding box center [576, 402] width 266 height 17
click at [526, 459] on span "Post-surgicalwound care" at bounding box center [528, 456] width 170 height 17
click at [1024, 192] on span "Proper wound care is essential to ensure correct healing and to prevent the ris…" at bounding box center [897, 204] width 948 height 44
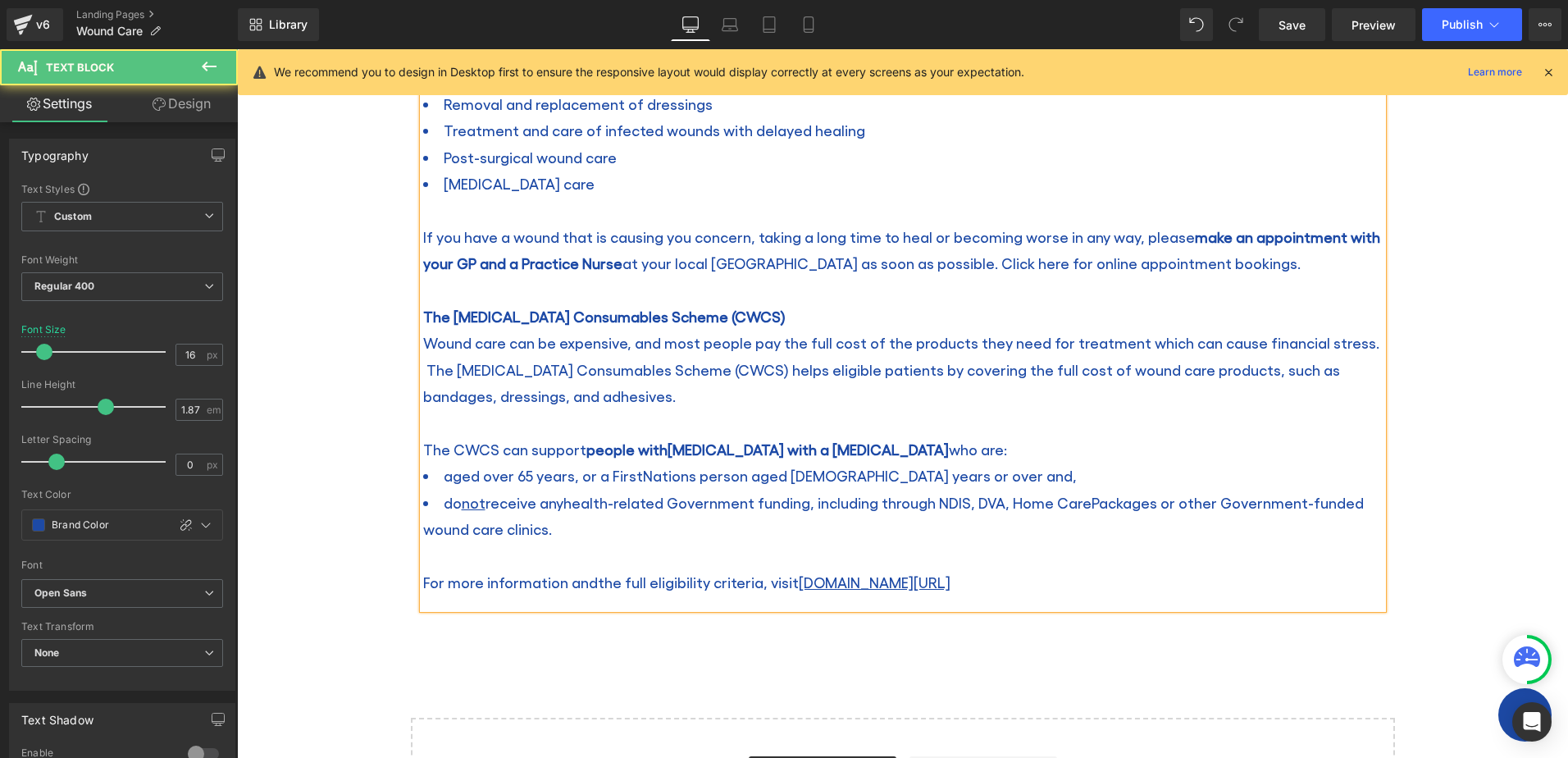
scroll to position [902, 0]
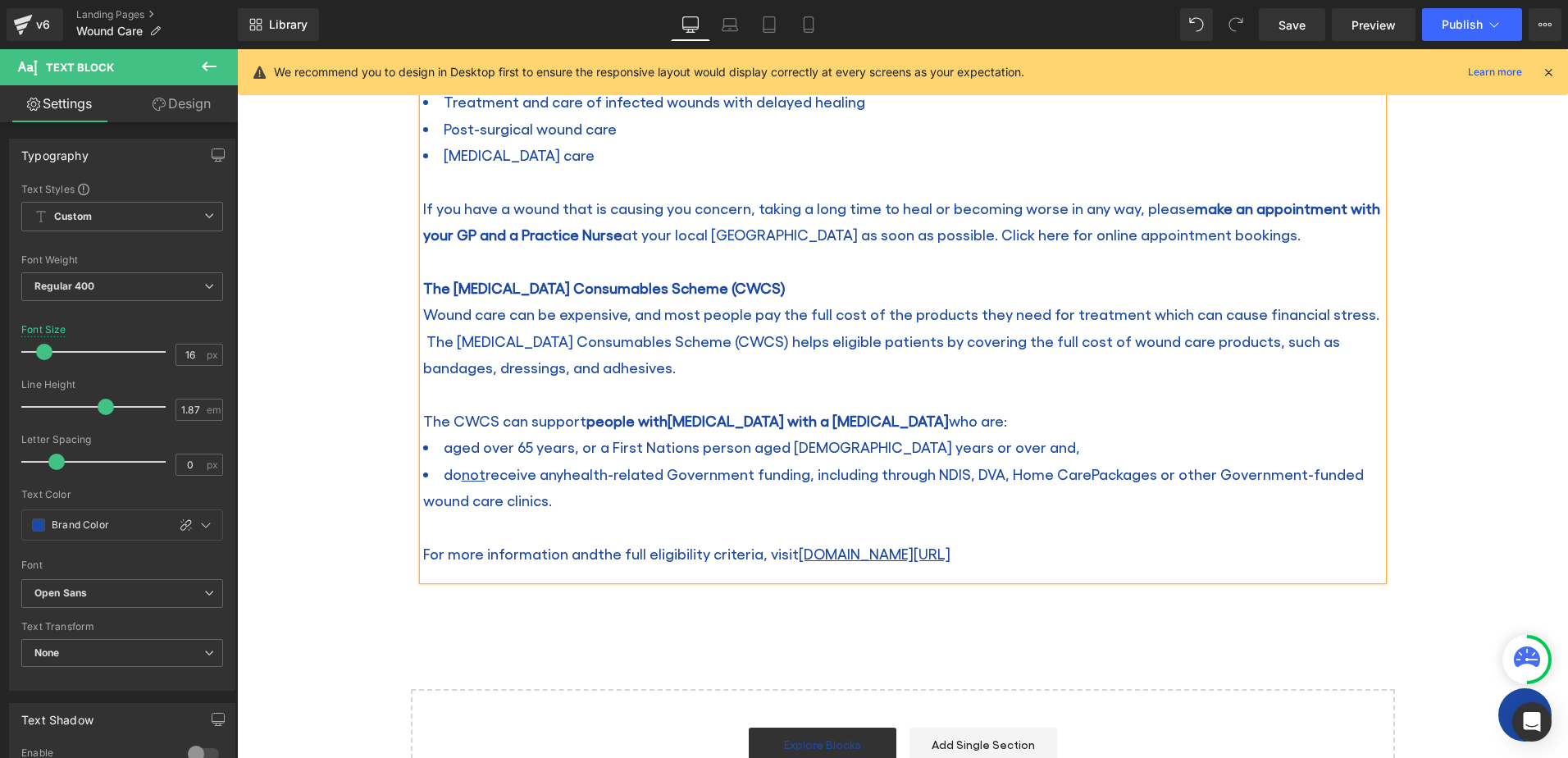
click at [634, 479] on span "do not receive anyhealth-related Government funding, including through NDIS, DV…" at bounding box center [893, 486] width 940 height 44
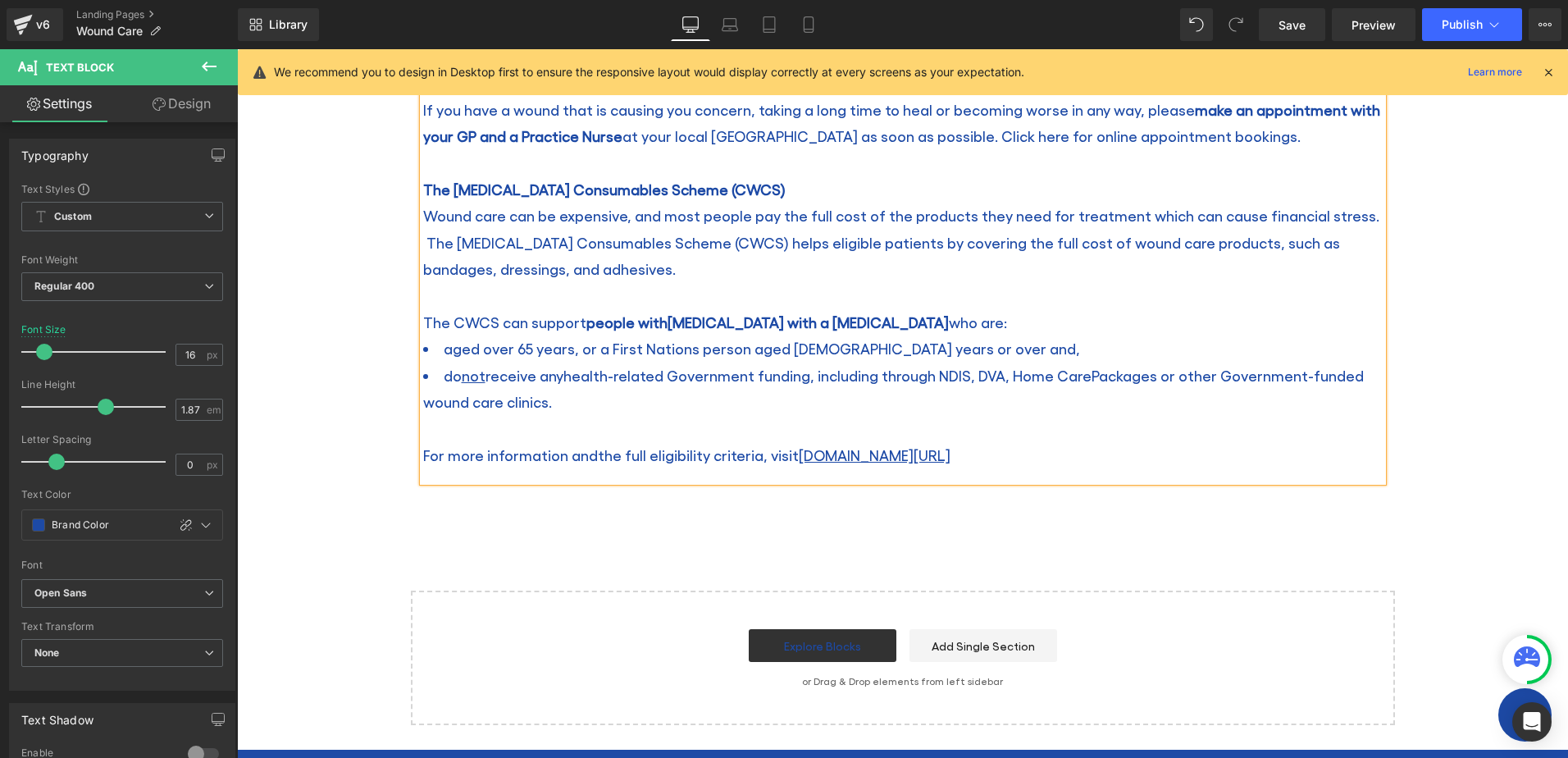
scroll to position [984, 0]
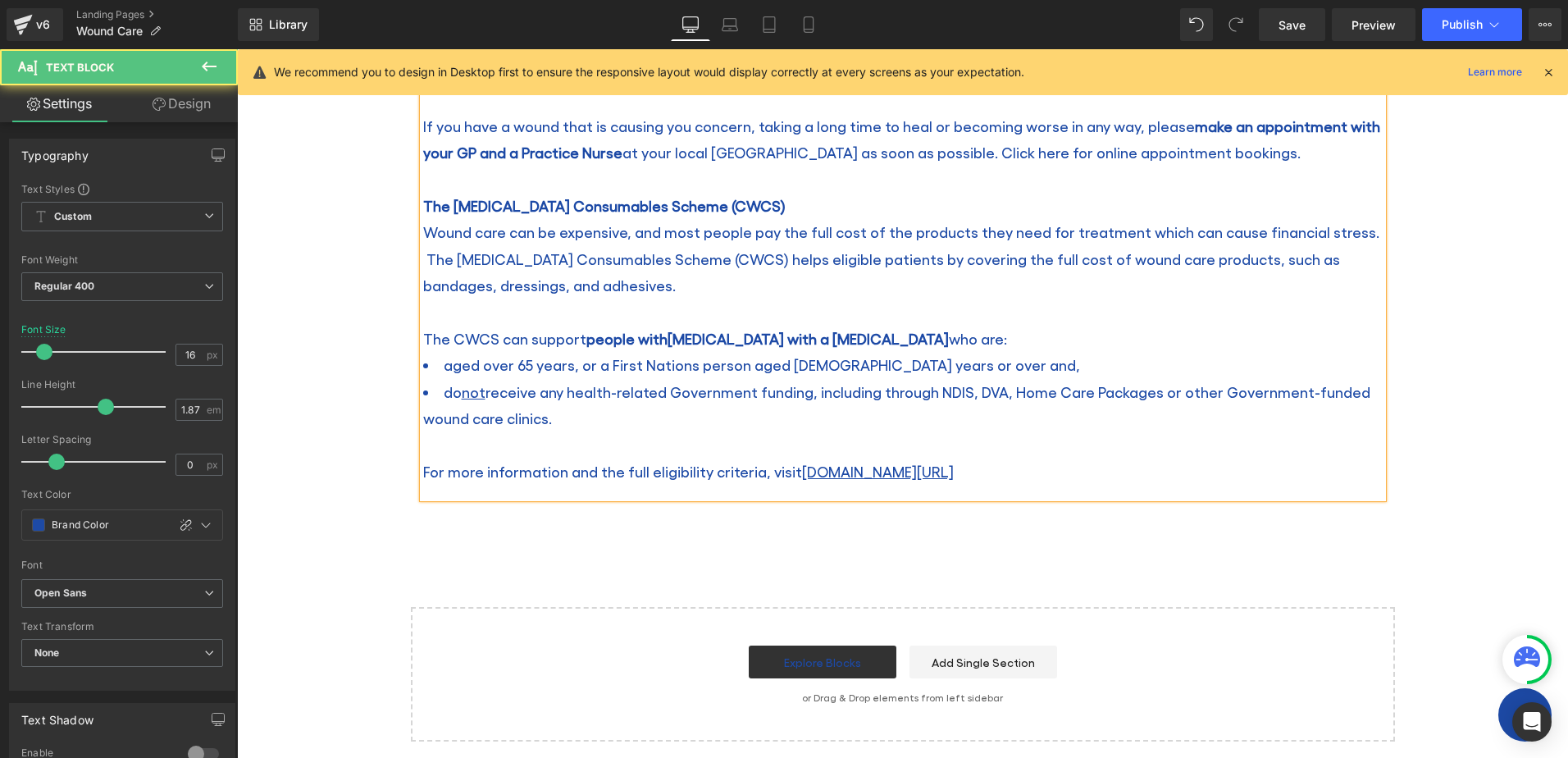
click at [1033, 390] on span "do not receive any health-related Government funding, including through NDIS, D…" at bounding box center [896, 404] width 947 height 44
click at [534, 364] on span "aged over 65 years, or a First Nations person aged 50 years or over and," at bounding box center [762, 364] width 636 height 17
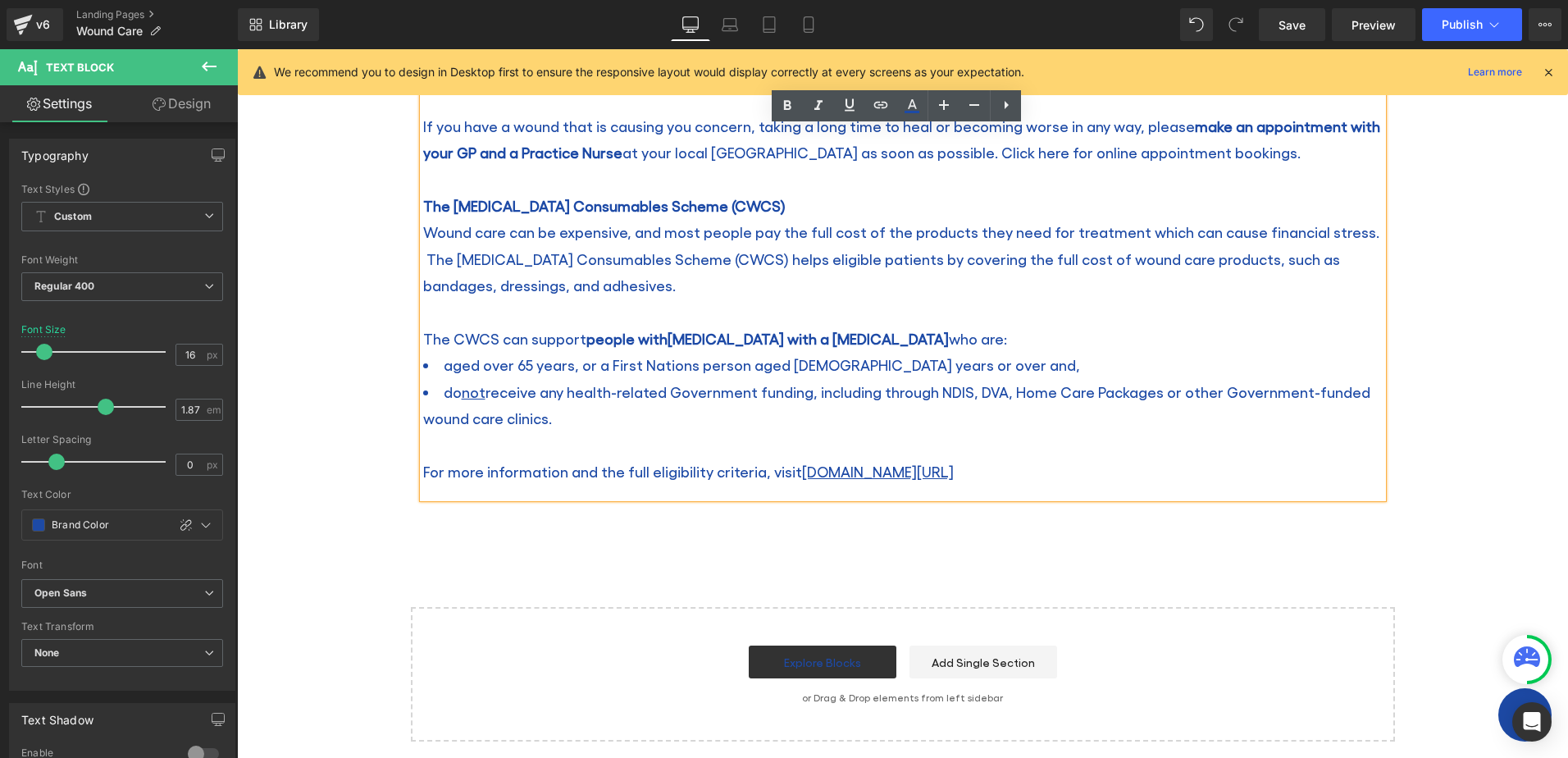
click at [525, 400] on li "do not receive any health-related Government funding, including through NDIS, D…" at bounding box center [902, 406] width 959 height 54
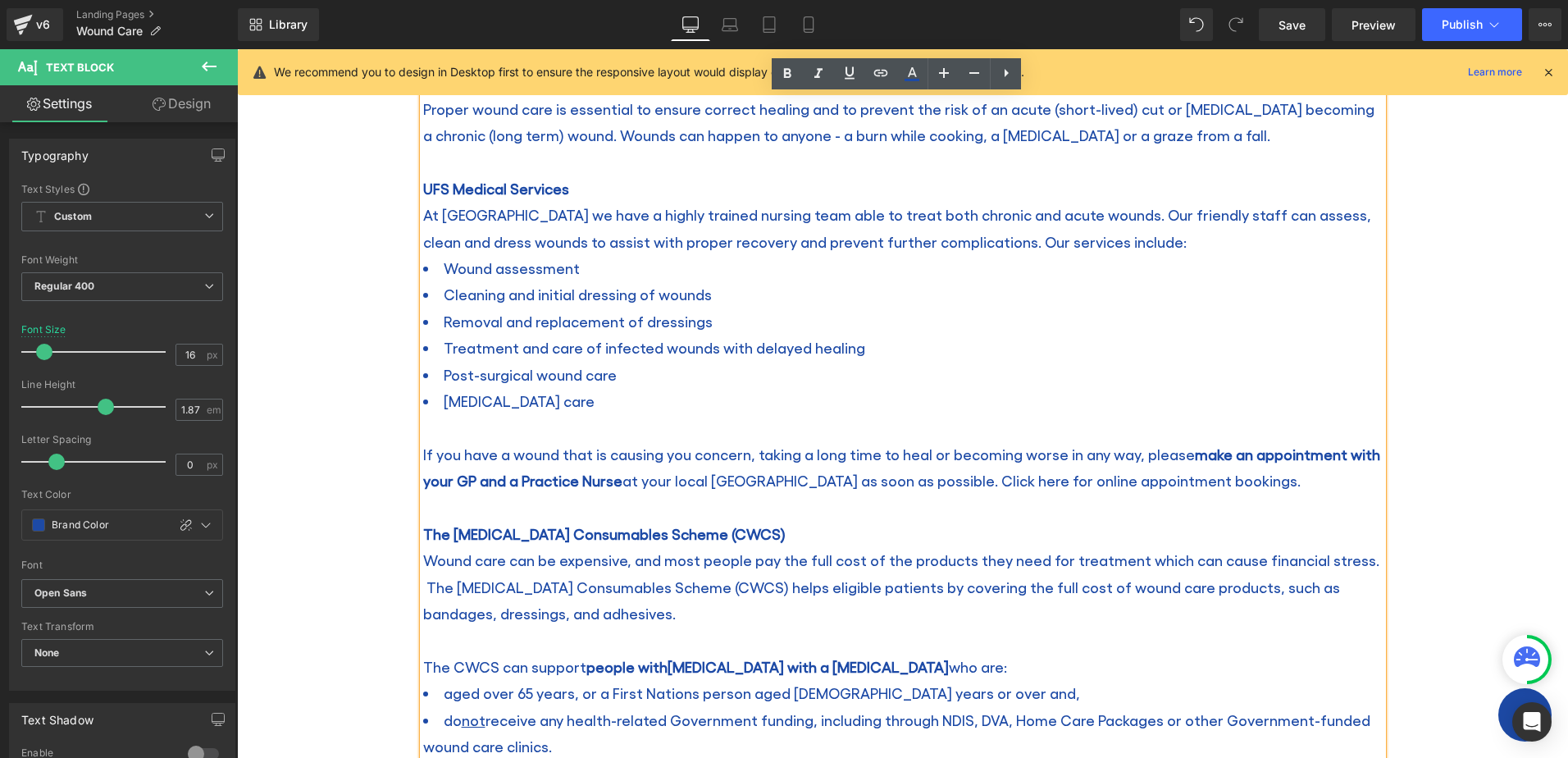
scroll to position [574, 0]
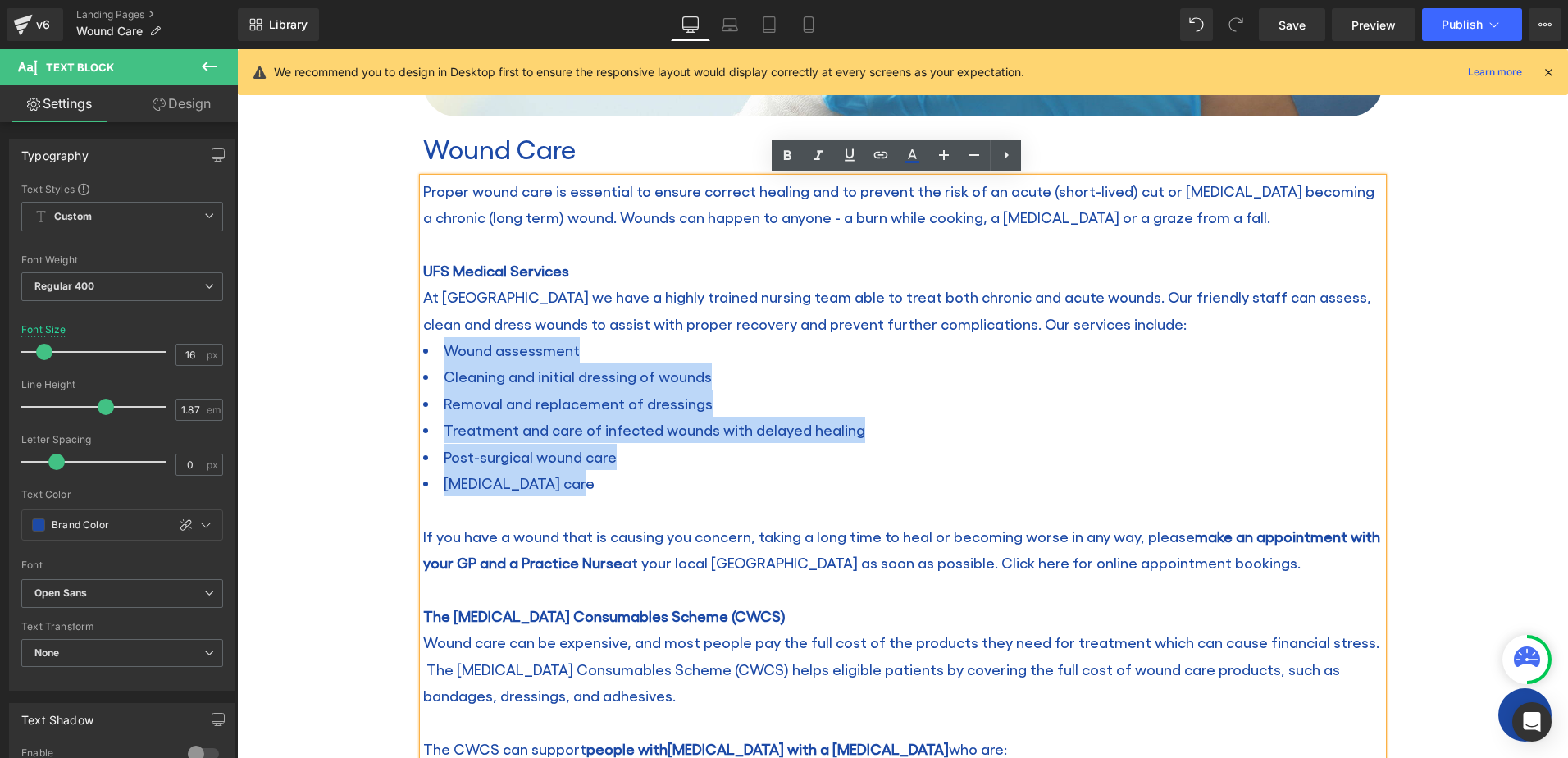
drag, startPoint x: 602, startPoint y: 485, endPoint x: 424, endPoint y: 362, distance: 216.4
click at [424, 362] on ul "Wound assessment Cleaning and initial dressing of wounds Removal and replacemen…" at bounding box center [902, 417] width 959 height 159
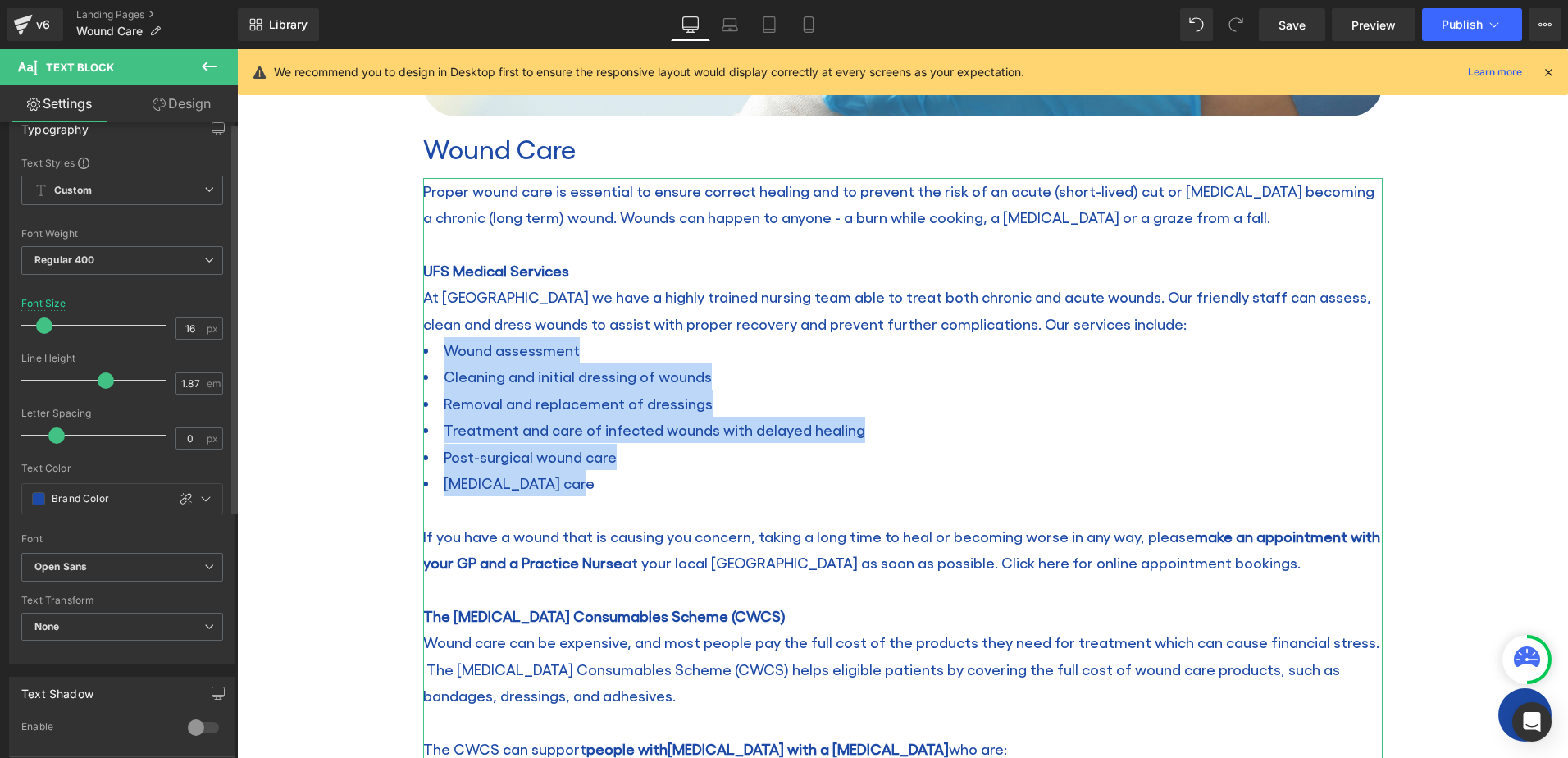
scroll to position [0, 0]
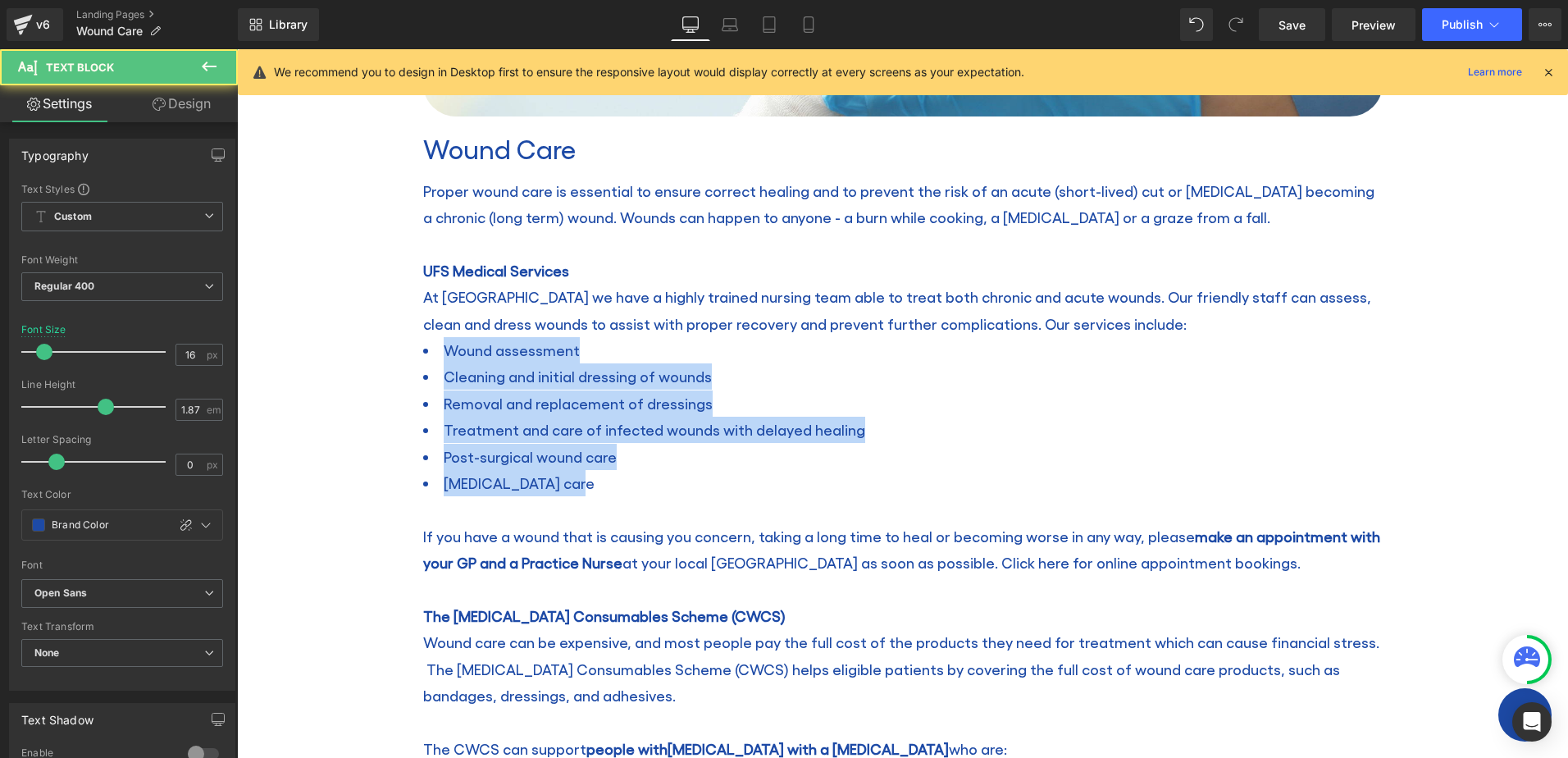
click at [577, 411] on li "Removal and replacement of dressings" at bounding box center [902, 403] width 959 height 26
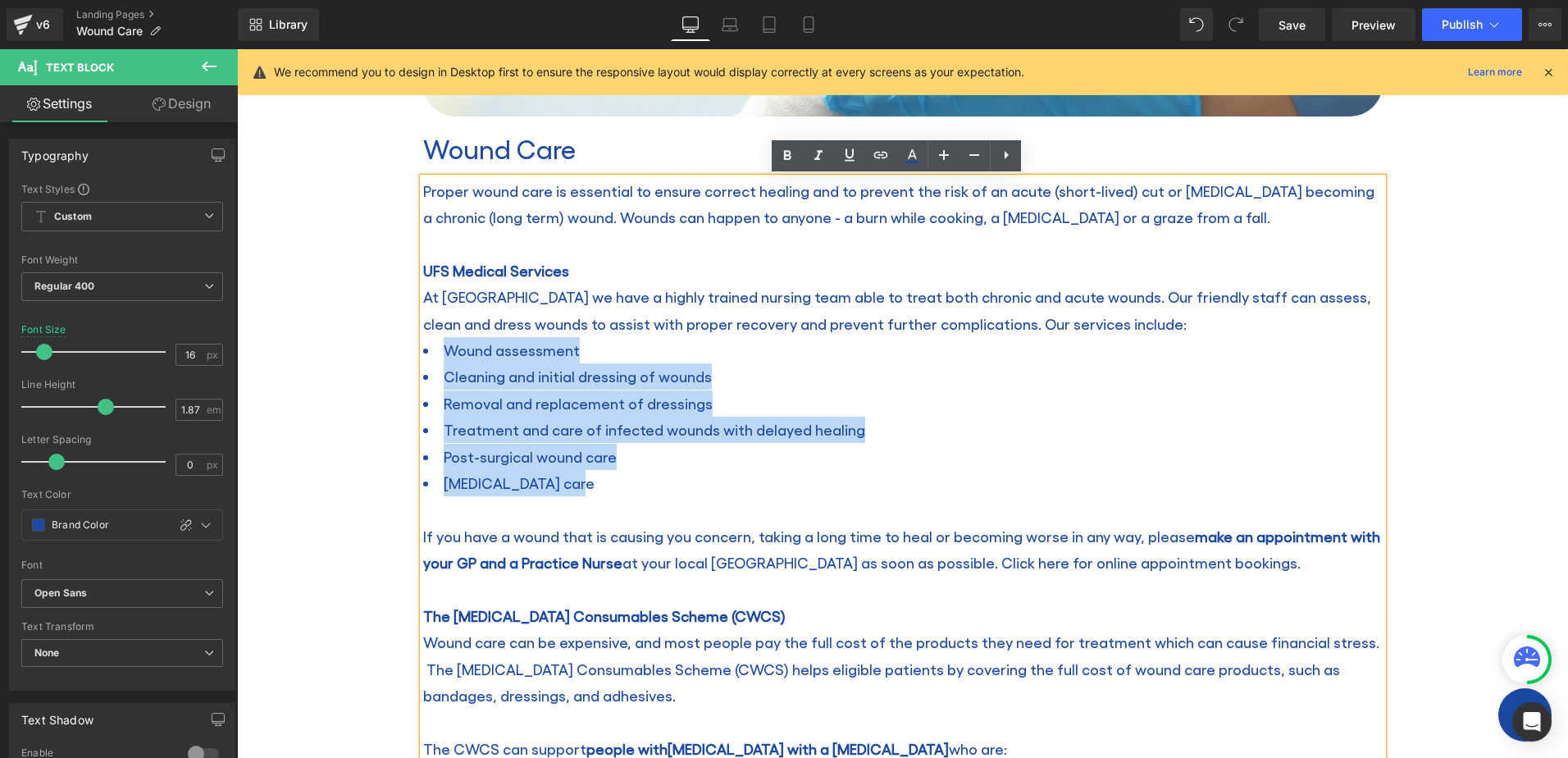
drag, startPoint x: 587, startPoint y: 482, endPoint x: 441, endPoint y: 346, distance: 199.5
click at [441, 346] on ul "Wound assessment Cleaning and initial dressing of wounds Removal and replacemen…" at bounding box center [902, 417] width 959 height 159
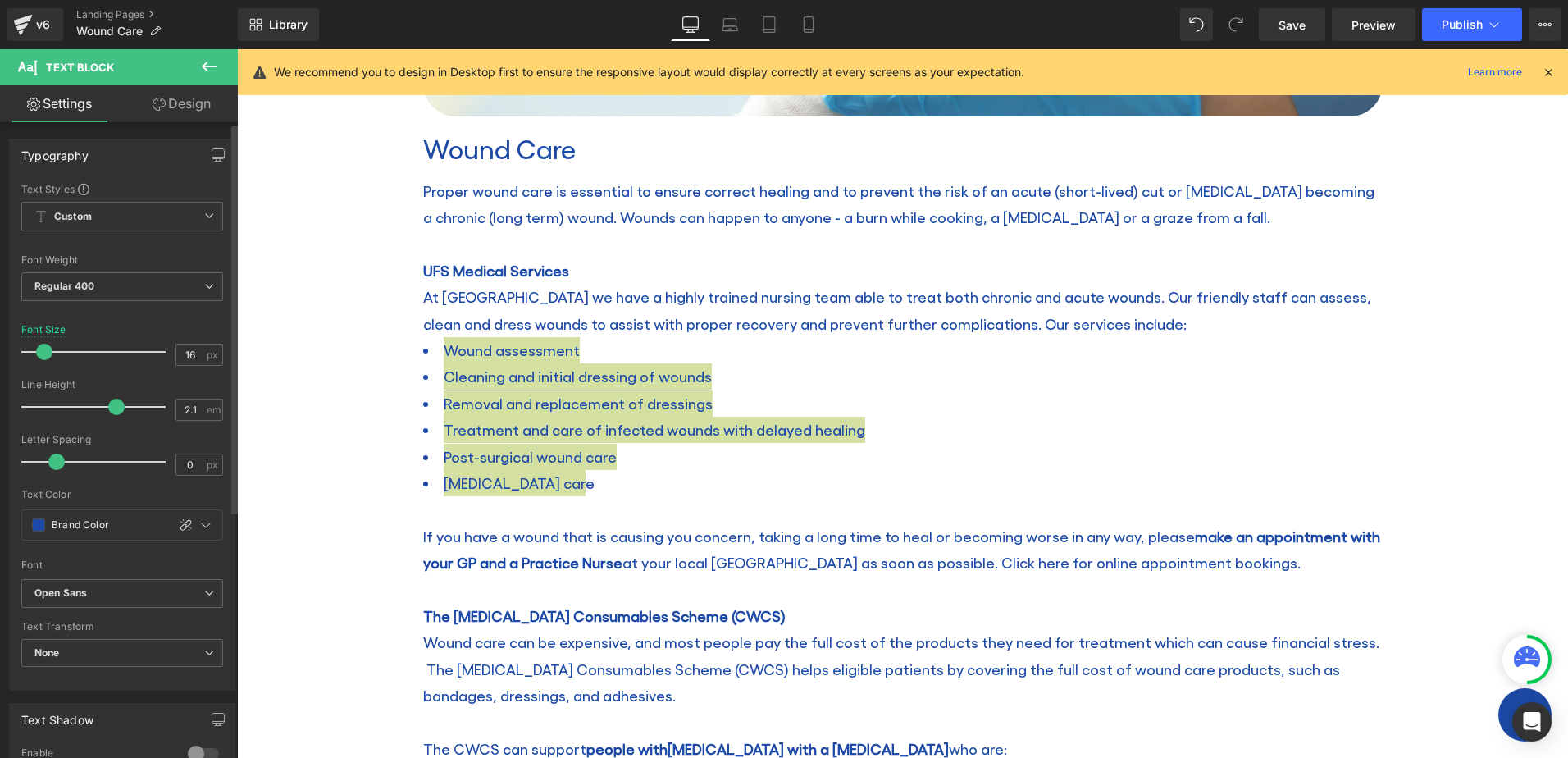
drag, startPoint x: 100, startPoint y: 404, endPoint x: 113, endPoint y: 404, distance: 13.0
click at [113, 404] on span at bounding box center [116, 407] width 16 height 16
drag, startPoint x: 114, startPoint y: 405, endPoint x: 97, endPoint y: 409, distance: 17.5
click at [97, 409] on span at bounding box center [100, 407] width 16 height 16
click at [189, 405] on input "1.8" at bounding box center [190, 409] width 29 height 21
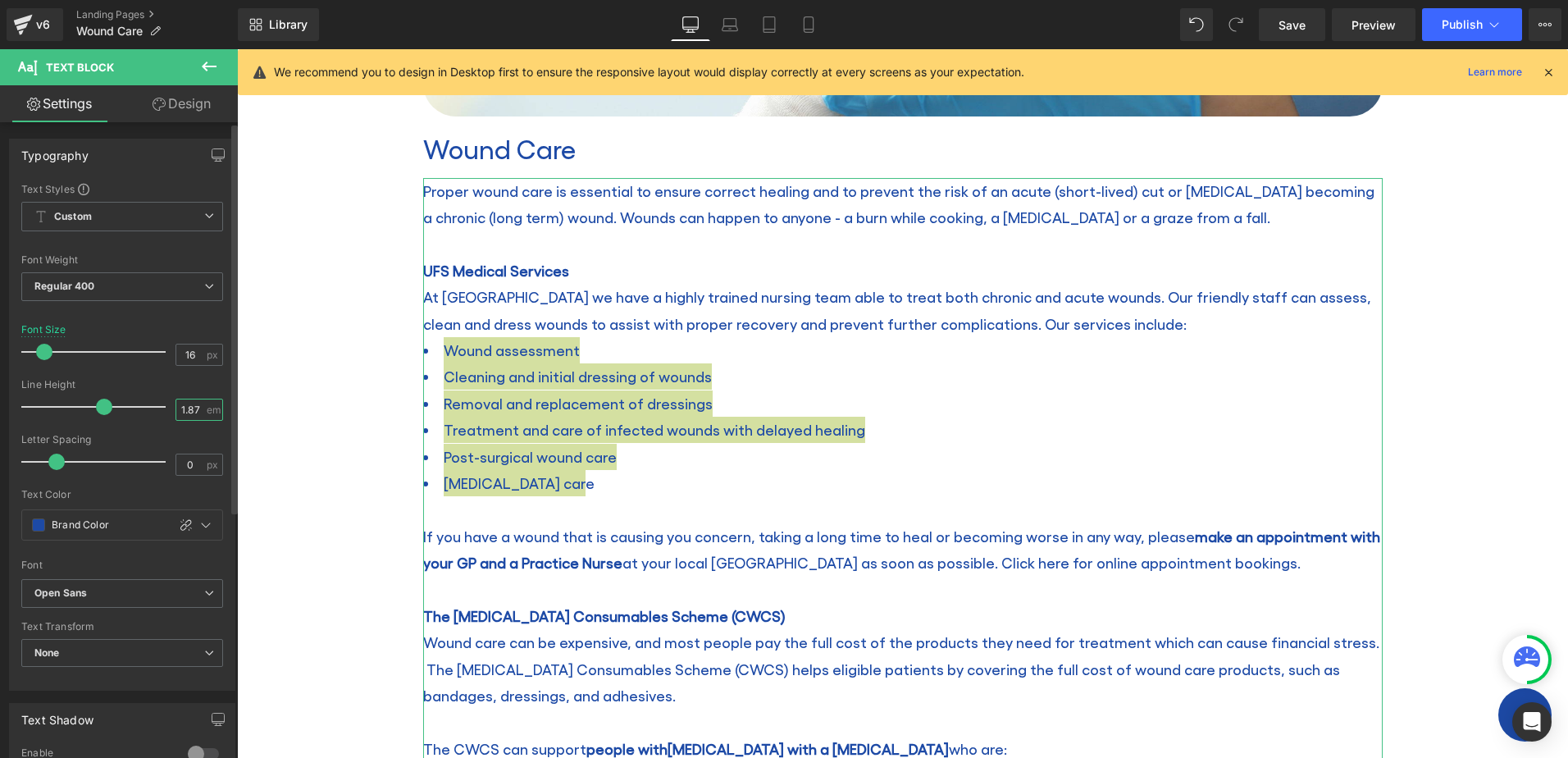
type input "1.87"
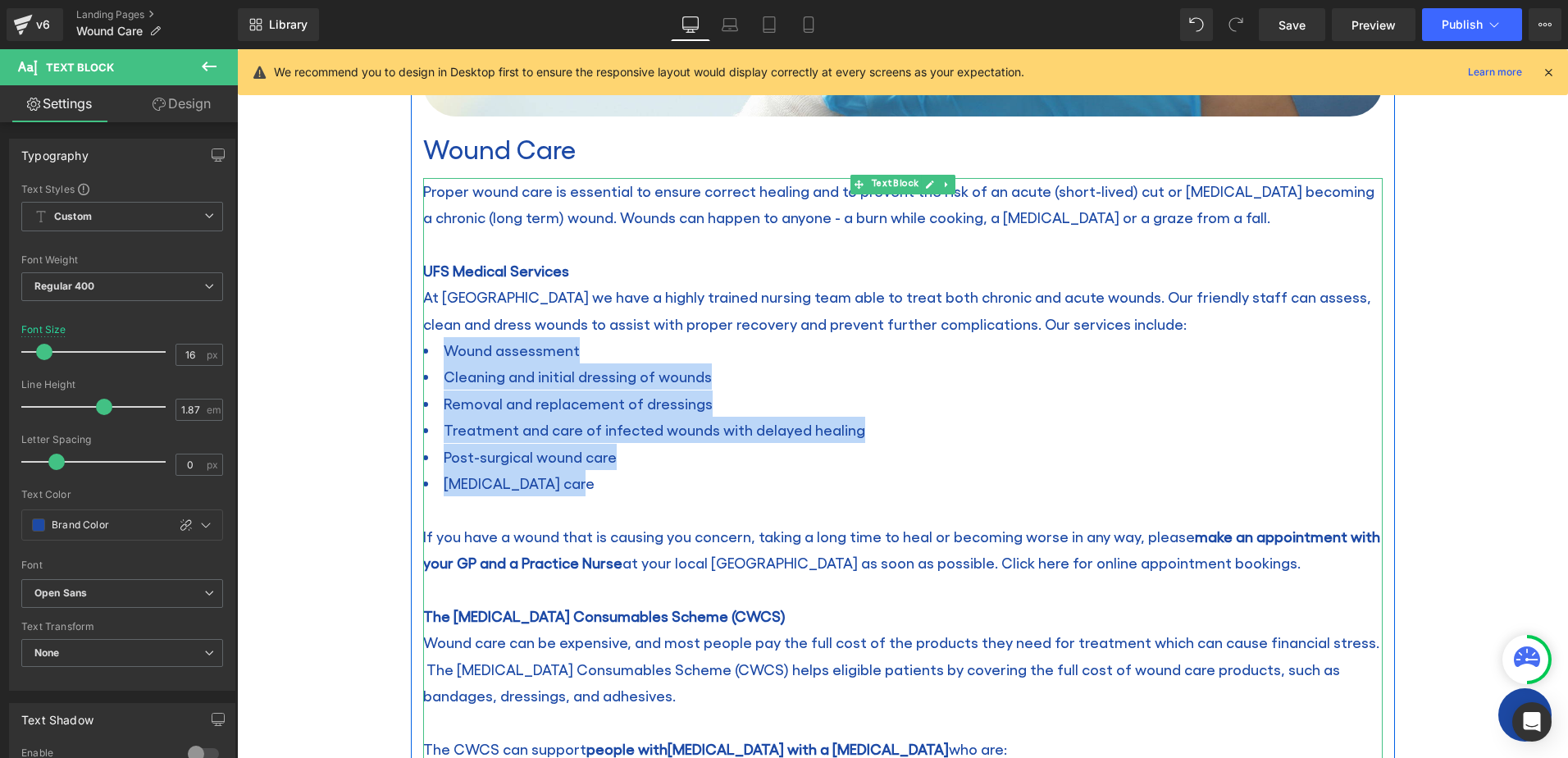
click at [609, 466] on li "Post-surgical wound care" at bounding box center [902, 456] width 959 height 26
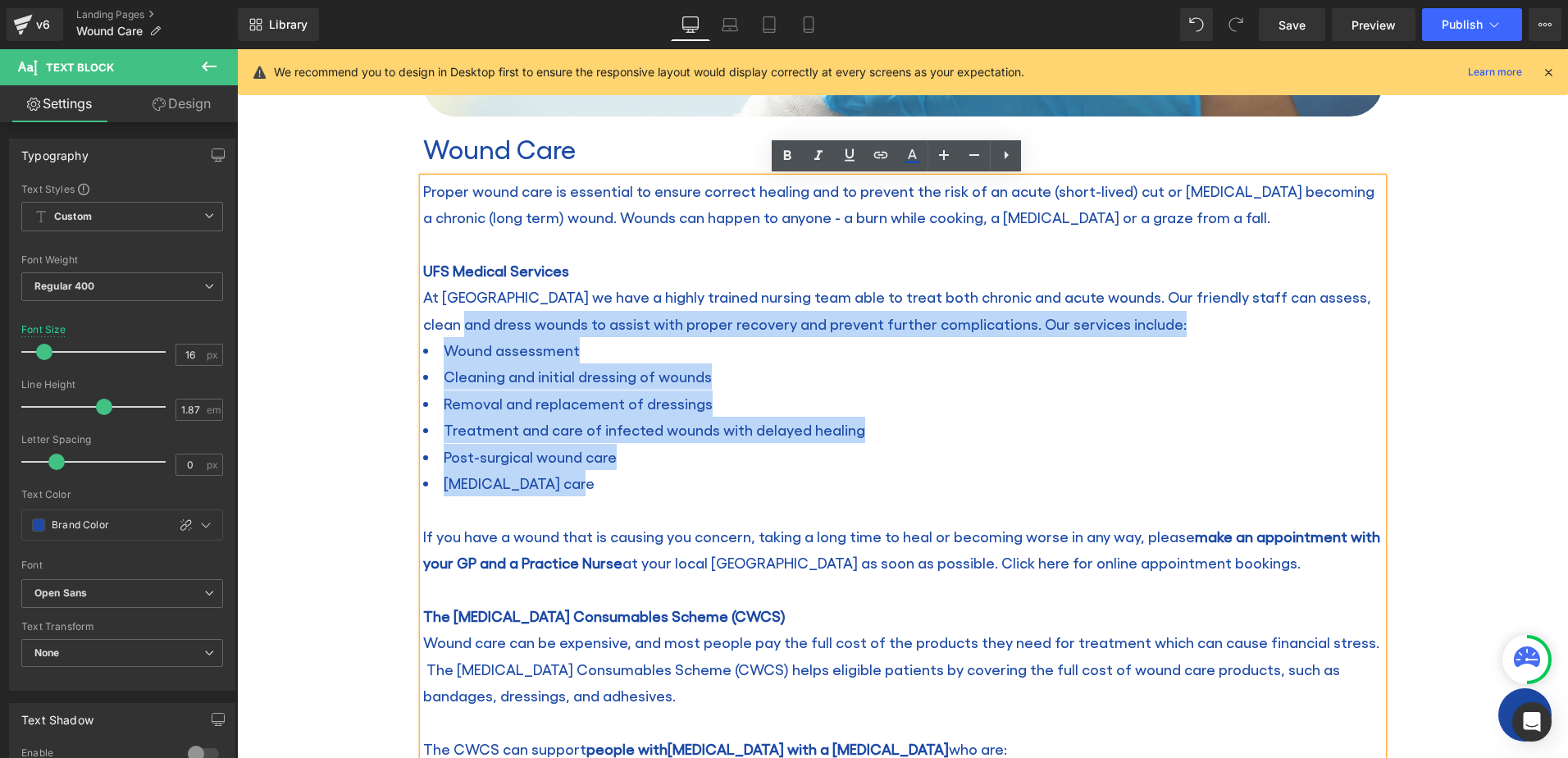
drag, startPoint x: 578, startPoint y: 487, endPoint x: 428, endPoint y: 335, distance: 213.6
click at [428, 335] on div "Proper wound care is essential to ensure correct healing and to prevent the ris…" at bounding box center [902, 543] width 959 height 730
click at [436, 350] on li "Wound assessment" at bounding box center [902, 350] width 959 height 26
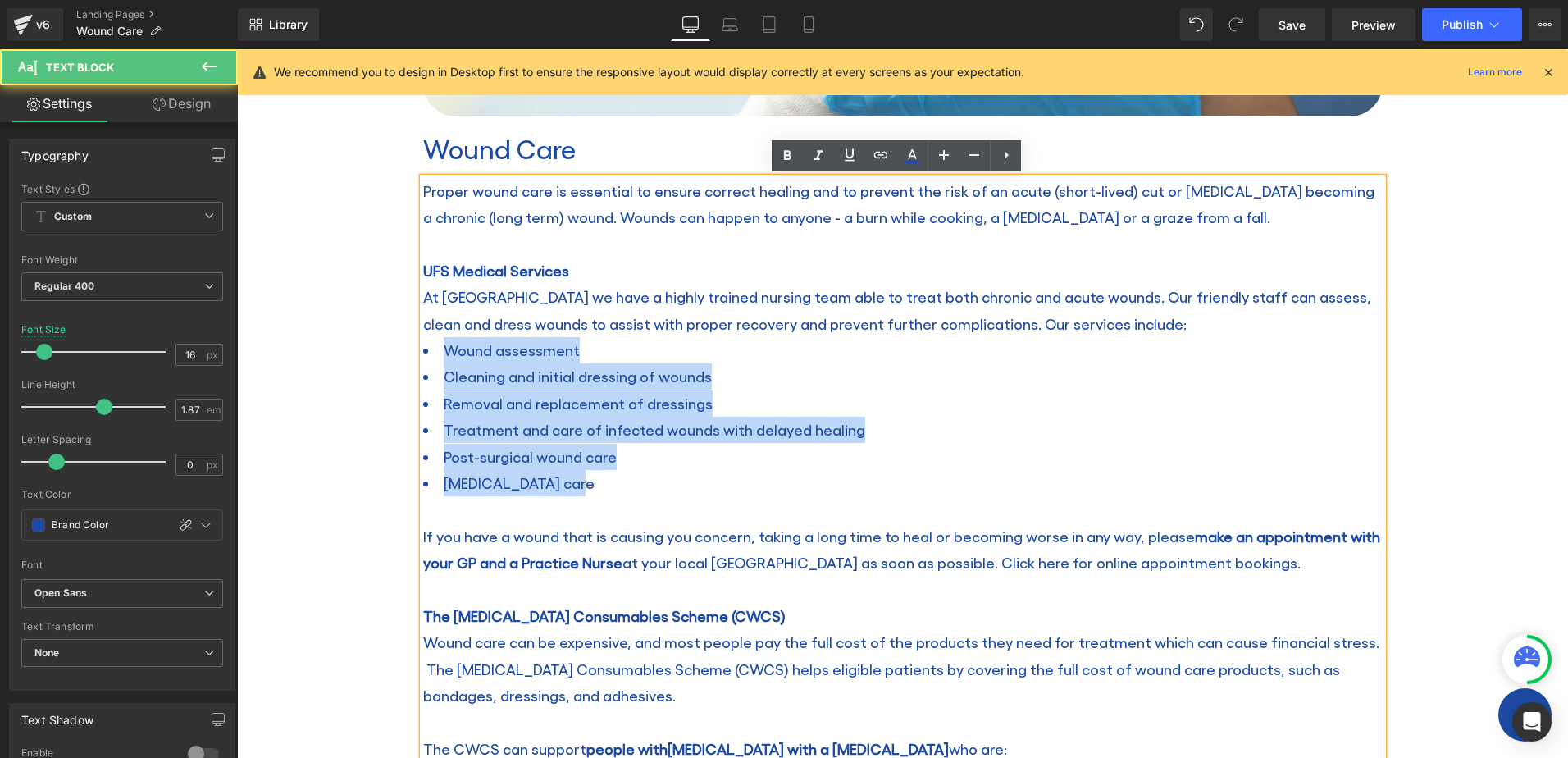
drag, startPoint x: 598, startPoint y: 492, endPoint x: 420, endPoint y: 351, distance: 227.1
click at [423, 351] on ul "Wound assessment Cleaning and initial dressing of wounds Removal and replacemen…" at bounding box center [902, 417] width 959 height 159
click at [610, 478] on li "Chronic wound care" at bounding box center [902, 483] width 959 height 26
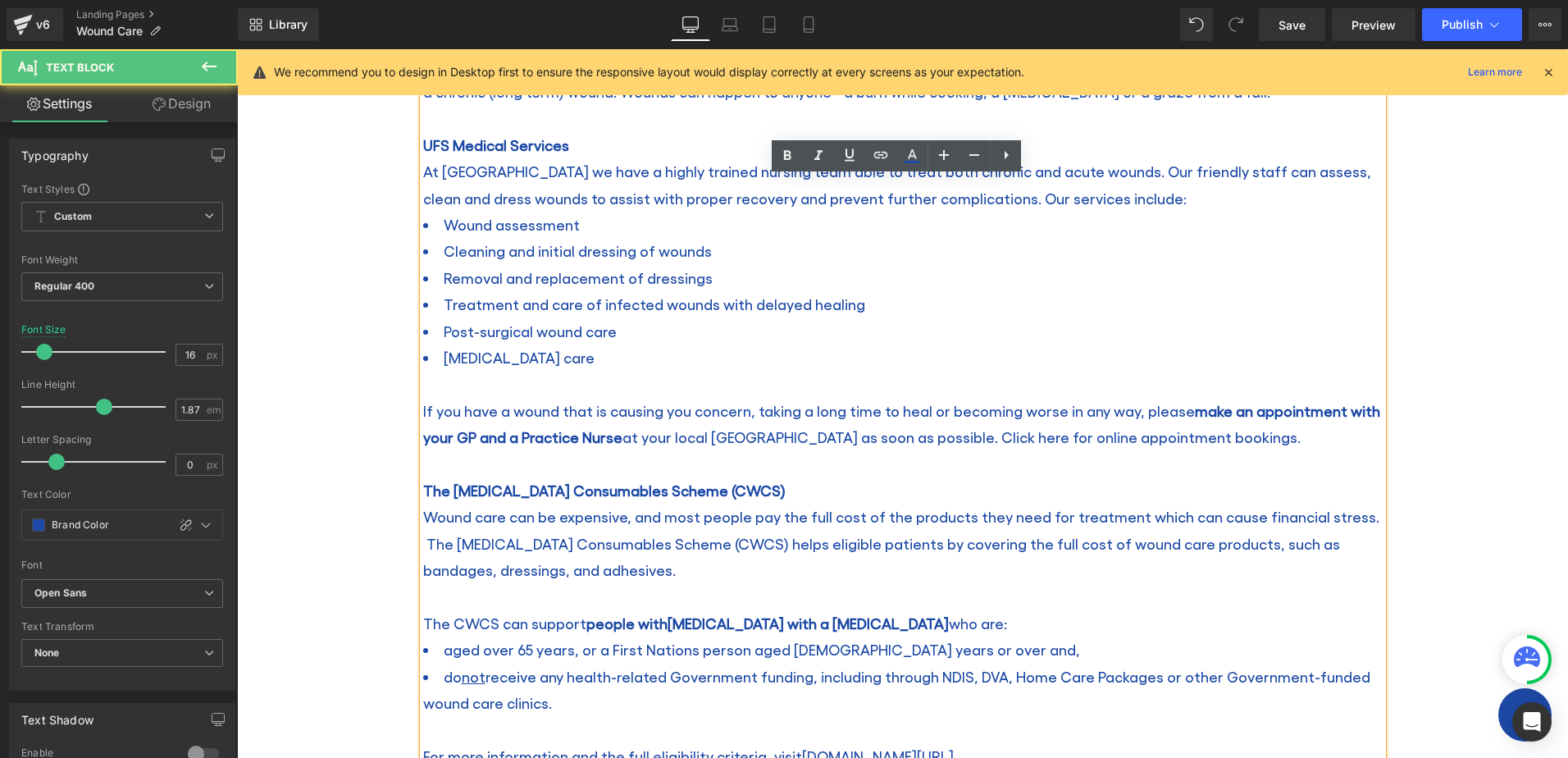
scroll to position [902, 0]
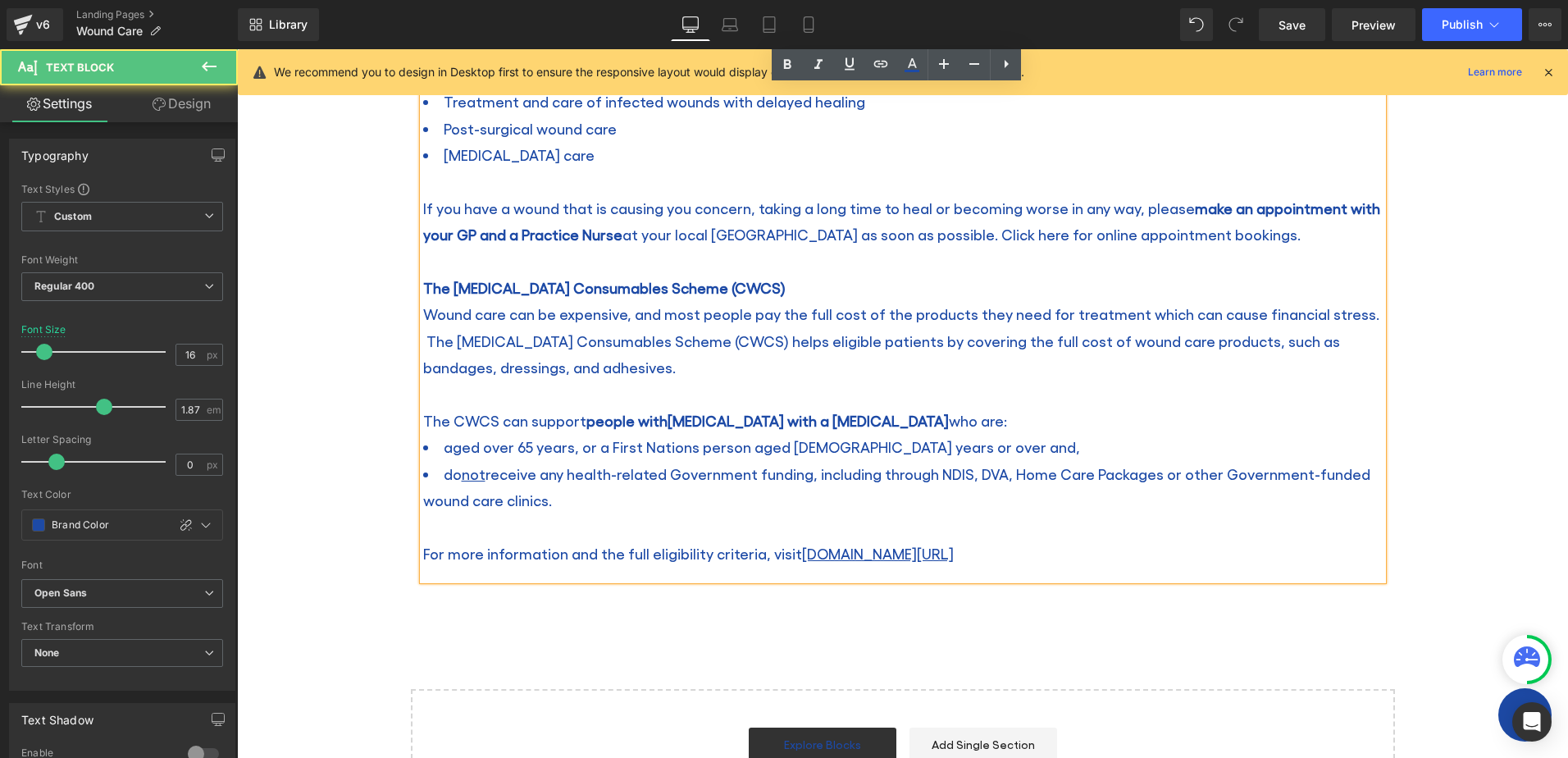
drag, startPoint x: 561, startPoint y: 495, endPoint x: 406, endPoint y: 448, distance: 162.0
click at [411, 448] on div "Image Wound Care Heading Proper wound care is essential to ensure correct heali…" at bounding box center [903, 6] width 984 height 1147
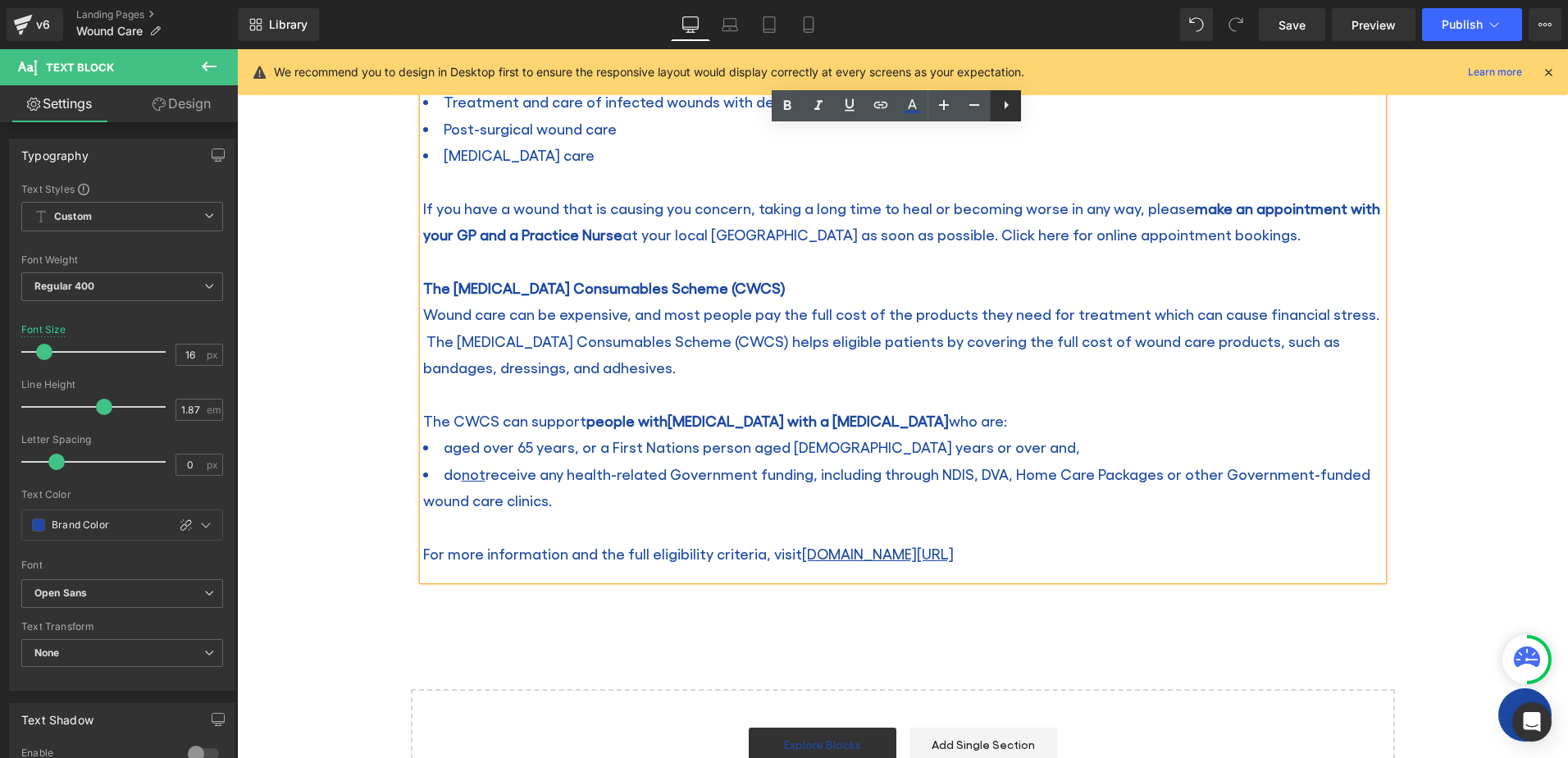
click at [1007, 103] on icon at bounding box center [1006, 105] width 20 height 20
click at [1008, 114] on icon at bounding box center [1006, 105] width 20 height 20
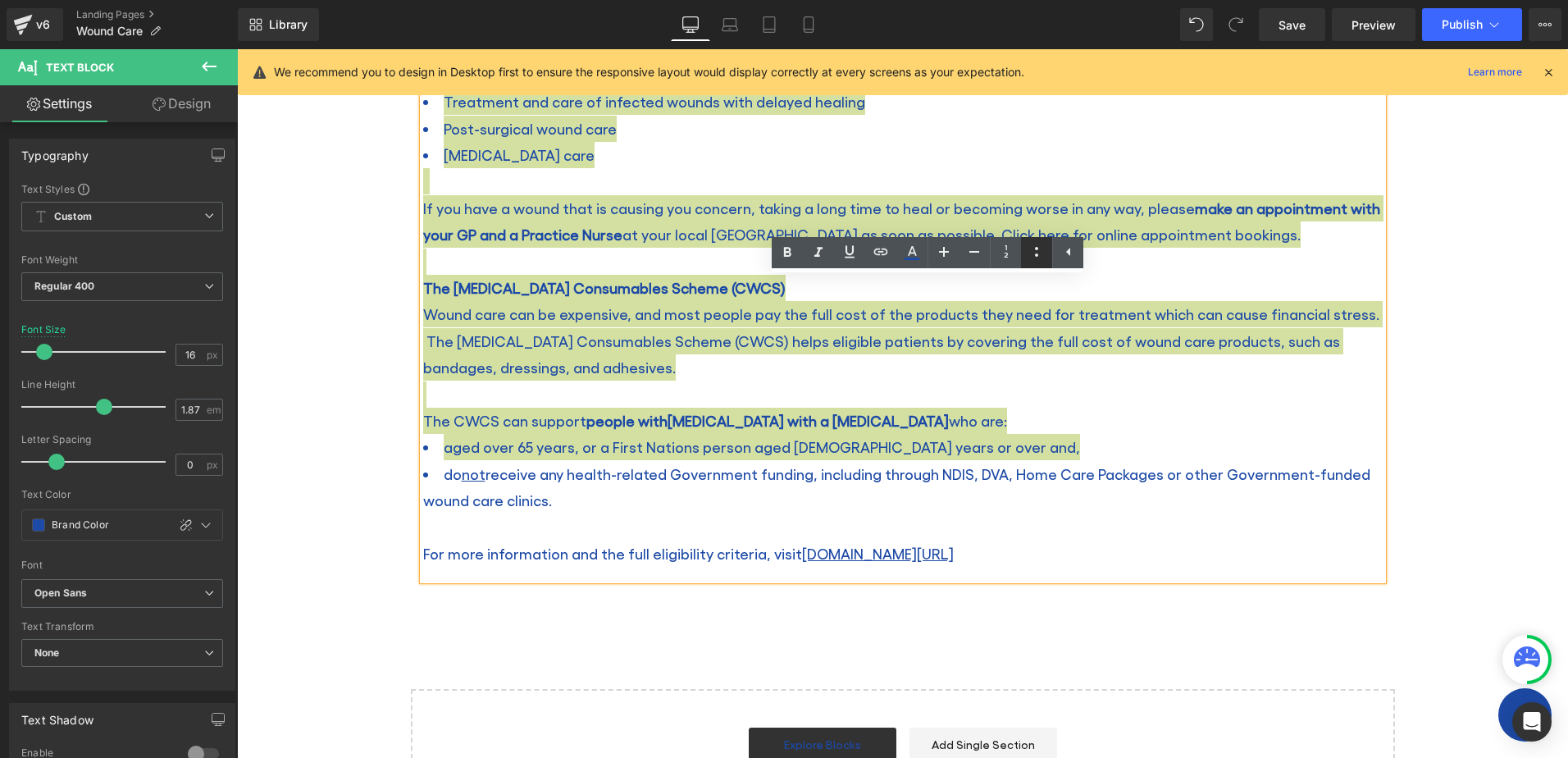
scroll to position [477, 0]
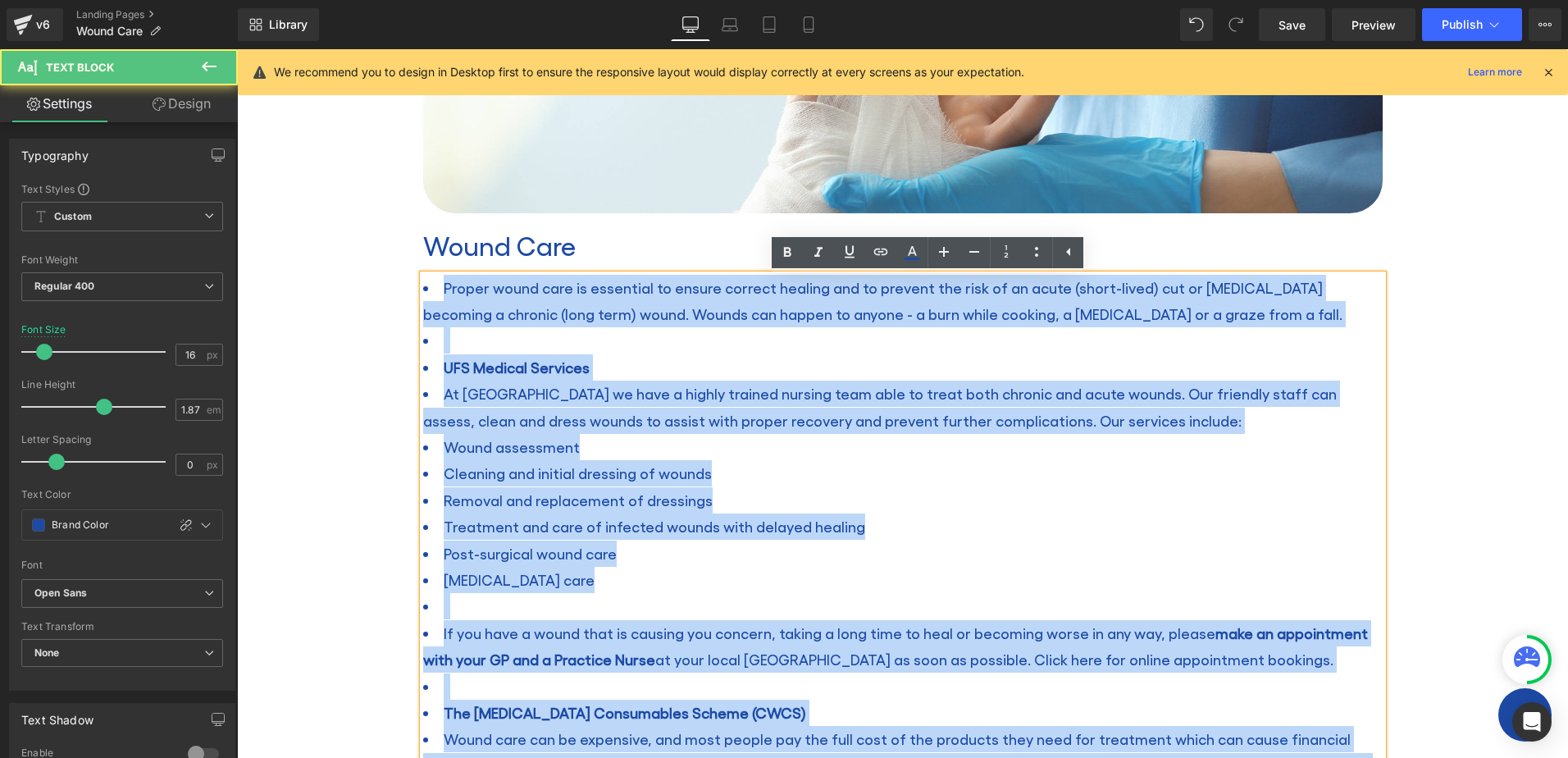
click at [511, 334] on li at bounding box center [902, 340] width 959 height 26
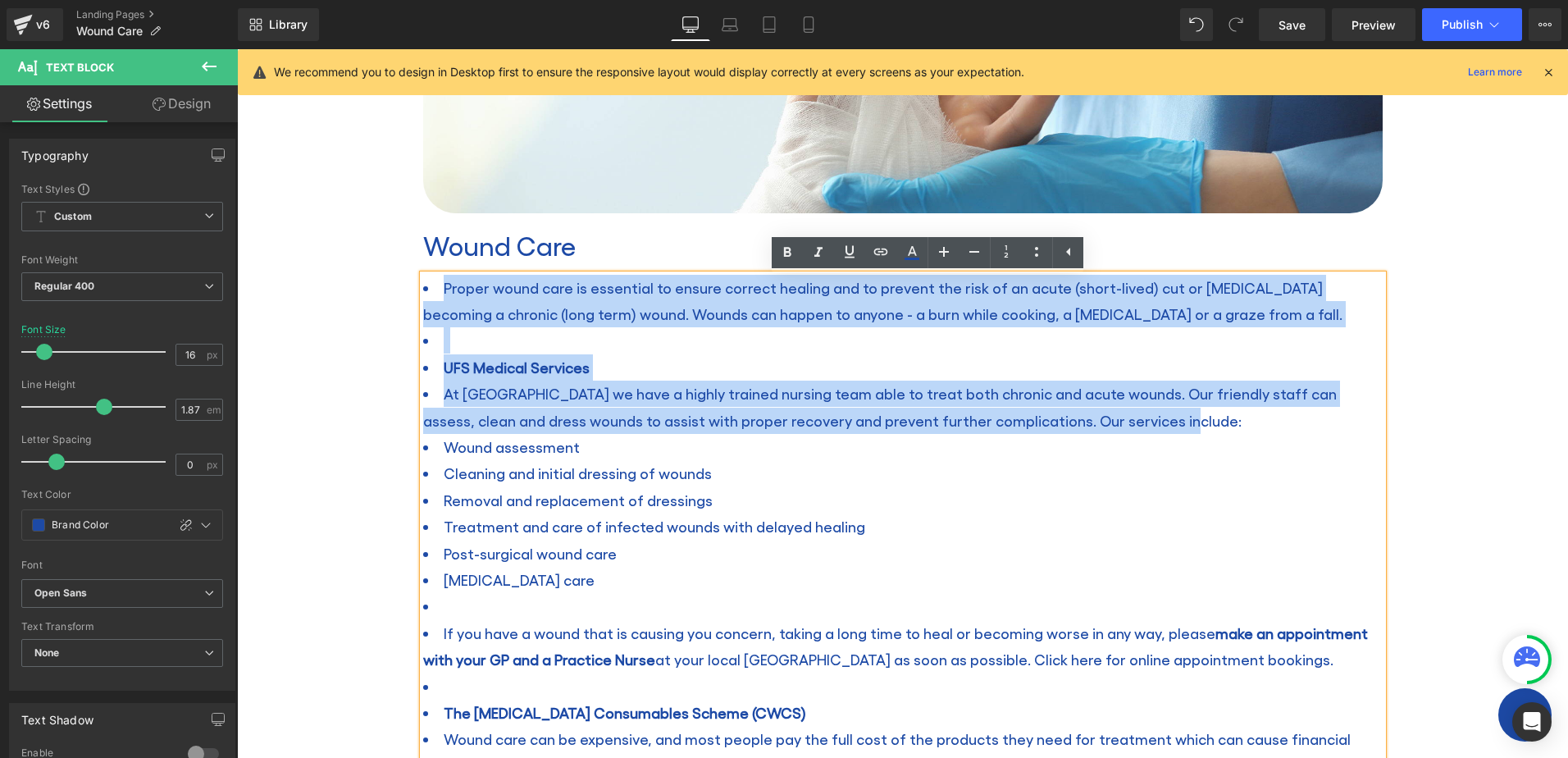
drag, startPoint x: 1104, startPoint y: 424, endPoint x: 404, endPoint y: 285, distance: 713.7
click at [411, 285] on div "Image Wound Care Heading Proper wound care is essential to ensure correct heali…" at bounding box center [903, 431] width 984 height 1147
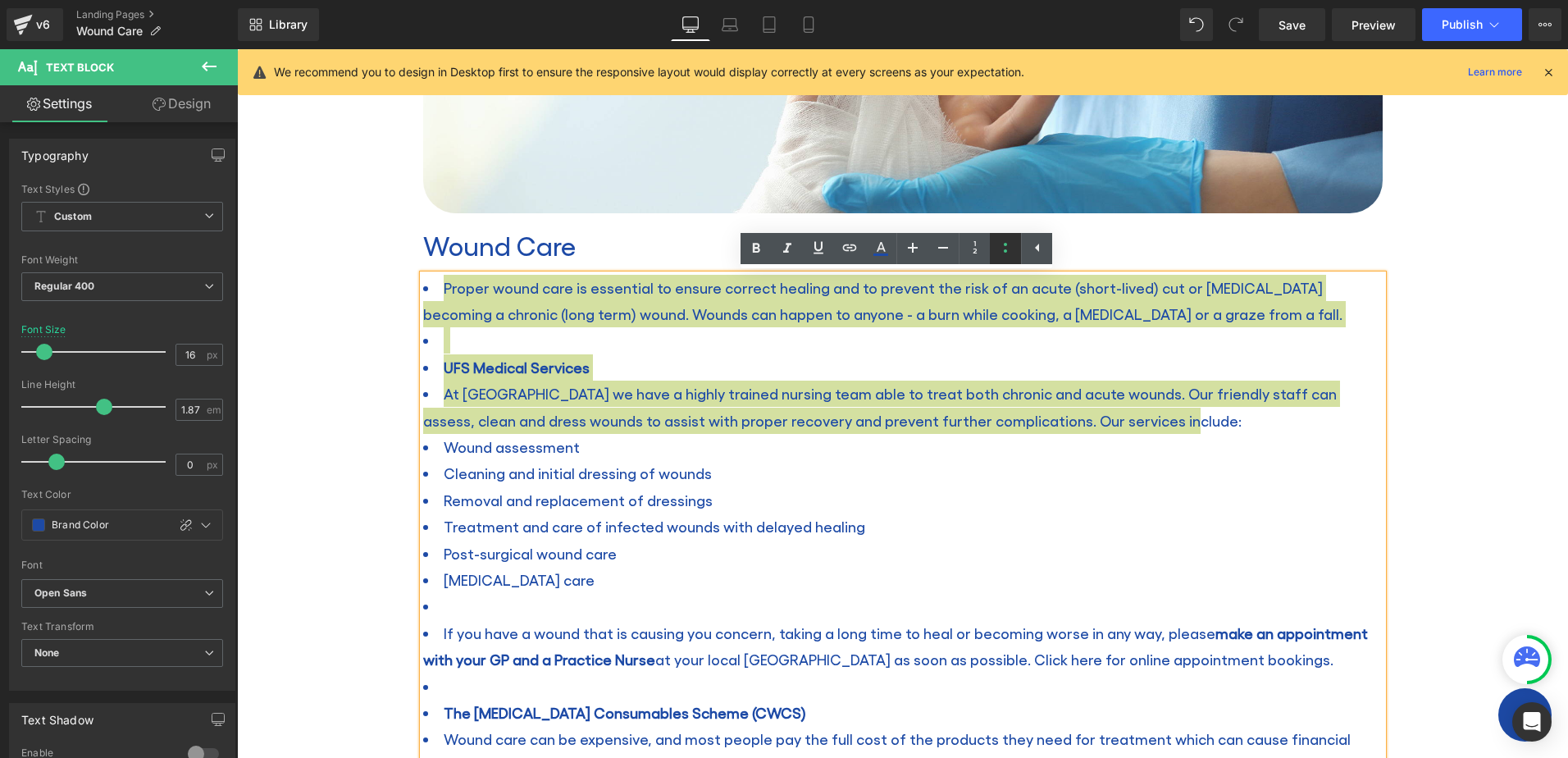
click at [1013, 249] on icon at bounding box center [1006, 248] width 20 height 20
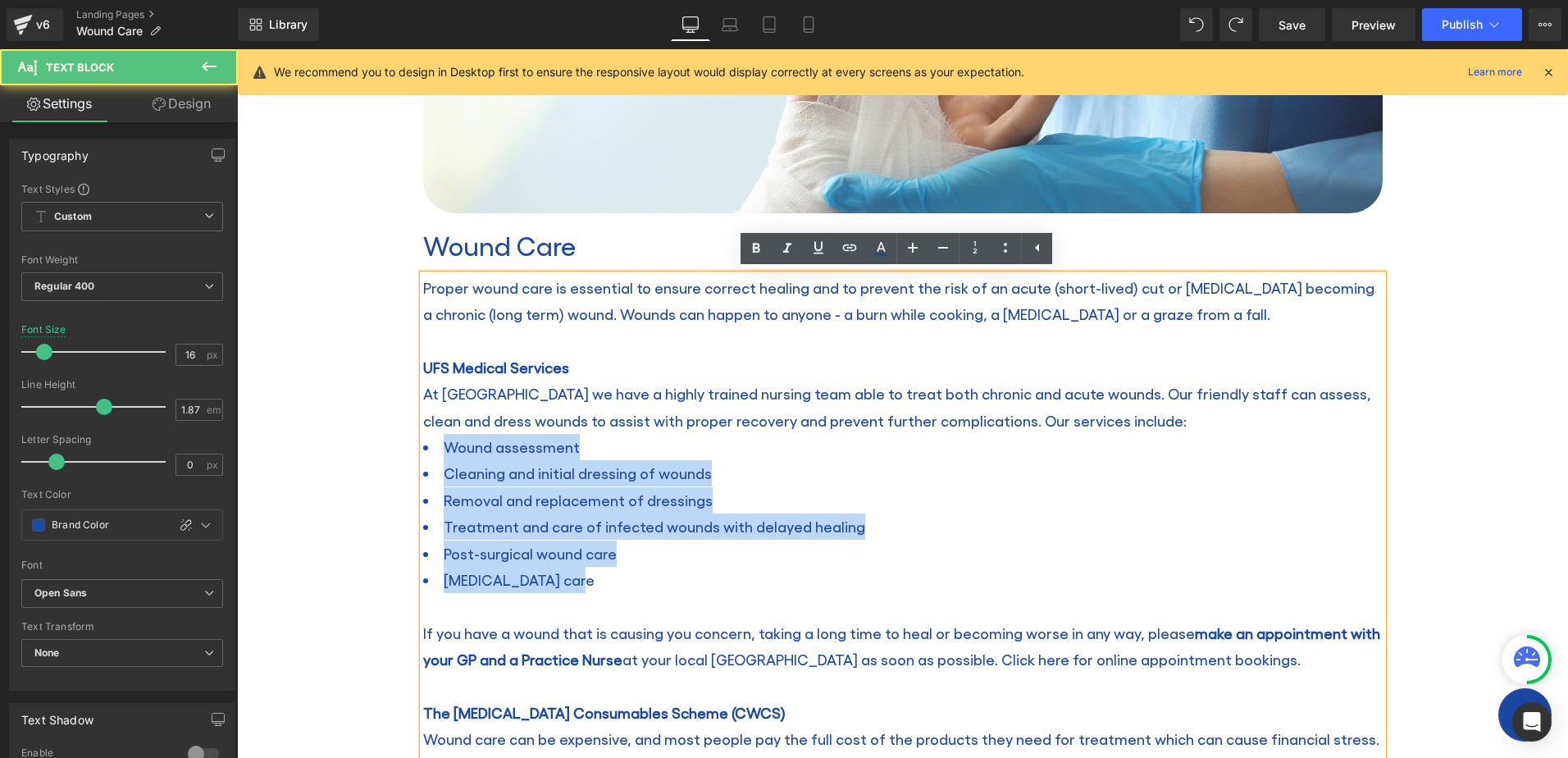
drag, startPoint x: 594, startPoint y: 584, endPoint x: 393, endPoint y: 448, distance: 242.7
click at [393, 448] on div "Wound Care Heading Home / Wound Care Breadcrumbs Row Row Image Wound Care Headi…" at bounding box center [902, 483] width 1331 height 1531
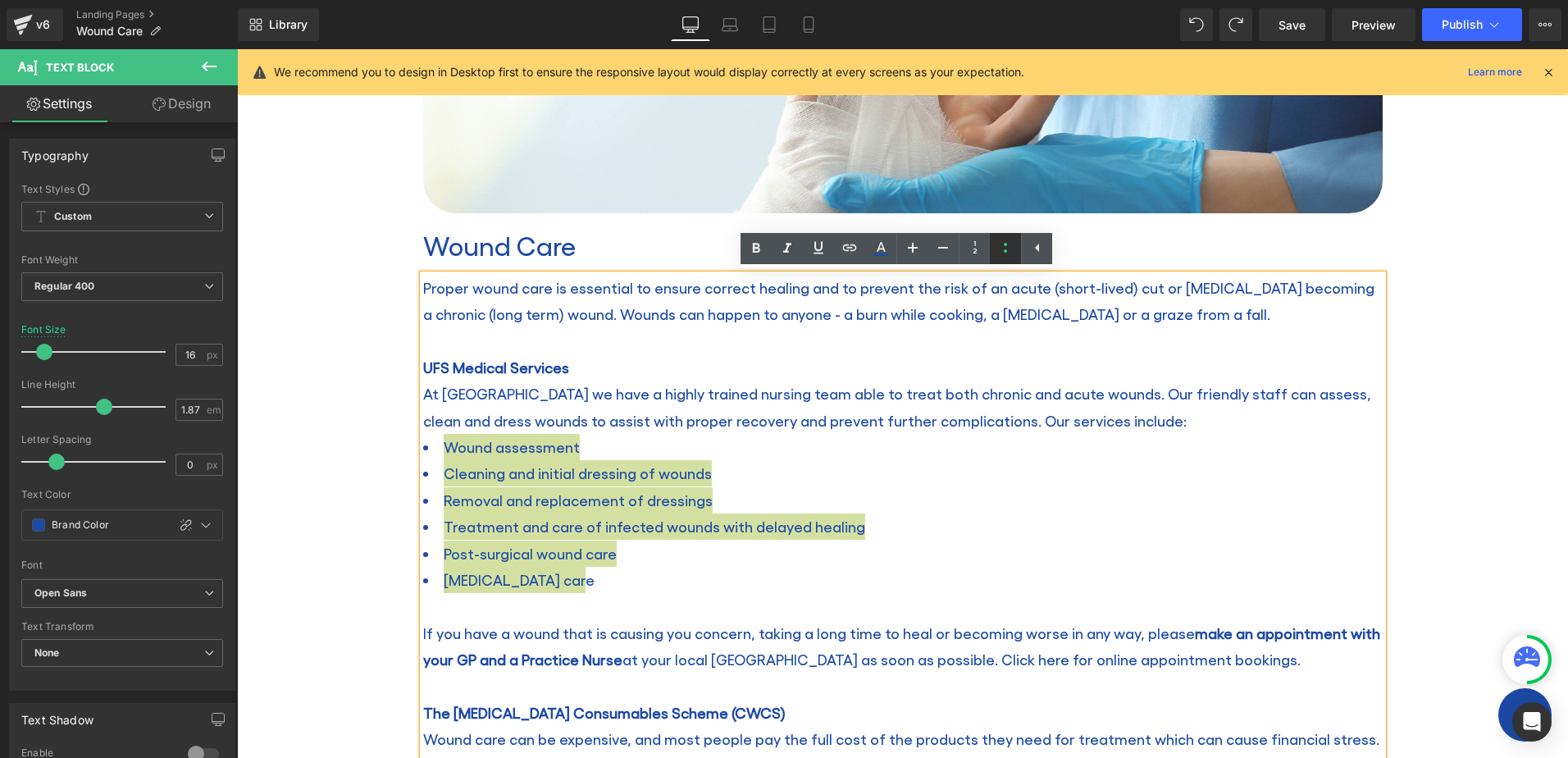
click at [1001, 246] on icon at bounding box center [1006, 248] width 20 height 20
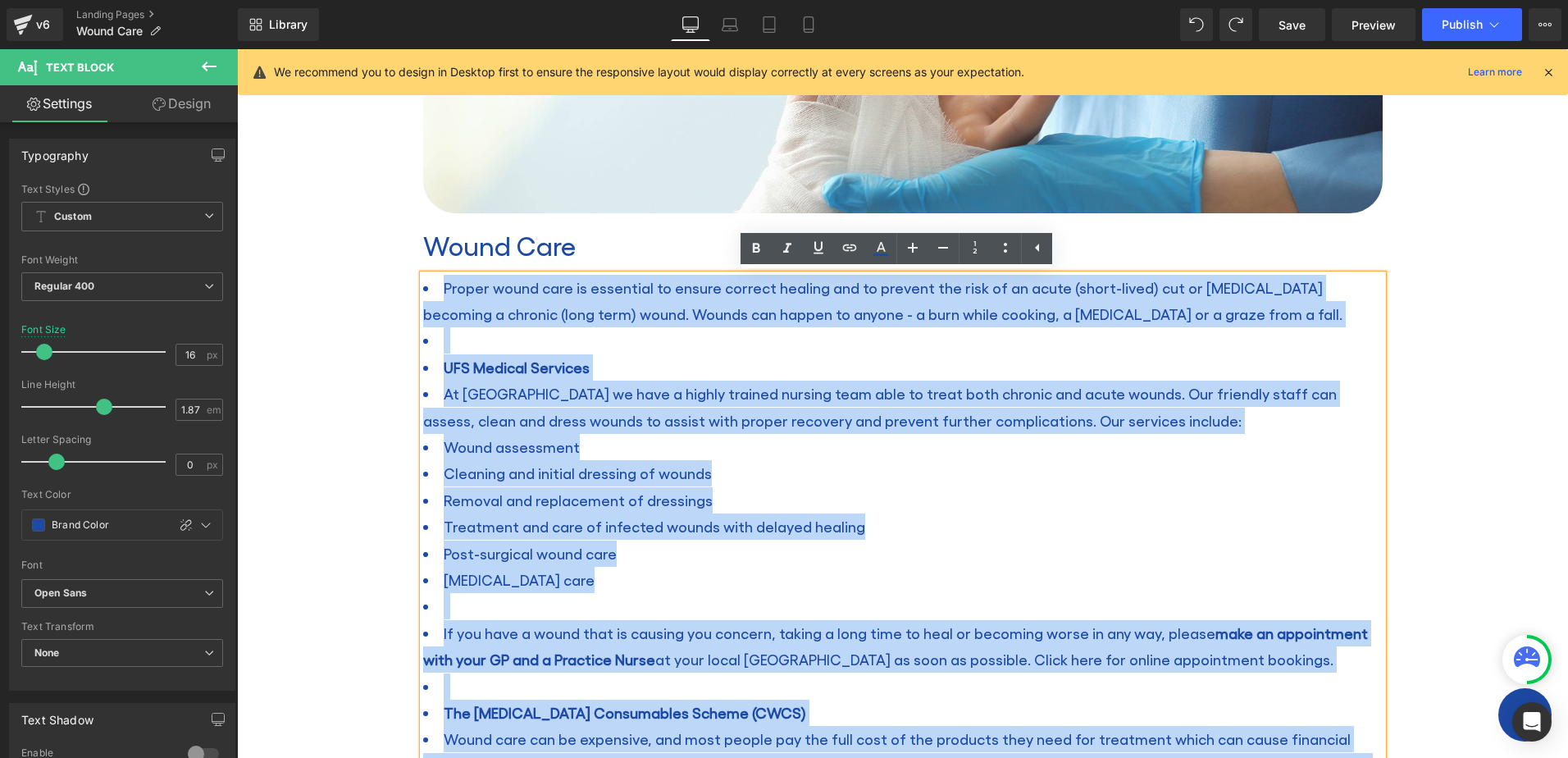
click at [670, 564] on li "Post-surgical wound care" at bounding box center [902, 552] width 959 height 26
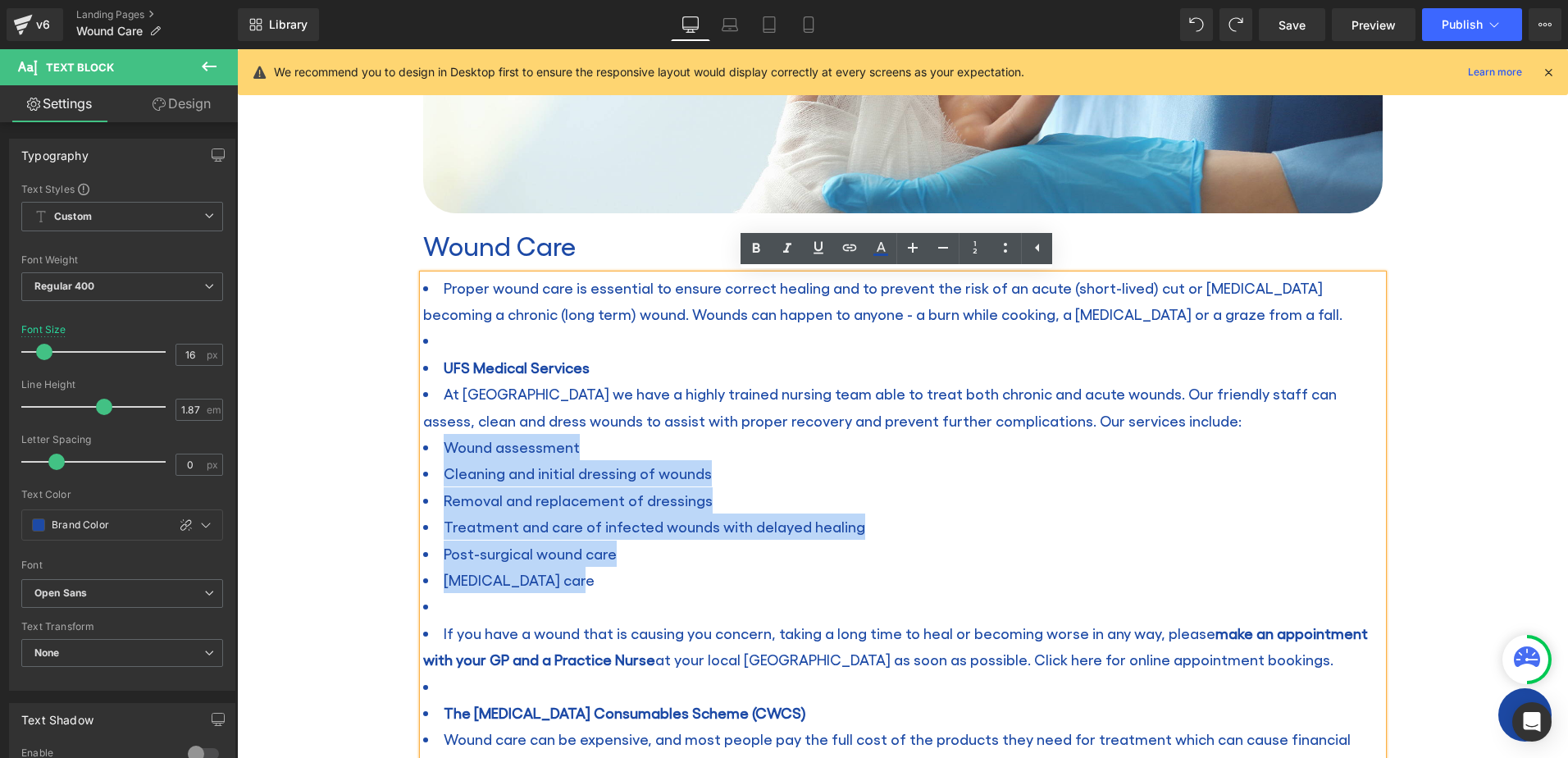
drag, startPoint x: 586, startPoint y: 579, endPoint x: 433, endPoint y: 445, distance: 203.4
click at [433, 445] on ul "Wound assessment Cleaning and initial dressing of wounds Removal and replacemen…" at bounding box center [902, 712] width 959 height 559
copy ul "Wound assessment Cleaning and initial dressing of wounds Removal and replacemen…"
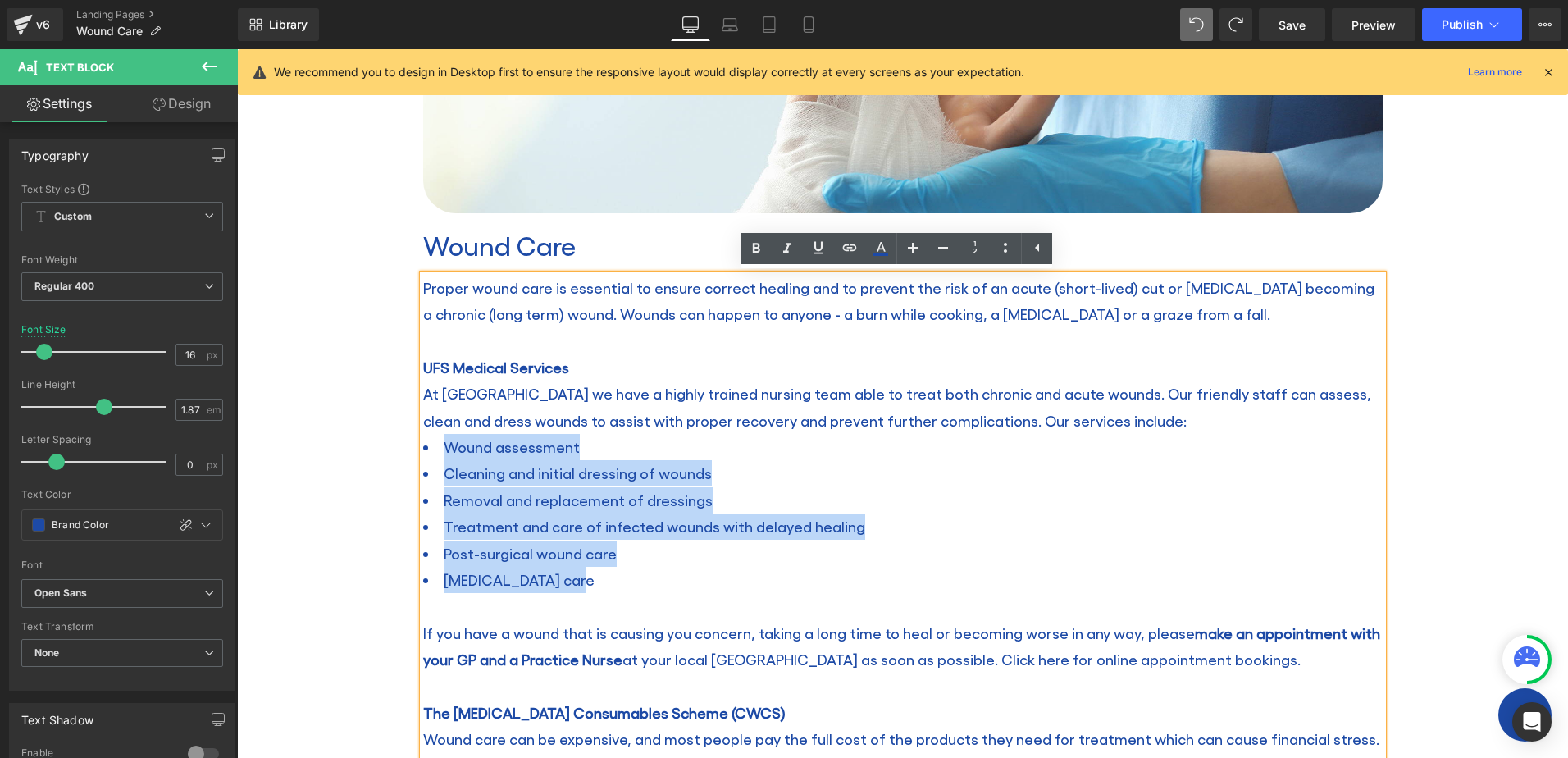
drag, startPoint x: 607, startPoint y: 572, endPoint x: 408, endPoint y: 447, distance: 235.0
click at [411, 447] on div "Image Wound Care Heading Proper wound care is essential to ensure correct heali…" at bounding box center [903, 431] width 984 height 1147
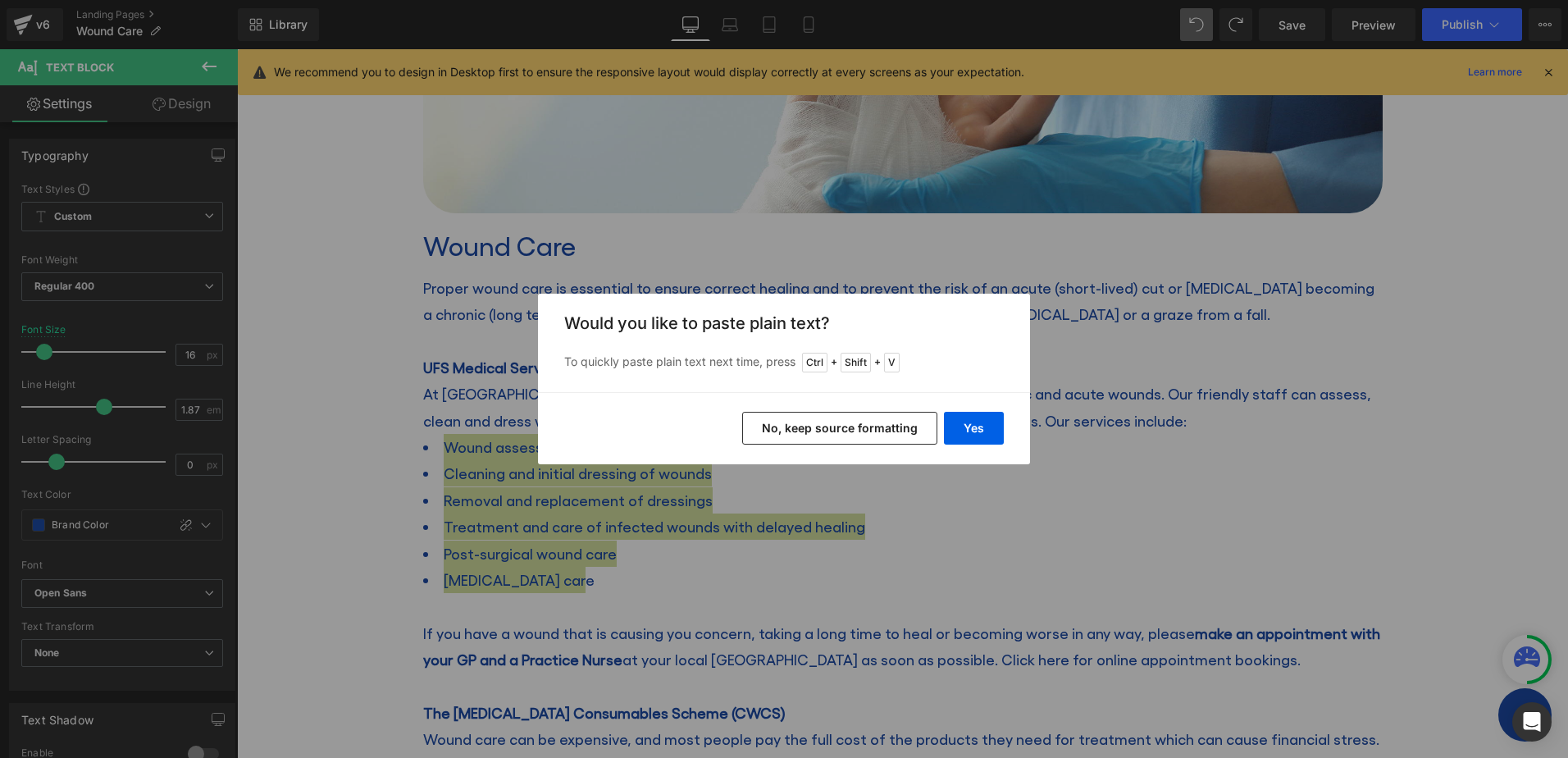
click at [877, 425] on button "No, keep source formatting" at bounding box center [839, 427] width 195 height 33
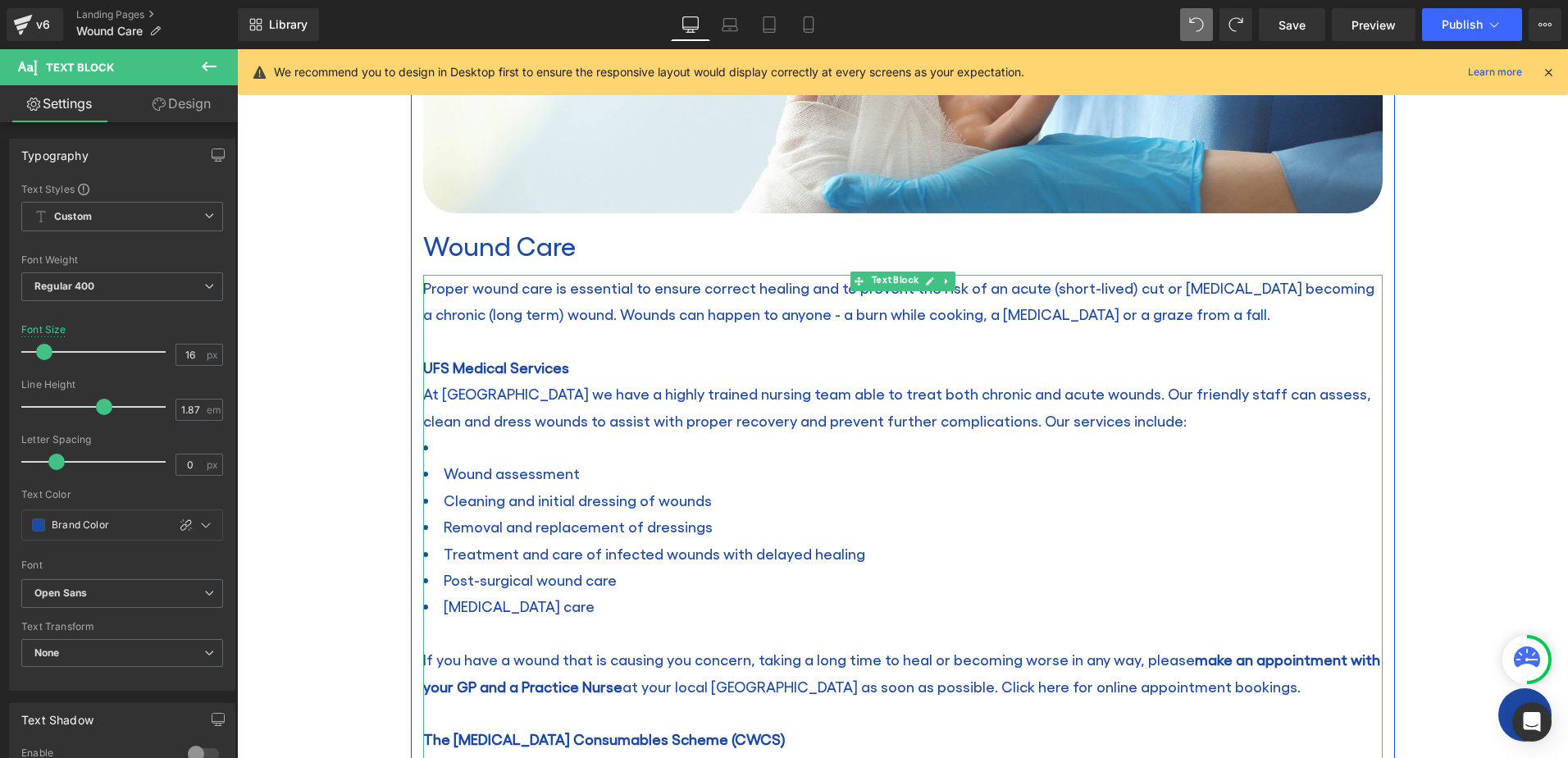
click at [456, 438] on li "Wound assessment Cleaning and initial dressing of wounds Removal and replacemen…" at bounding box center [902, 526] width 959 height 186
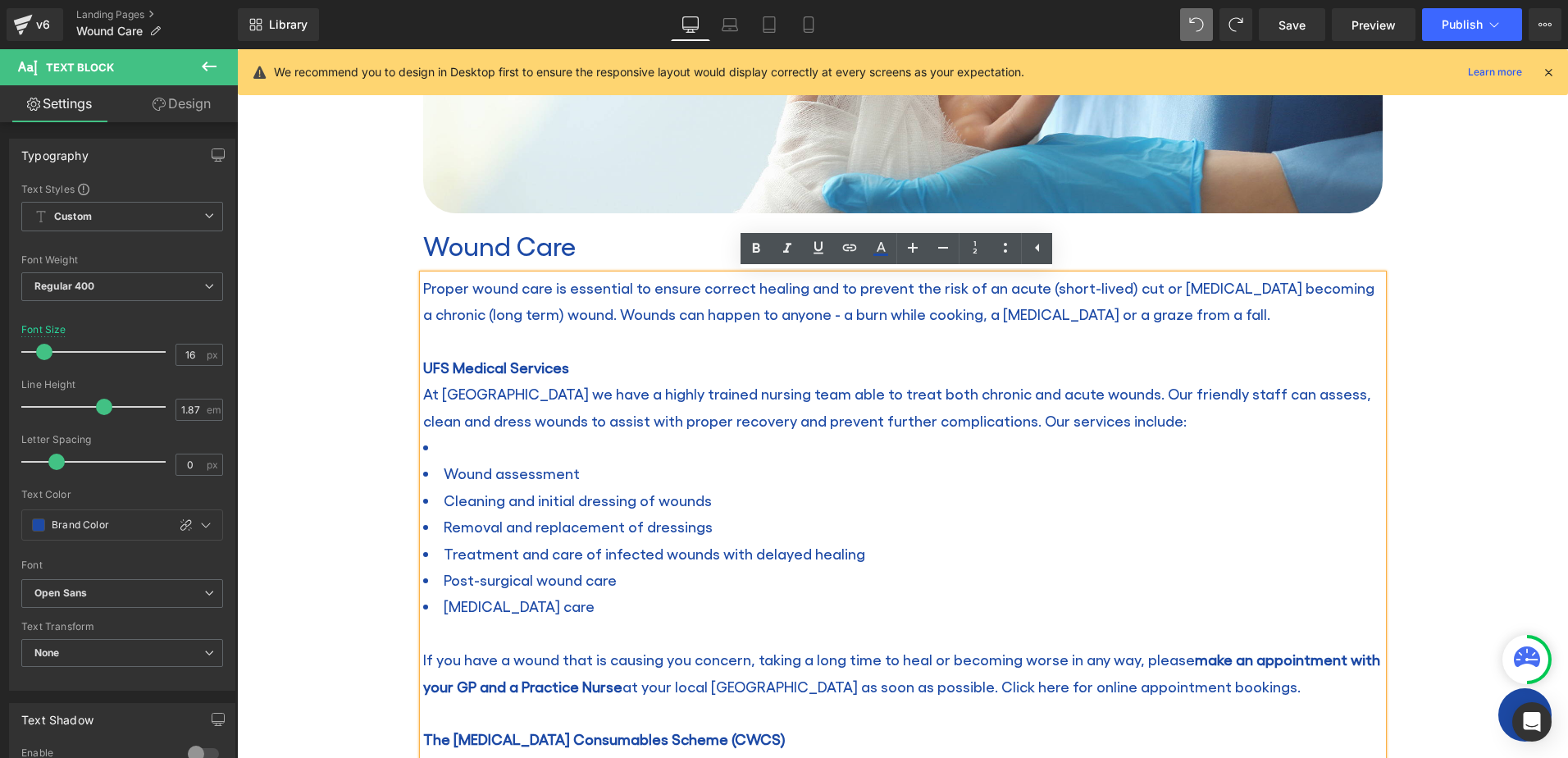
click at [463, 440] on li "Wound assessment Cleaning and initial dressing of wounds Removal and replacemen…" at bounding box center [902, 526] width 959 height 186
click at [451, 436] on li "Wound assessment Cleaning and initial dressing of wounds Removal and replacemen…" at bounding box center [902, 526] width 959 height 186
click at [445, 461] on li "Wound assessment" at bounding box center [902, 473] width 959 height 26
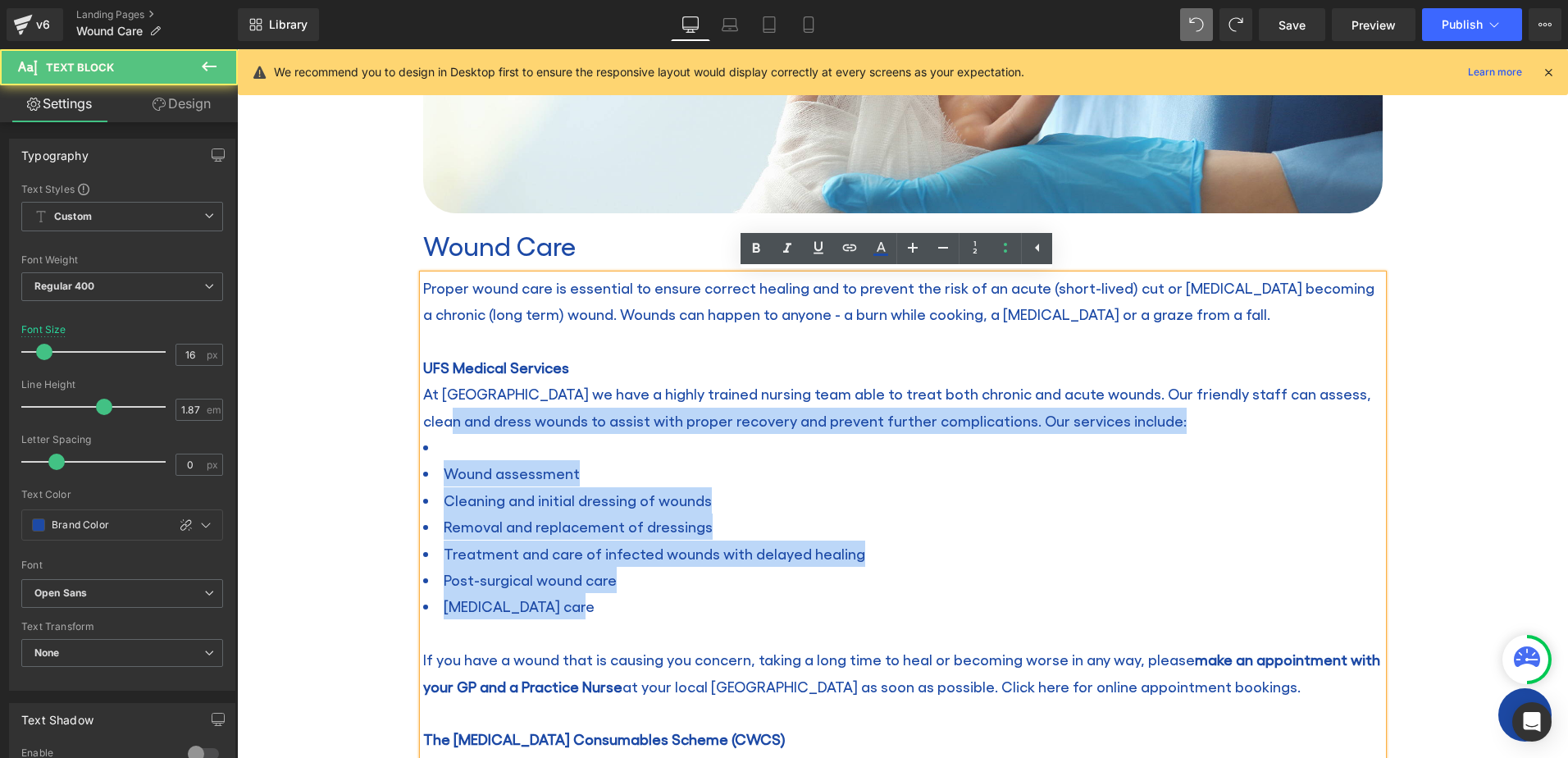
drag, startPoint x: 604, startPoint y: 600, endPoint x: 434, endPoint y: 433, distance: 238.3
click at [354, 418] on div "Wound Care Heading Home / Wound Care Breadcrumbs Row Row Image Wound Care Headi…" at bounding box center [902, 496] width 1331 height 1558
click at [466, 456] on li "Wound assessment Cleaning and initial dressing of wounds Removal and replacemen…" at bounding box center [902, 526] width 959 height 186
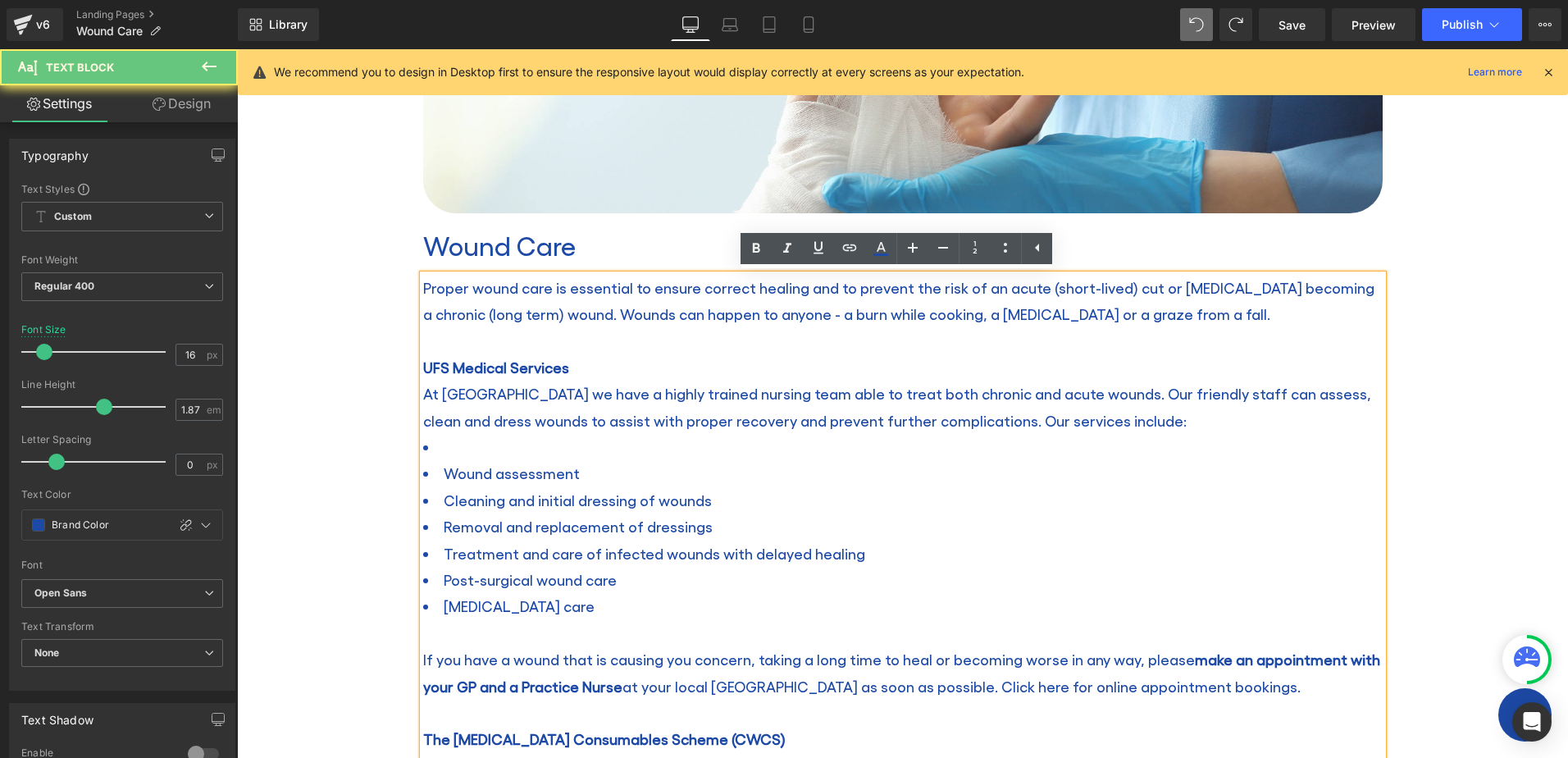
click at [466, 436] on li "Wound assessment Cleaning and initial dressing of wounds Removal and replacemen…" at bounding box center [902, 526] width 959 height 186
click at [1161, 416] on p "At UFS Medical we have a highly trained nursing team able to treat both chronic…" at bounding box center [902, 408] width 959 height 54
drag, startPoint x: 1141, startPoint y: 419, endPoint x: 1199, endPoint y: 436, distance: 60.4
click at [1199, 436] on div "Proper wound care is essential to ensure correct healing and to prevent the ris…" at bounding box center [902, 653] width 959 height 757
click at [1392, 21] on span "Preview" at bounding box center [1374, 24] width 45 height 17
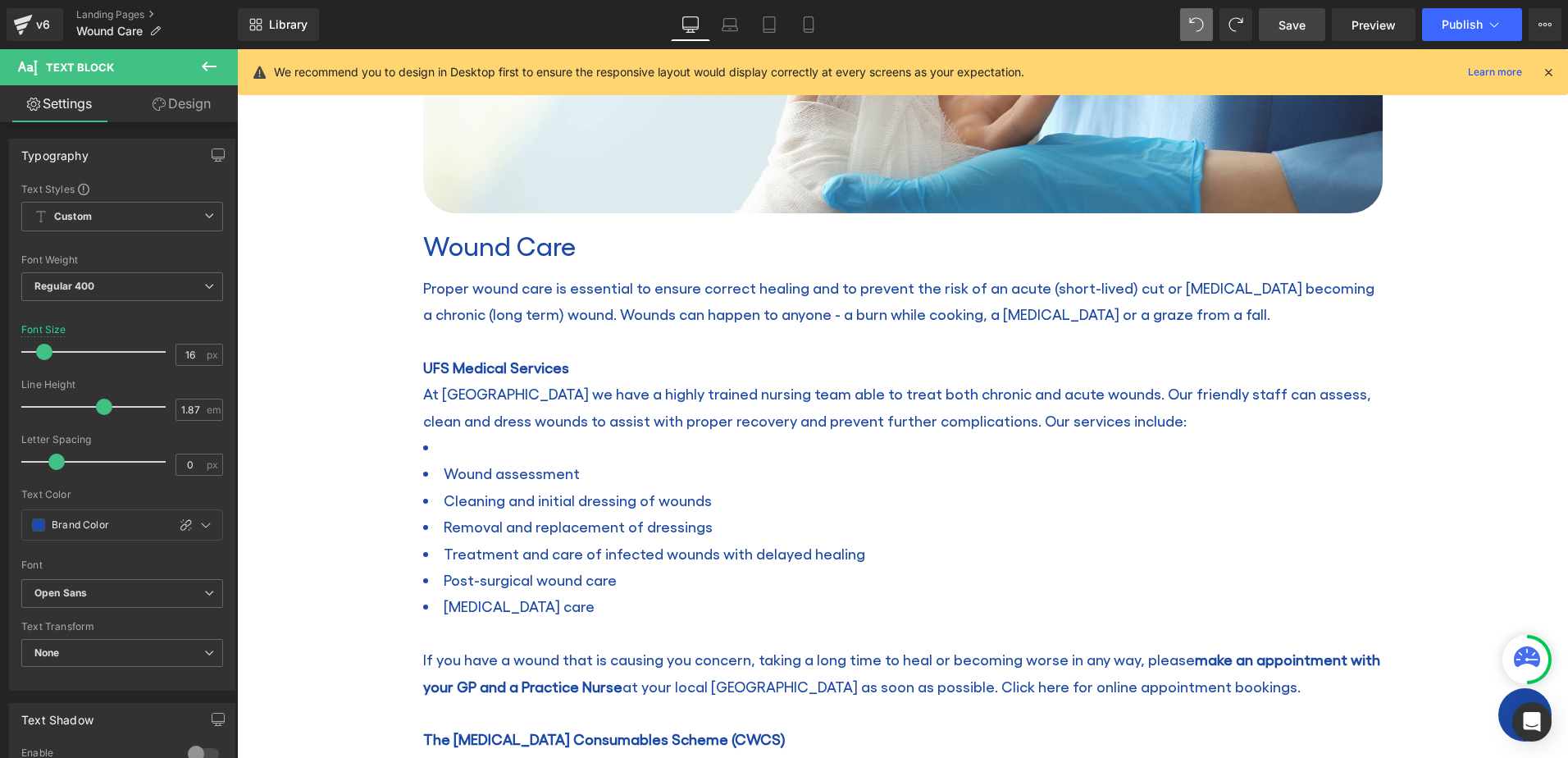
click at [1295, 21] on span "Save" at bounding box center [1292, 24] width 27 height 17
click at [1378, 19] on span "Preview" at bounding box center [1374, 24] width 45 height 17
click at [450, 441] on li "Wound assessment Cleaning and initial dressing of wounds Removal and replacemen…" at bounding box center [902, 526] width 959 height 186
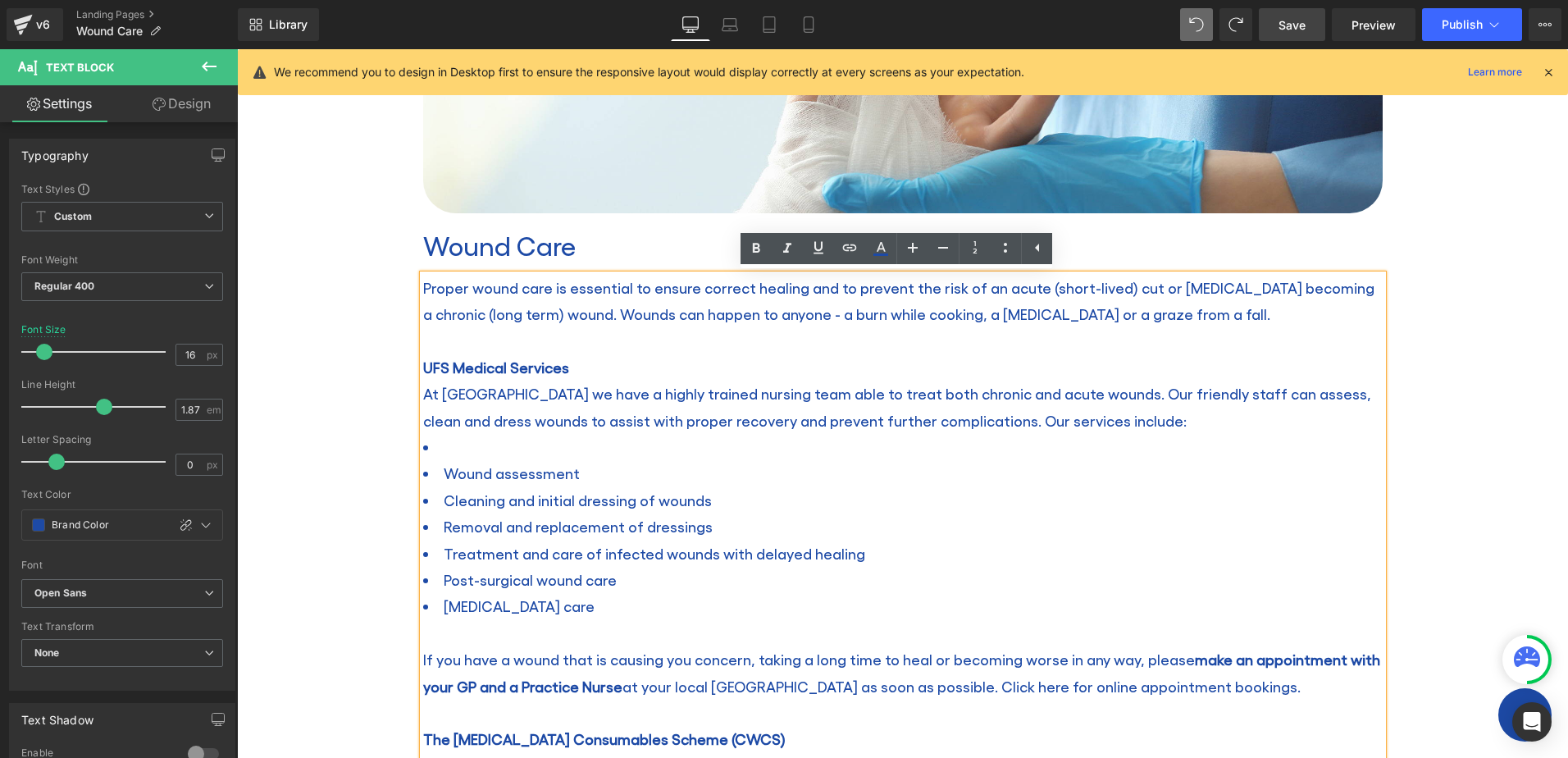
click at [542, 445] on li "Wound assessment Cleaning and initial dressing of wounds Removal and replacemen…" at bounding box center [902, 526] width 959 height 186
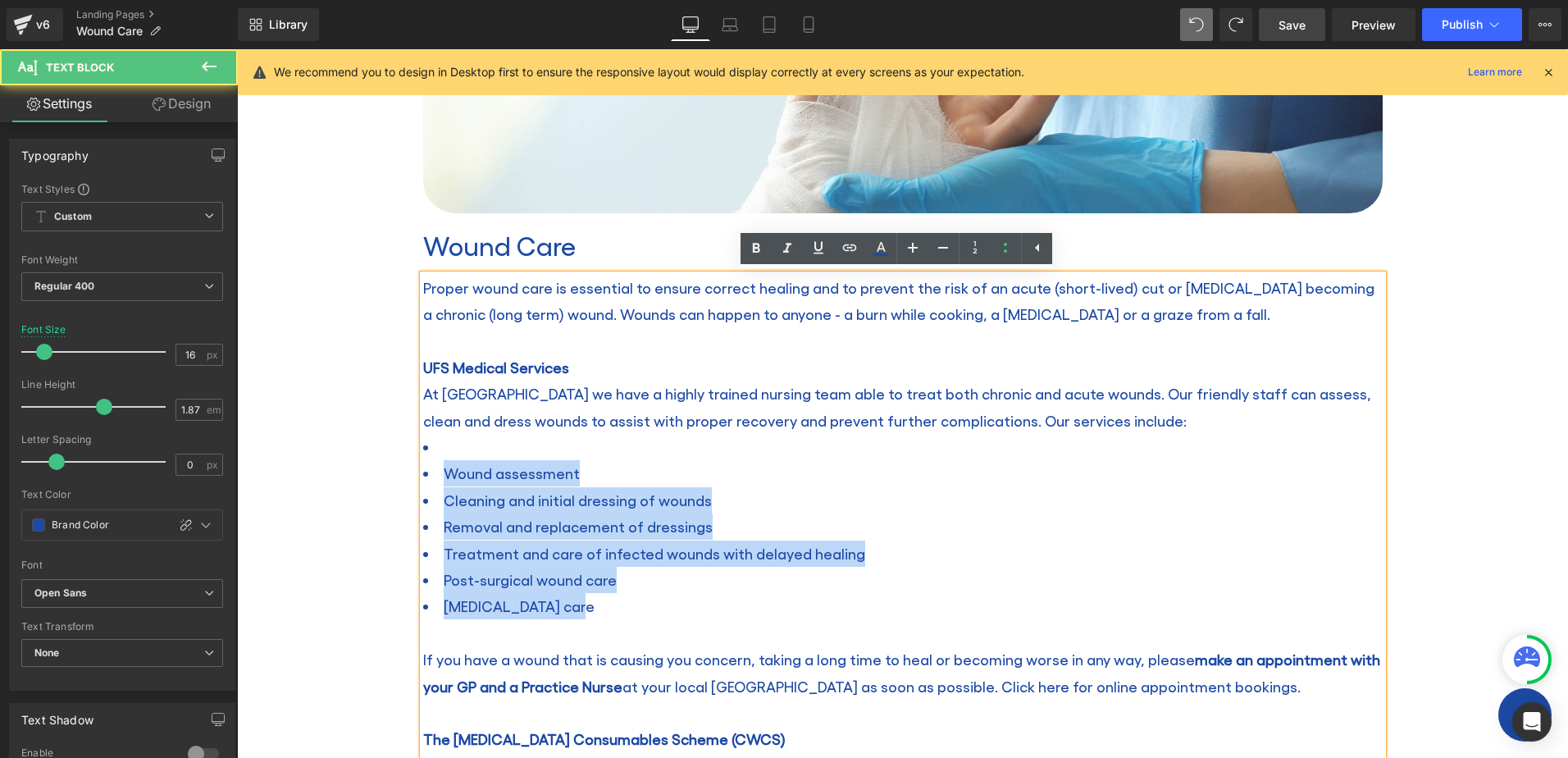
drag, startPoint x: 600, startPoint y: 599, endPoint x: 394, endPoint y: 435, distance: 263.3
click at [394, 435] on div "Wound Care Heading Home / Wound Care Breadcrumbs Row Row Image Wound Care Headi…" at bounding box center [902, 496] width 1331 height 1558
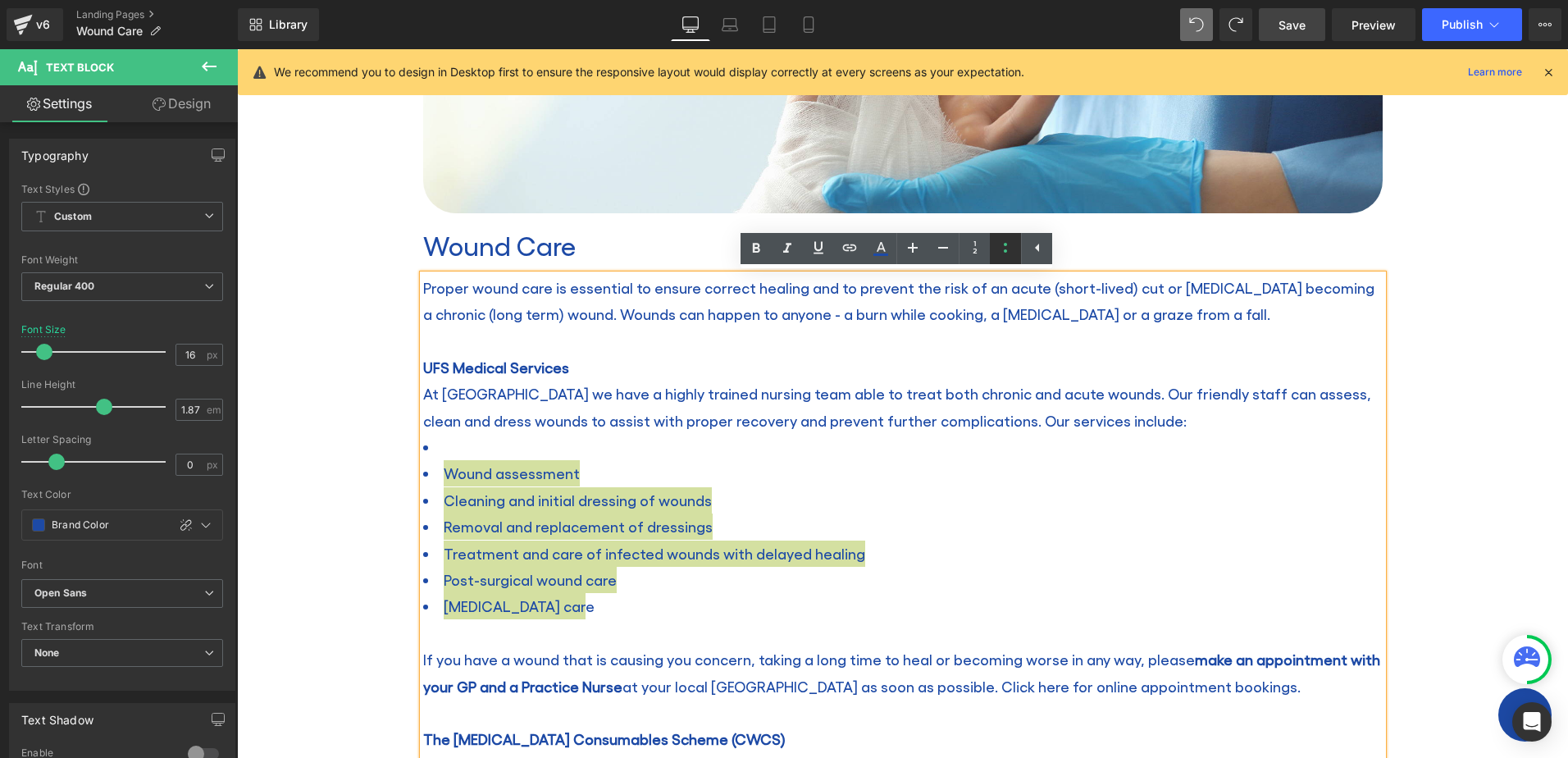
click at [1007, 245] on icon at bounding box center [1006, 248] width 20 height 20
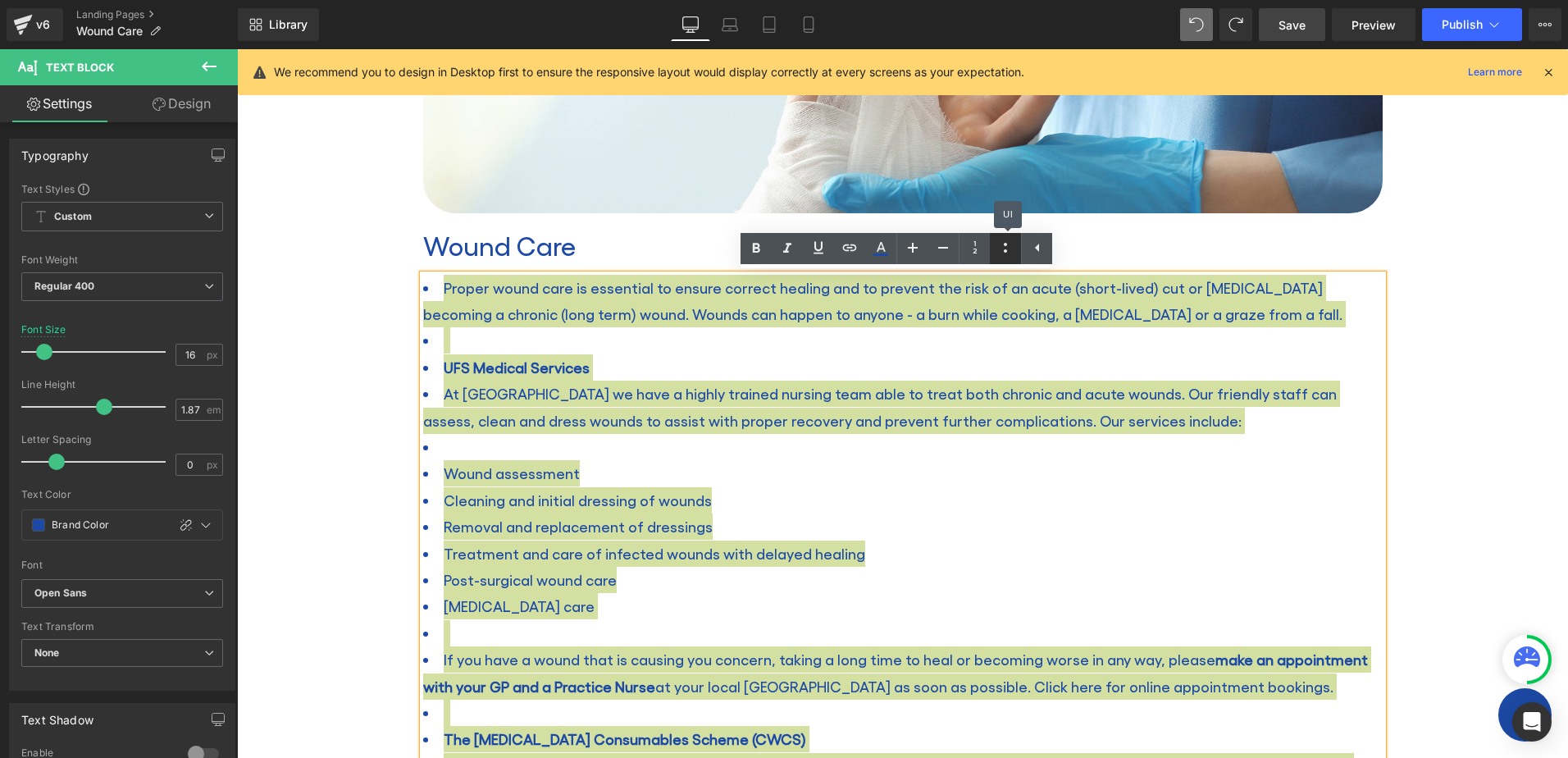
click at [1007, 245] on icon at bounding box center [1006, 248] width 20 height 20
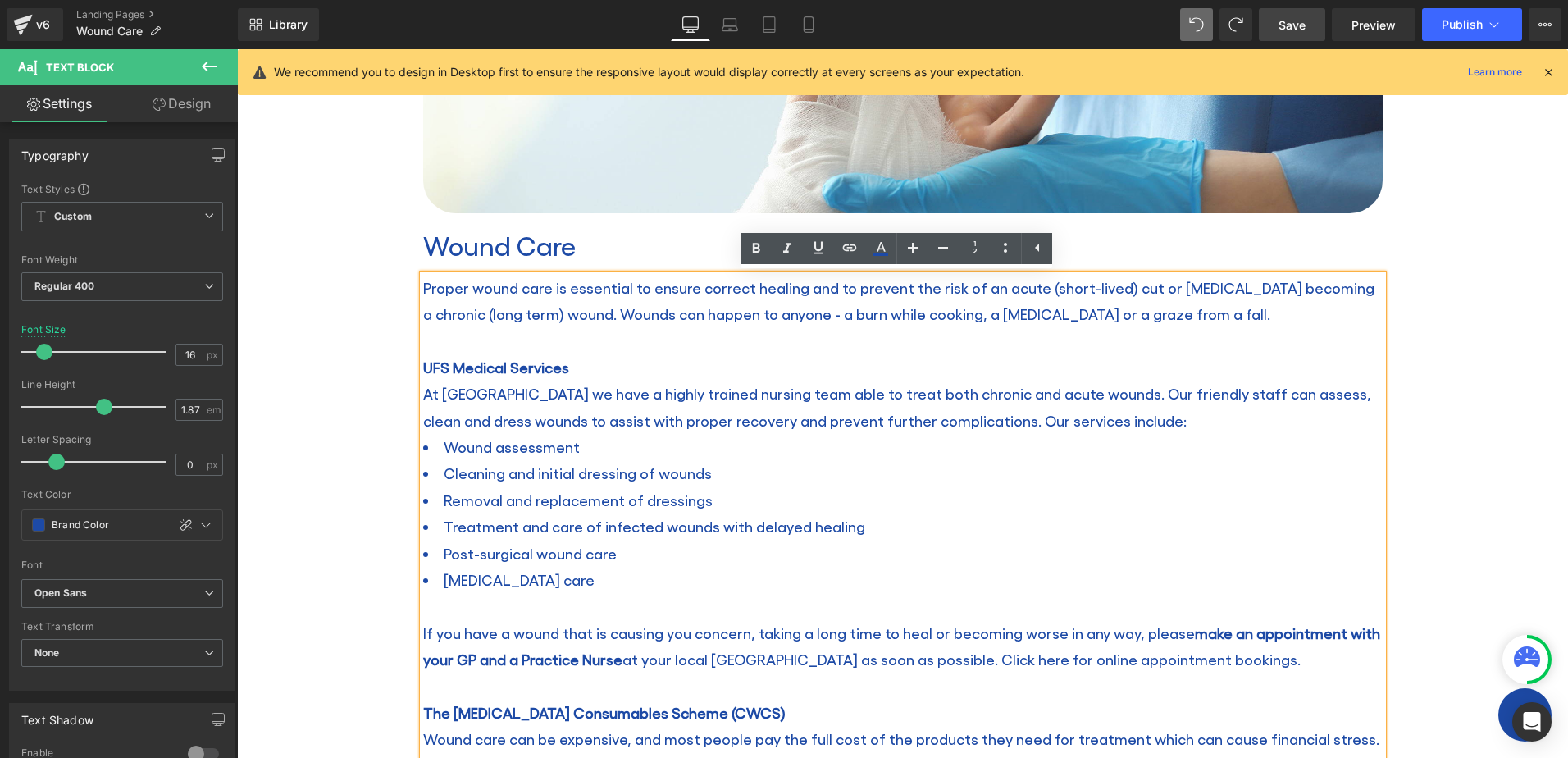
click at [1123, 421] on p "At UFS Medical we have a highly trained nursing team able to treat both chronic…" at bounding box center [902, 408] width 959 height 54
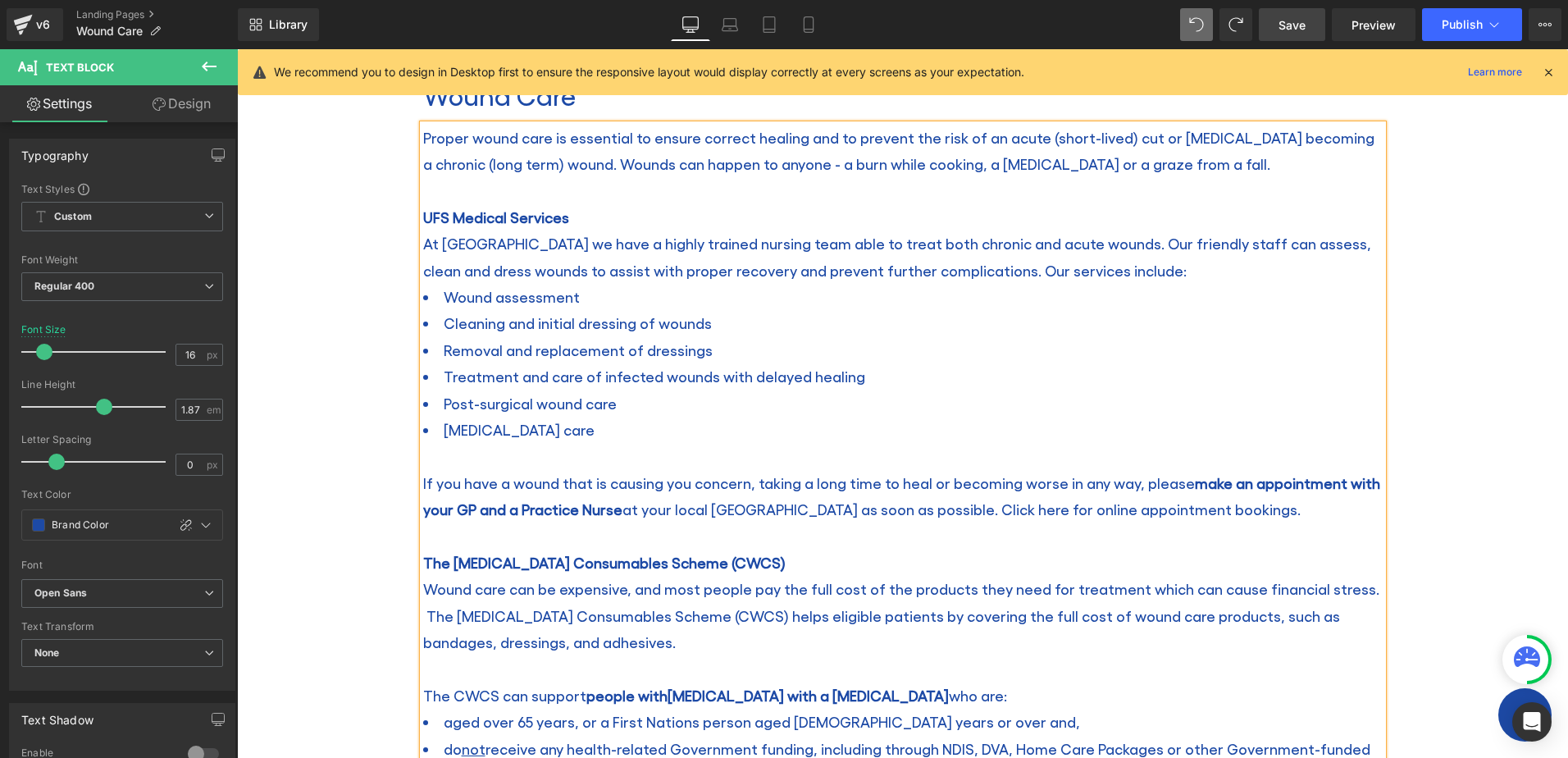
scroll to position [313, 0]
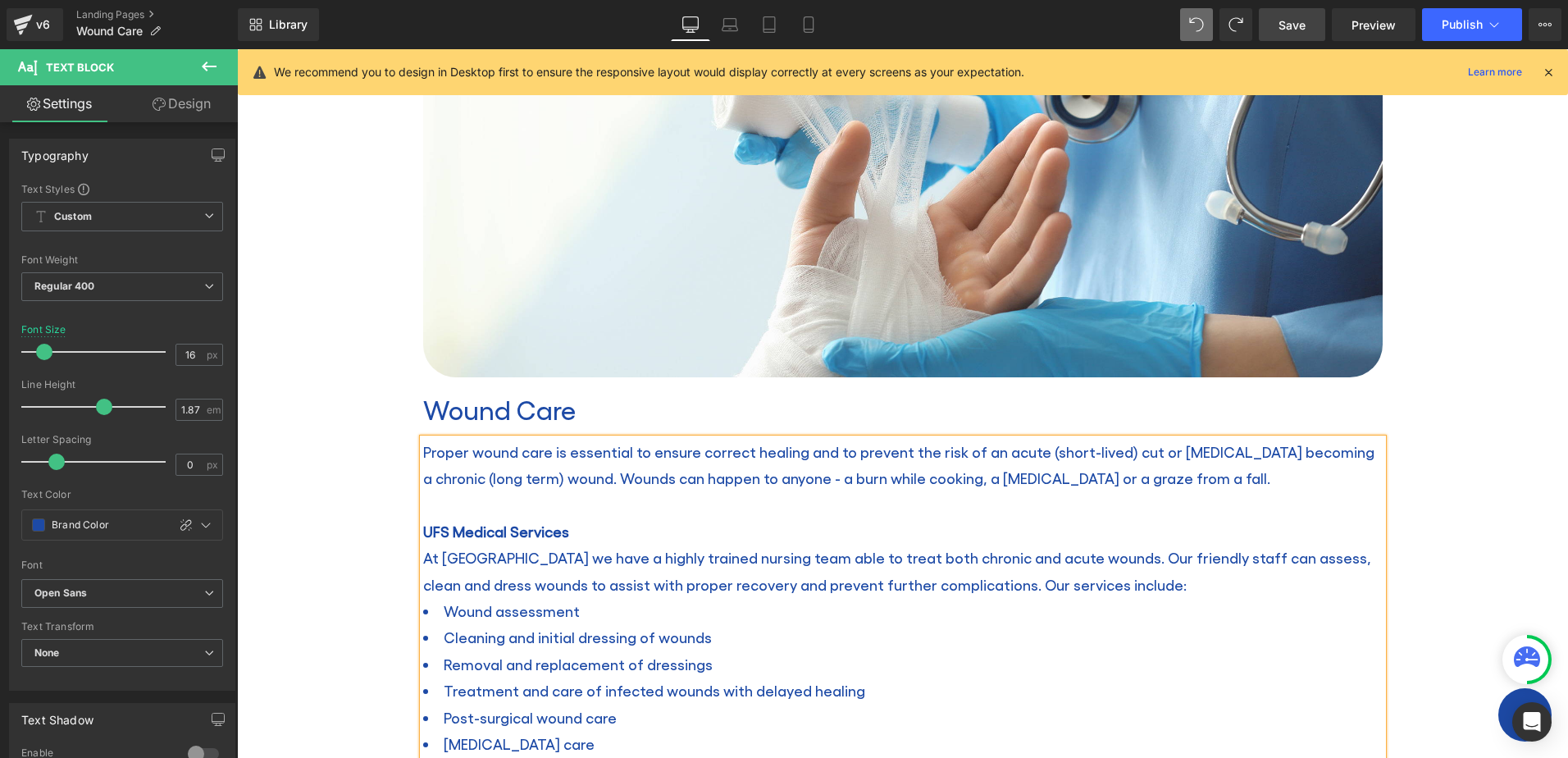
click at [1303, 29] on span "Save" at bounding box center [1292, 24] width 27 height 17
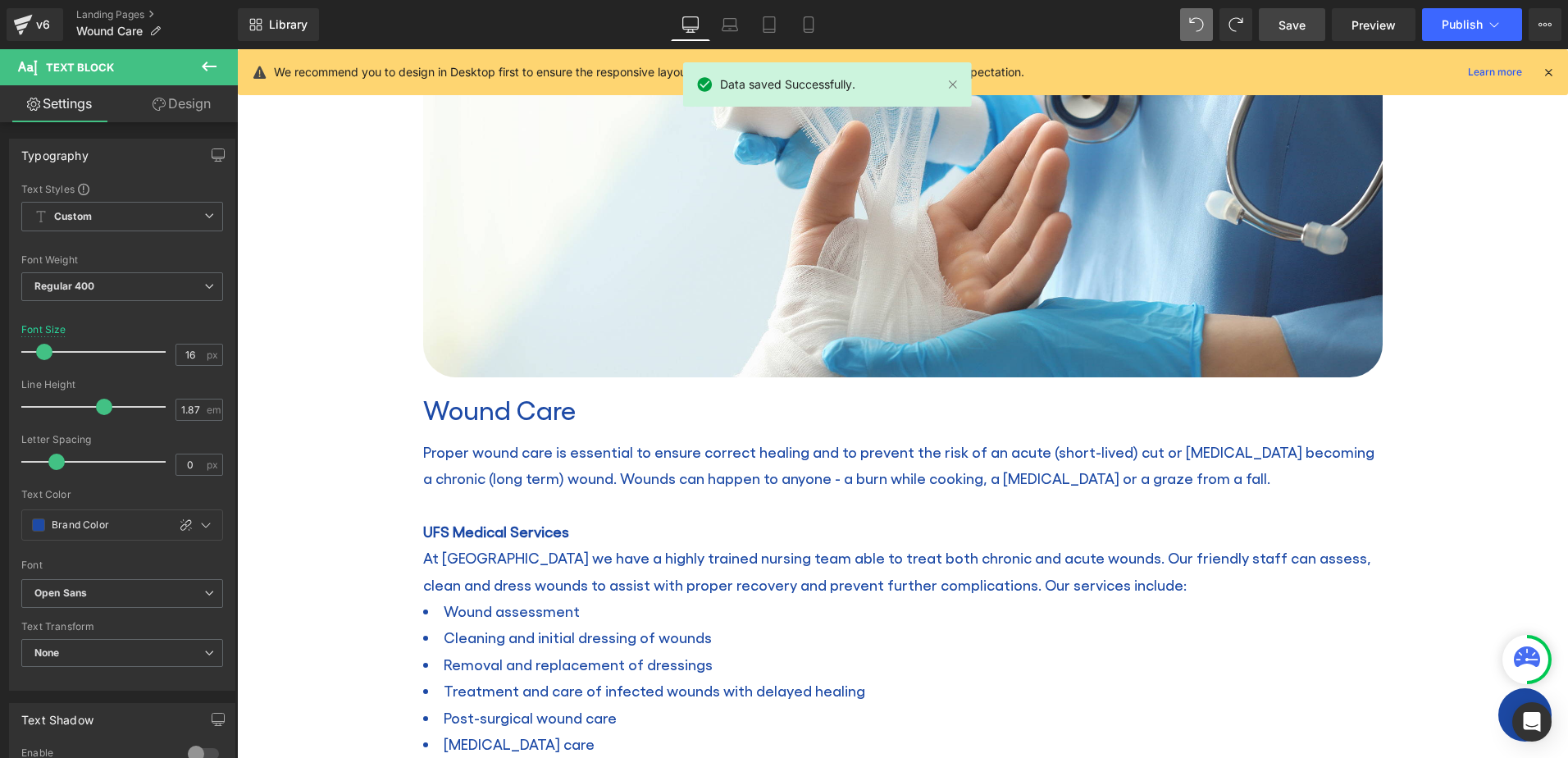
click at [1550, 72] on icon at bounding box center [1548, 72] width 15 height 15
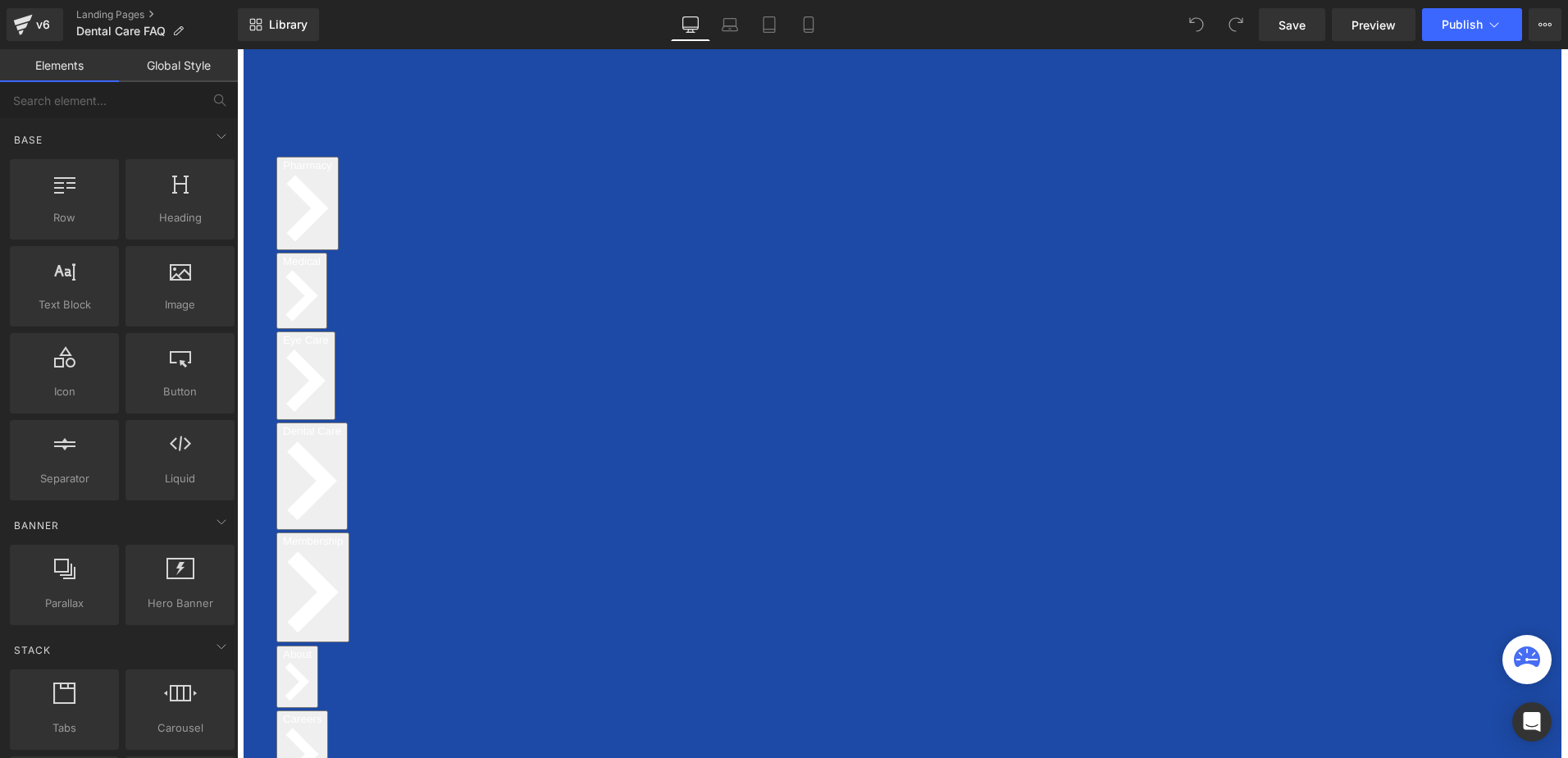
scroll to position [328, 0]
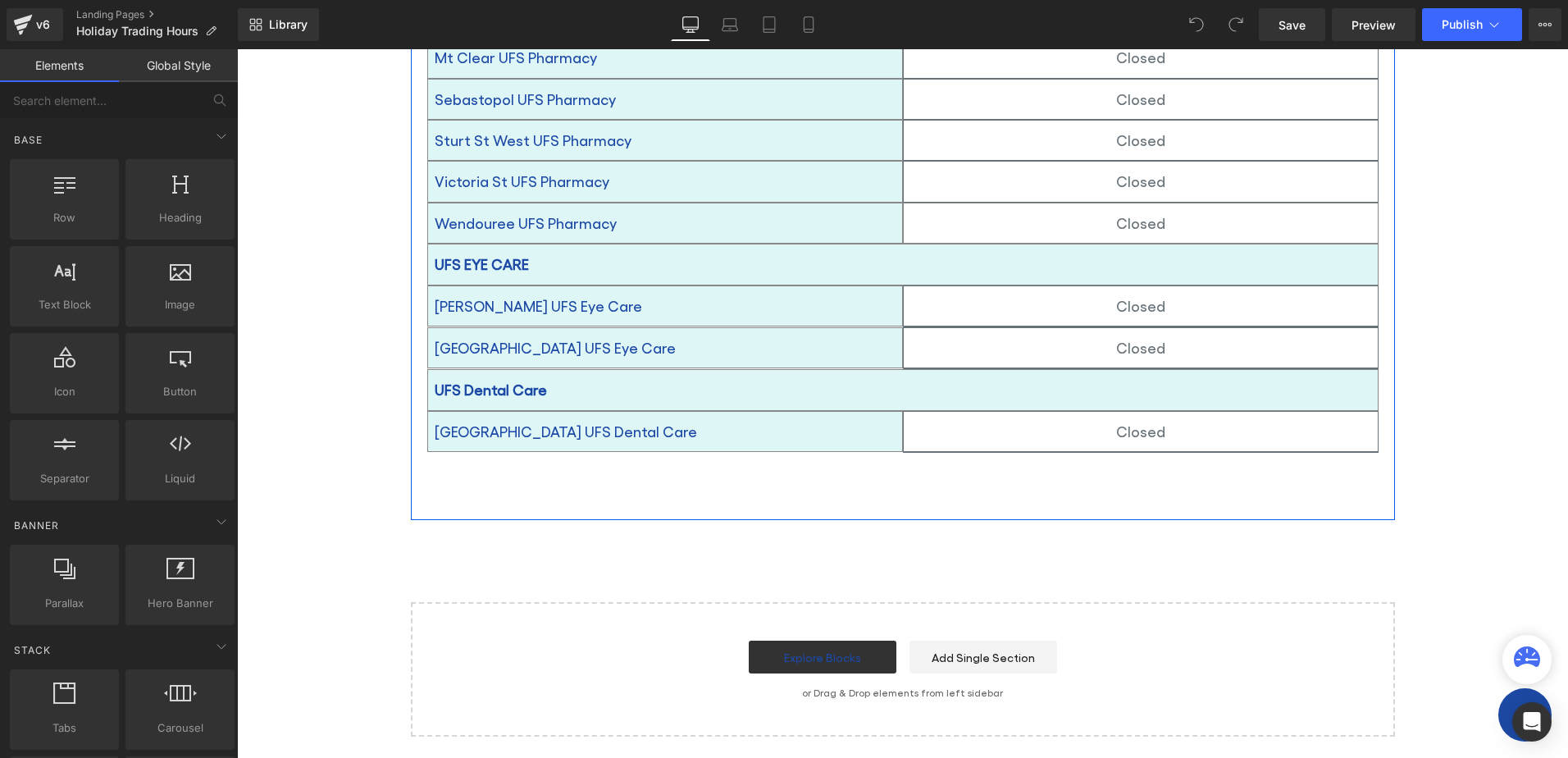
scroll to position [2119, 0]
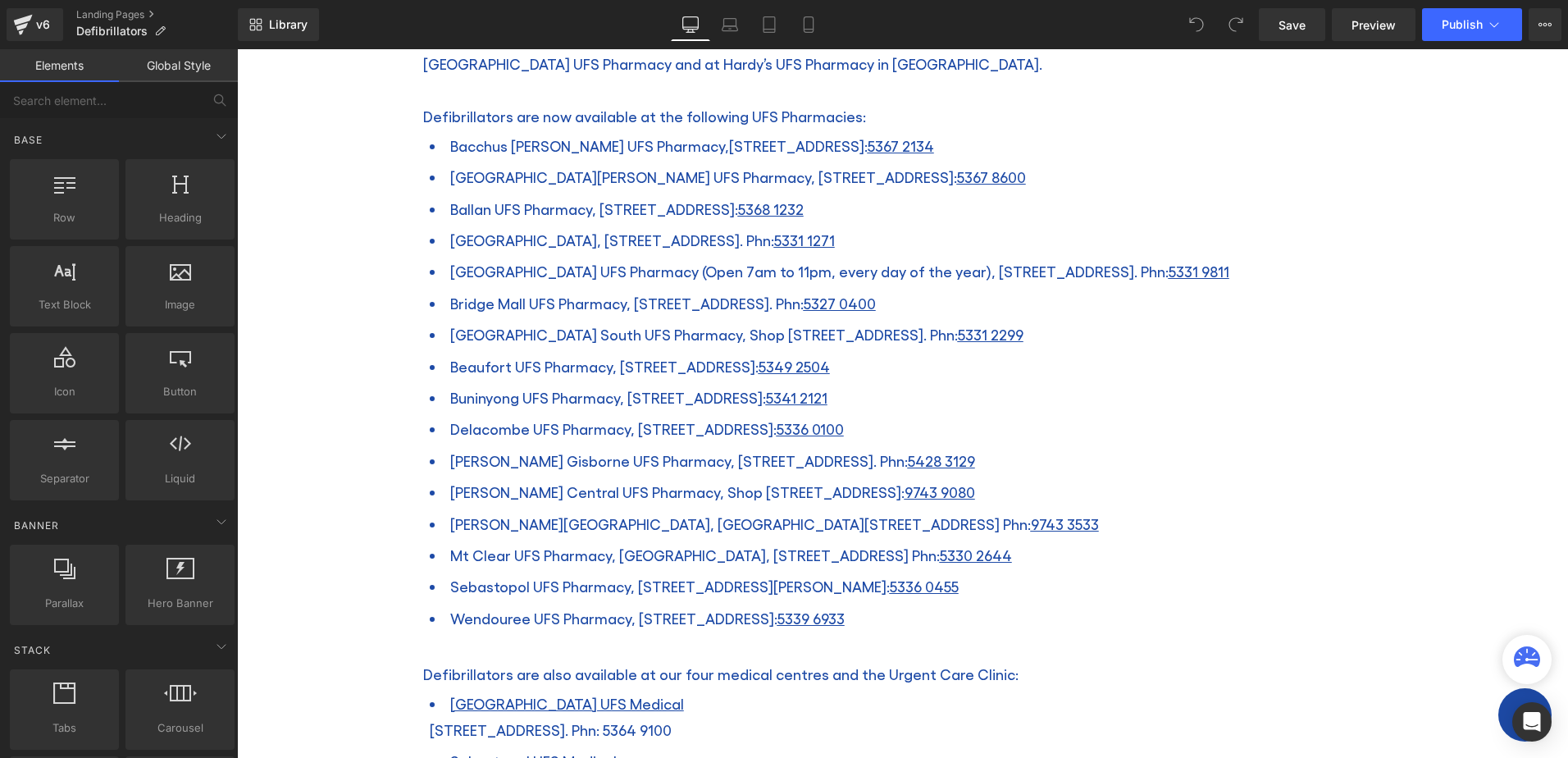
scroll to position [984, 0]
click at [529, 263] on span "[GEOGRAPHIC_DATA] UFS Pharmacy (Open 7am to 11pm, every day of the year), [STRE…" at bounding box center [839, 271] width 779 height 17
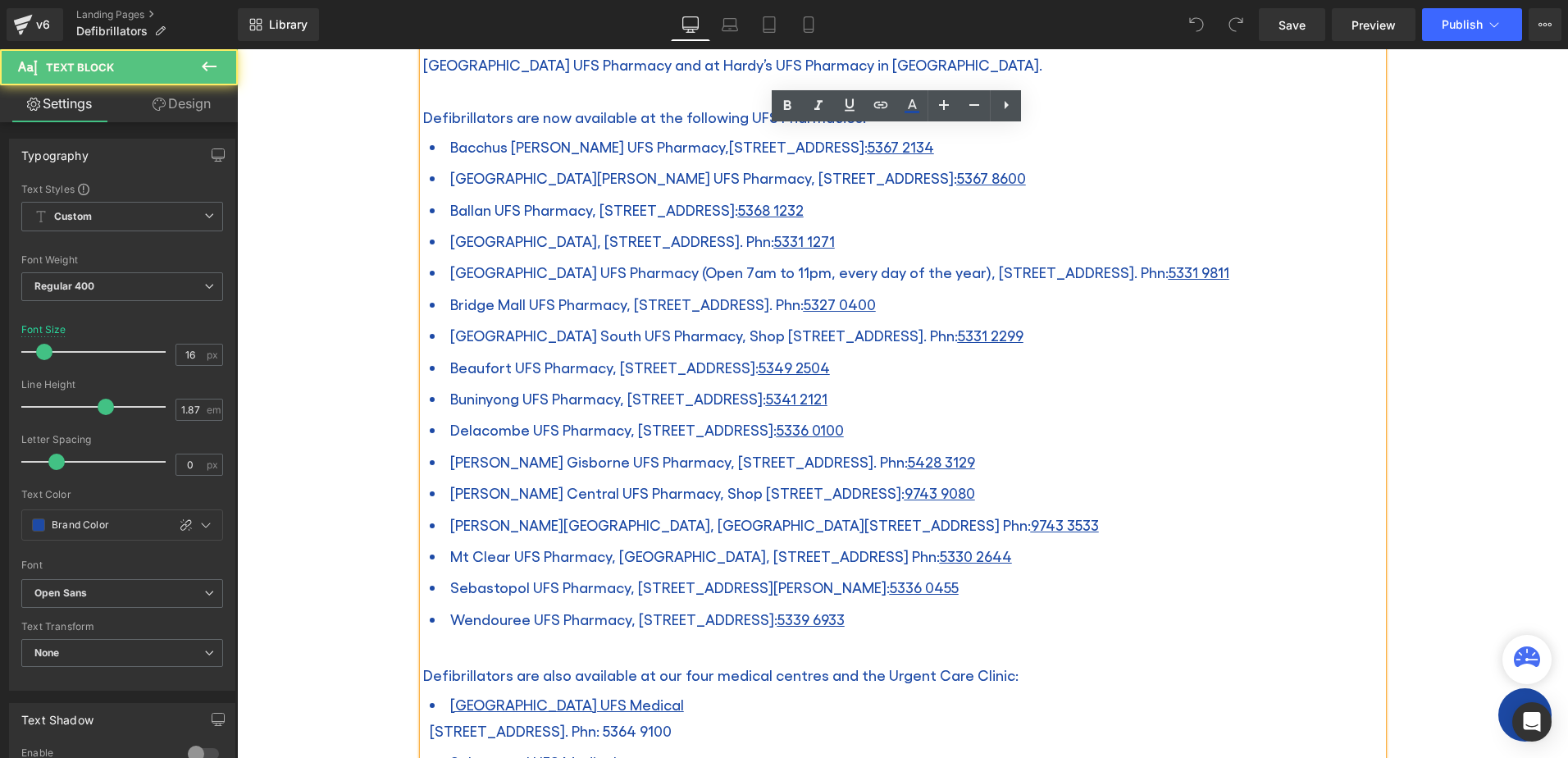
drag, startPoint x: 530, startPoint y: 307, endPoint x: 416, endPoint y: 308, distance: 114.0
click at [423, 308] on div "In [DATE], UFS placed 14 additional defibrillators in our pharmacies to ensure …" at bounding box center [902, 459] width 959 height 1295
click at [469, 358] on span "Beaufort UFS Pharmacy, [STREET_ADDRESS]" at bounding box center [640, 366] width 380 height 17
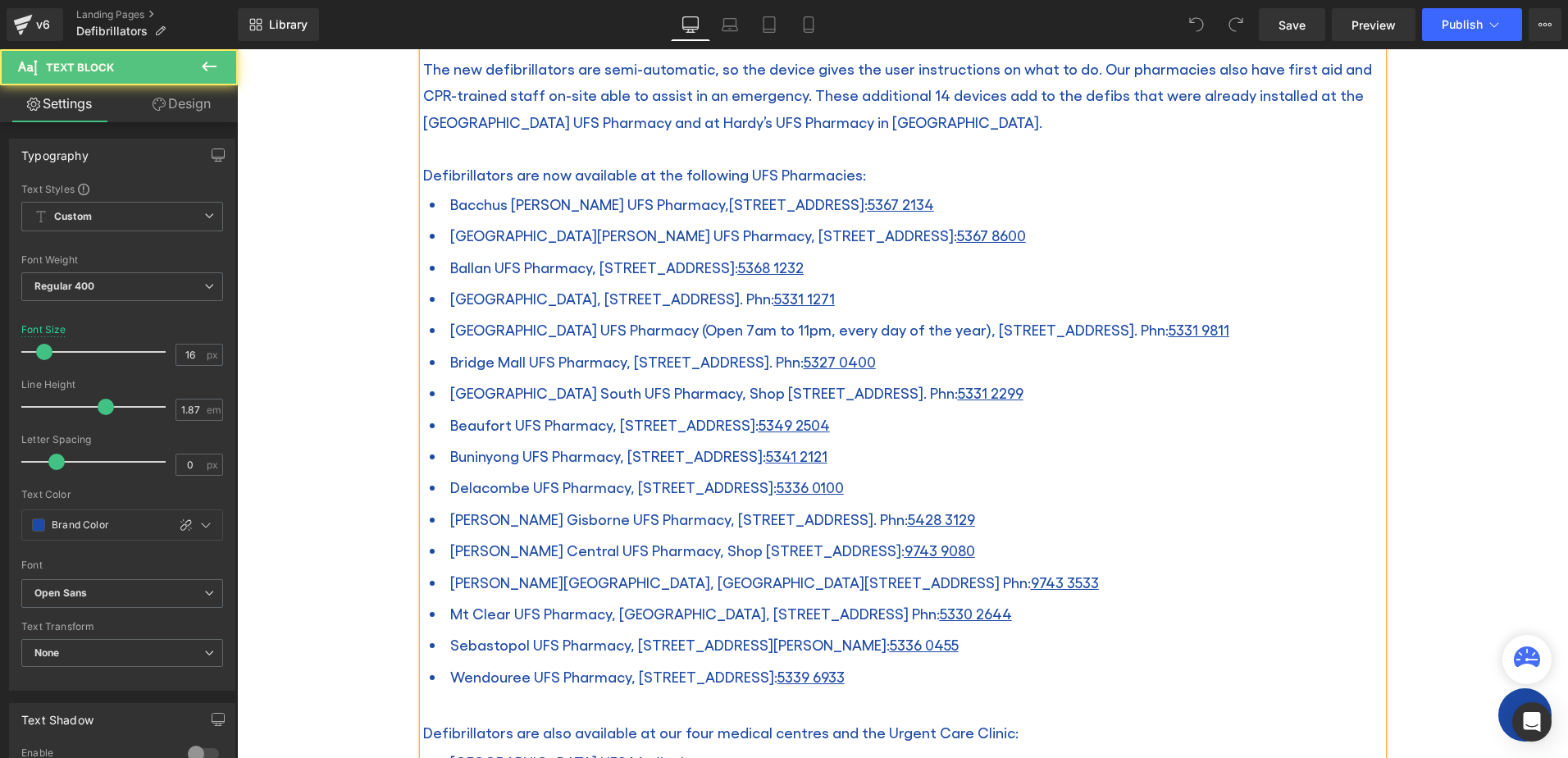
scroll to position [902, 0]
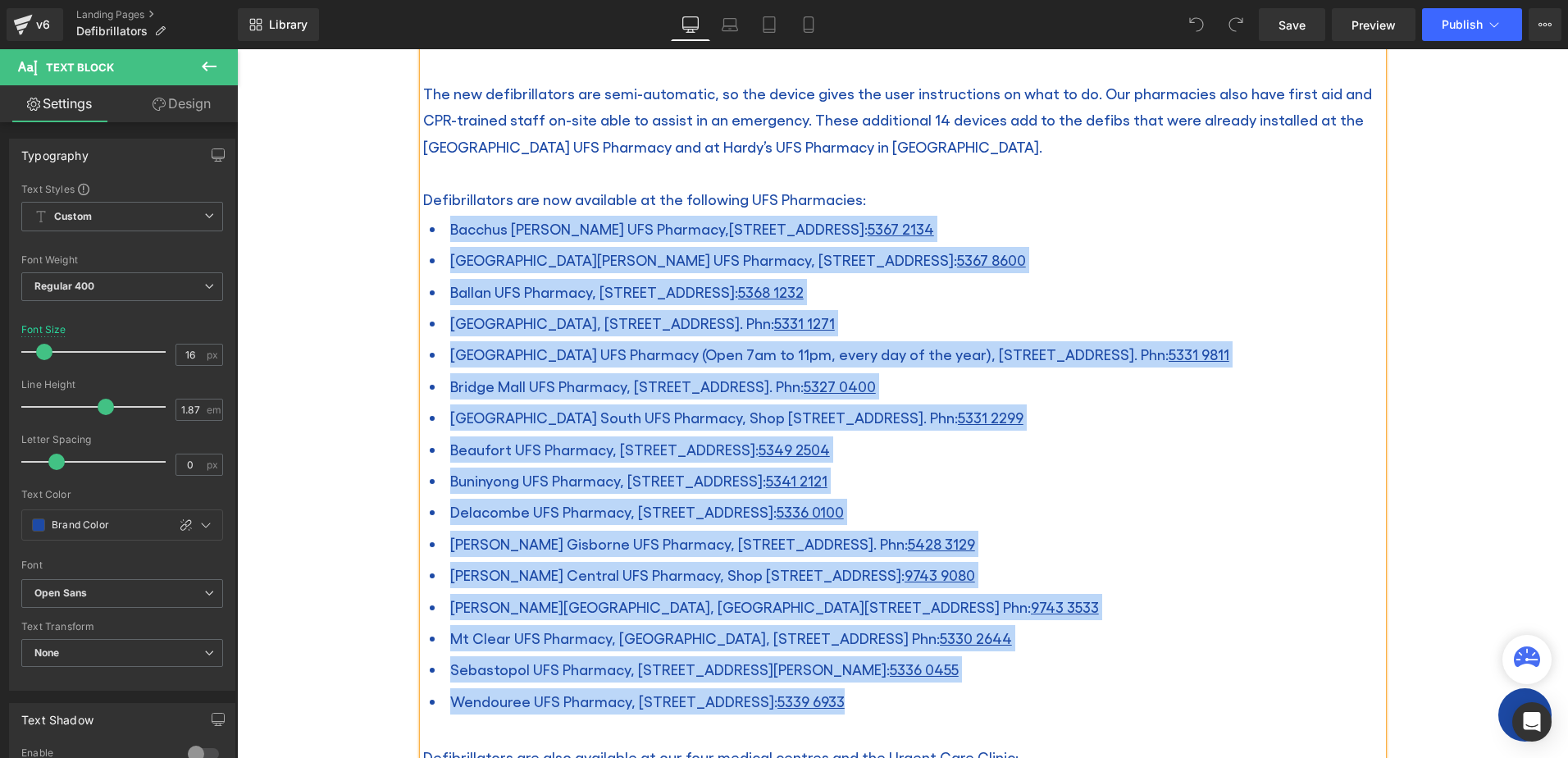
drag, startPoint x: 858, startPoint y: 659, endPoint x: 433, endPoint y: 192, distance: 631.4
click at [433, 213] on ul "Bacchus [PERSON_NAME] UFS Pharmacy, [STREET_ADDRESS] [GEOGRAPHIC_DATA][PERSON_N…" at bounding box center [902, 465] width 959 height 504
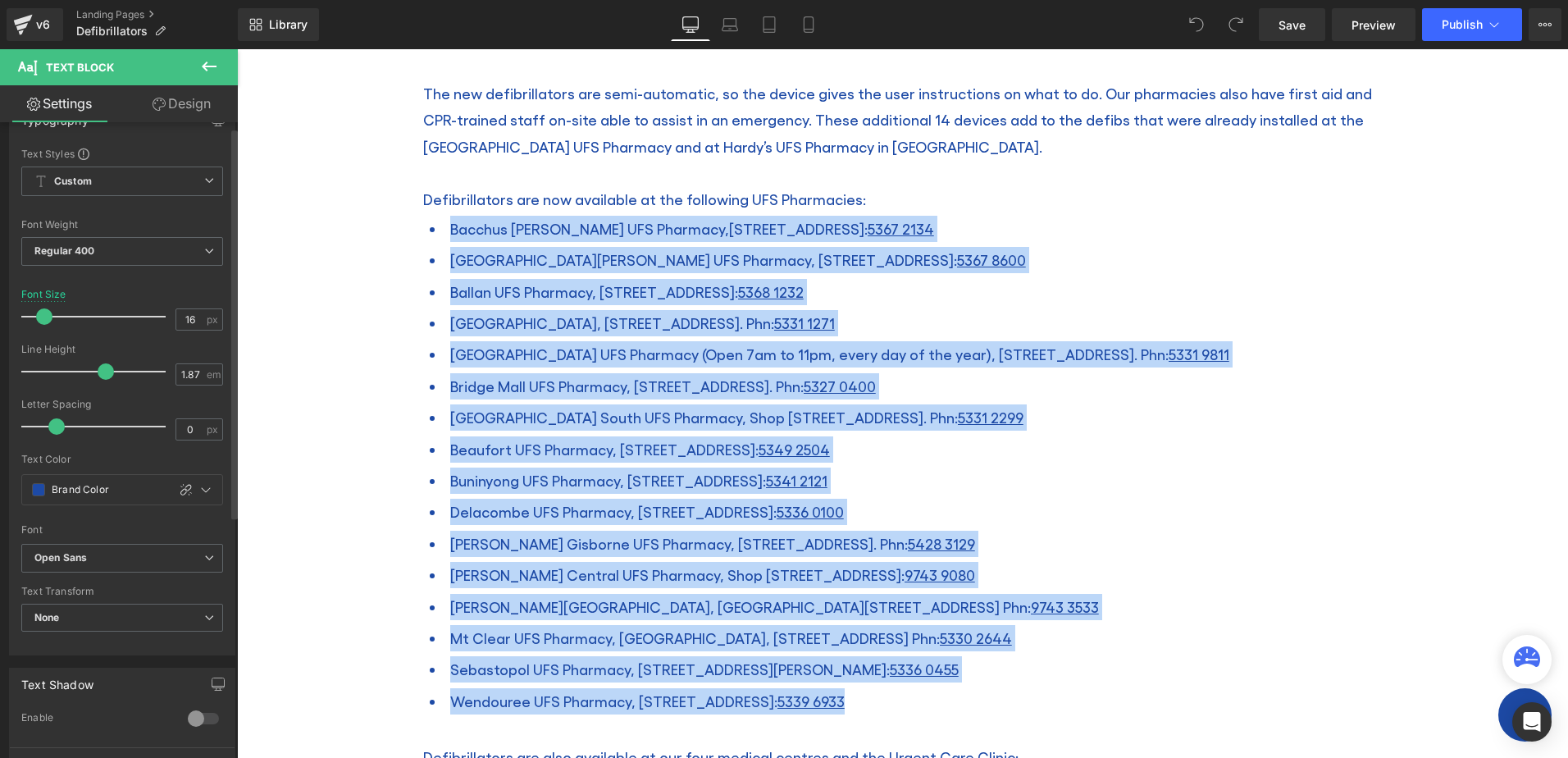
scroll to position [0, 0]
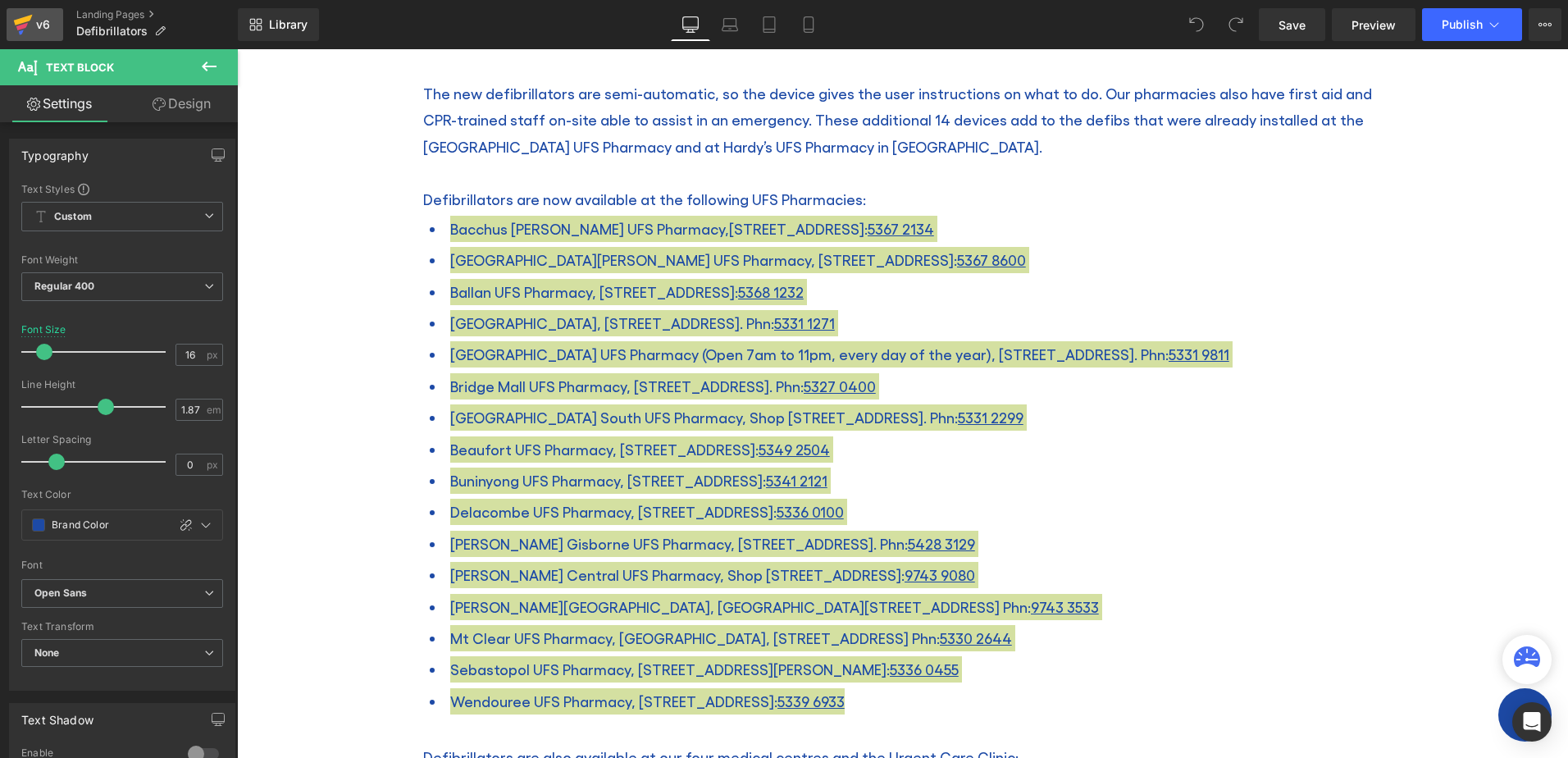
click at [48, 25] on div "v6" at bounding box center [43, 25] width 21 height 21
